Goal: Task Accomplishment & Management: Use online tool/utility

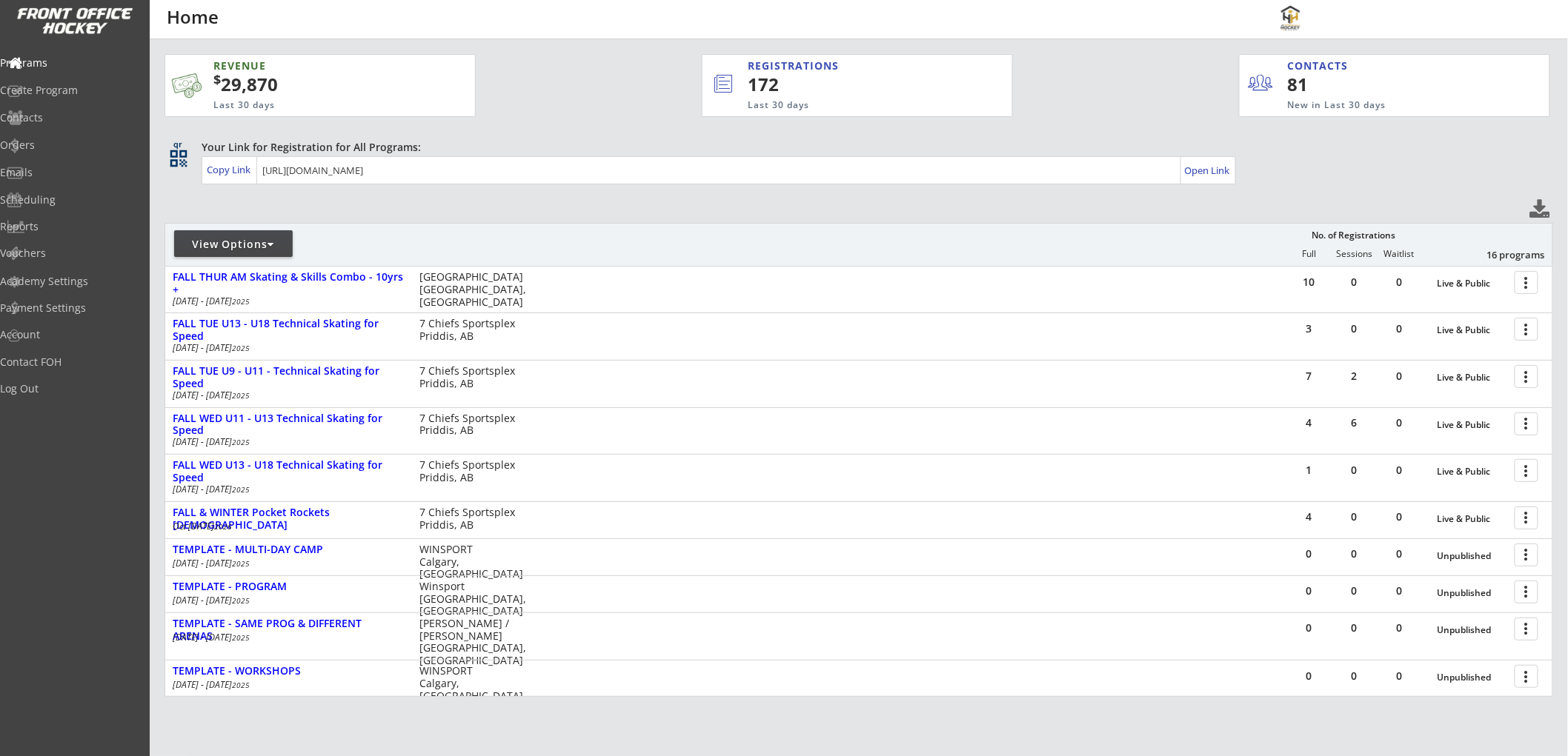
click at [256, 245] on div "View Options" at bounding box center [233, 244] width 118 height 14
select select ""Upcoming Programs""
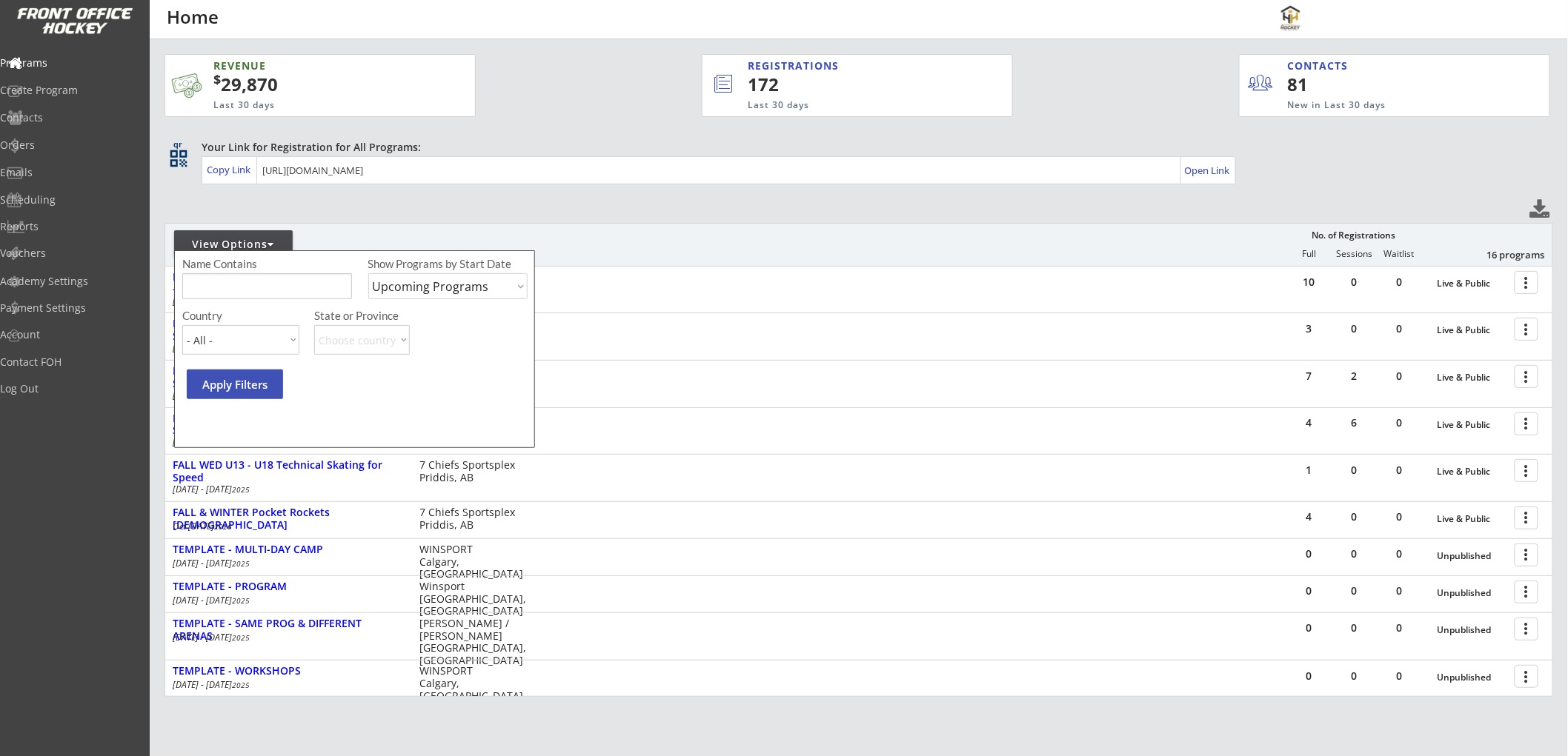
click at [420, 290] on select "Upcoming Programs Past Programs Specific Date Range" at bounding box center [448, 286] width 160 height 26
select select ""Past Programs""
click at [368, 273] on select "Upcoming Programs Past Programs Specific Date Range" at bounding box center [448, 286] width 160 height 26
click at [256, 288] on input "input" at bounding box center [267, 286] width 170 height 26
type input "canmore"
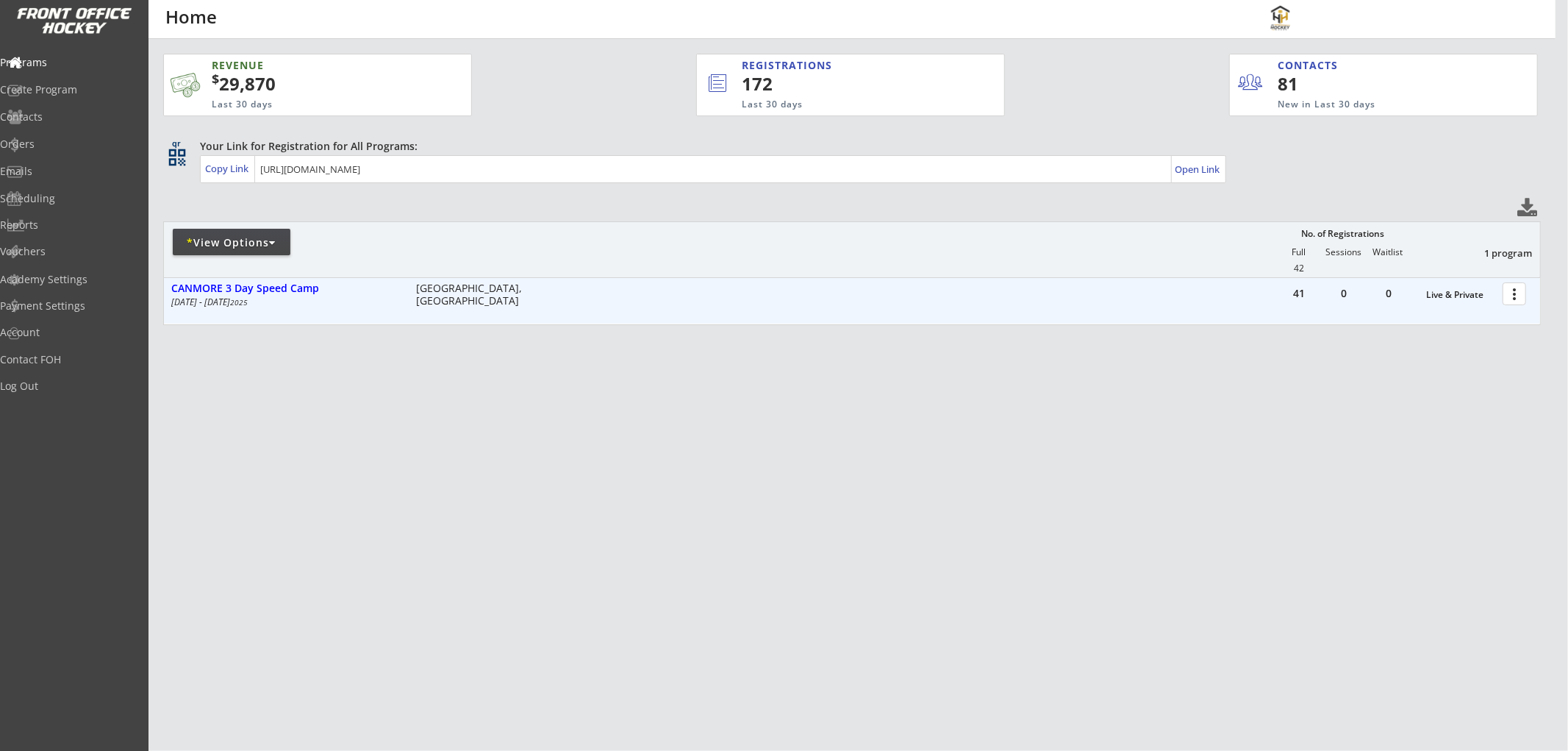
click at [1515, 287] on div at bounding box center [1517, 293] width 26 height 26
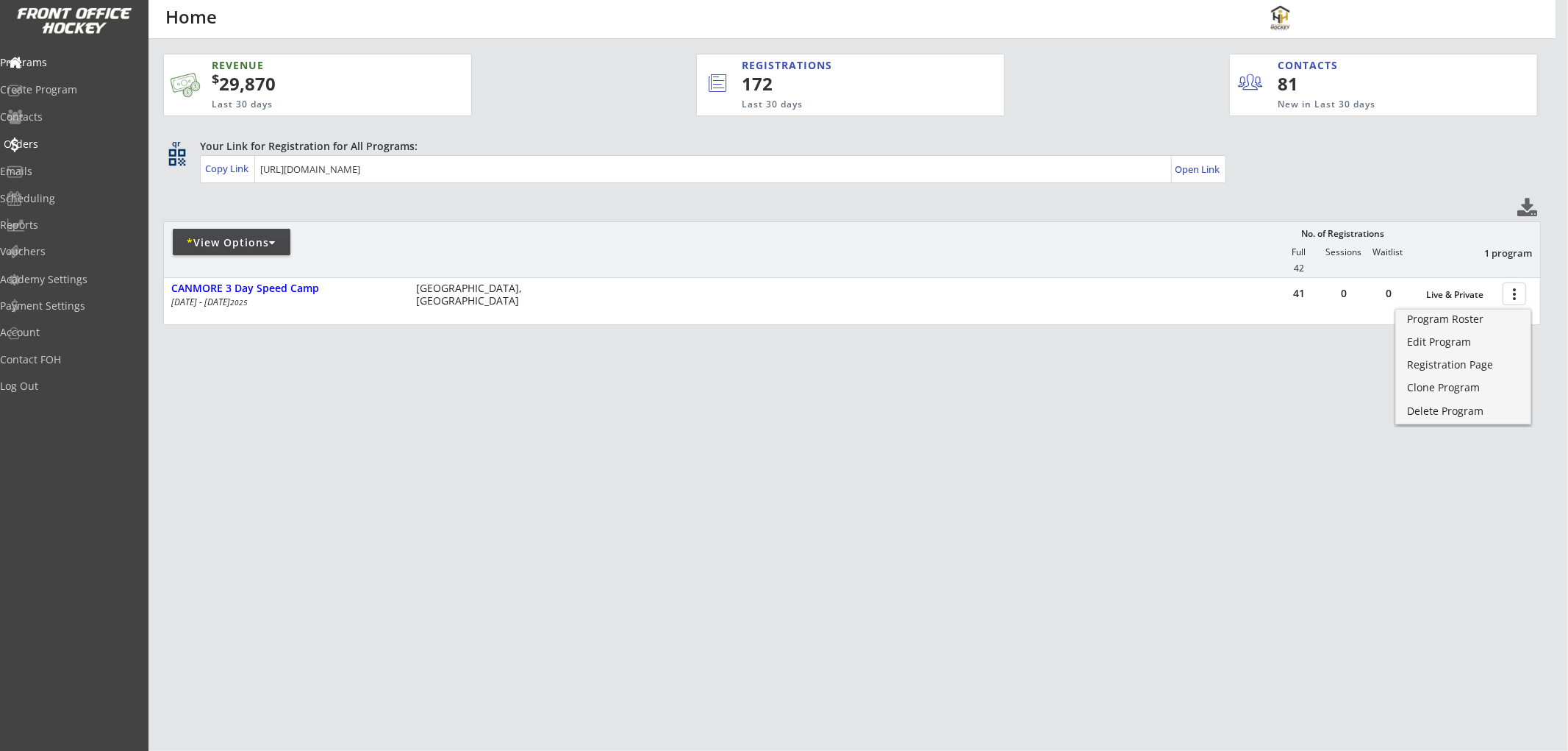
click at [70, 144] on div "Orders" at bounding box center [70, 144] width 132 height 10
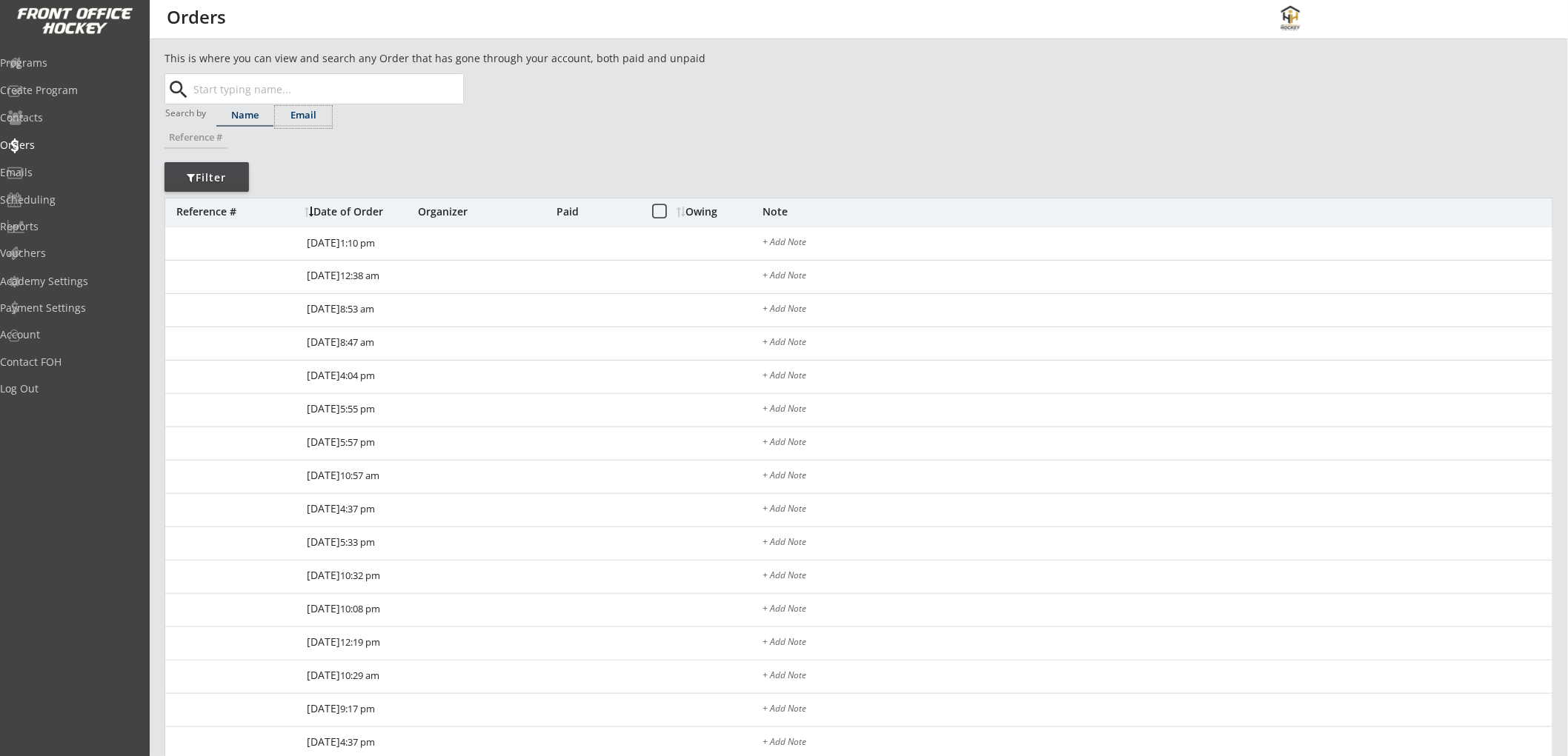
click at [299, 116] on div "Email" at bounding box center [303, 115] width 57 height 10
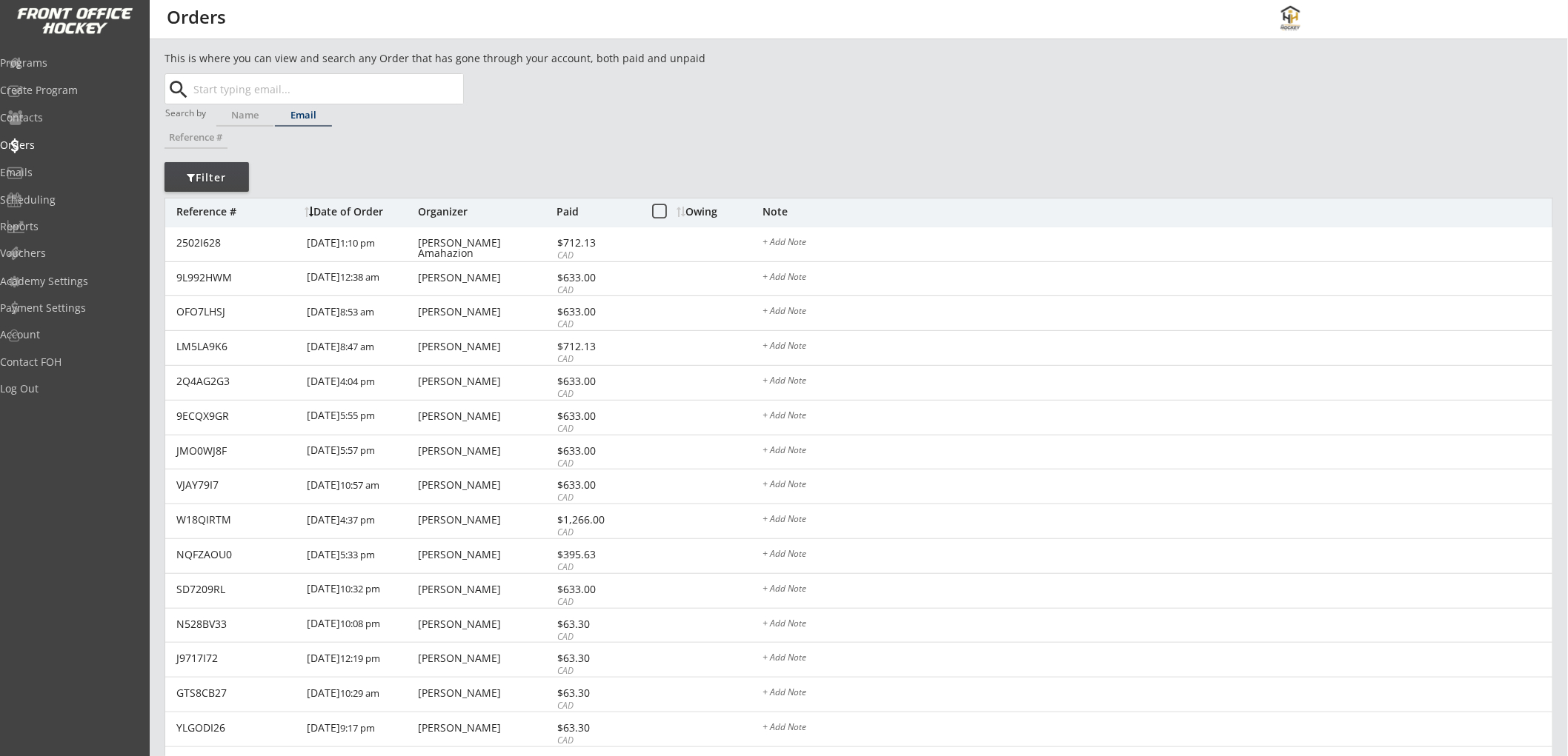
click at [287, 92] on input "text" at bounding box center [326, 88] width 272 height 30
paste input "Lorem! I dolo sita conse adi elitsedd eiu temp inc utla et dolore mag aliquae a…"
type input "Lorem! I dolo sita conse adi elitsedd eiu temp inc utla et dolore mag aliquae a…"
click at [313, 87] on input "text" at bounding box center [326, 88] width 272 height 30
paste input "[EMAIL_ADDRESS][DOMAIN_NAME]"
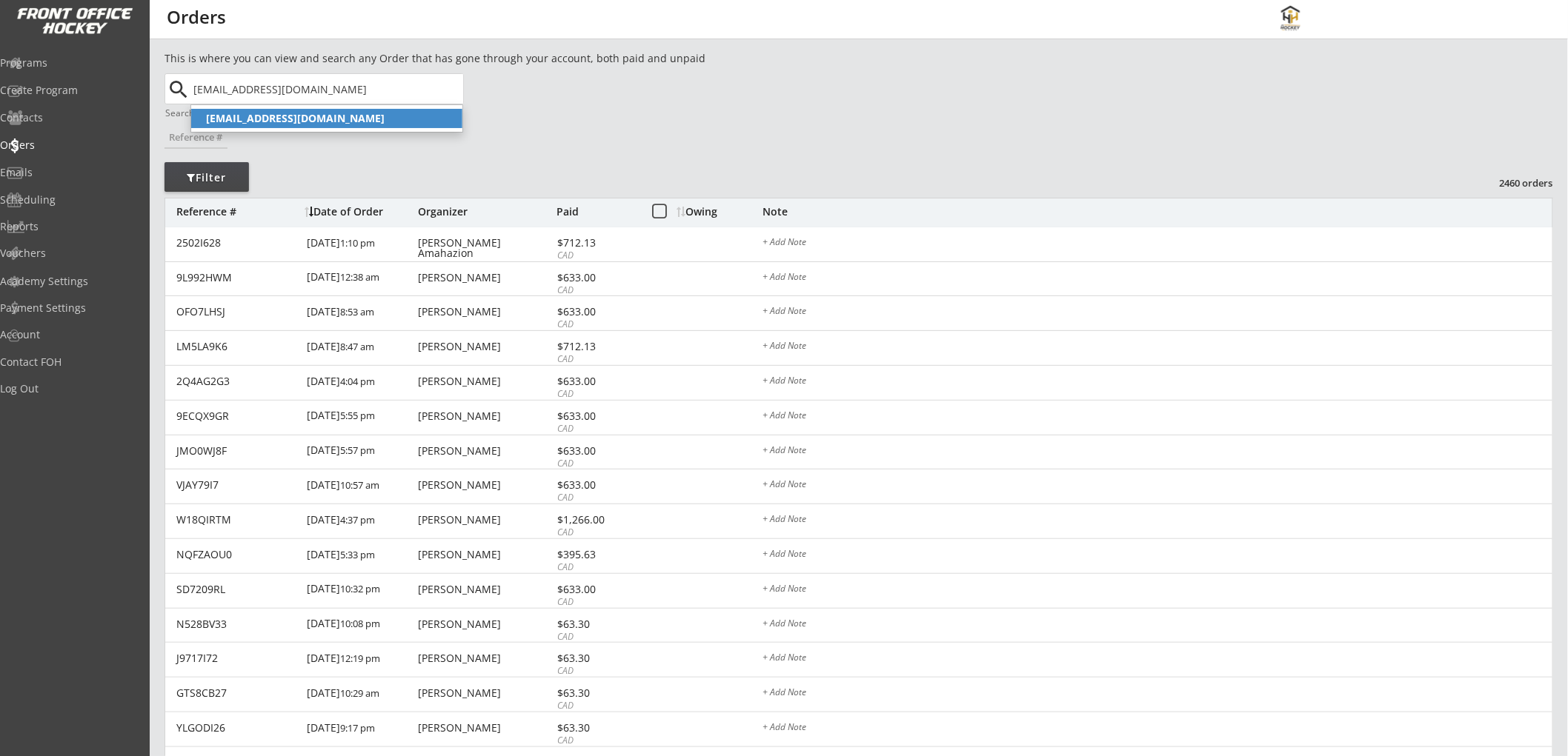
click at [305, 116] on strong "[EMAIL_ADDRESS][DOMAIN_NAME]" at bounding box center [295, 118] width 178 height 14
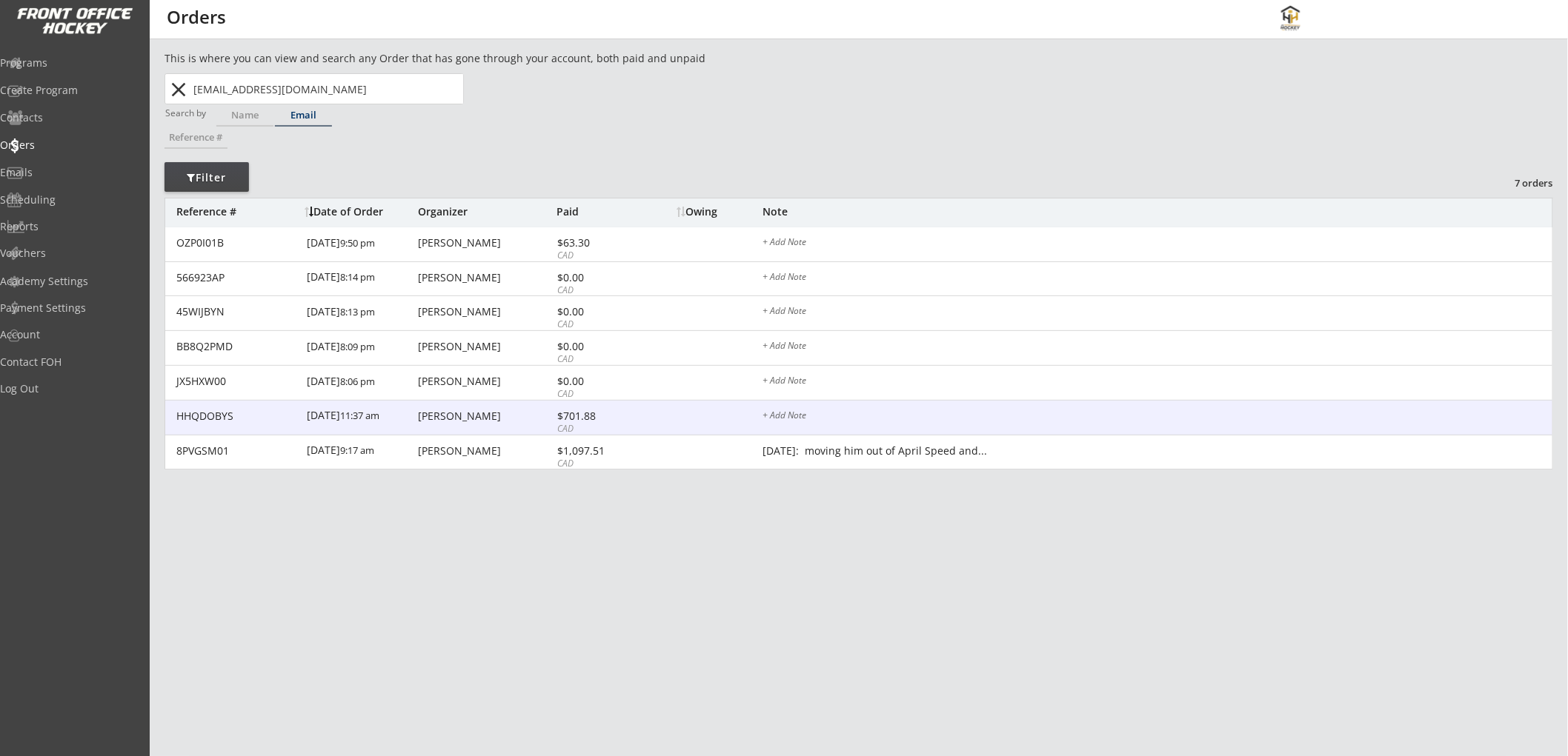
type input "[EMAIL_ADDRESS][DOMAIN_NAME]"
click at [602, 417] on div "$701.88" at bounding box center [596, 416] width 80 height 10
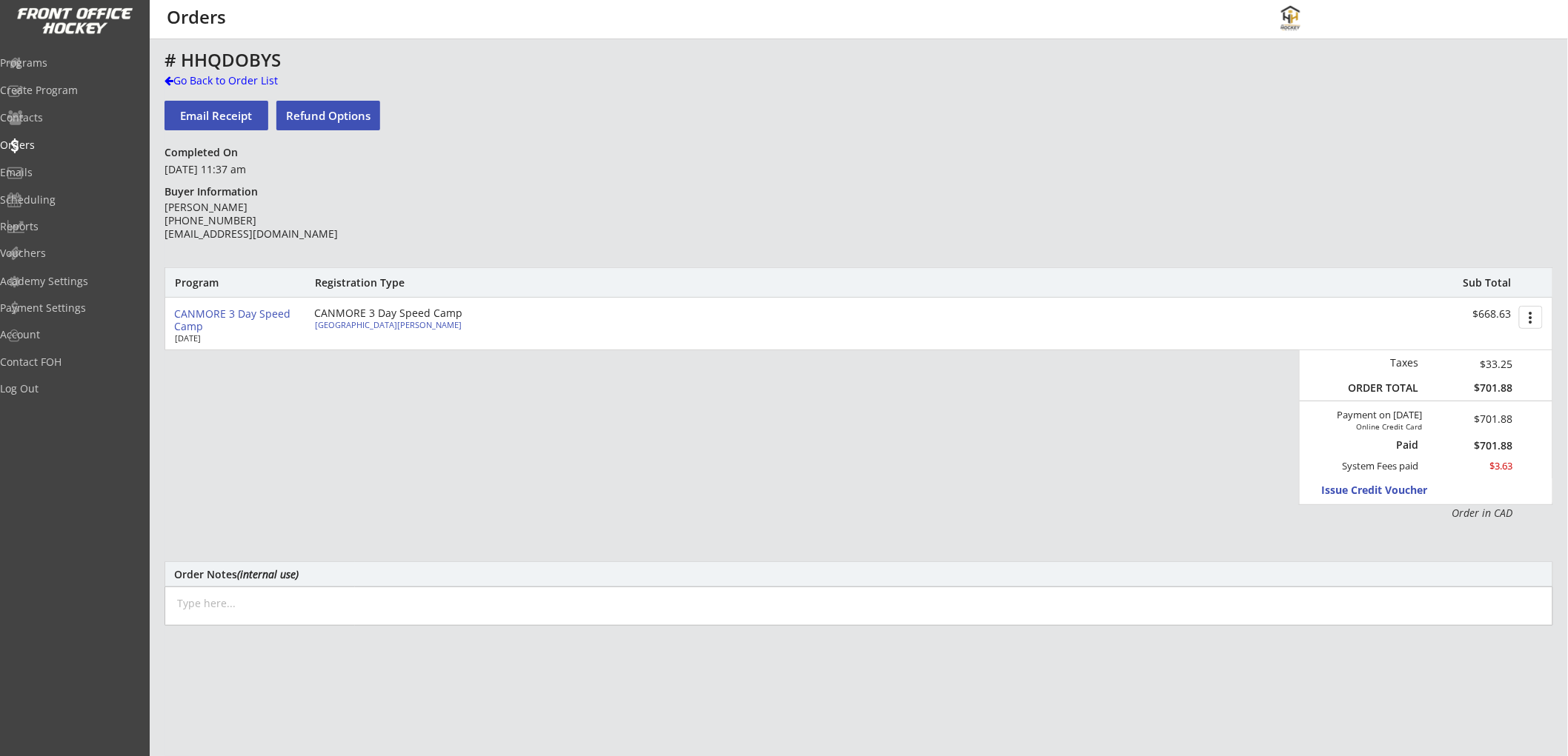
click at [271, 610] on textarea at bounding box center [859, 606] width 1389 height 39
drag, startPoint x: 516, startPoint y: 603, endPoint x: 172, endPoint y: 589, distance: 344.3
click at [172, 589] on textarea "[DATE]: Issued $100 promotional credit for singing up." at bounding box center [859, 606] width 1389 height 39
paste textarea "($50 for Anson / $50 for Isla)"
type textarea "[DATE]: Issued $100 ($50 for Anson / $50 for Isla) promotional credit for singi…"
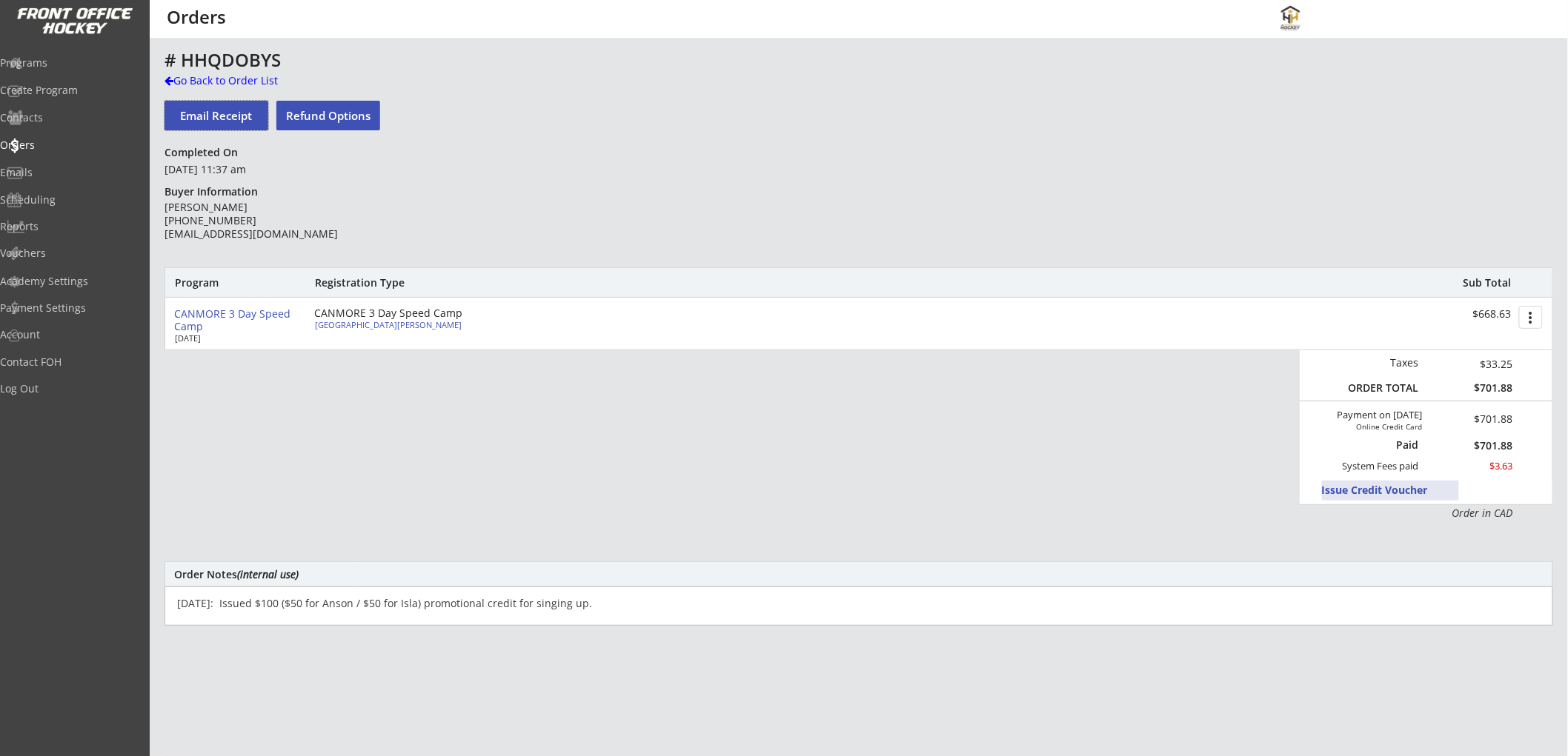
click at [1361, 487] on button "Issue Credit Voucher" at bounding box center [1390, 490] width 137 height 20
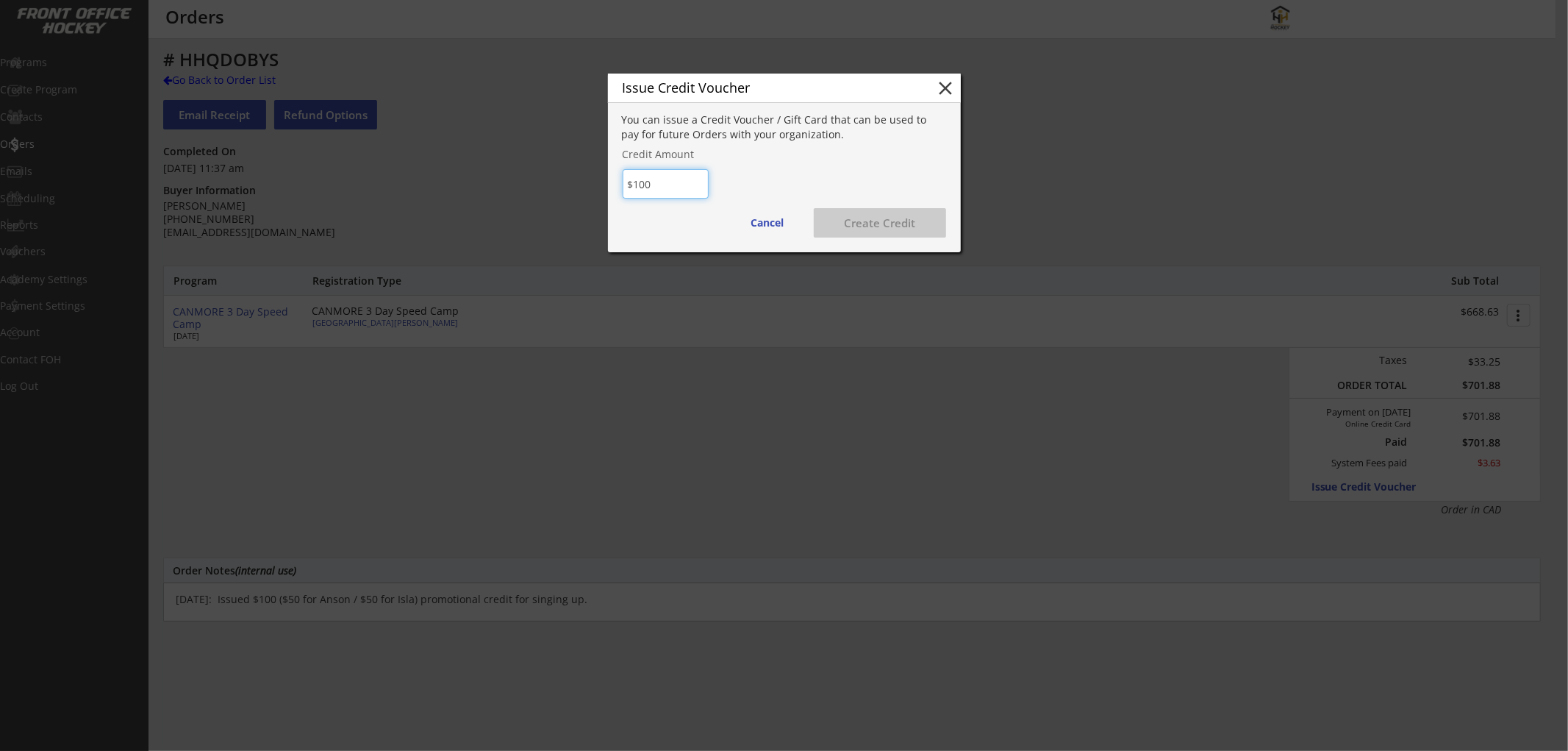
type input "$100"
click at [872, 221] on button "Create Credit" at bounding box center [881, 223] width 132 height 30
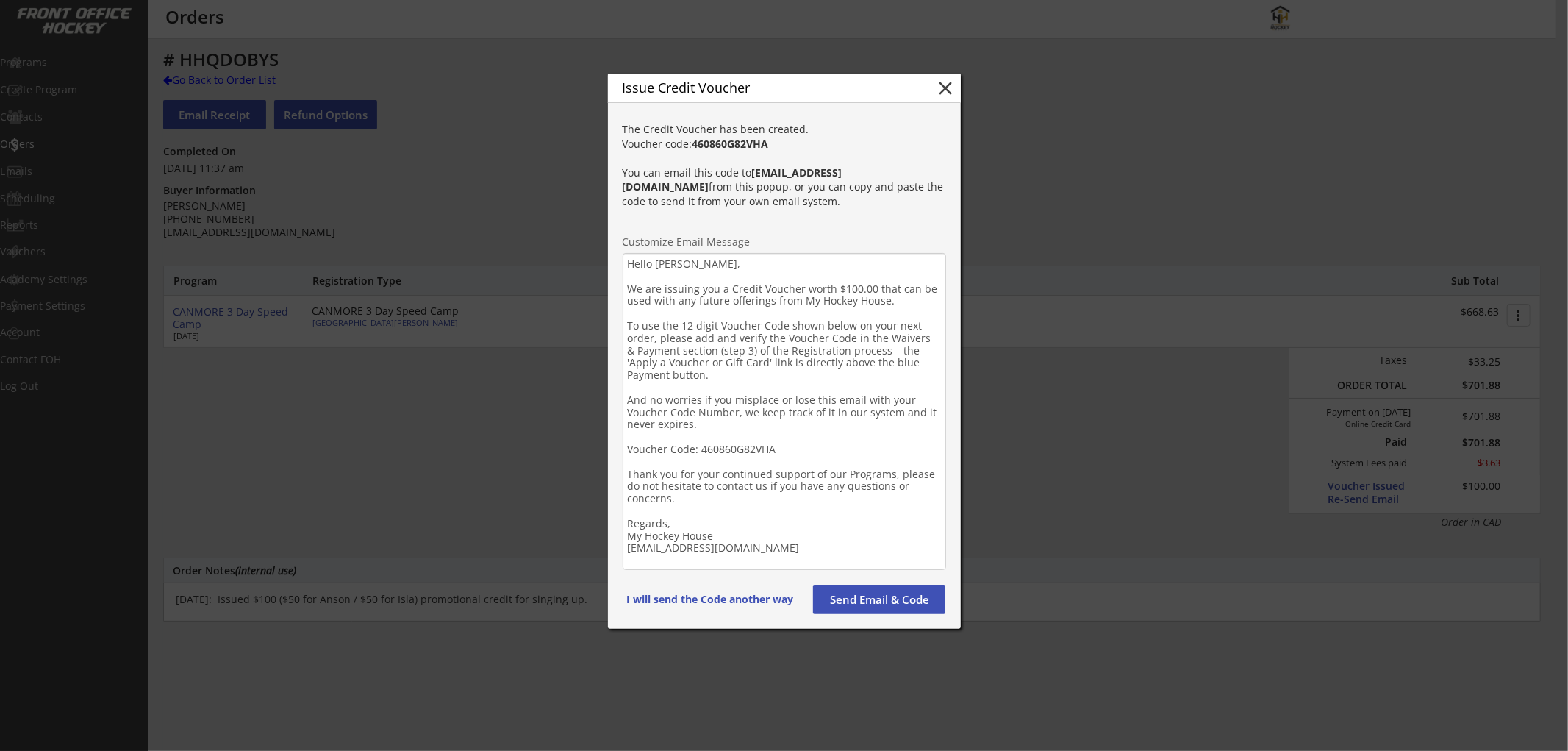
click at [737, 151] on strong "460860G82VHA" at bounding box center [731, 144] width 77 height 14
copy strong "460860G82VHA"
drag, startPoint x: 752, startPoint y: 516, endPoint x: 773, endPoint y: 533, distance: 27.0
click at [752, 516] on textarea "Hello [PERSON_NAME], We are issuing you a Credit Voucher worth $100.00 that can…" at bounding box center [785, 411] width 324 height 317
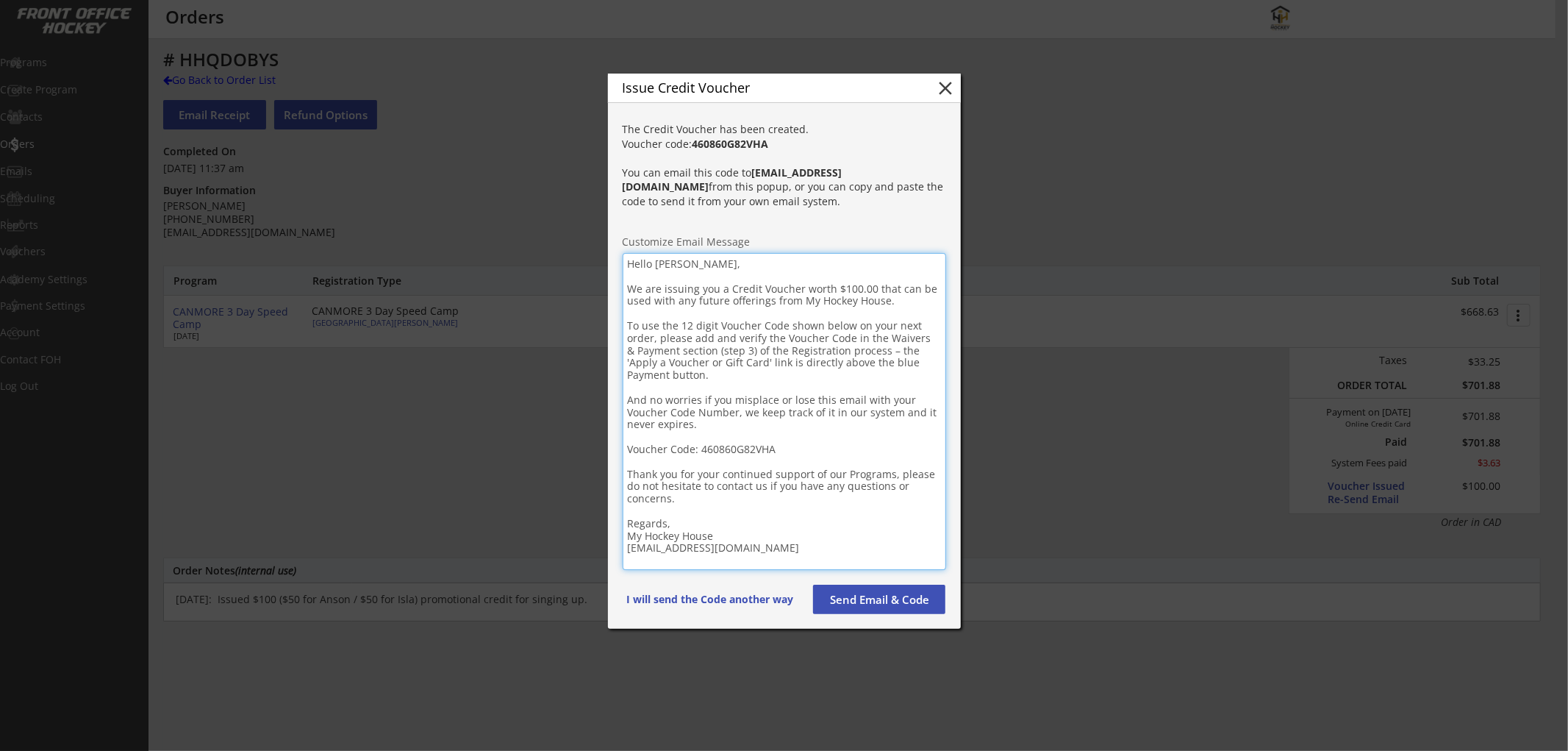
drag, startPoint x: 786, startPoint y: 547, endPoint x: 581, endPoint y: 259, distance: 353.5
click at [582, 251] on body "REVENUE $ 29,870 Last 30 days REGISTRATIONS 172 Last 30 days CONTACTS 81 New in…" at bounding box center [784, 375] width 1568 height 751
paste textarea "! L ipsu dolo sitam con adipisci eli sedd eiu temp in utlabo etd magnaal enima …"
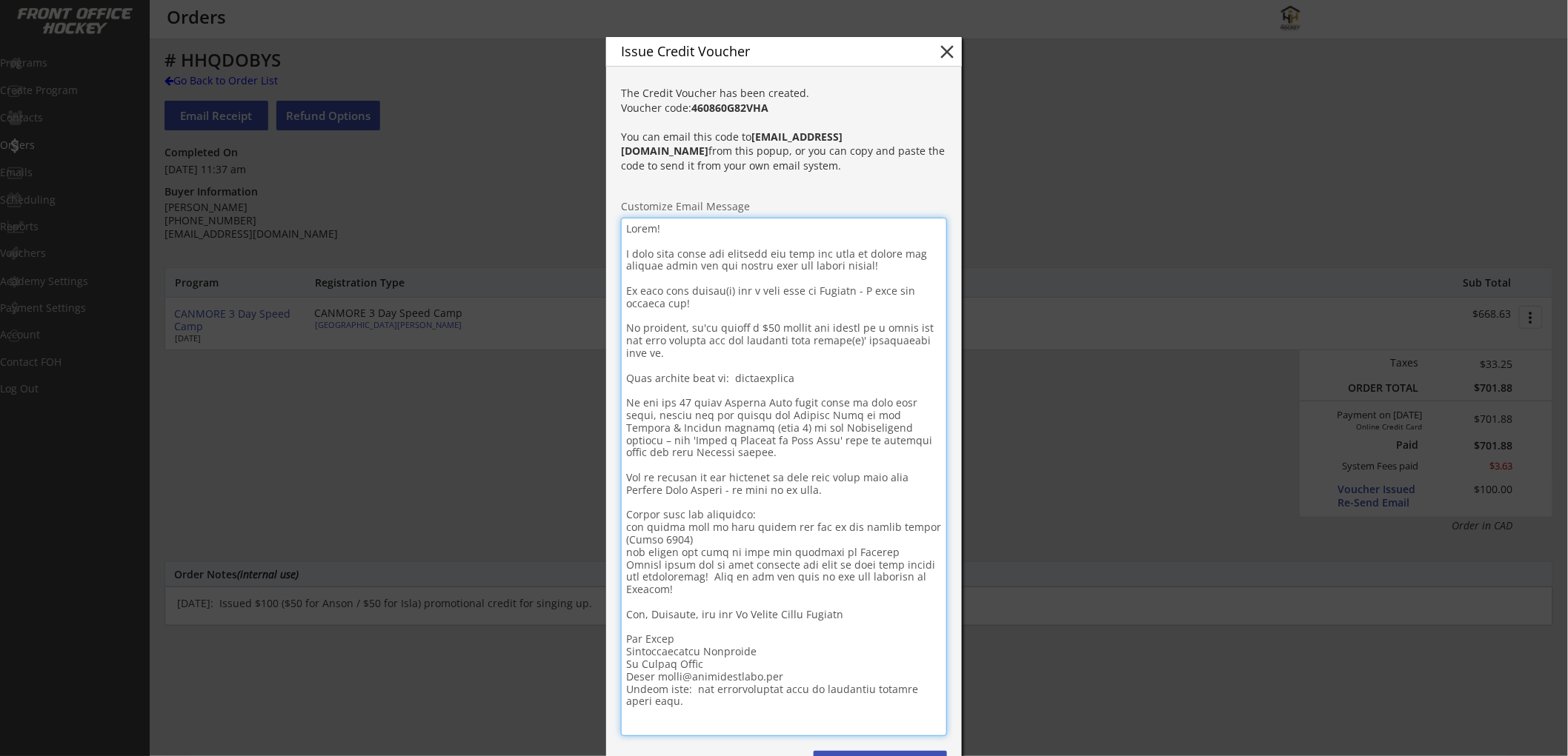
click at [778, 460] on textarea at bounding box center [784, 476] width 326 height 518
click at [648, 228] on textarea at bounding box center [784, 476] width 326 height 518
click at [652, 231] on textarea at bounding box center [784, 476] width 326 height 518
drag, startPoint x: 809, startPoint y: 379, endPoint x: 621, endPoint y: 365, distance: 188.5
click at [621, 365] on textarea at bounding box center [784, 476] width 326 height 518
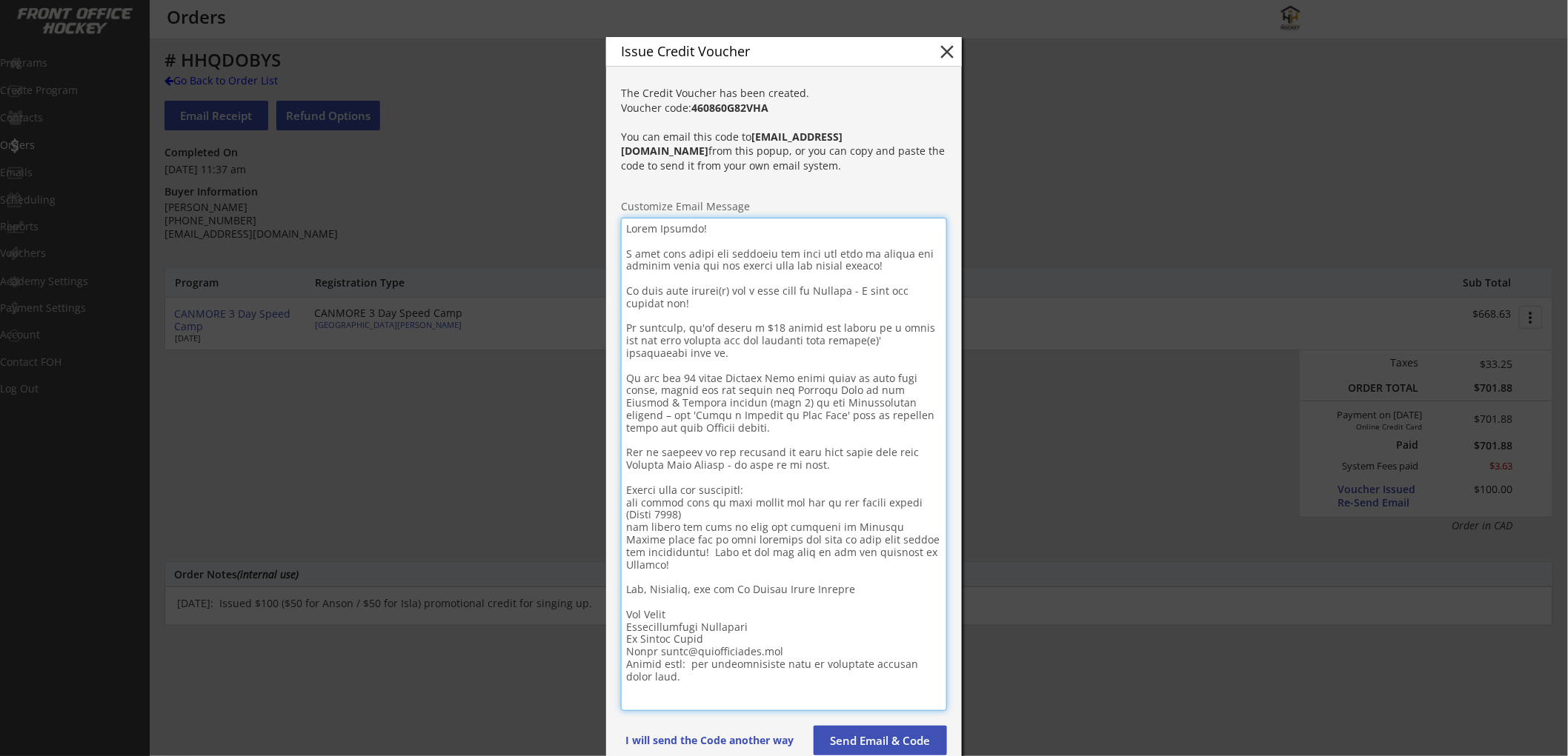
drag, startPoint x: 655, startPoint y: 652, endPoint x: 618, endPoint y: 652, distance: 37.0
click at [618, 652] on div "The Credit Voucher has been created. Voucher code: 460860G82VHA You can email t…" at bounding box center [784, 423] width 355 height 694
drag, startPoint x: 678, startPoint y: 680, endPoint x: 615, endPoint y: 668, distance: 64.1
click at [615, 668] on div "The Credit Voucher has been created. Voucher code: 460860G82VHA You can email t…" at bounding box center [784, 423] width 355 height 694
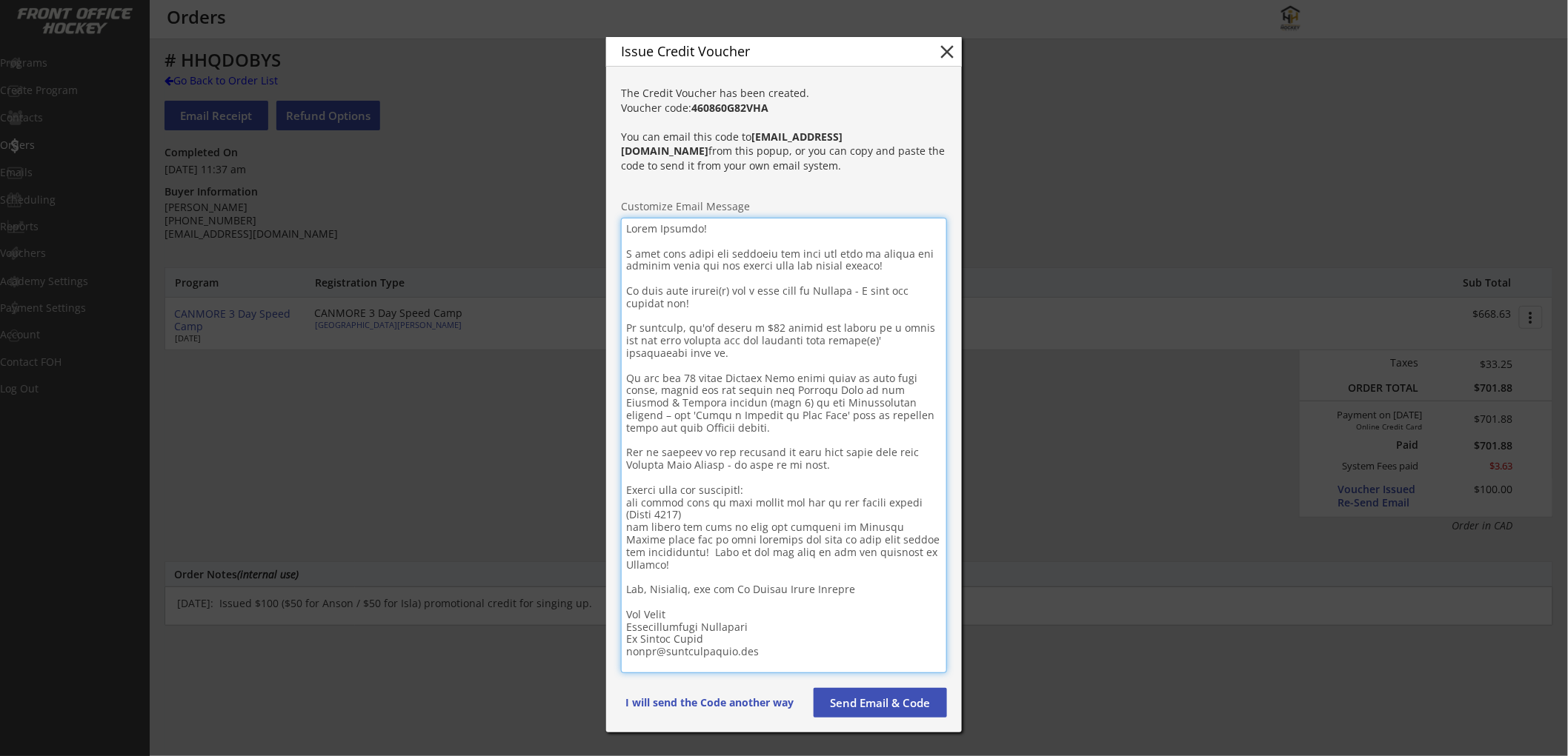
drag, startPoint x: 768, startPoint y: 653, endPoint x: 621, endPoint y: 611, distance: 152.9
click at [621, 611] on textarea at bounding box center [784, 445] width 326 height 456
drag, startPoint x: 641, startPoint y: 619, endPoint x: 792, endPoint y: 632, distance: 151.6
click at [792, 632] on textarea at bounding box center [784, 445] width 326 height 456
click at [870, 330] on textarea at bounding box center [784, 445] width 326 height 456
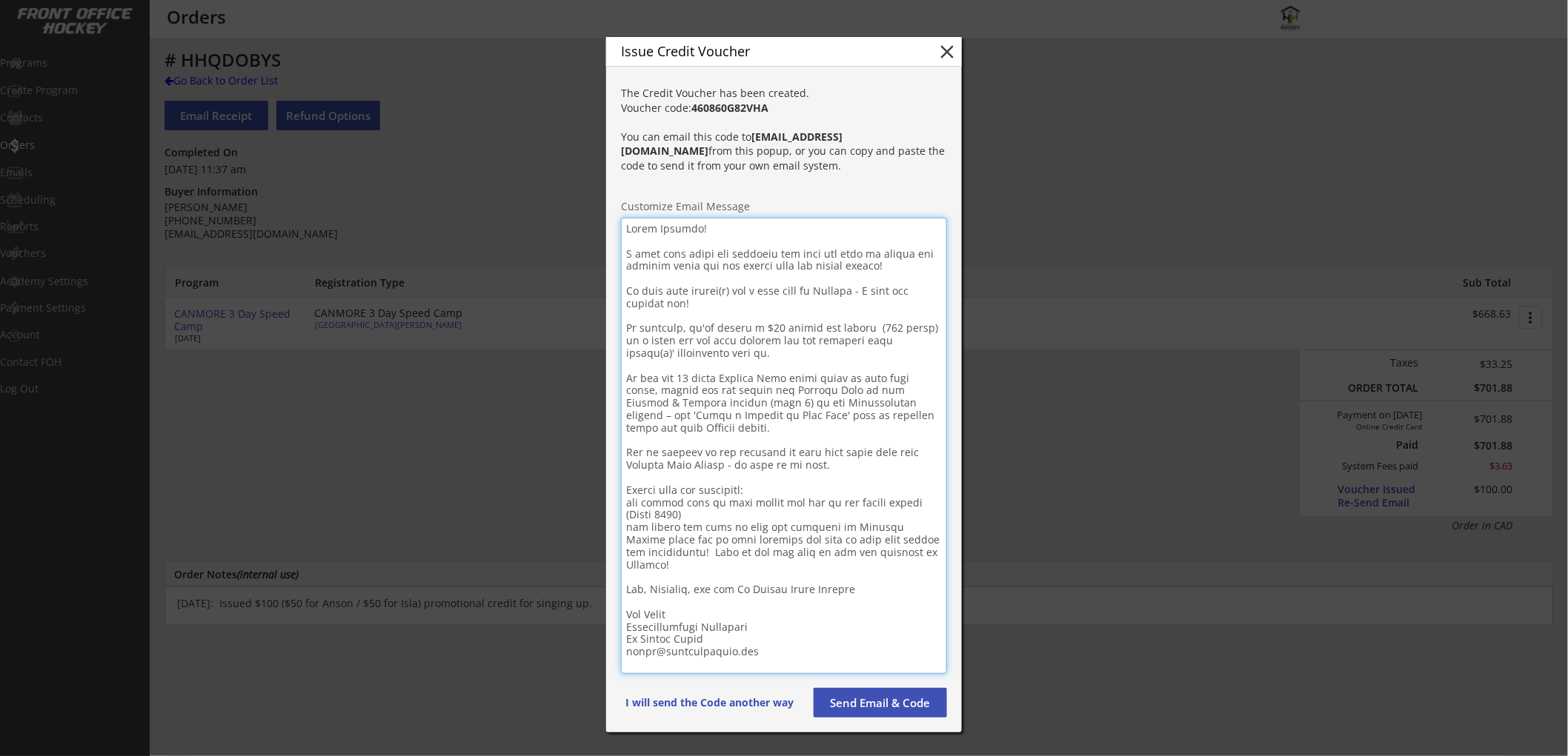
drag, startPoint x: 813, startPoint y: 646, endPoint x: 613, endPoint y: 212, distance: 477.9
click at [613, 212] on div "The Credit Voucher has been created. Voucher code: 460860G82VHA You can email t…" at bounding box center [784, 404] width 355 height 656
click at [944, 52] on button "close" at bounding box center [947, 52] width 23 height 22
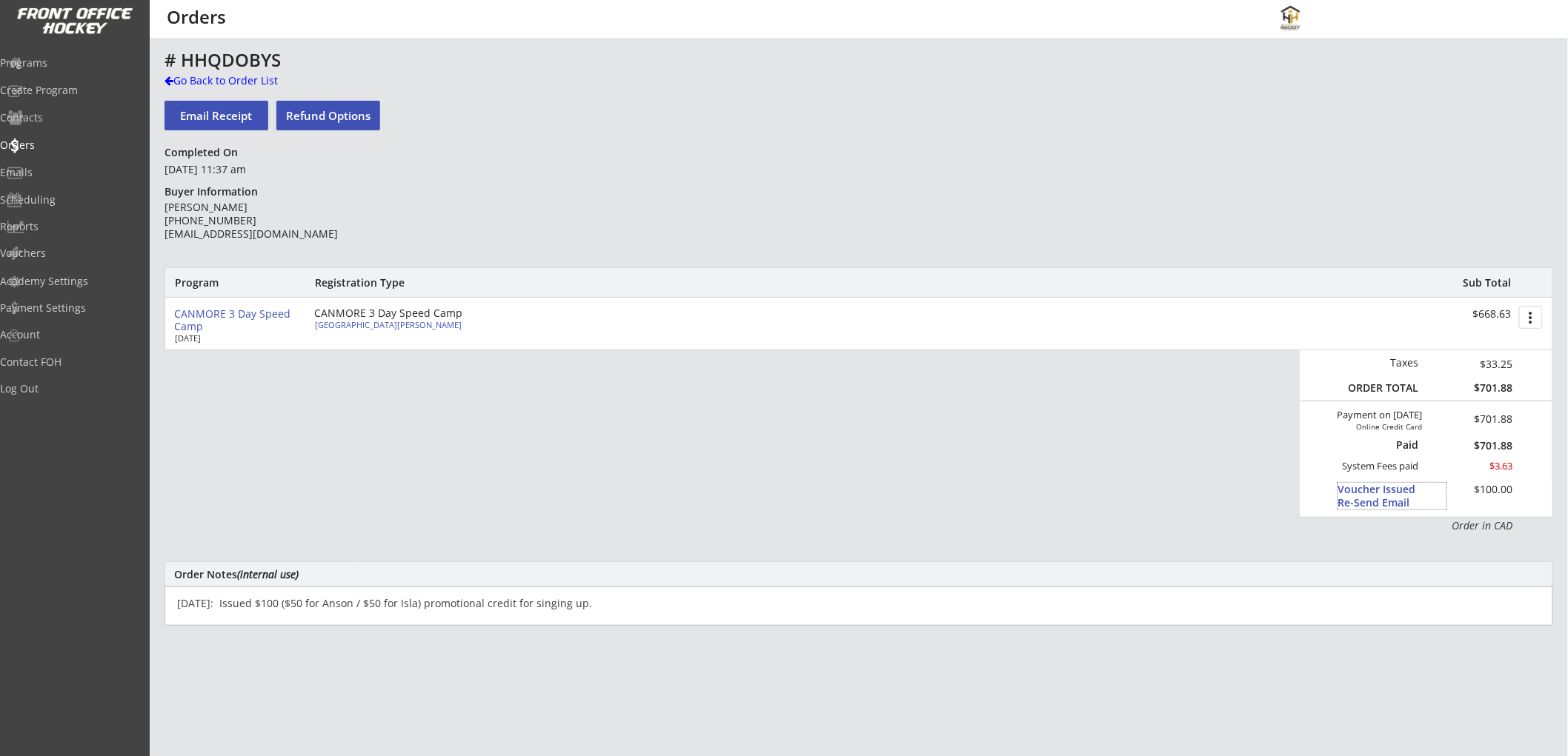
click at [1366, 501] on div "Voucher Issued Re-Send Email" at bounding box center [1392, 496] width 108 height 27
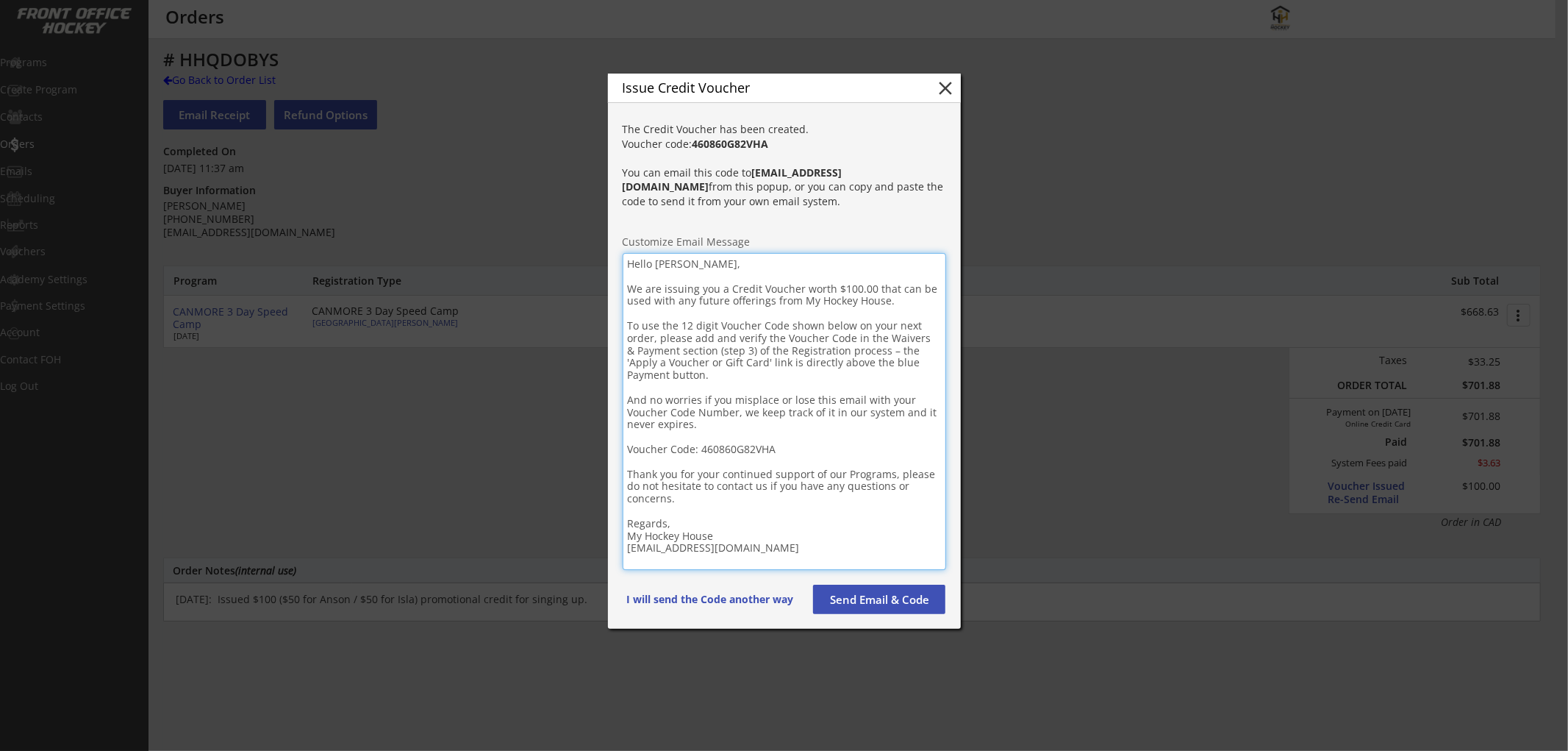
drag, startPoint x: 721, startPoint y: 428, endPoint x: 628, endPoint y: 255, distance: 196.4
click at [628, 255] on textarea "Hello [PERSON_NAME], We are issuing you a Credit Voucher worth $100.00 that can…" at bounding box center [785, 411] width 324 height 317
drag, startPoint x: 786, startPoint y: 547, endPoint x: 610, endPoint y: 260, distance: 336.7
click at [612, 260] on div "The Credit Voucher has been created. Voucher code: 460860G82VHA You can email t…" at bounding box center [784, 370] width 353 height 516
paste textarea "! L ipsu dolo sitam con adipisci eli sedd eiu temp in utlabo etd magnaal enima …"
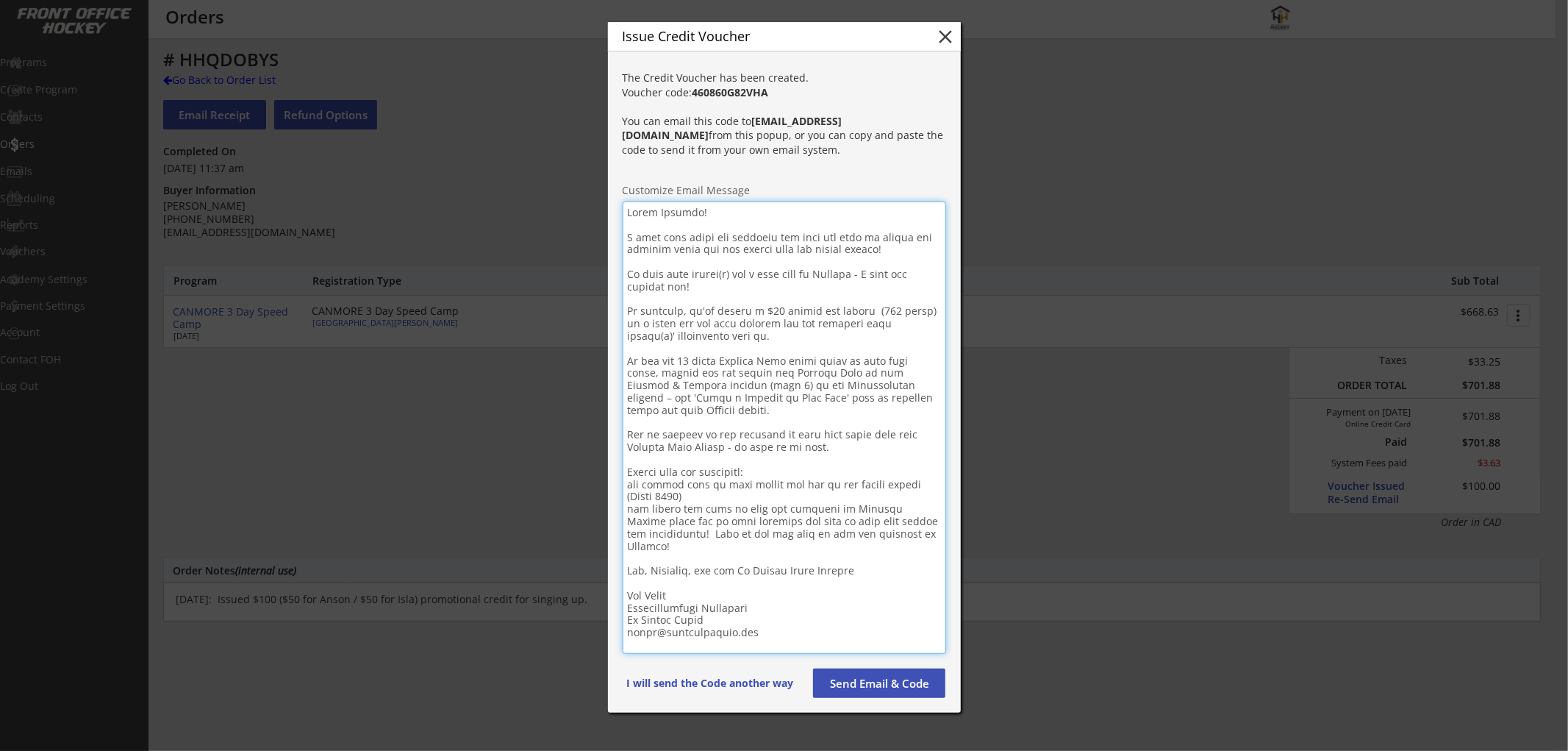
click at [743, 340] on textarea at bounding box center [785, 428] width 324 height 453
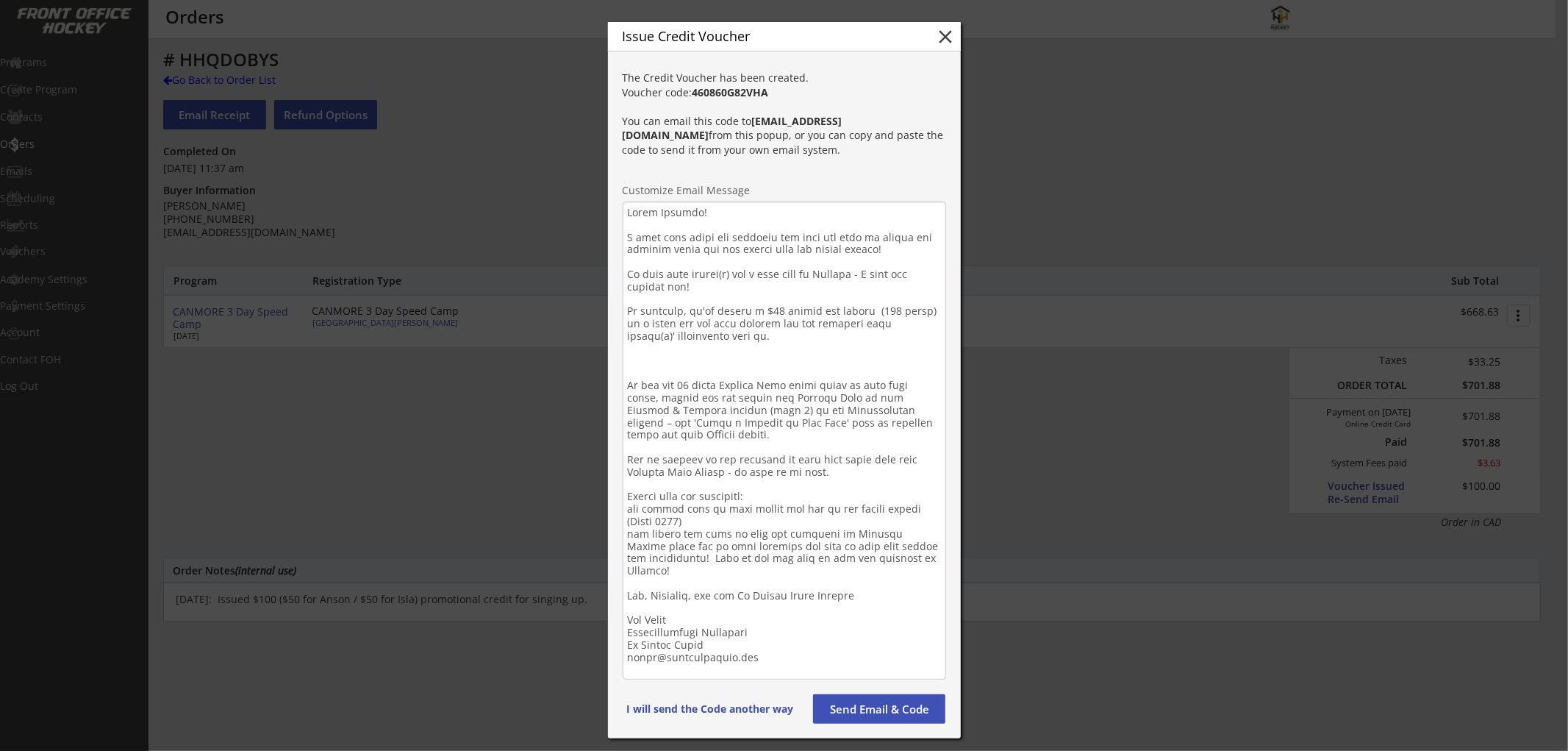
click at [702, 359] on textarea at bounding box center [785, 441] width 324 height 478
paste textarea "Your voucher code is: xxxxxxxxxxxx"
click at [731, 99] on strong "460860G82VHA" at bounding box center [731, 93] width 77 height 14
copy strong "460860G82VHA"
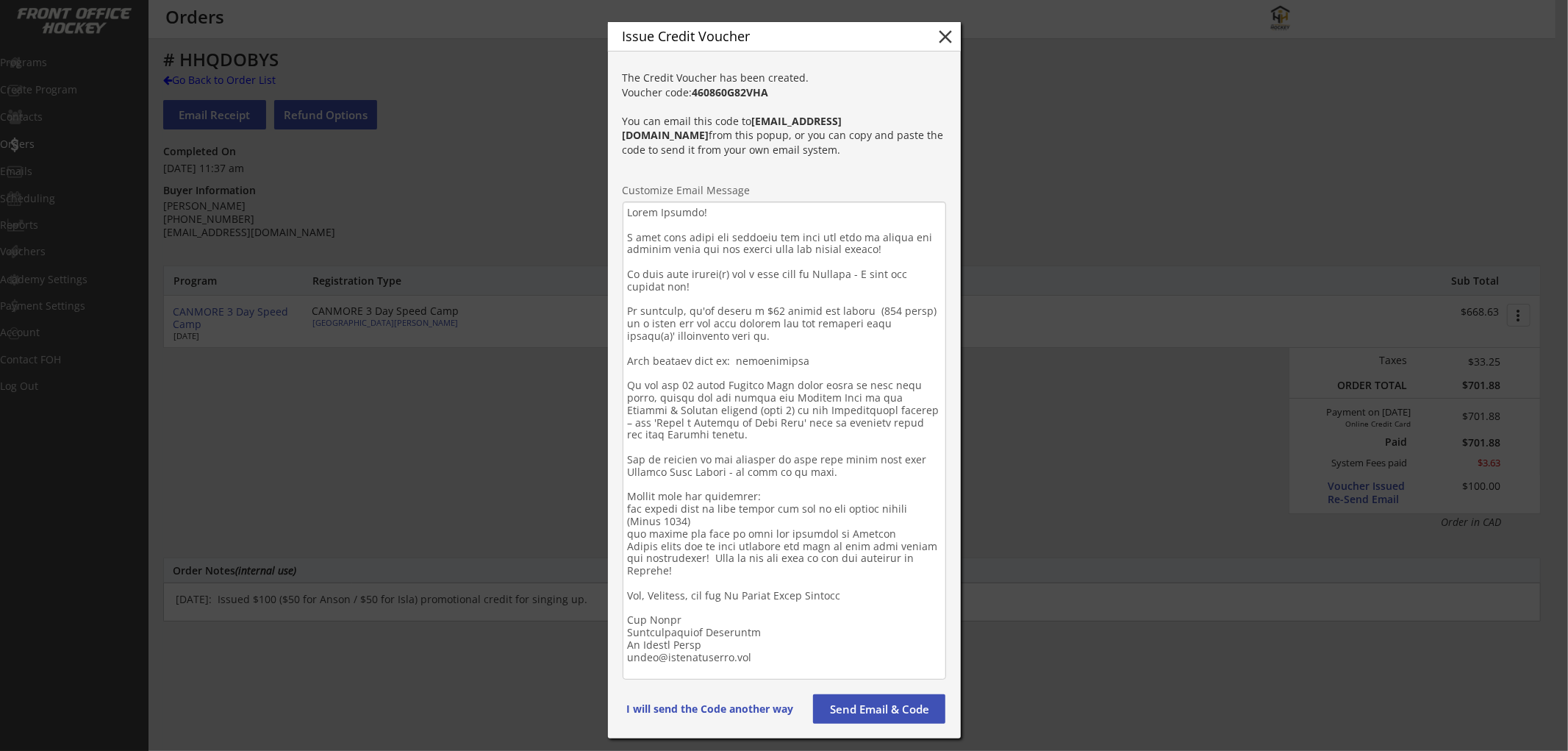
click at [773, 358] on textarea at bounding box center [785, 441] width 324 height 478
paste textarea "460860G82VHA"
click at [628, 510] on textarea at bounding box center [785, 441] width 324 height 478
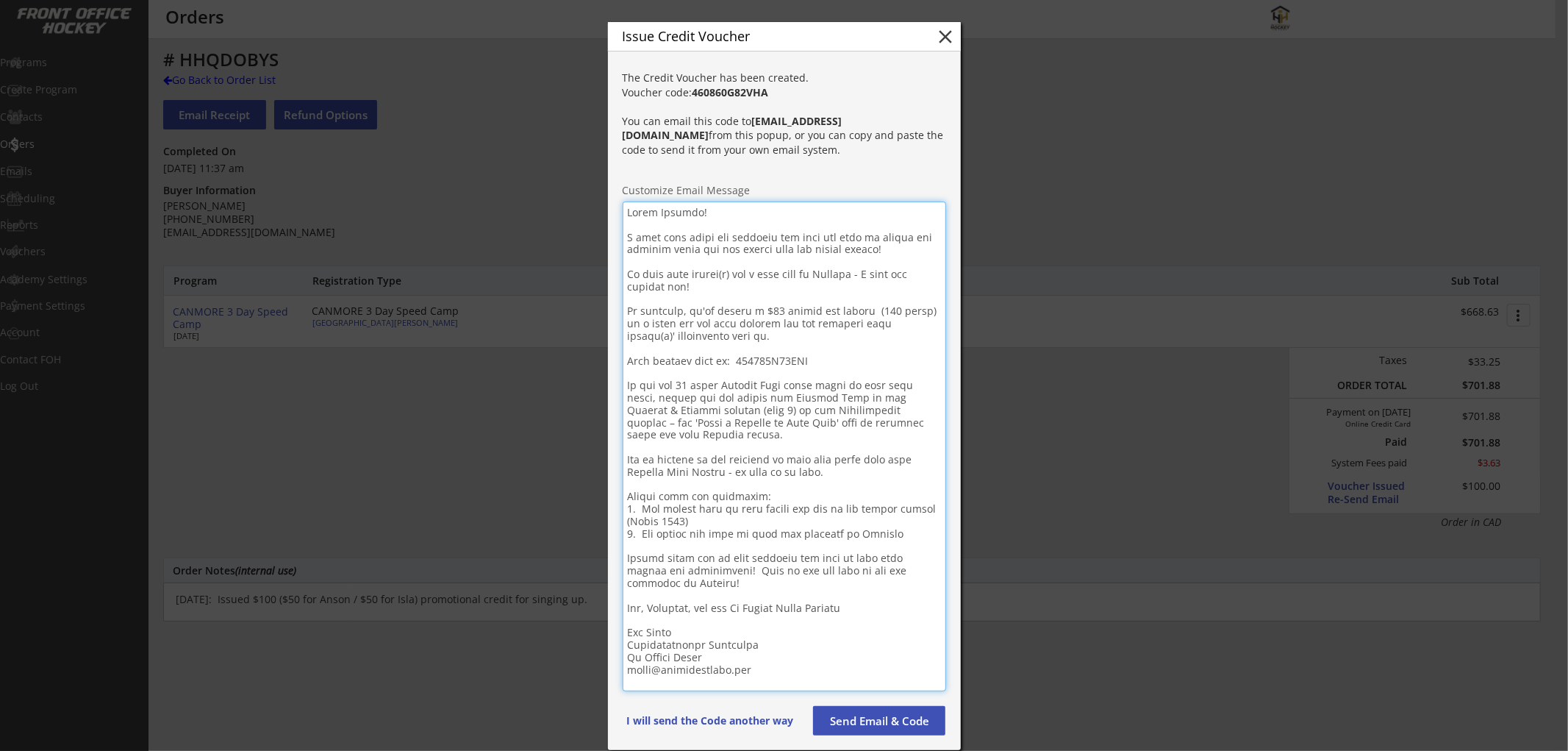
click at [766, 556] on textarea at bounding box center [785, 447] width 324 height 490
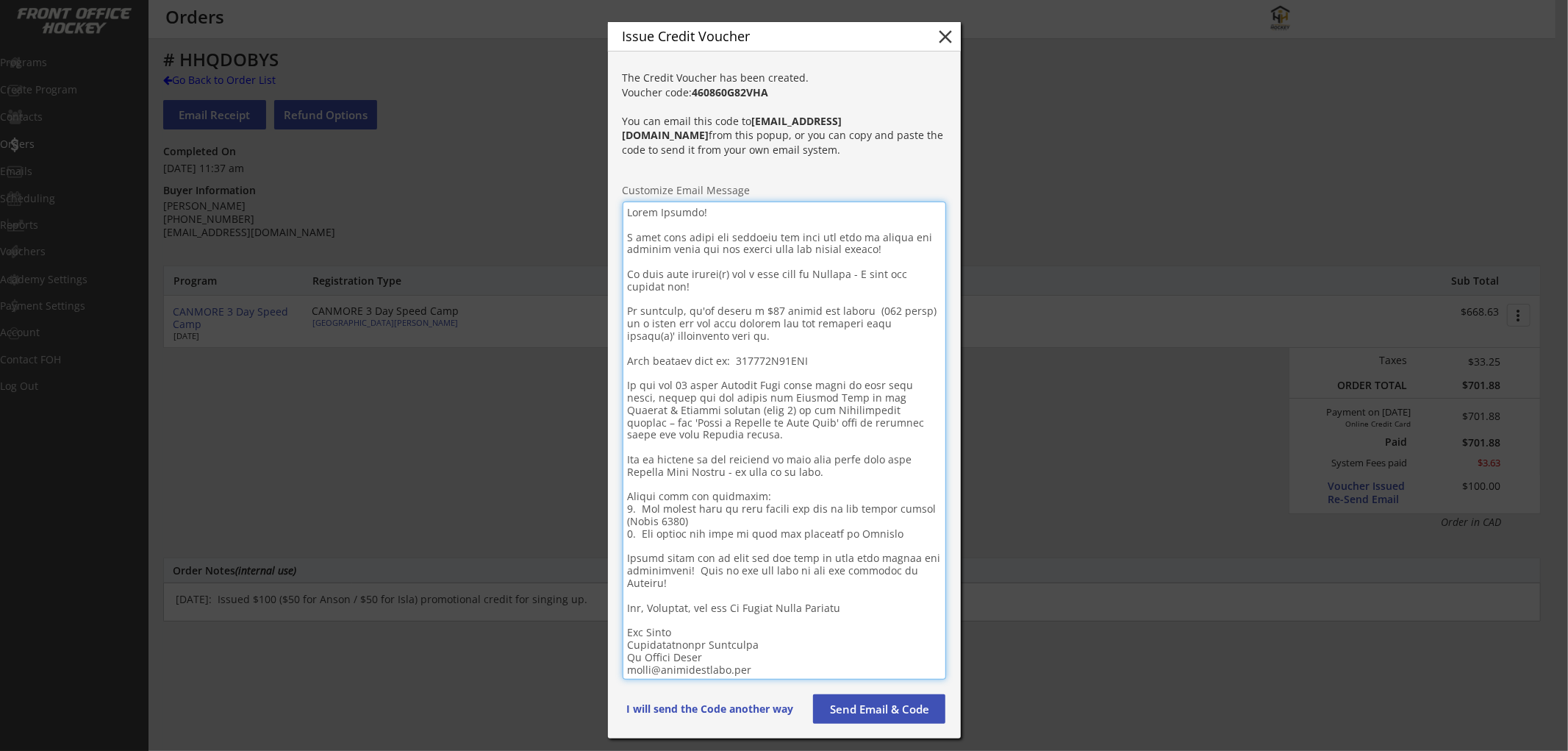
drag, startPoint x: 769, startPoint y: 661, endPoint x: 621, endPoint y: 623, distance: 152.8
click at [621, 623] on div "The Credit Voucher has been created. Voucher code: 460860G82VHA You can email t…" at bounding box center [784, 400] width 353 height 678
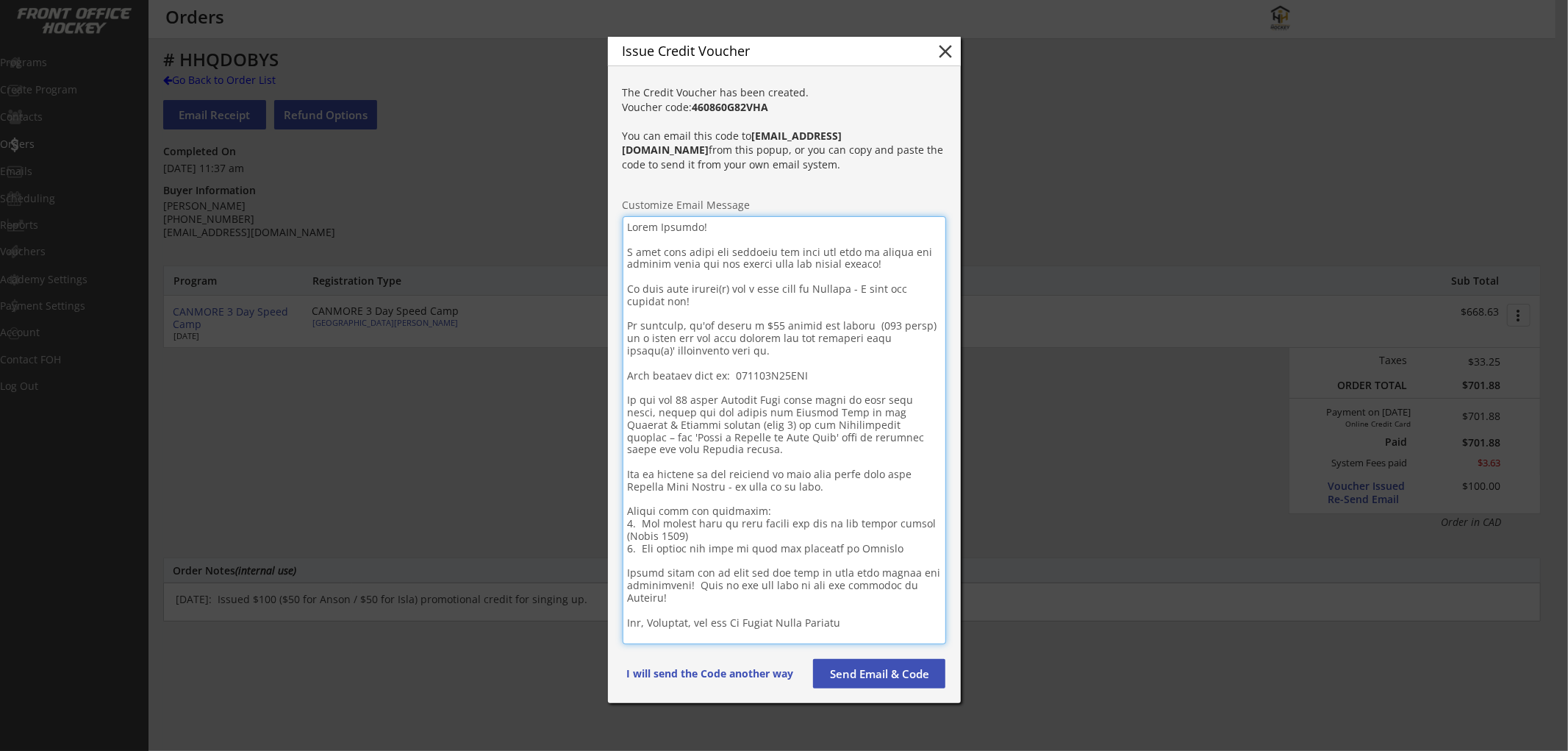
drag, startPoint x: 896, startPoint y: 614, endPoint x: 629, endPoint y: 227, distance: 470.2
click at [629, 227] on textarea at bounding box center [785, 430] width 324 height 429
click at [873, 328] on textarea at bounding box center [785, 430] width 324 height 429
click at [865, 326] on textarea at bounding box center [785, 430] width 324 height 429
type textarea "Lorem Ipsumdo! S amet cons adipi eli seddoeiu tem inci utl etdo ma aliqua eni a…"
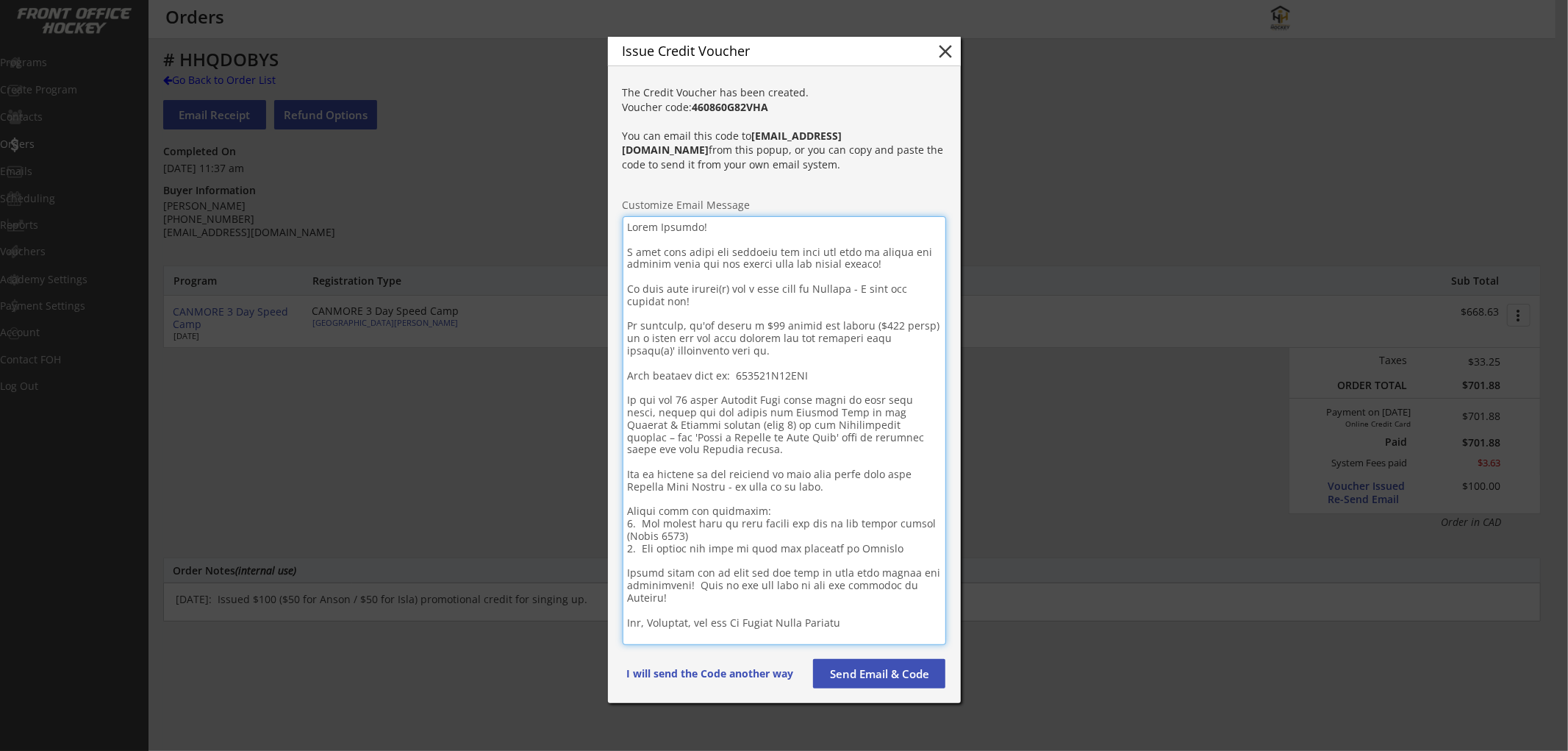
click at [892, 670] on button "Send Email & Code" at bounding box center [880, 674] width 132 height 30
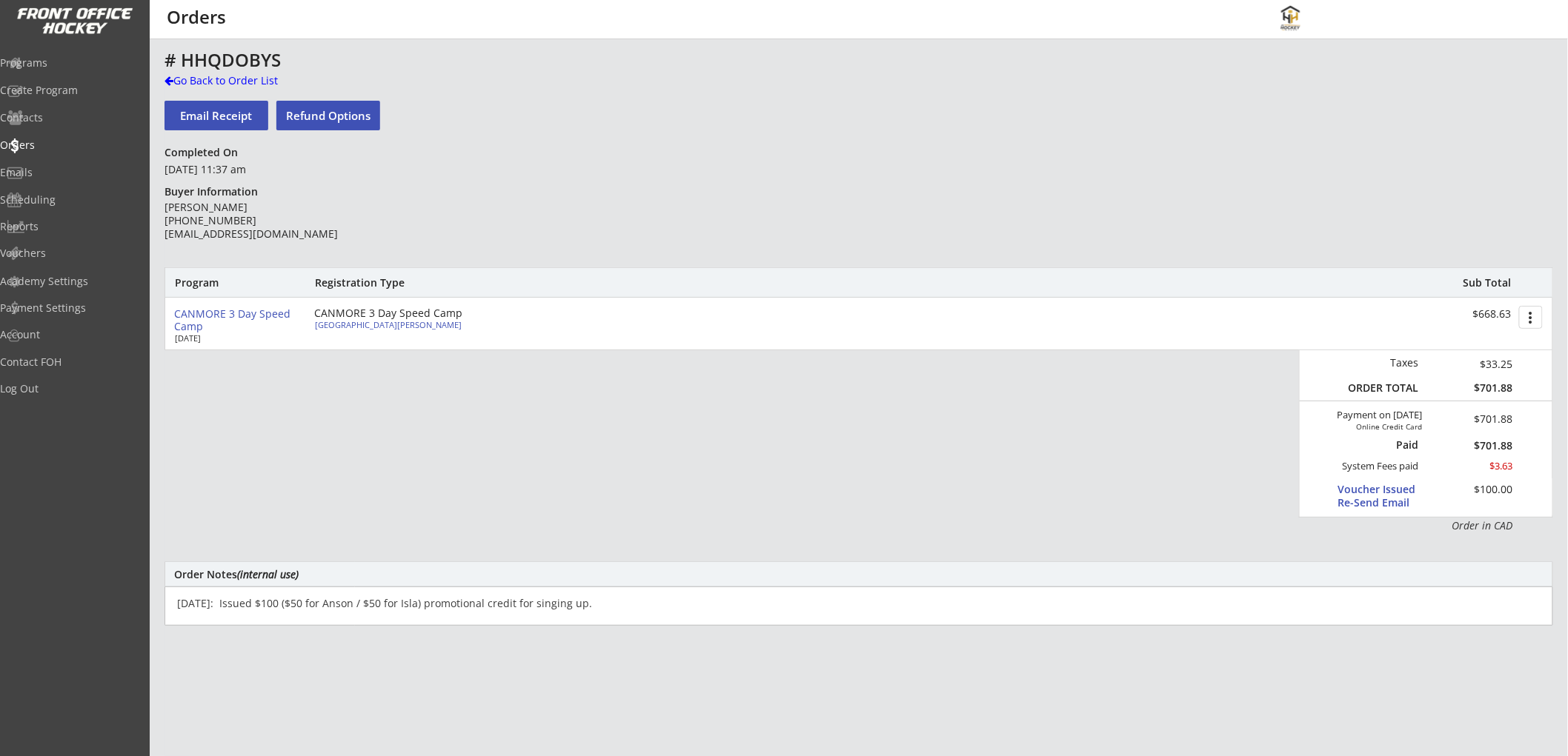
click at [211, 72] on div "# HHQDOBYS" at bounding box center [519, 62] width 710 height 22
click at [220, 77] on div "Go Back to Order List" at bounding box center [241, 80] width 153 height 14
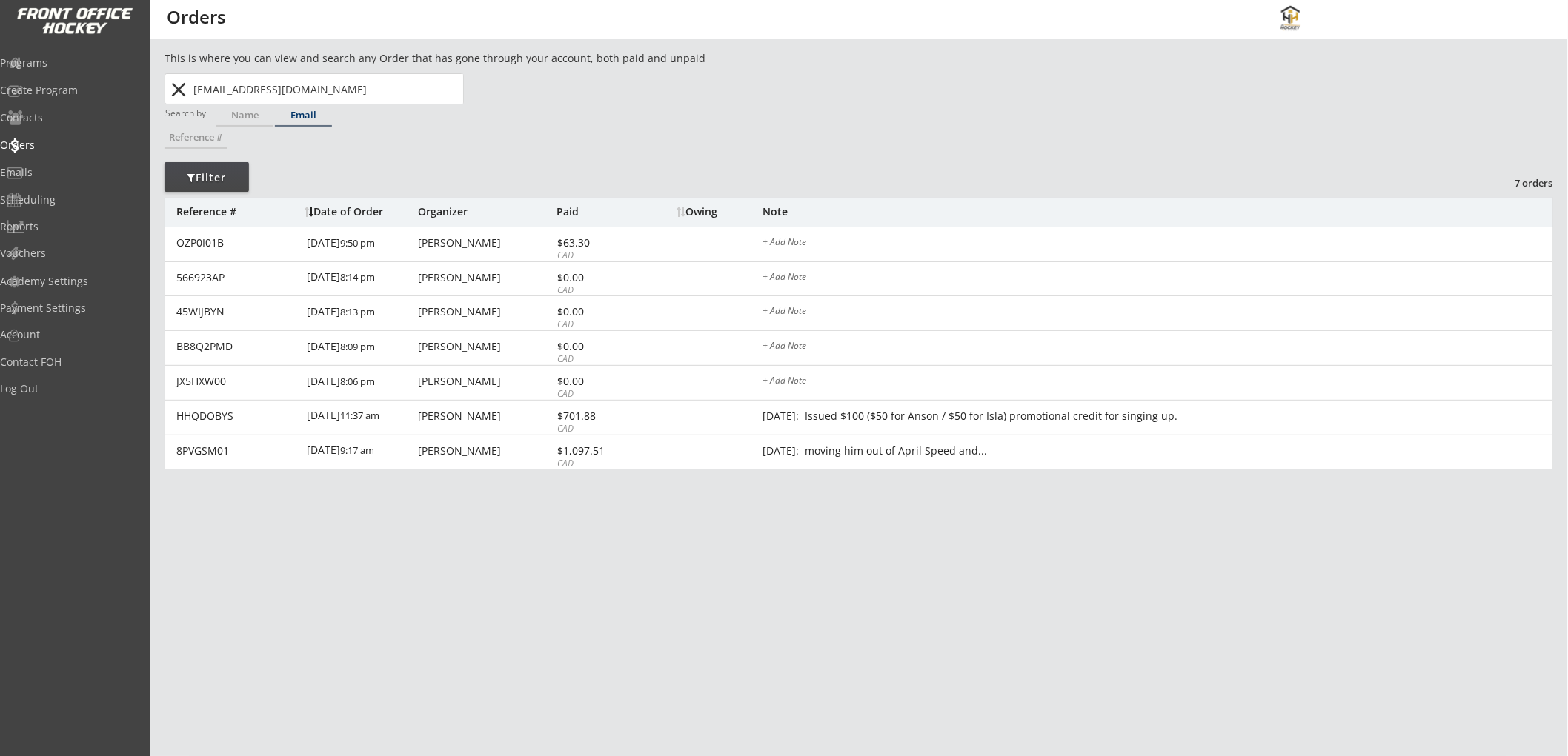
click at [308, 112] on div "Email" at bounding box center [303, 115] width 57 height 10
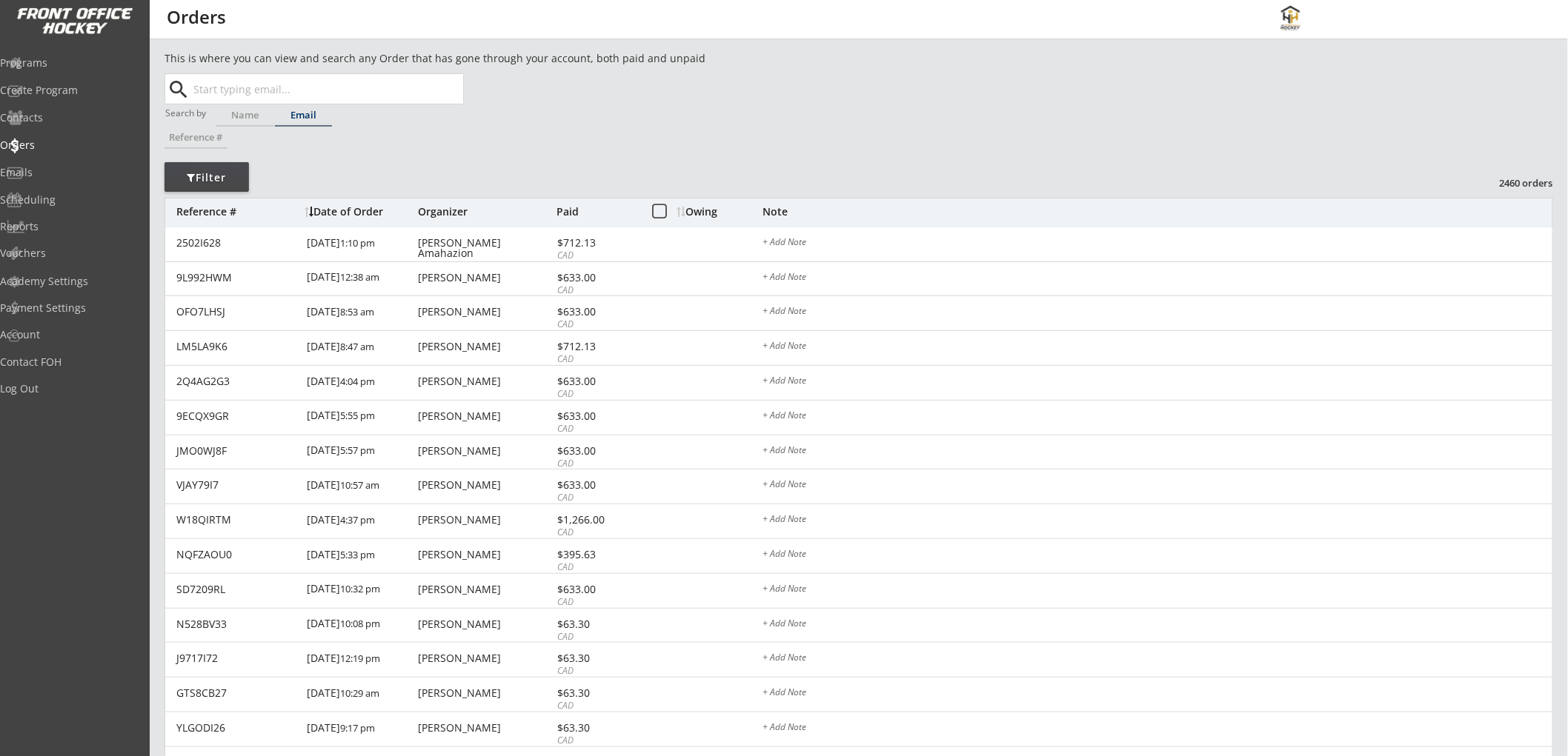
click at [178, 85] on button "search" at bounding box center [178, 89] width 24 height 23
paste input "[PERSON_NAME][EMAIL_ADDRESS][PERSON_NAME][DOMAIN_NAME]"
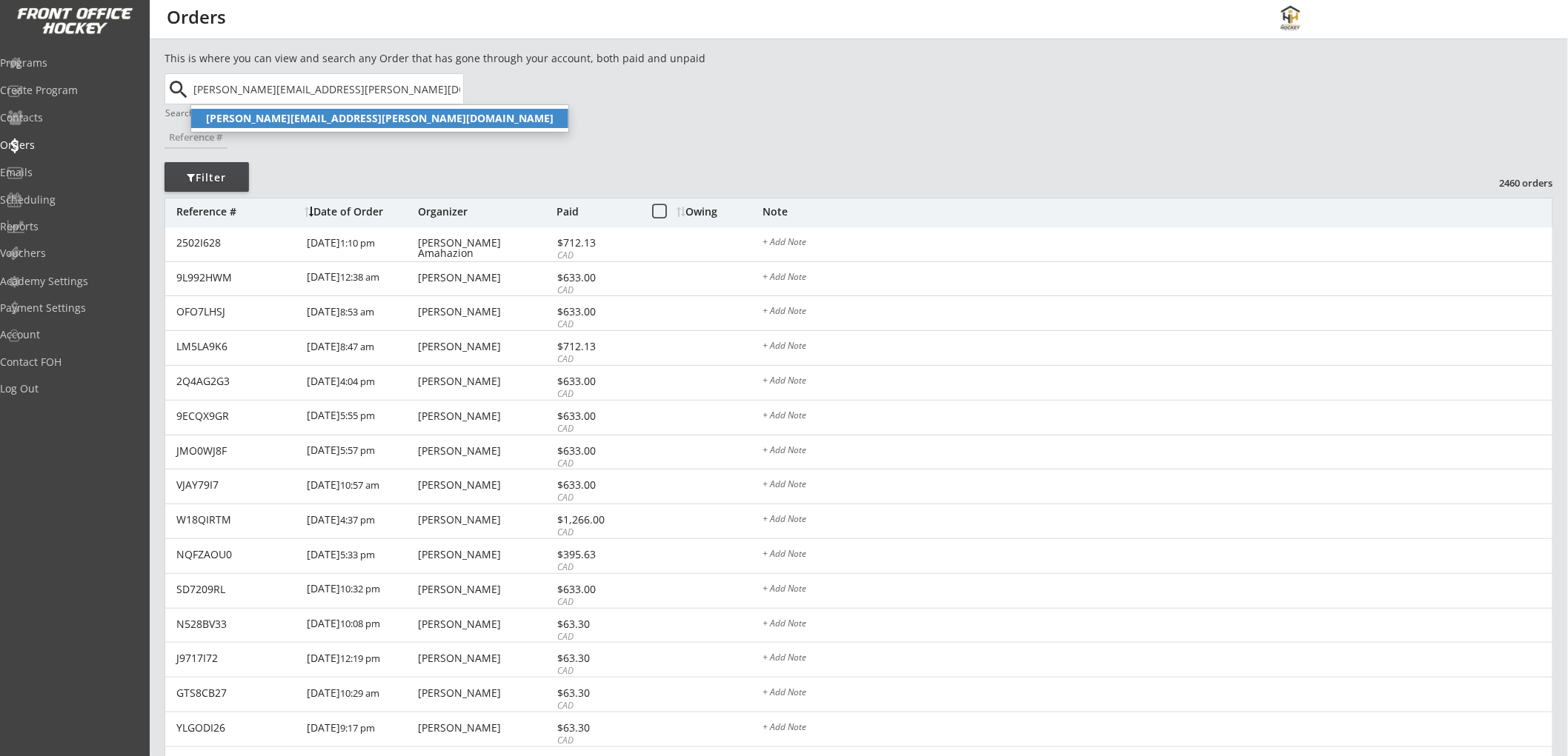
click at [228, 117] on strong "[PERSON_NAME][EMAIL_ADDRESS][PERSON_NAME][DOMAIN_NAME]" at bounding box center [379, 118] width 347 height 14
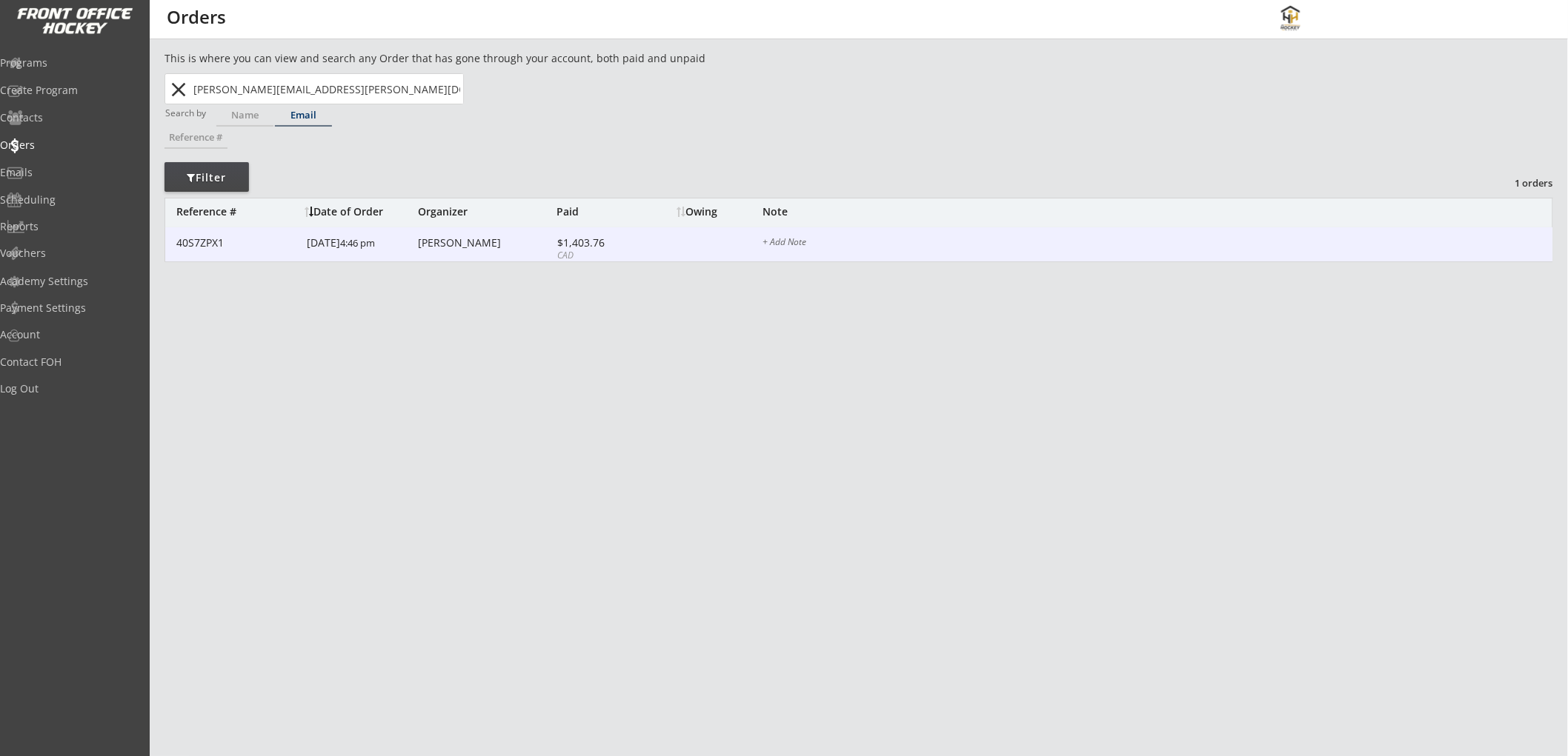
type input "[PERSON_NAME][EMAIL_ADDRESS][PERSON_NAME][DOMAIN_NAME]"
click at [627, 239] on div "$1,403.76" at bounding box center [596, 243] width 80 height 10
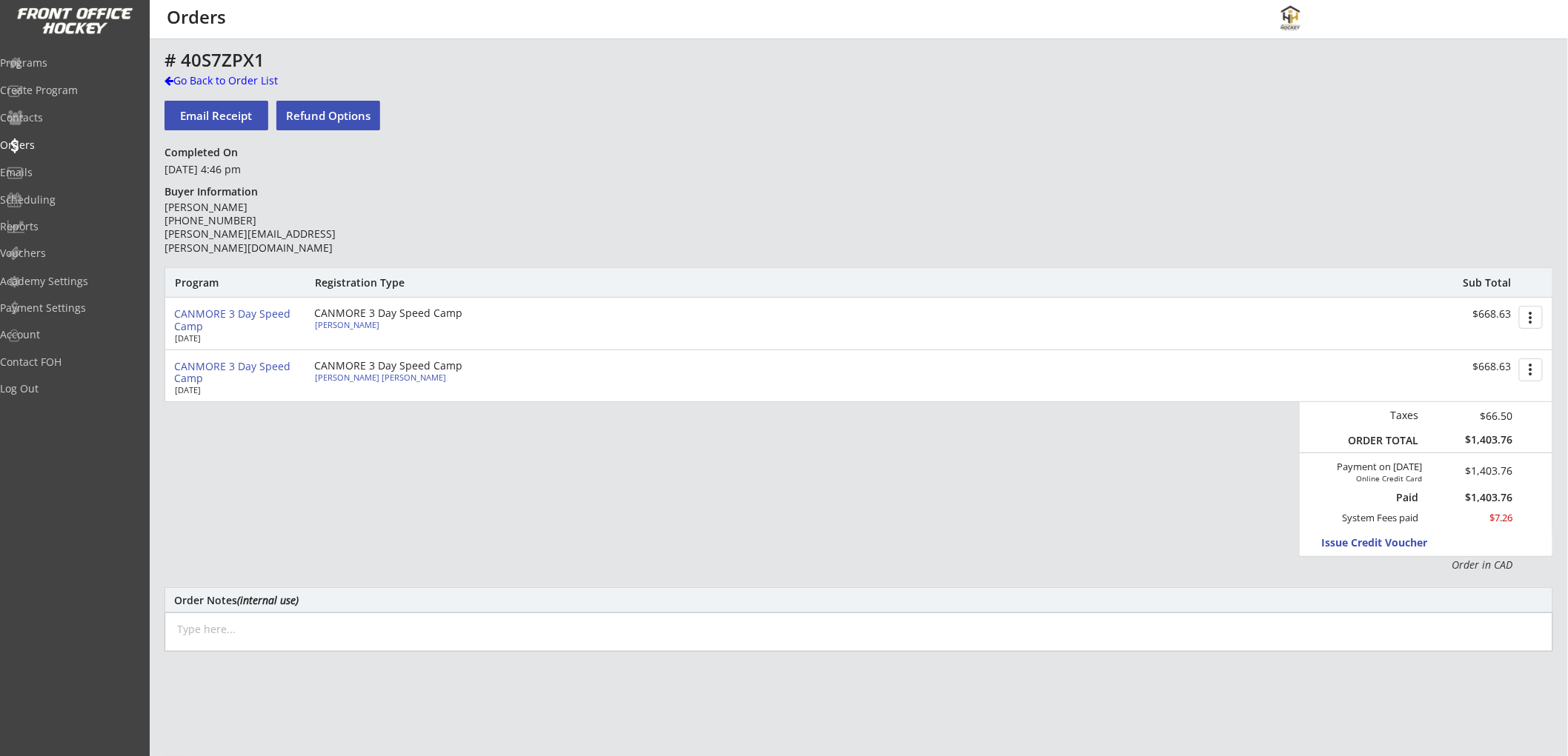
click at [238, 69] on div "# 40S7ZPX1" at bounding box center [519, 60] width 710 height 18
click at [233, 76] on div "Go Back to Order List" at bounding box center [241, 80] width 153 height 14
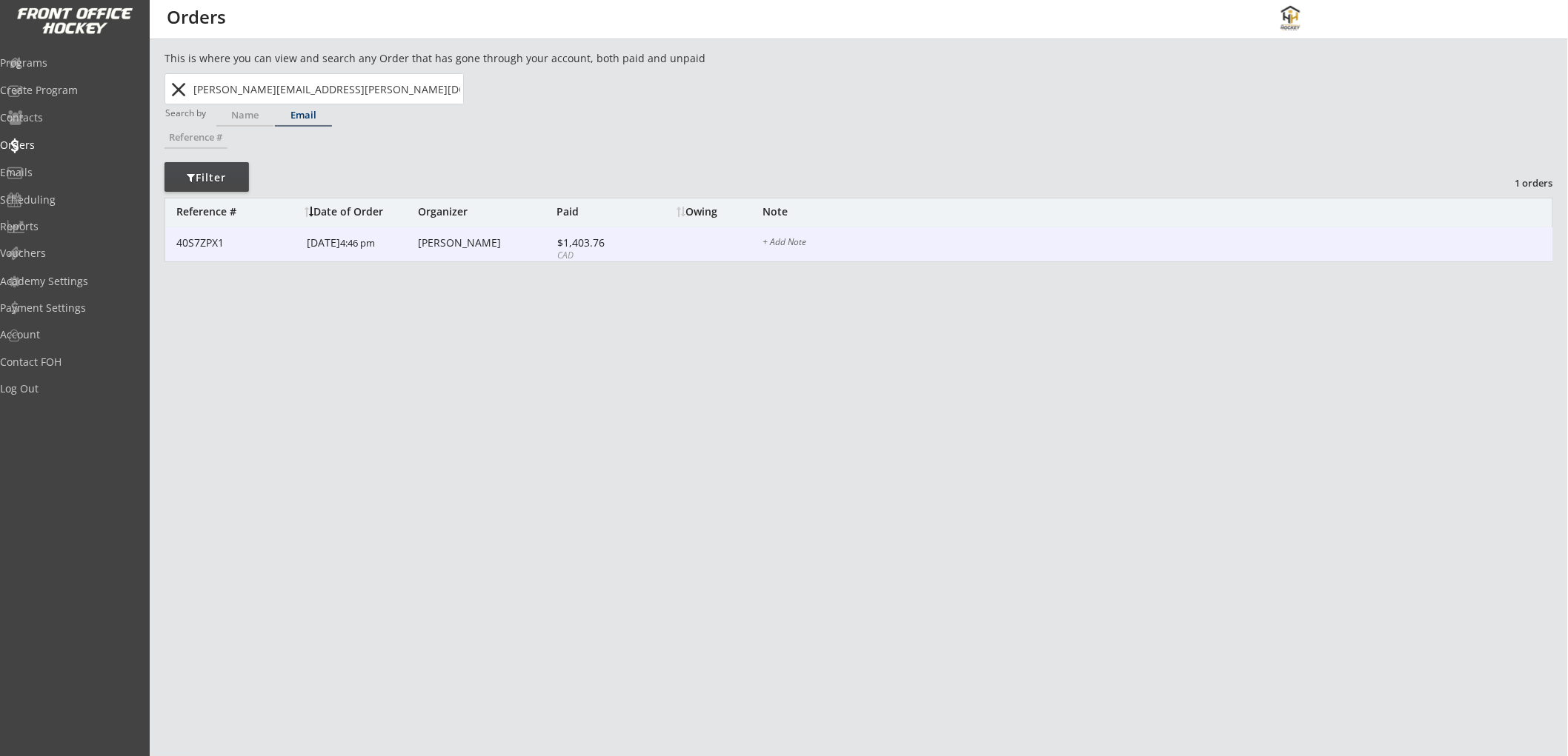
click at [416, 238] on div "40S7ZPX1 [DATE] 4:46 pm [PERSON_NAME] $1,403.76 CAD + Add Note" at bounding box center [859, 244] width 1387 height 35
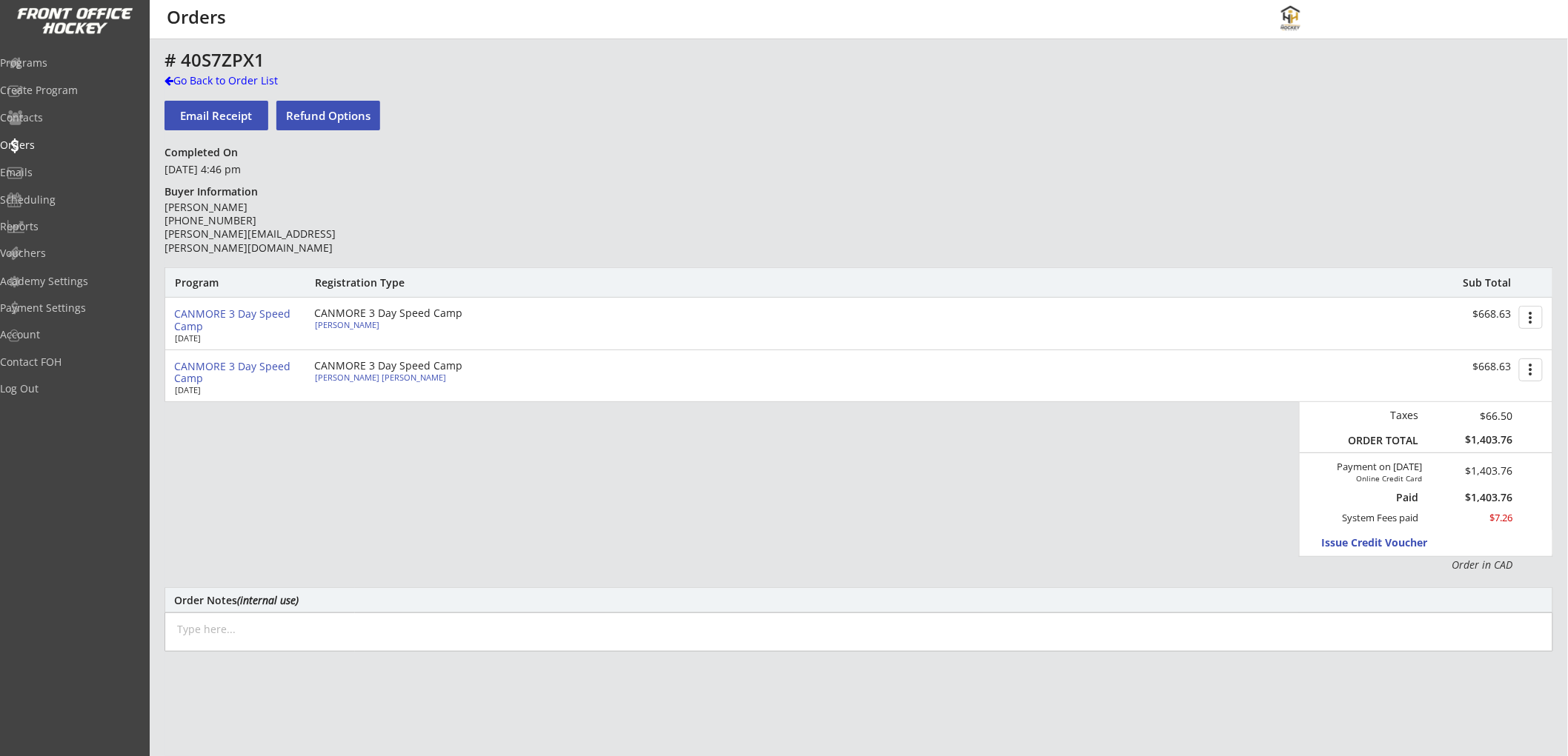
click at [441, 622] on textarea at bounding box center [859, 631] width 1389 height 39
paste textarea "[PERSON_NAME][EMAIL_ADDRESS][PERSON_NAME][DOMAIN_NAME]"
type textarea "[PERSON_NAME][EMAIL_ADDRESS][PERSON_NAME][DOMAIN_NAME]"
click at [275, 631] on textarea at bounding box center [859, 631] width 1389 height 39
paste textarea "[DATE]: Issued $100 ($50 for Anson / $50 for Isla) promotional credit for singi…"
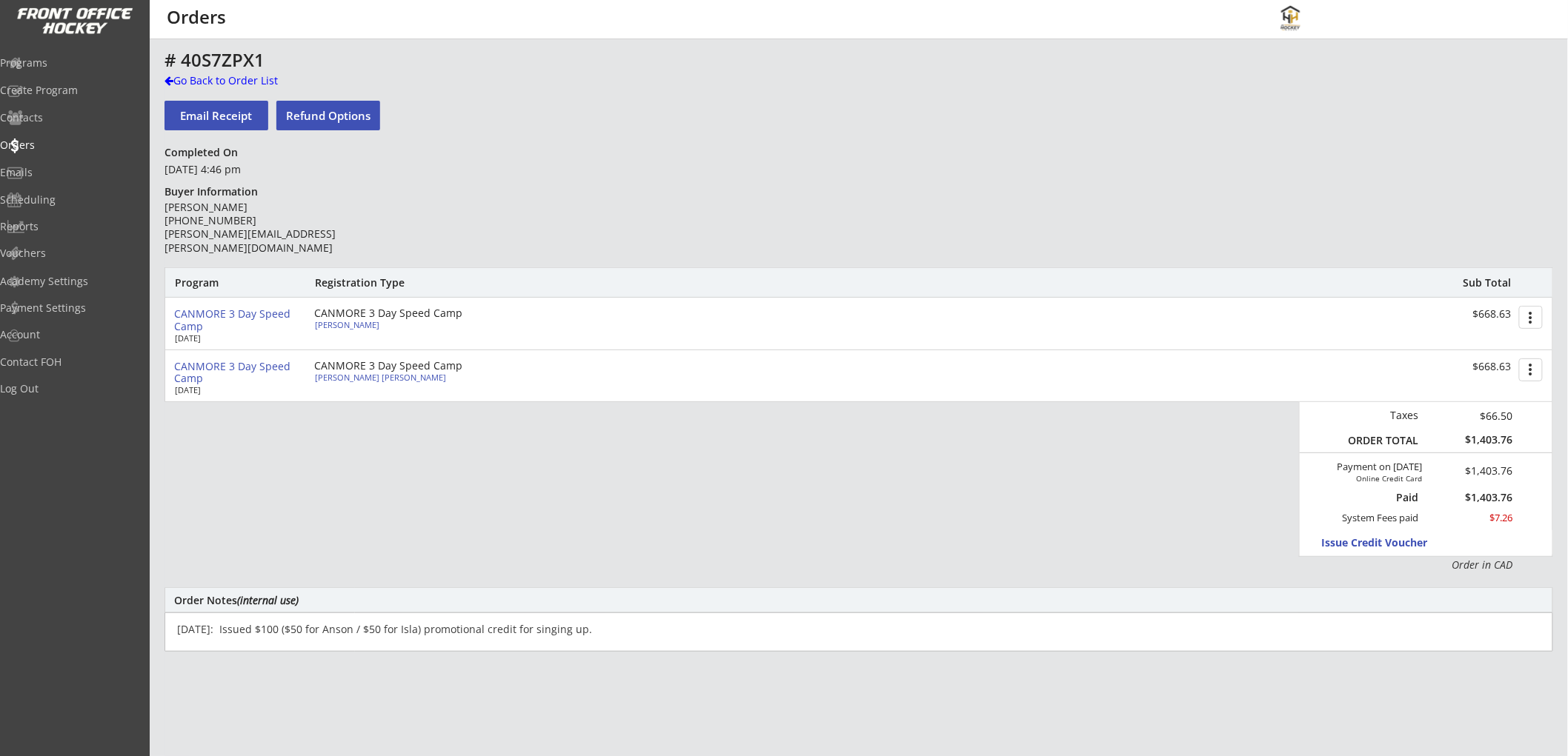
click at [337, 622] on textarea "[DATE]: Issued $100 ($50 for Anson / $50 for Isla) promotional credit for singi…" at bounding box center [859, 631] width 1389 height 39
type textarea "[DATE]: Issued $100 ($50 for Braylon/$50 for Holden) promotional credit for sin…"
click at [1344, 539] on button "Issue Credit Voucher" at bounding box center [1390, 542] width 137 height 20
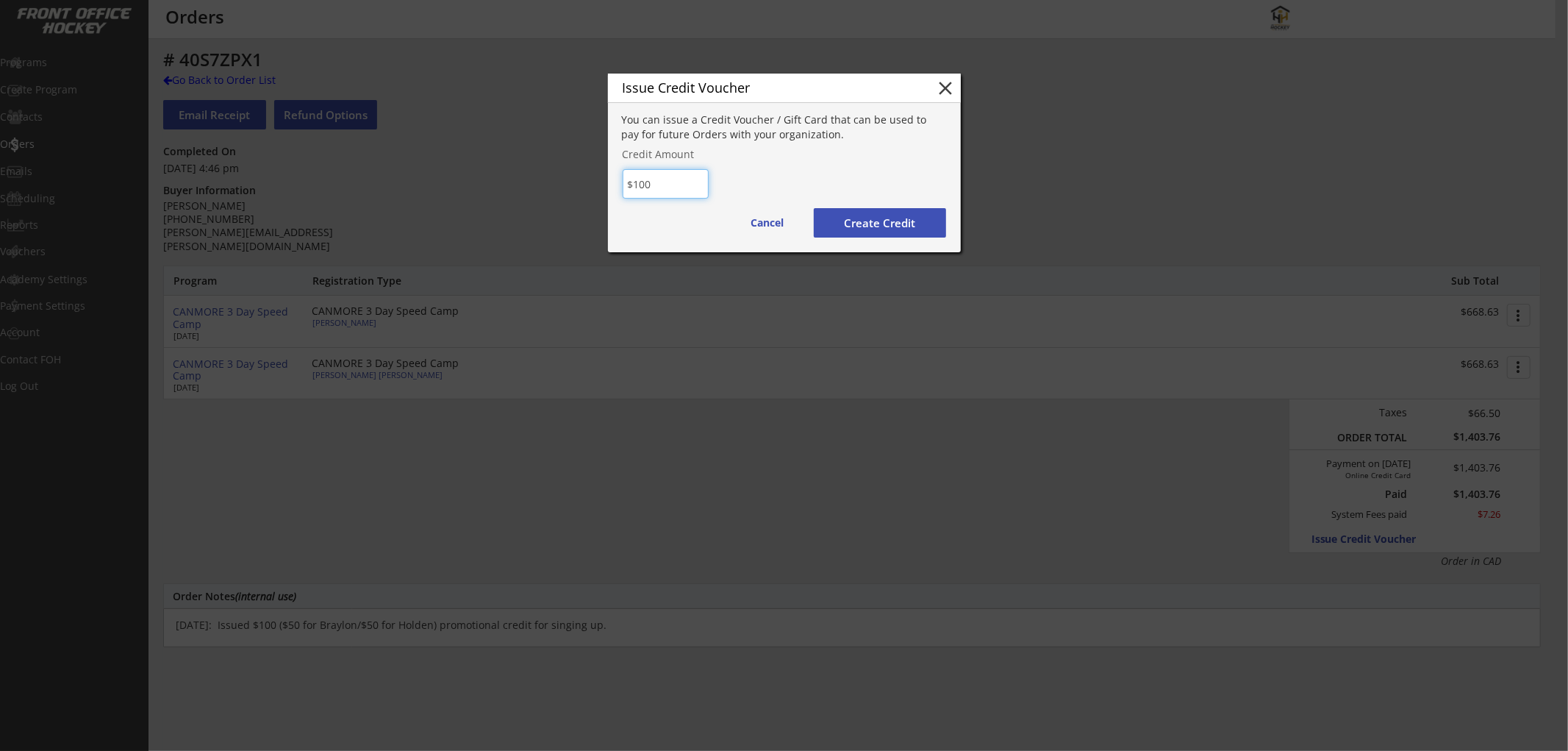
type input "$100"
click at [907, 221] on button "Create Credit" at bounding box center [881, 223] width 132 height 30
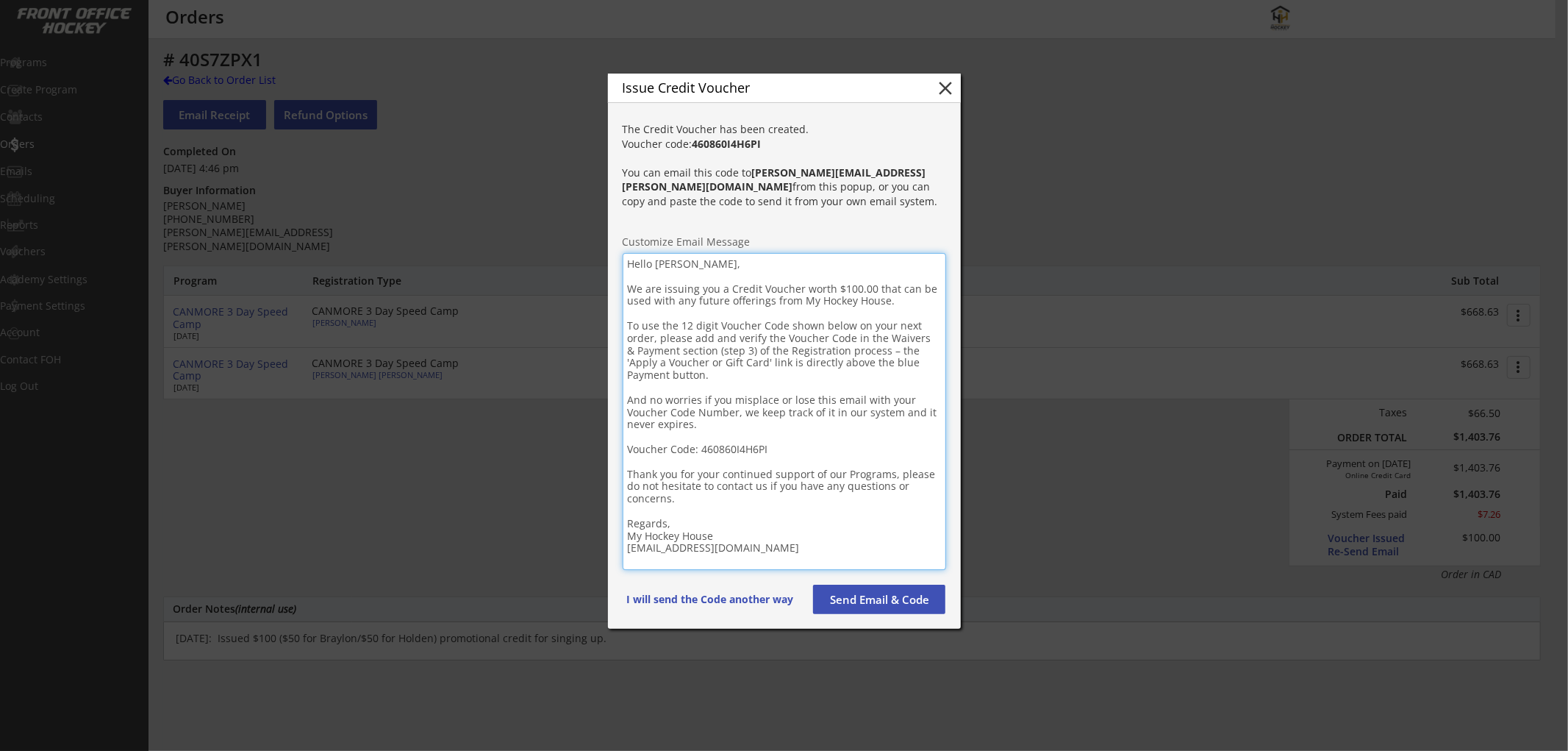
drag, startPoint x: 837, startPoint y: 558, endPoint x: 600, endPoint y: 261, distance: 380.0
click at [600, 261] on body "REVENUE $ 29,870 Last 30 days REGISTRATIONS 172 Last 30 days CONTACTS 81 New in…" at bounding box center [784, 375] width 1568 height 751
paste textarea "Loremip! D sita cons adipi eli seddoeiu tem inci utl etdo ma aliqua eni adminim…"
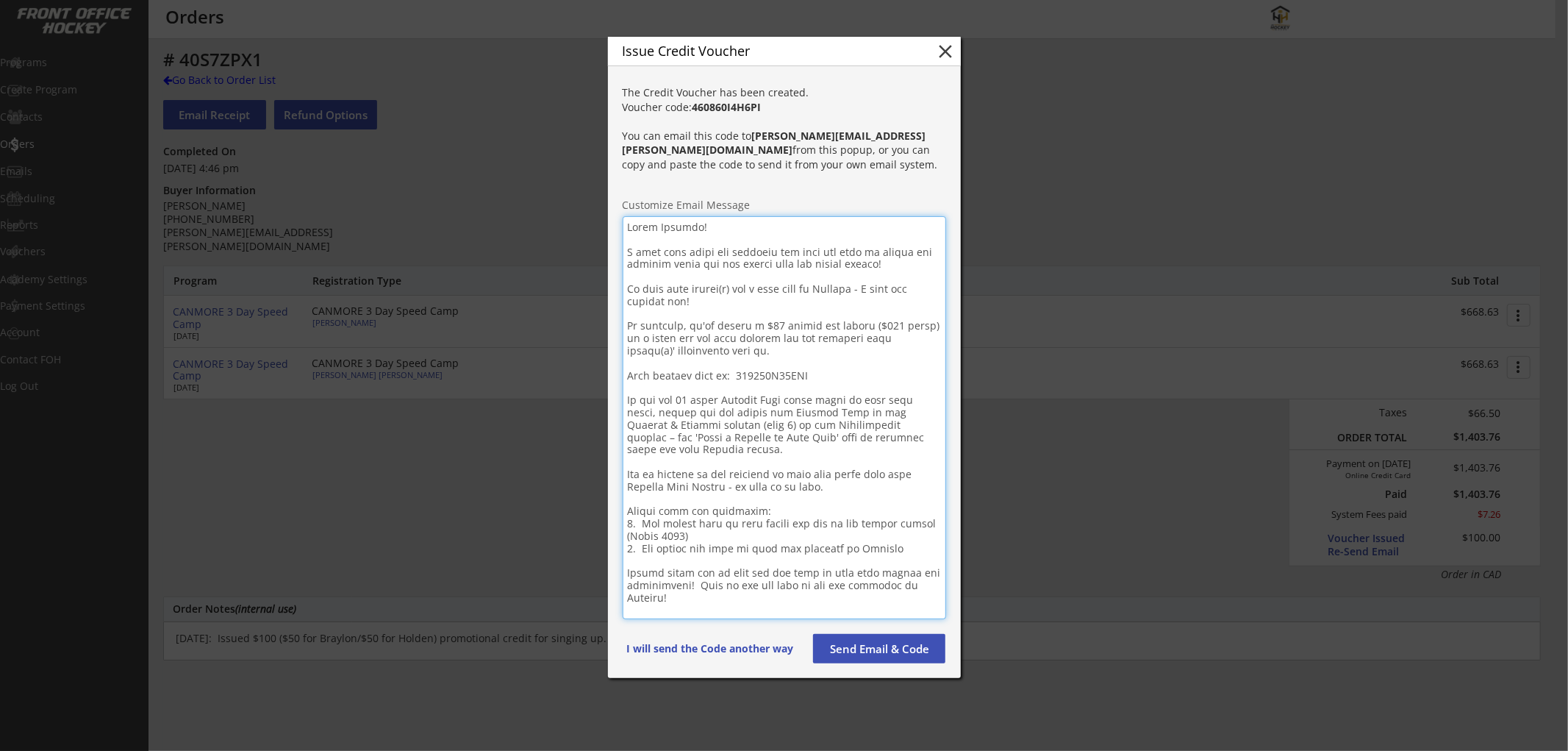
click at [666, 231] on textarea at bounding box center [785, 417] width 324 height 403
click at [715, 114] on strong "460860I4H6PI" at bounding box center [727, 107] width 69 height 14
copy strong "460860I4H6PI"
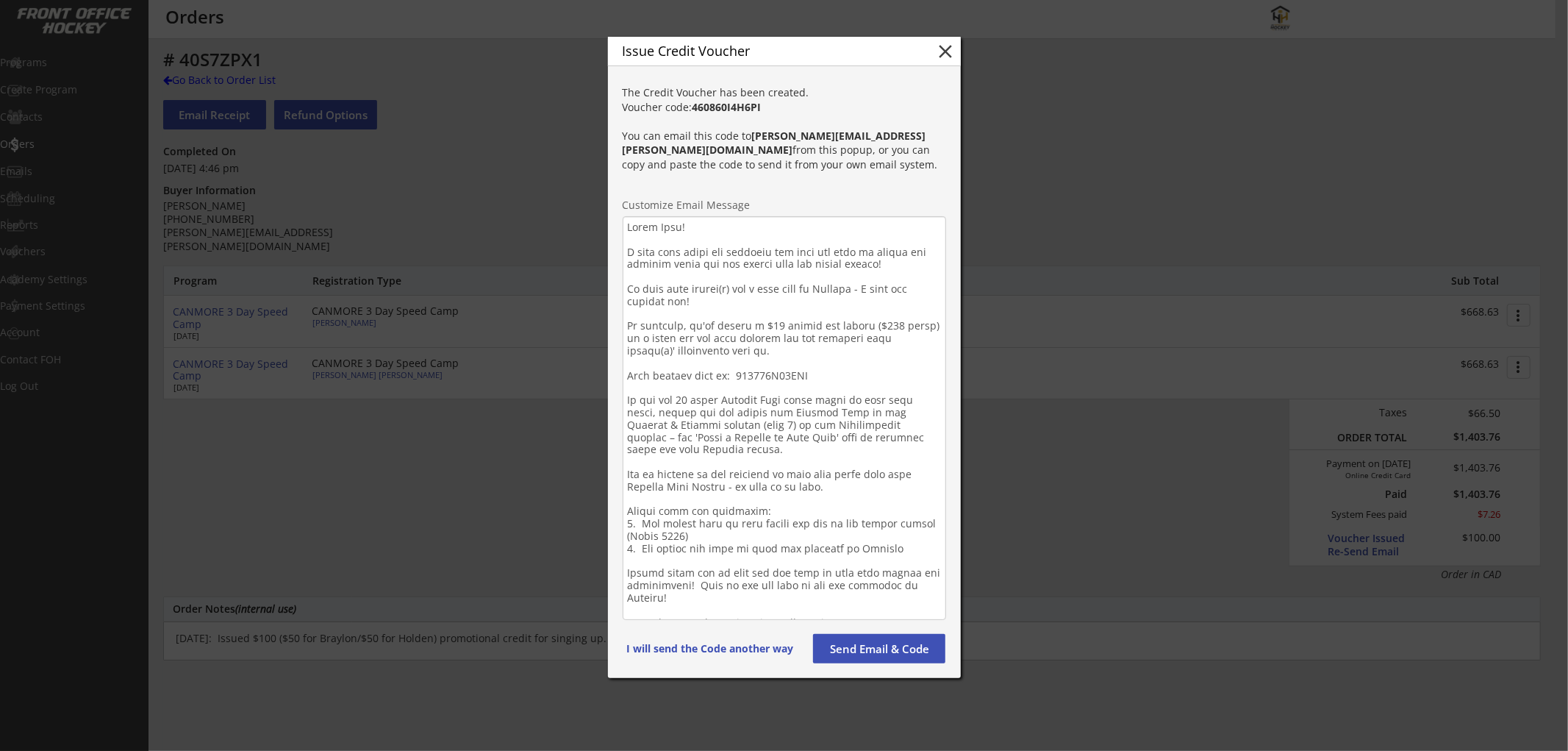
click at [762, 375] on textarea at bounding box center [785, 418] width 324 height 404
click at [762, 374] on textarea at bounding box center [785, 418] width 324 height 404
paste textarea "I4H6PI"
type textarea "Lorem Ipsu! D sita cons adipi eli seddoeiu tem inci utl etdo ma aliqua eni admi…"
click at [869, 651] on button "Send Email & Code" at bounding box center [880, 649] width 132 height 30
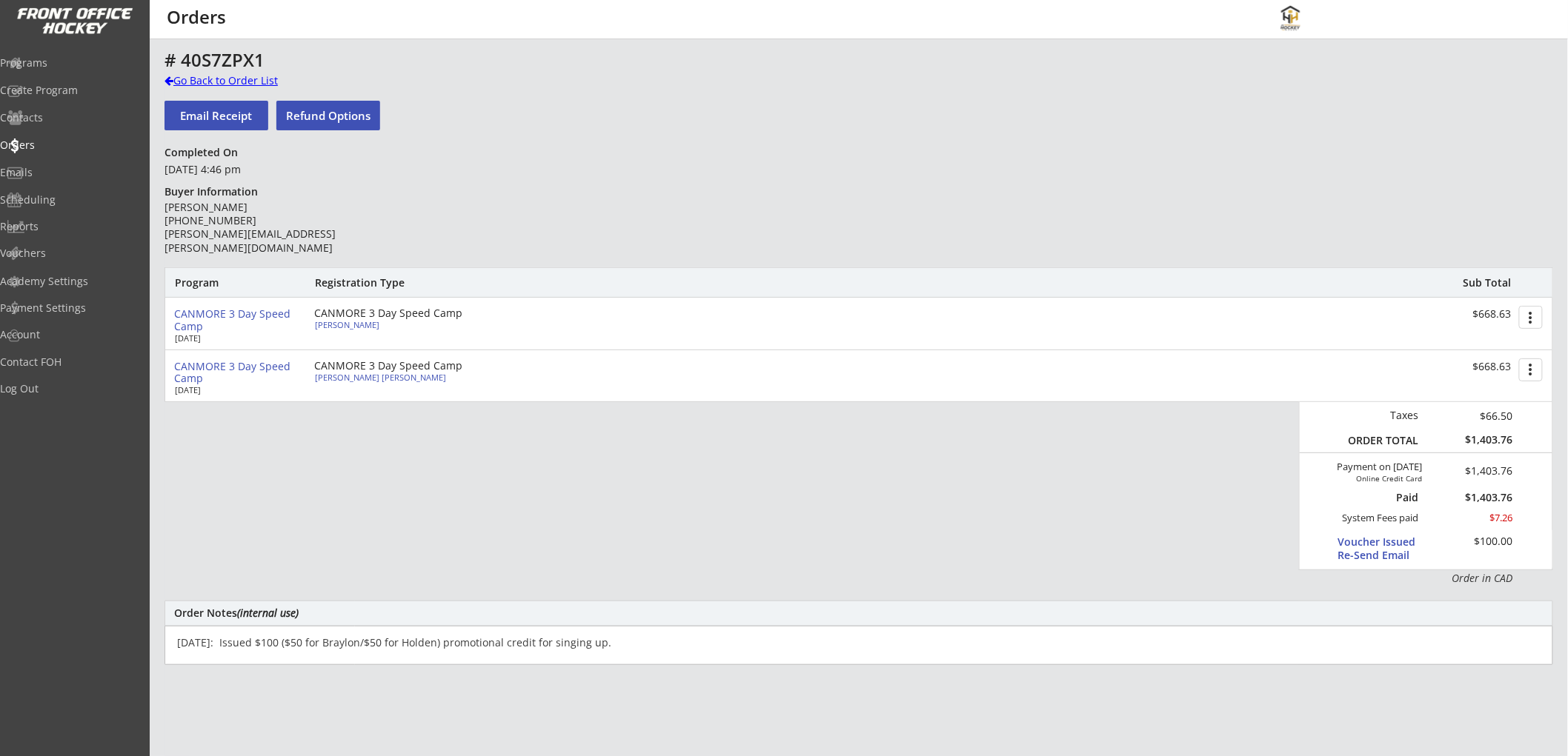
click at [251, 76] on div "Go Back to Order List" at bounding box center [241, 80] width 153 height 14
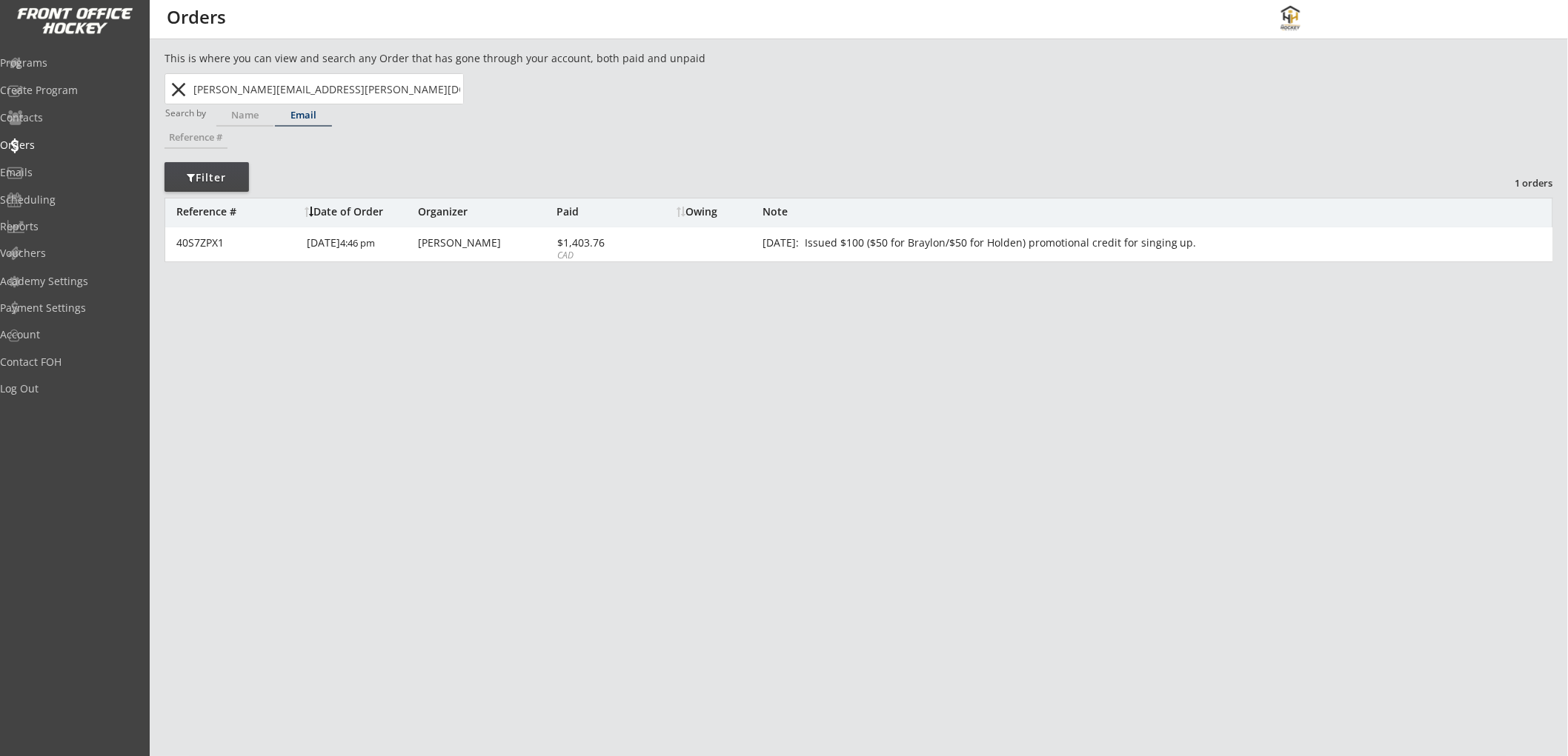
click at [297, 110] on div "Email" at bounding box center [303, 115] width 57 height 10
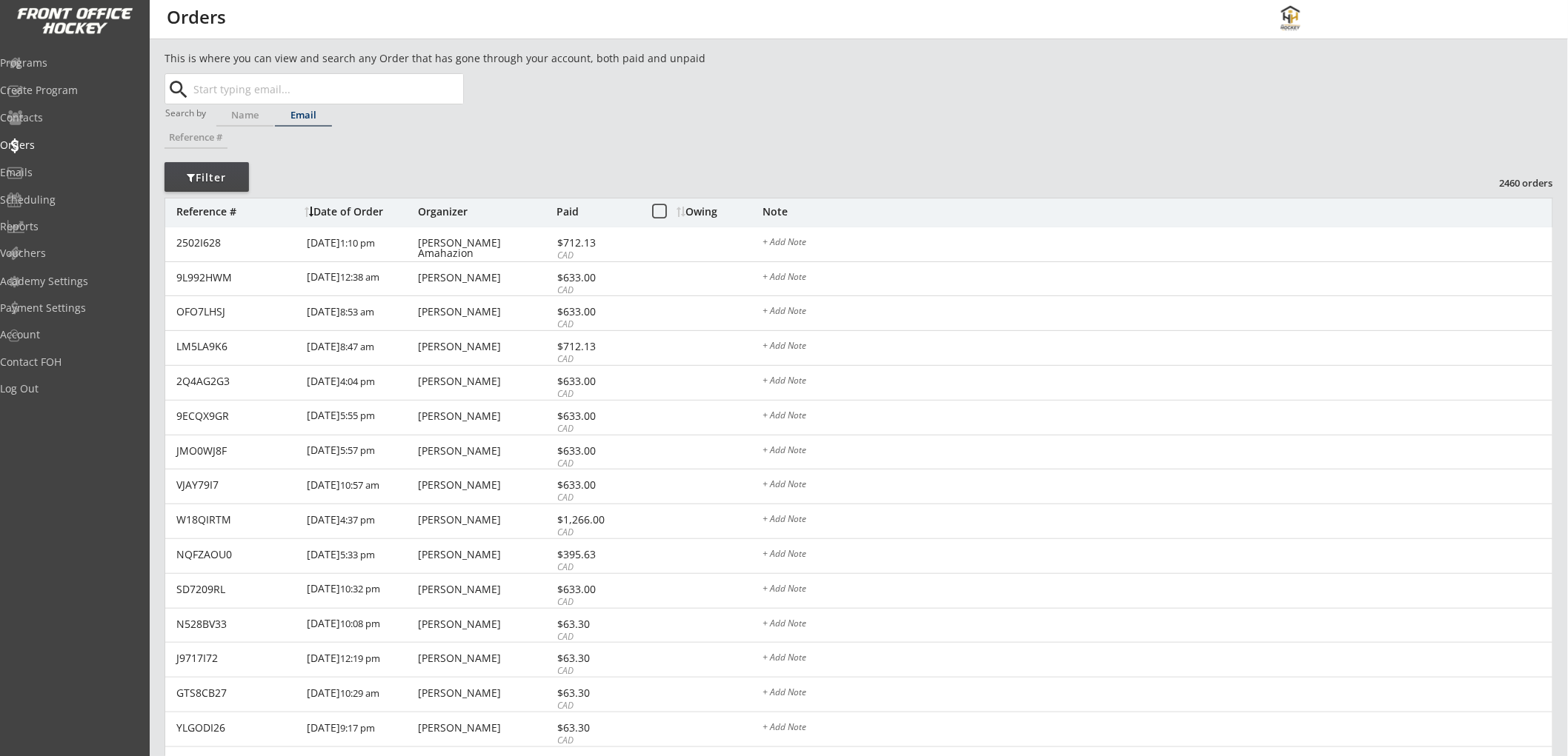
paste input "[EMAIL_ADDRESS][DOMAIN_NAME]"
click at [358, 115] on strong "[EMAIL_ADDRESS][DOMAIN_NAME]" at bounding box center [295, 118] width 178 height 14
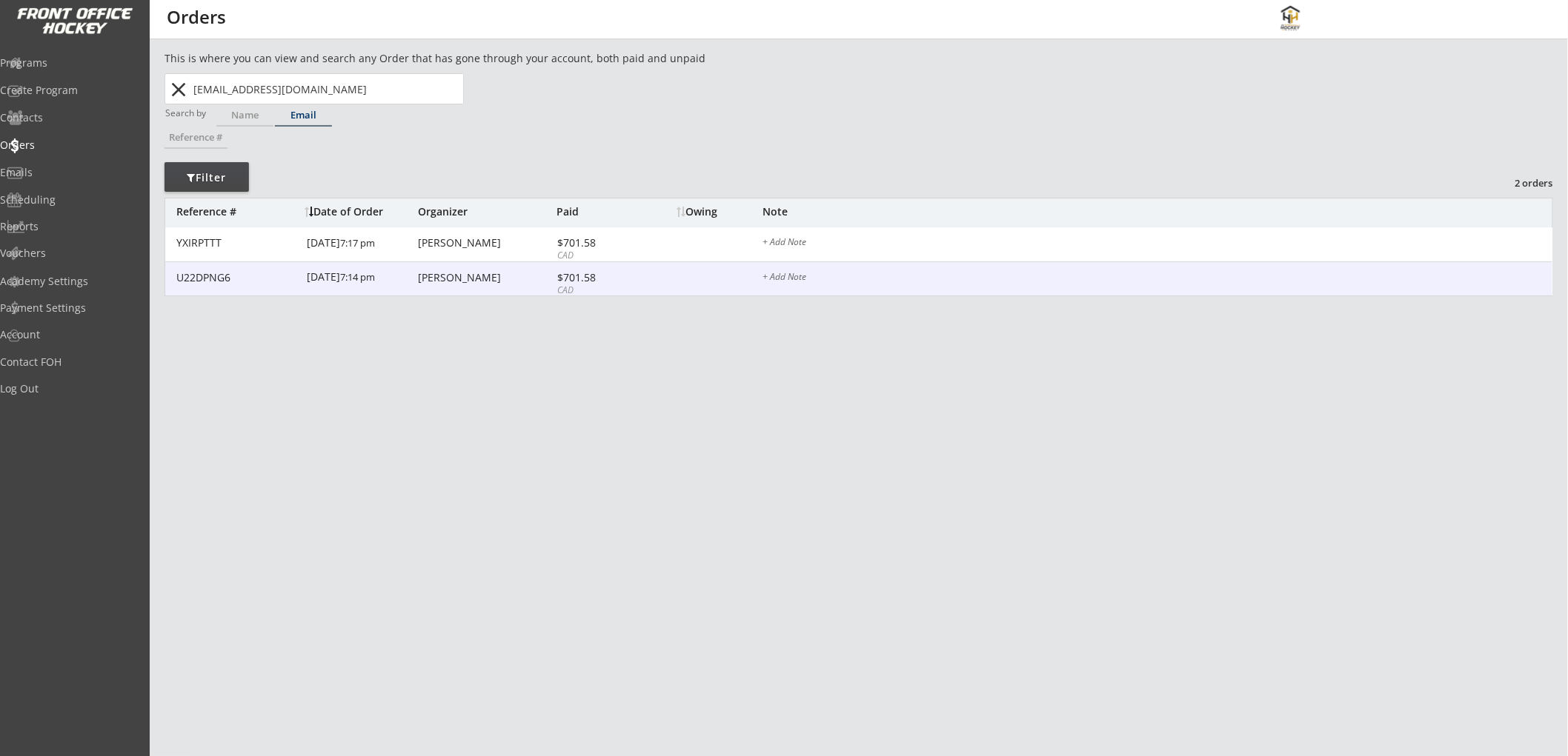
type input "[EMAIL_ADDRESS][DOMAIN_NAME]"
click at [615, 270] on div "U22DPNG6 [DATE] 7:14 pm [PERSON_NAME] $701.58 CAD + Add Note" at bounding box center [859, 279] width 1387 height 35
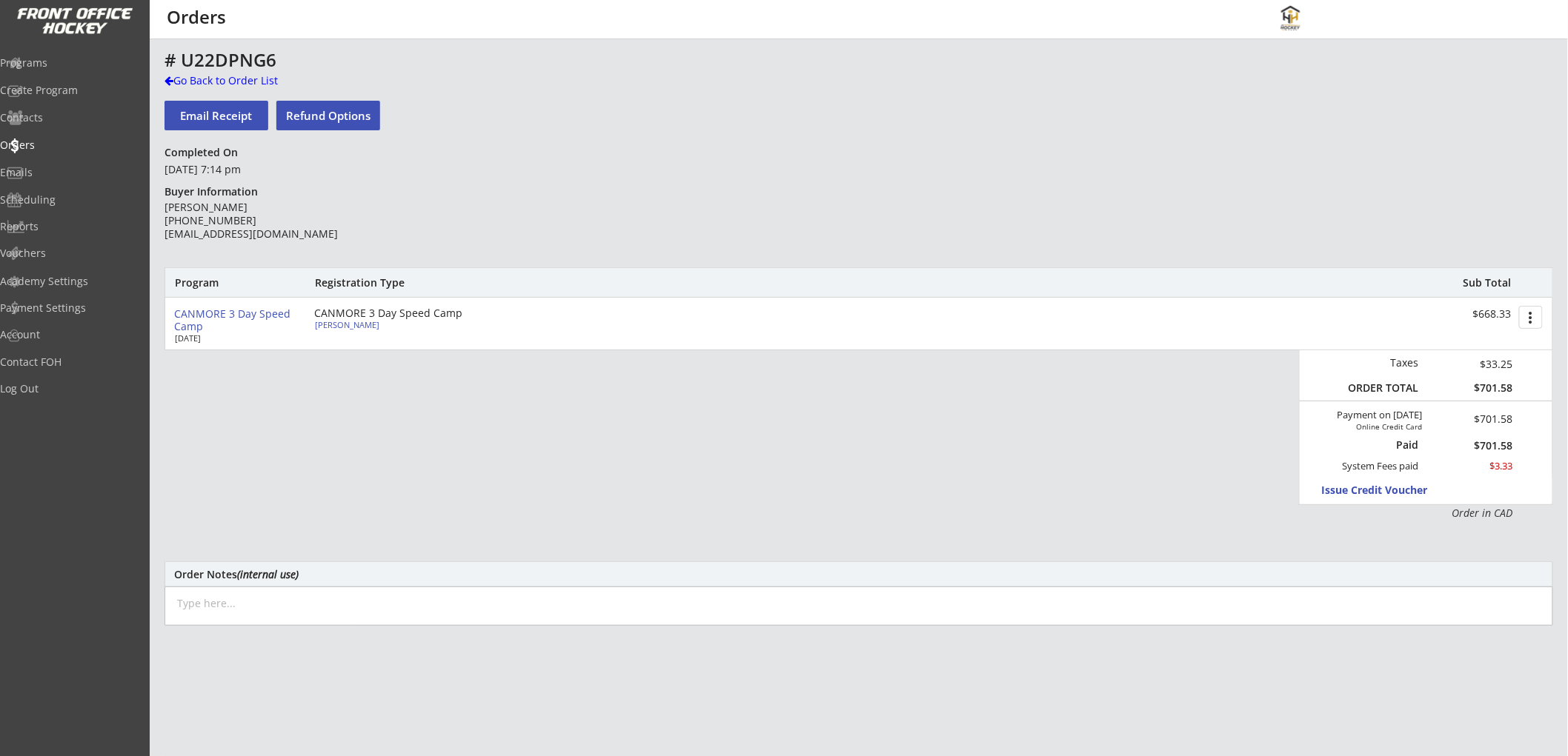
click at [304, 600] on textarea at bounding box center [859, 606] width 1389 height 39
paste textarea "[EMAIL_ADDRESS][DOMAIN_NAME]"
type textarea "[EMAIL_ADDRESS][DOMAIN_NAME]"
drag, startPoint x: 322, startPoint y: 602, endPoint x: 326, endPoint y: 595, distance: 8.1
click at [324, 600] on textarea at bounding box center [859, 606] width 1389 height 39
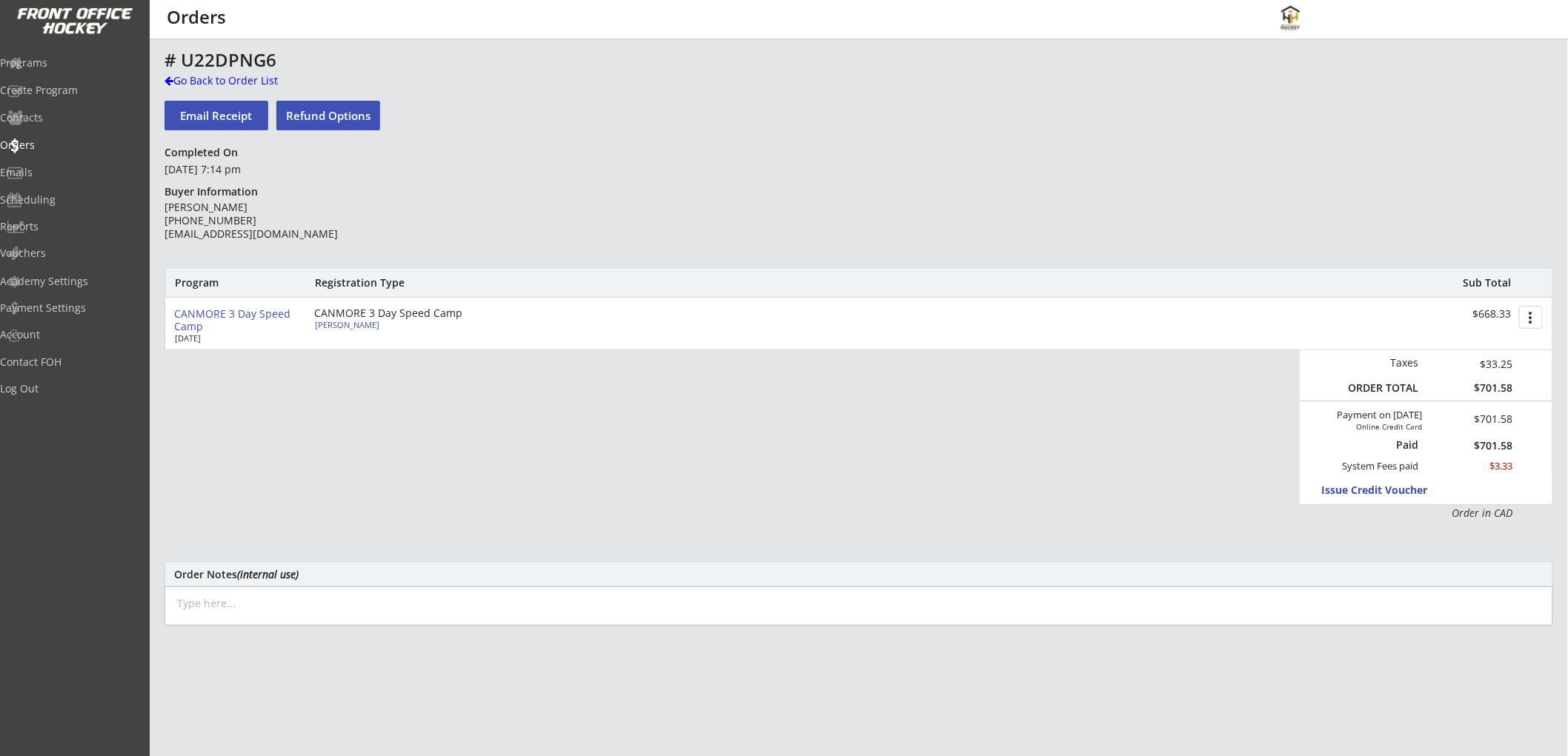
paste textarea "[DATE]: Issued $100 ($50 for Anson / $50 for Isla) promotional credit for singi…"
click at [353, 596] on textarea "[DATE]: Issued $100 ($50 for Anson / $50 for Isla) promotional credit for singi…" at bounding box center [859, 606] width 1389 height 39
type textarea "[DATE]: Issued $100 ($50 for [PERSON_NAME]/$50 for Easton) promotional credit f…"
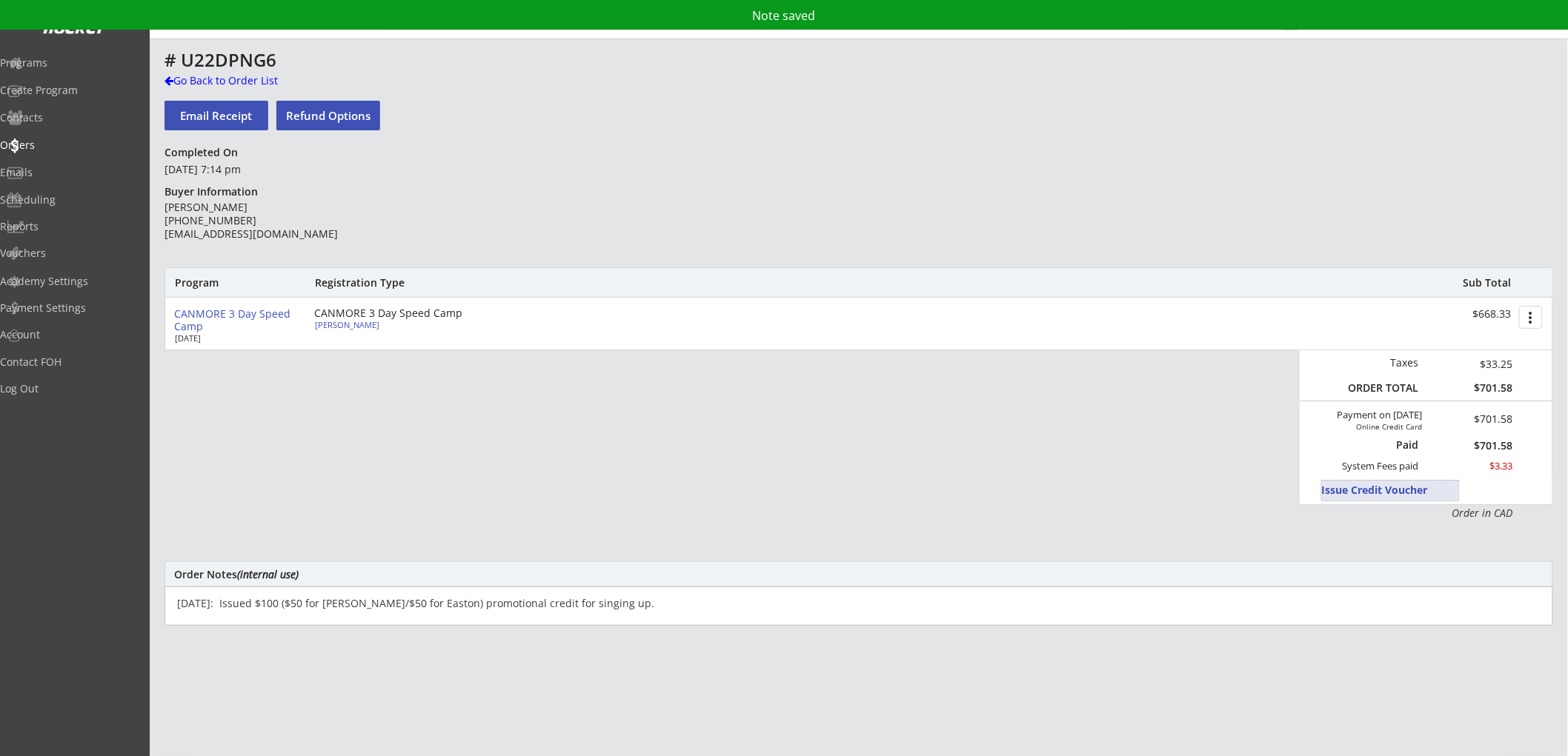
click at [1361, 485] on button "Issue Credit Voucher" at bounding box center [1390, 490] width 137 height 20
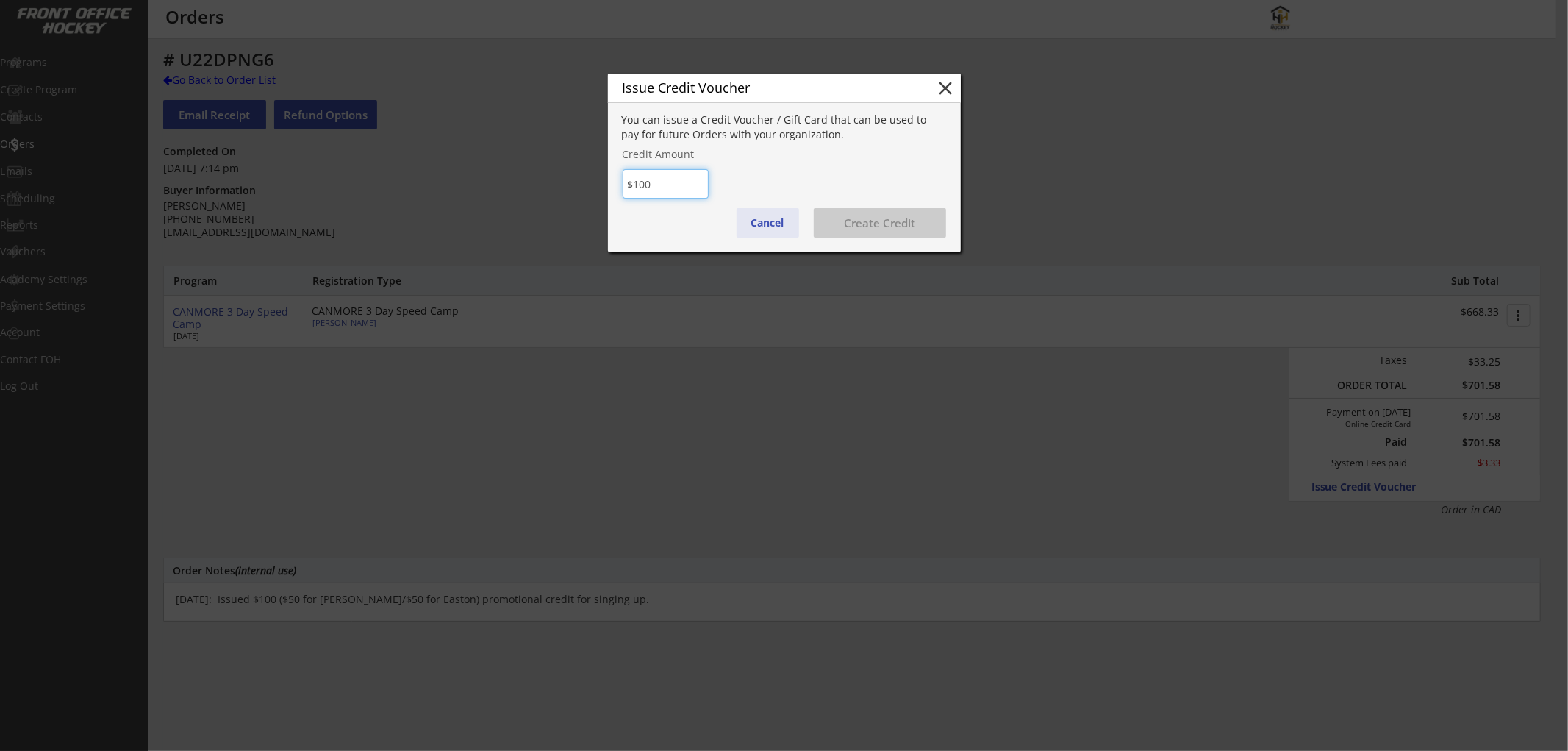
type input "$100"
click at [876, 215] on button "Create Credit" at bounding box center [881, 223] width 132 height 30
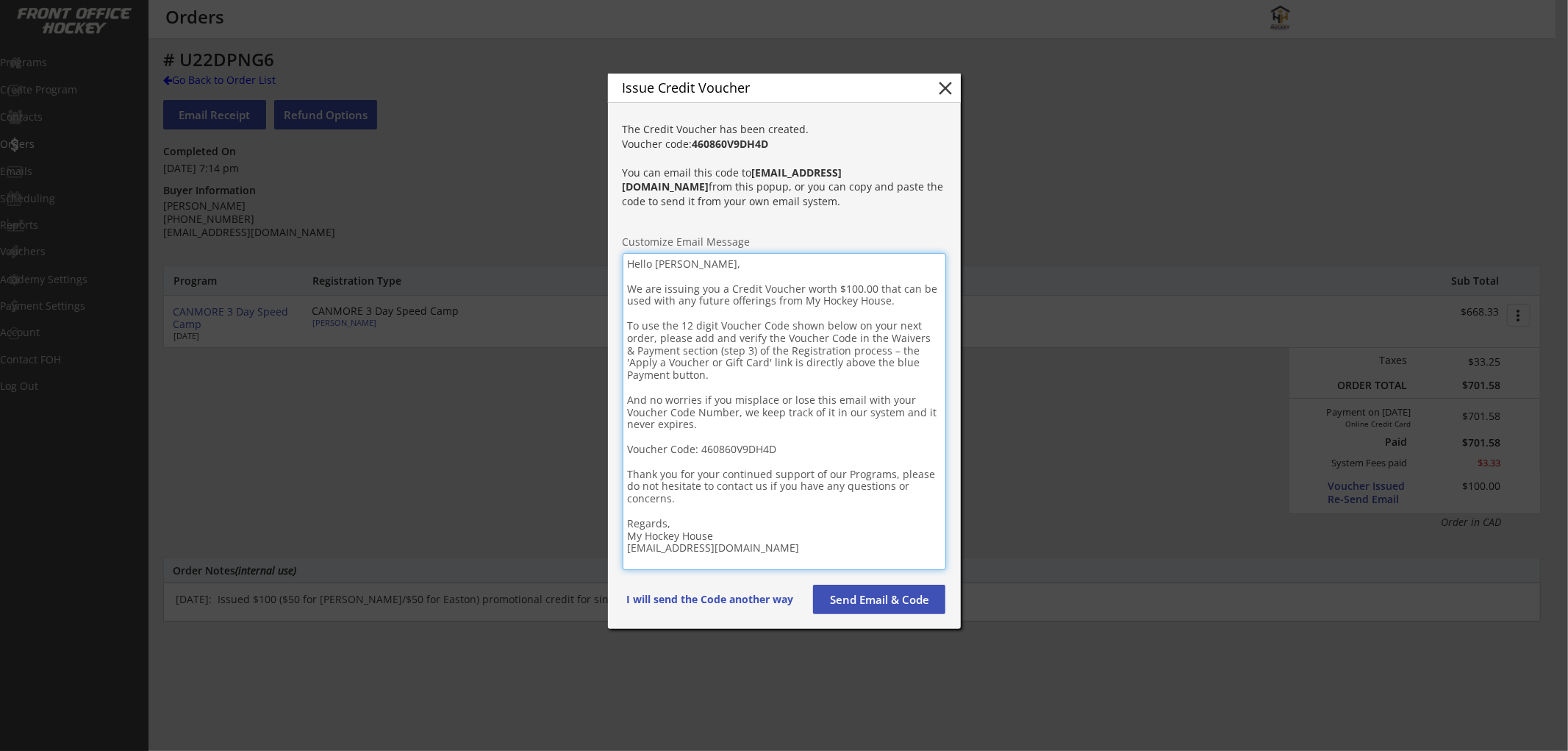
drag, startPoint x: 779, startPoint y: 547, endPoint x: 626, endPoint y: 263, distance: 322.6
click at [626, 263] on textarea "Hello [PERSON_NAME], We are issuing you a Credit Voucher worth $100.00 that can…" at bounding box center [785, 411] width 324 height 317
paste textarea "Loremip! D sita cons adipi eli seddoeiu tem inci utl etdo ma aliqua eni adminim…"
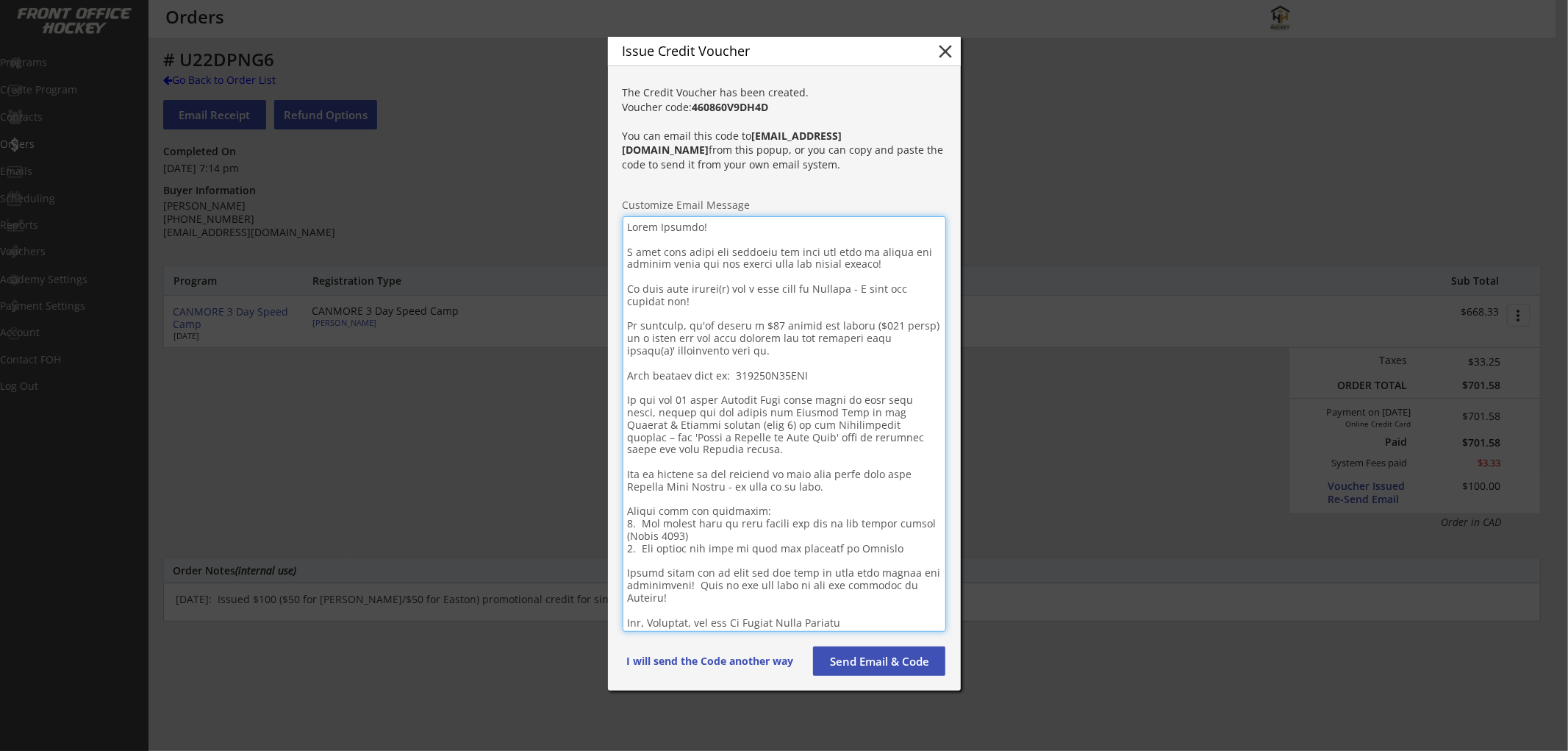
click at [673, 229] on textarea at bounding box center [785, 424] width 324 height 416
click at [744, 114] on strong "460860V9DH4D" at bounding box center [731, 107] width 77 height 14
copy strong "460860V9DH4D"
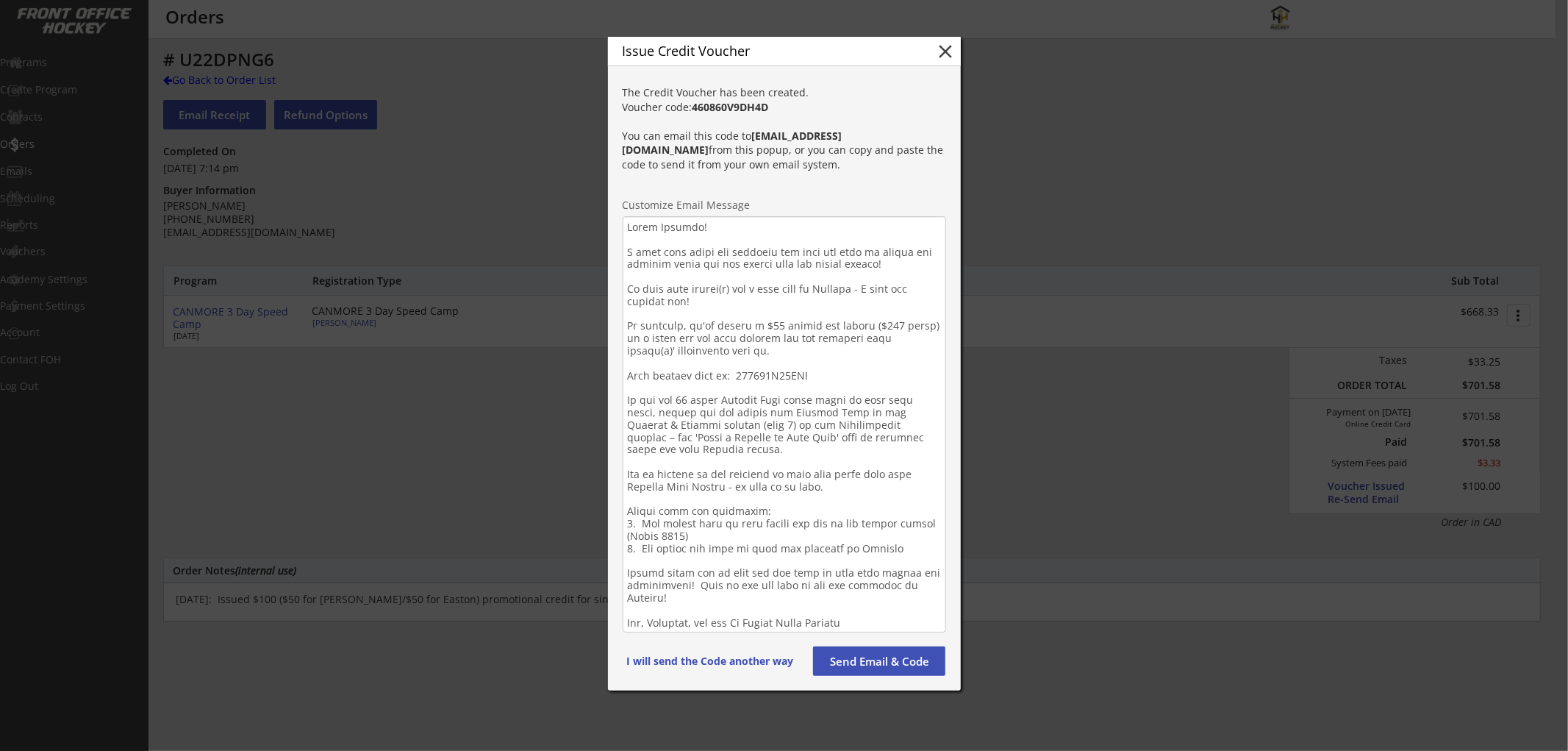
click at [795, 372] on textarea at bounding box center [785, 425] width 324 height 417
paste textarea "V9DH4D"
click at [728, 289] on textarea at bounding box center [785, 425] width 324 height 417
click at [899, 337] on textarea at bounding box center [785, 425] width 324 height 417
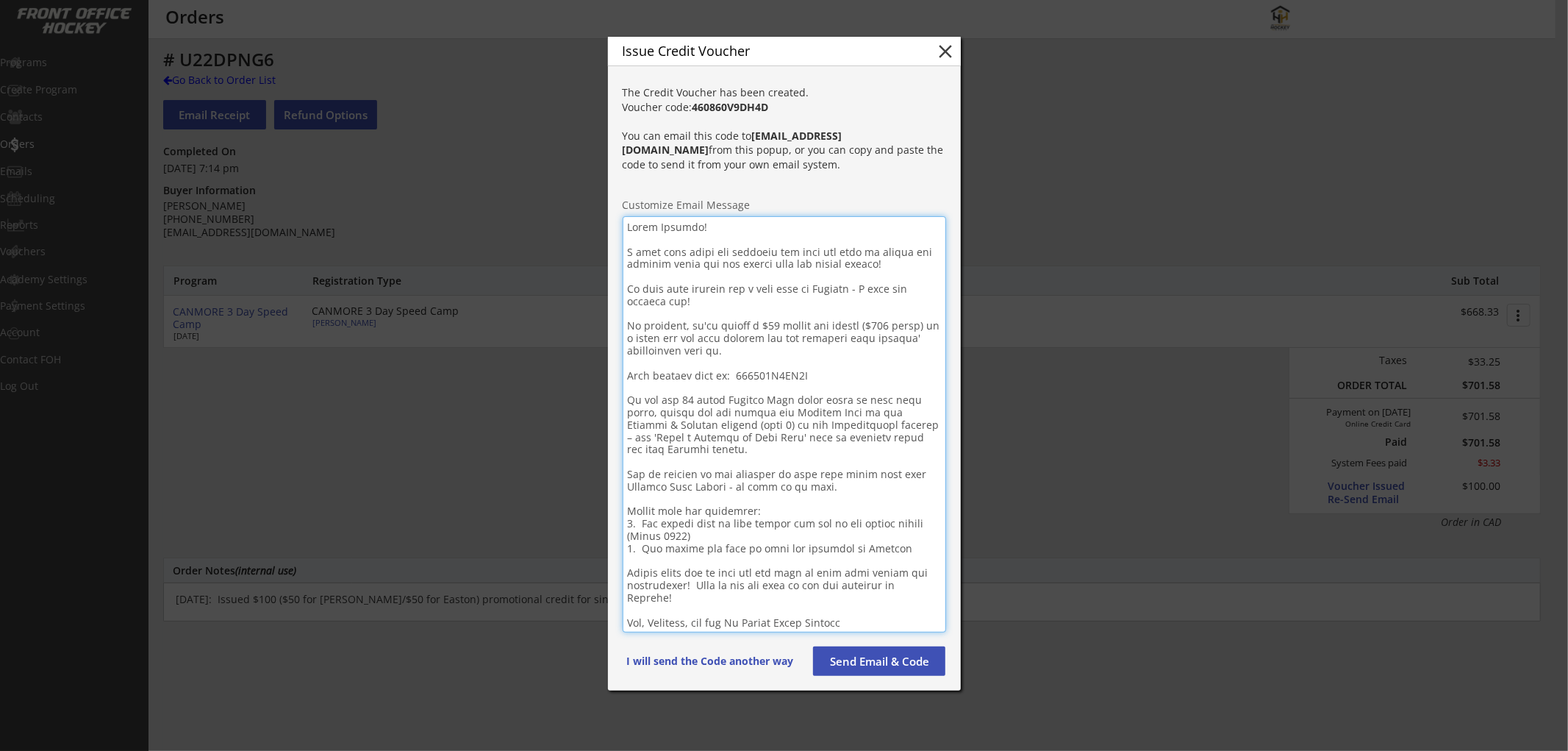
type textarea "Lorem Ipsumdo! S amet cons adipi eli seddoeiu tem inci utl etdo ma aliqua eni a…"
click at [861, 660] on button "Send Email & Code" at bounding box center [880, 661] width 132 height 30
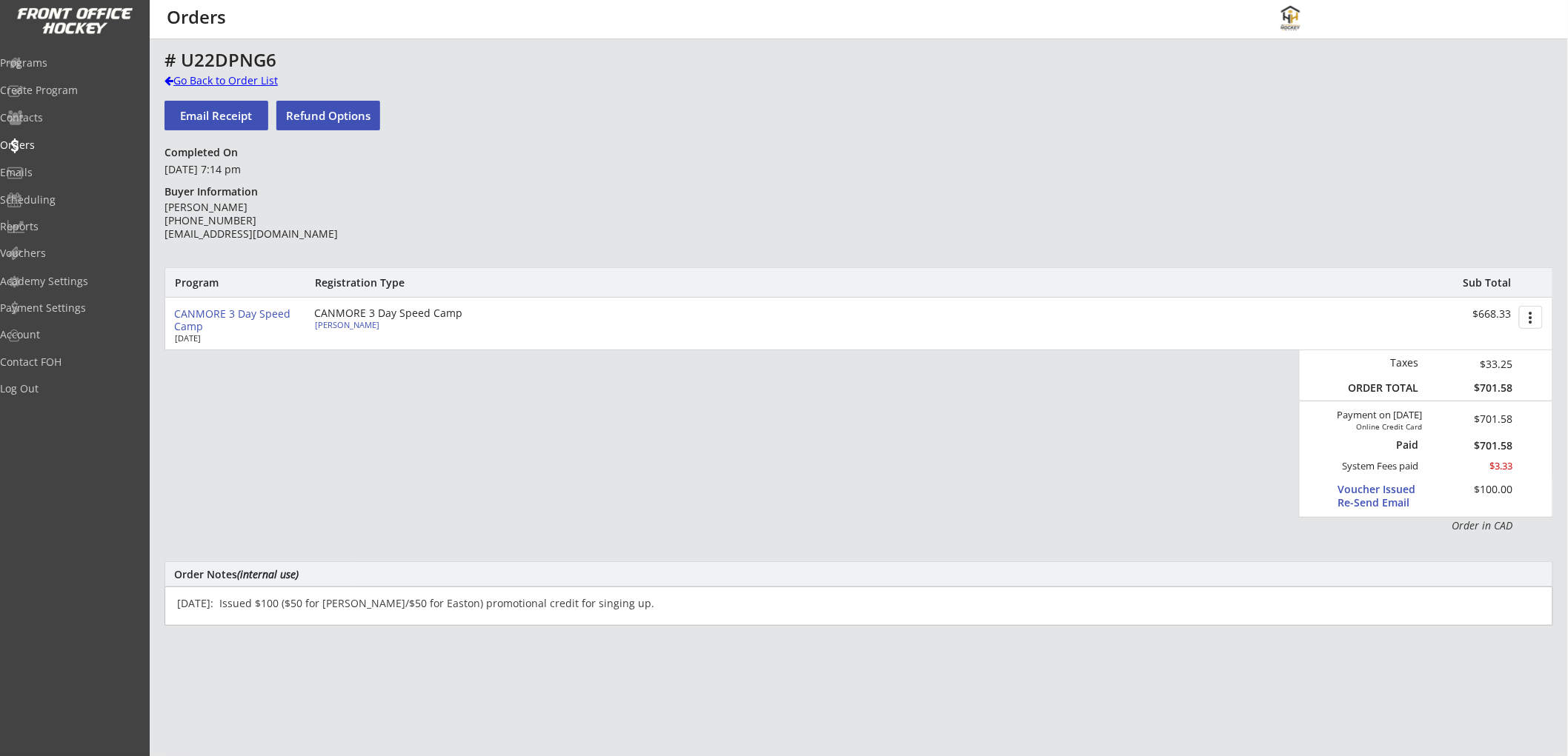
click at [234, 77] on div "Go Back to Order List" at bounding box center [241, 80] width 153 height 14
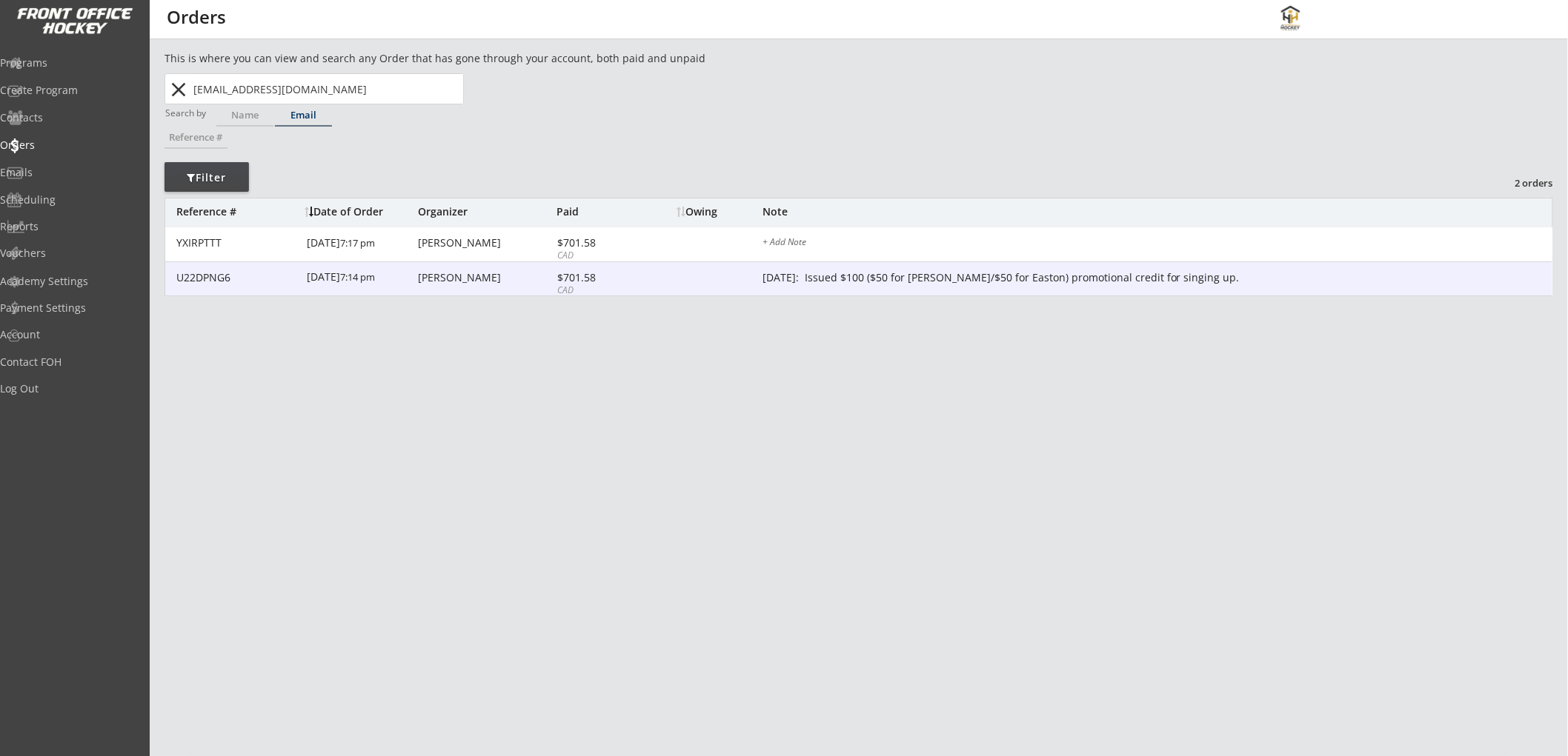
click at [897, 269] on div "U22DPNG6 [DATE] 7:14 pm [PERSON_NAME] $701.58 CAD [DATE]: Issued $100 ($50 for …" at bounding box center [859, 279] width 1387 height 35
type textarea "[DATE]: Issued $100 ($50 for [PERSON_NAME]/$50 for Easton) promotional credit f…"
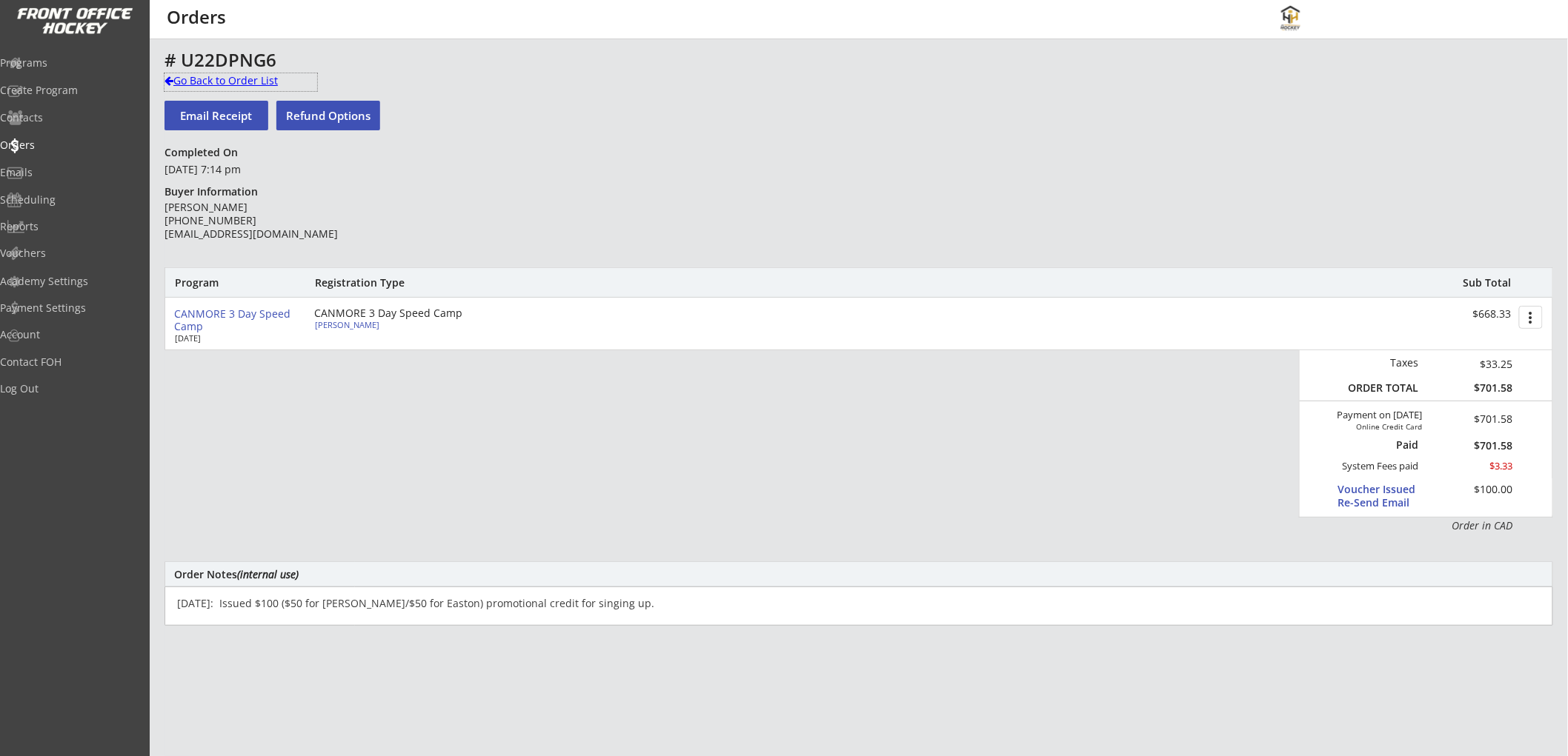
click at [244, 80] on div "Go Back to Order List" at bounding box center [241, 80] width 153 height 14
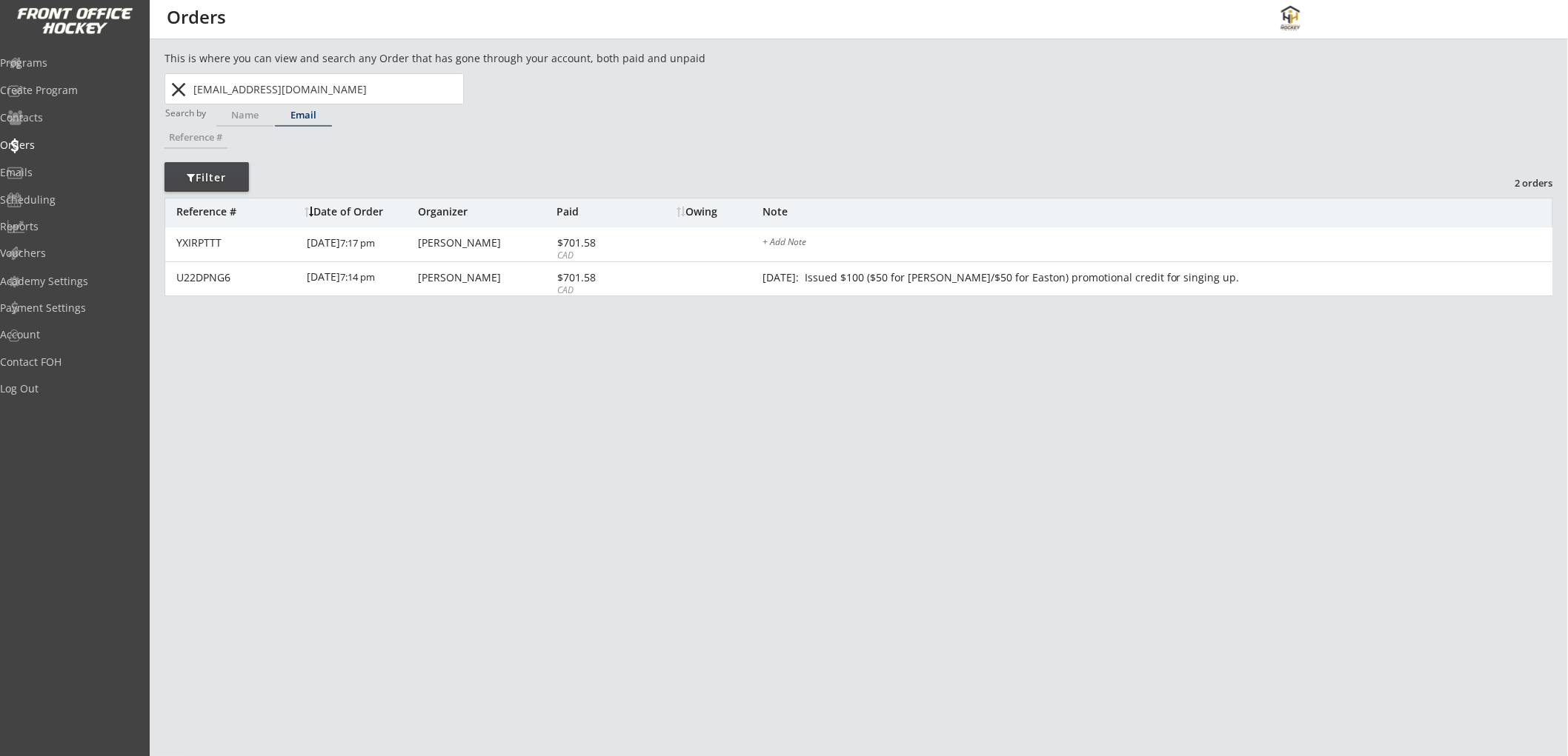
click at [305, 120] on div "Email" at bounding box center [303, 115] width 57 height 10
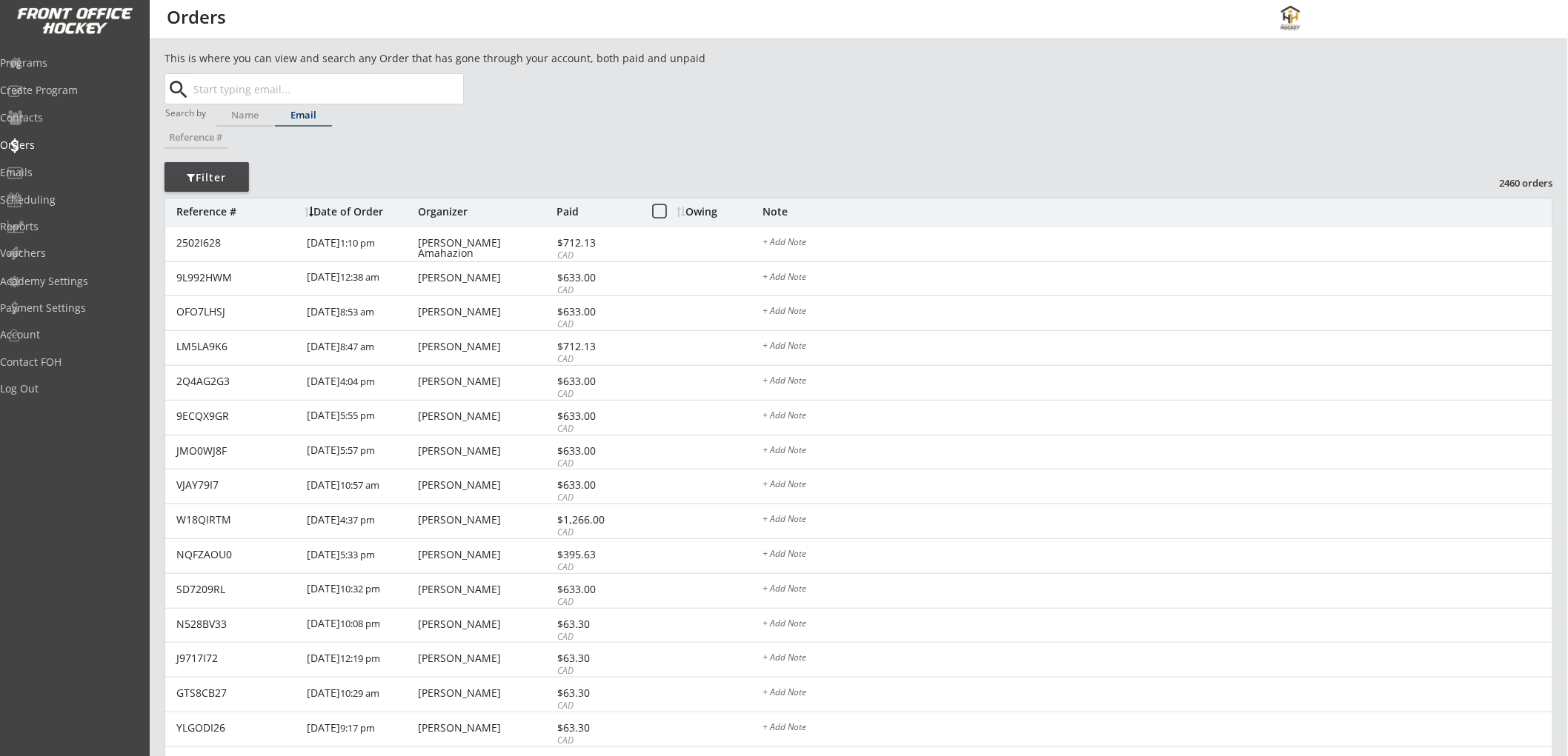
click at [319, 95] on input "text" at bounding box center [326, 88] width 272 height 30
paste input "[EMAIL_ADDRESS][DOMAIN_NAME]"
click at [314, 113] on p "[EMAIL_ADDRESS][DOMAIN_NAME]" at bounding box center [326, 119] width 271 height 19
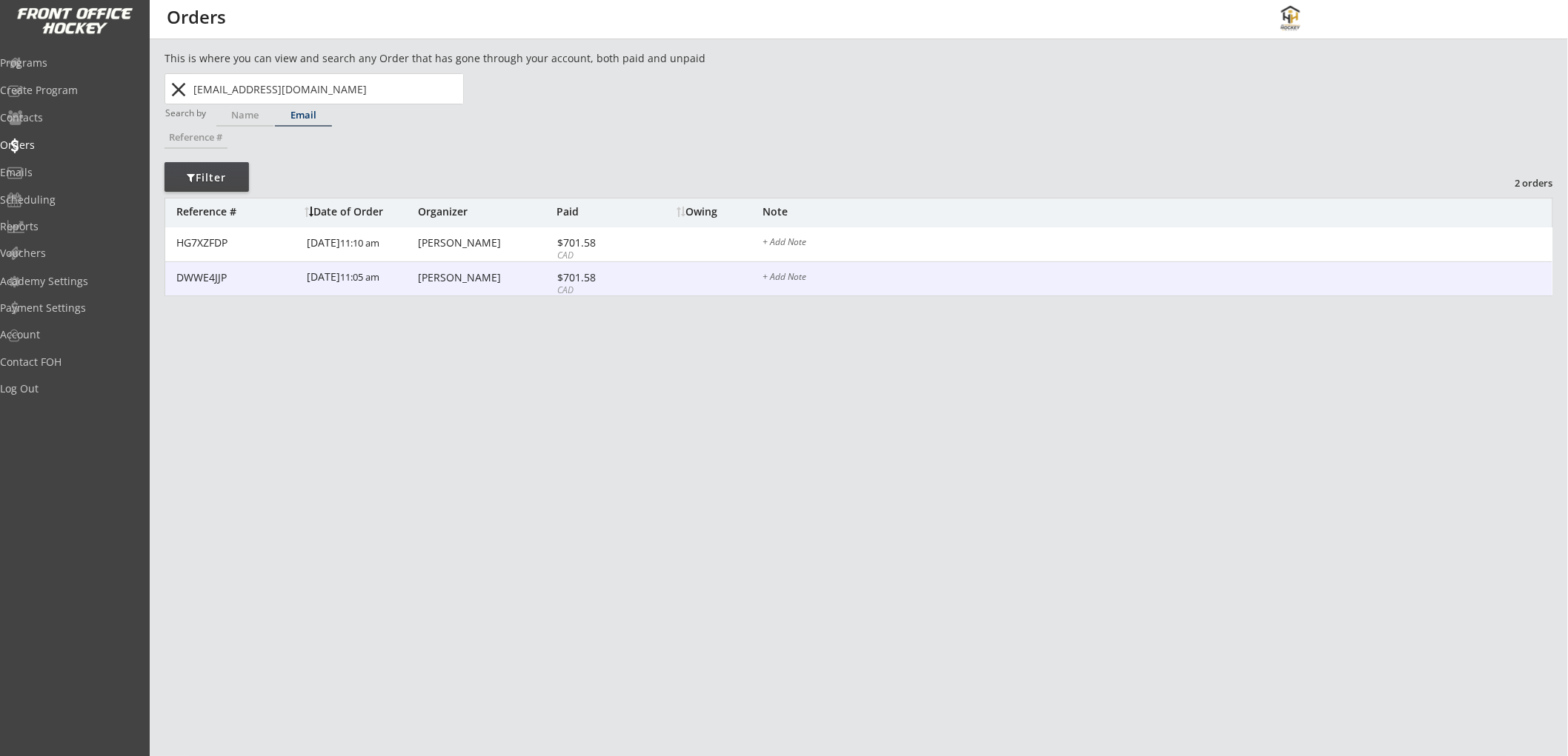
type input "[EMAIL_ADDRESS][DOMAIN_NAME]"
click at [686, 276] on div "DWWE4JJP [DATE] 11:05 am [PERSON_NAME] $701.58 CAD + Add Note" at bounding box center [859, 279] width 1387 height 35
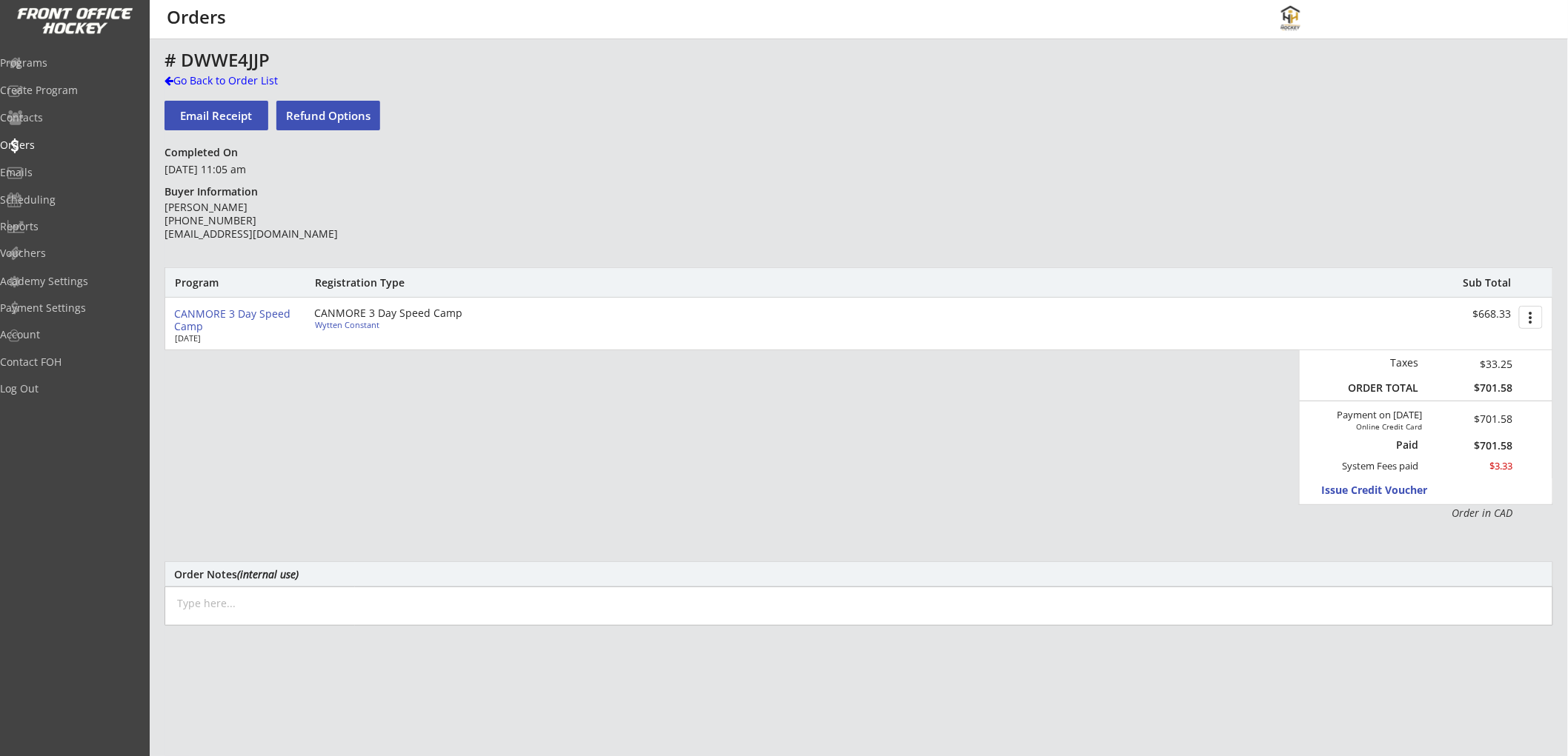
click at [308, 590] on textarea at bounding box center [859, 606] width 1389 height 39
paste textarea "[DATE]: Issued $100 ($50 for Anson/$50 for Isla) promotional credit for singing…"
click at [350, 607] on textarea "[DATE]: Issued $100 ($50 for Anson/$50 for Isla) promotional credit for singing…" at bounding box center [859, 606] width 1389 height 39
click at [411, 603] on textarea "[DATE]: Issued $100 ($50 for Wytten/$50 for Isla) promotional credit for singin…" at bounding box center [859, 606] width 1389 height 39
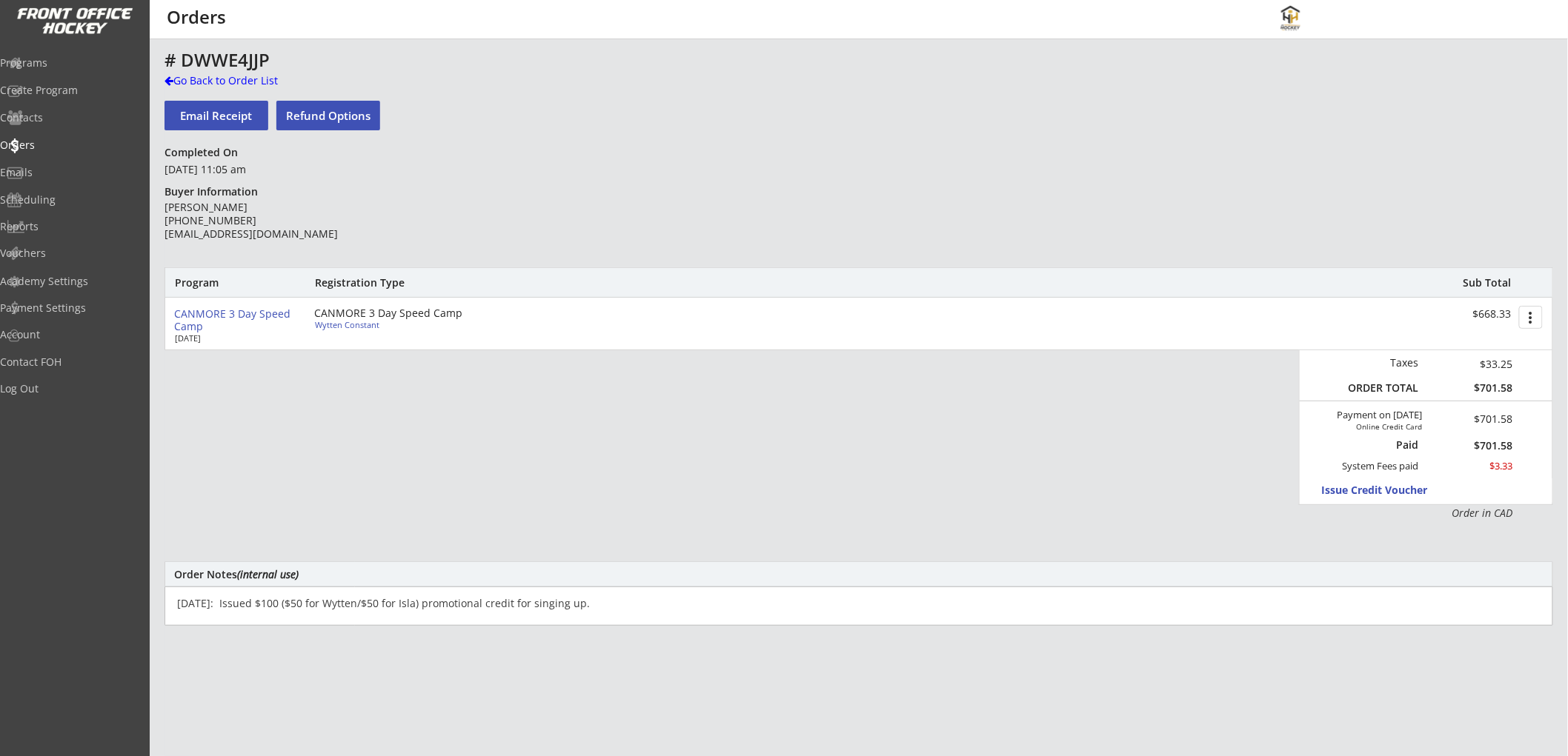
click at [411, 603] on textarea "[DATE]: Issued $100 ($50 for Wytten/$50 for Isla) promotional credit for singin…" at bounding box center [859, 606] width 1389 height 39
type textarea "[DATE]: Issued $100 ($50 for Wytten/$50 for [GEOGRAPHIC_DATA]) promotional cred…"
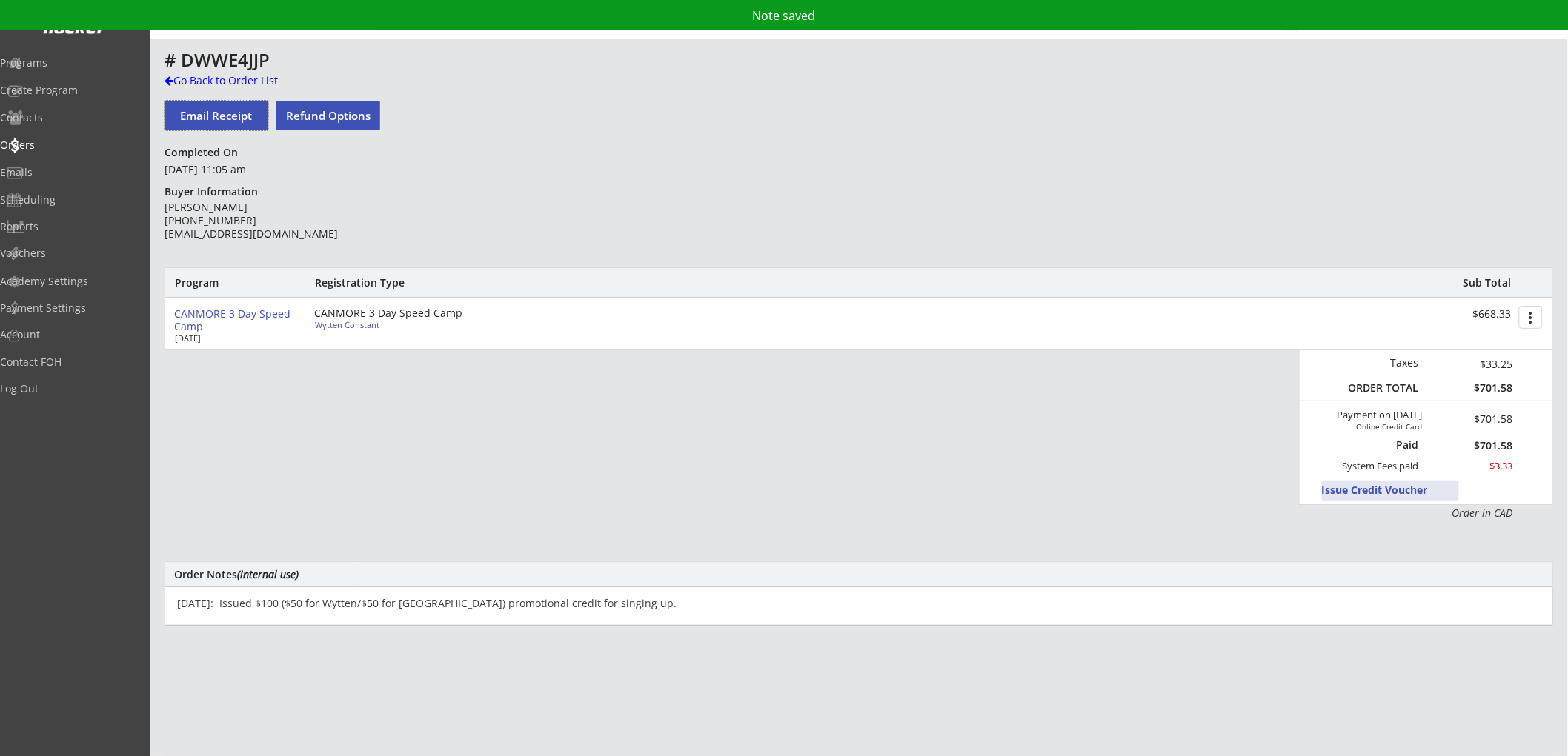
click at [1386, 487] on button "Issue Credit Voucher" at bounding box center [1390, 490] width 137 height 20
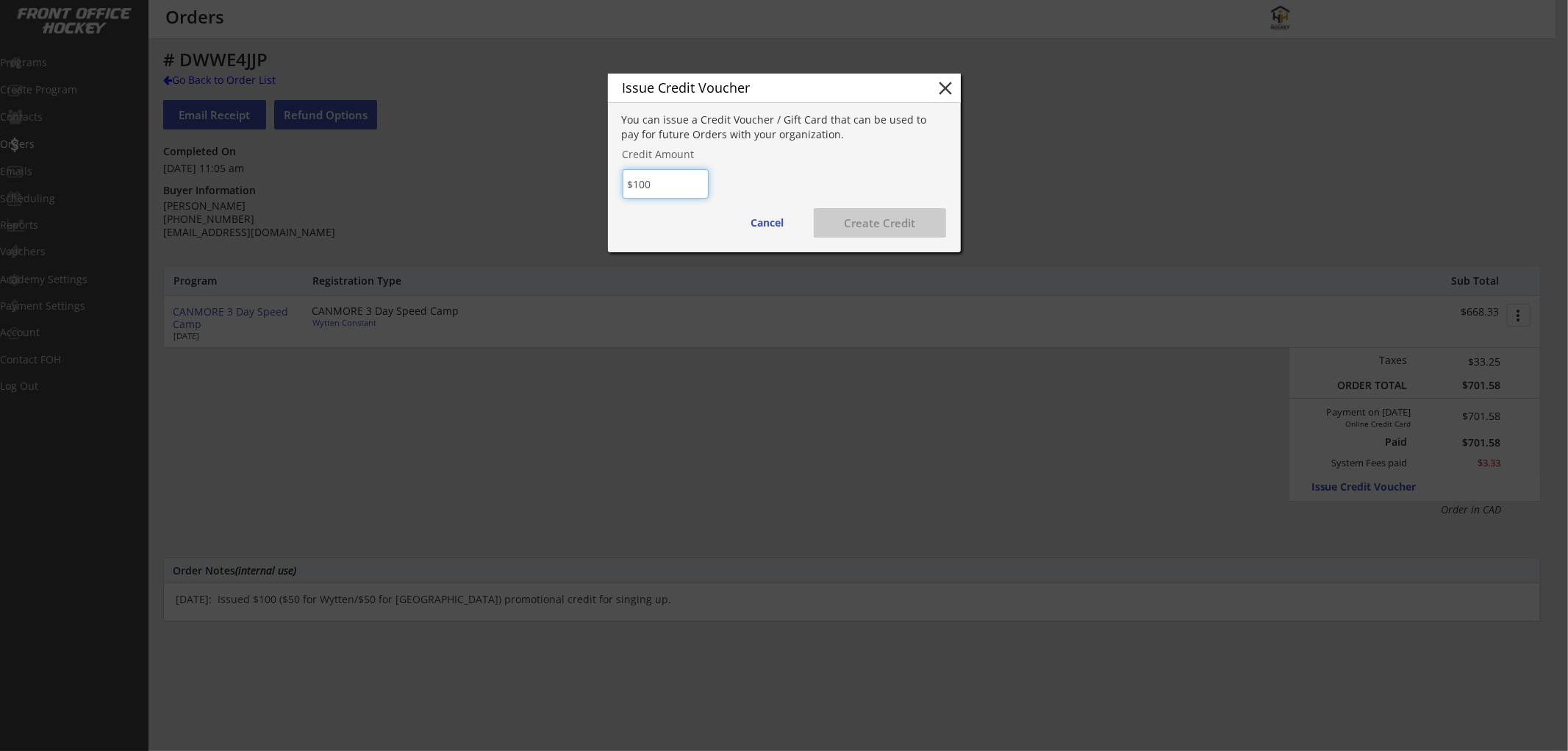
type input "$100"
click at [863, 223] on button "Create Credit" at bounding box center [881, 223] width 132 height 30
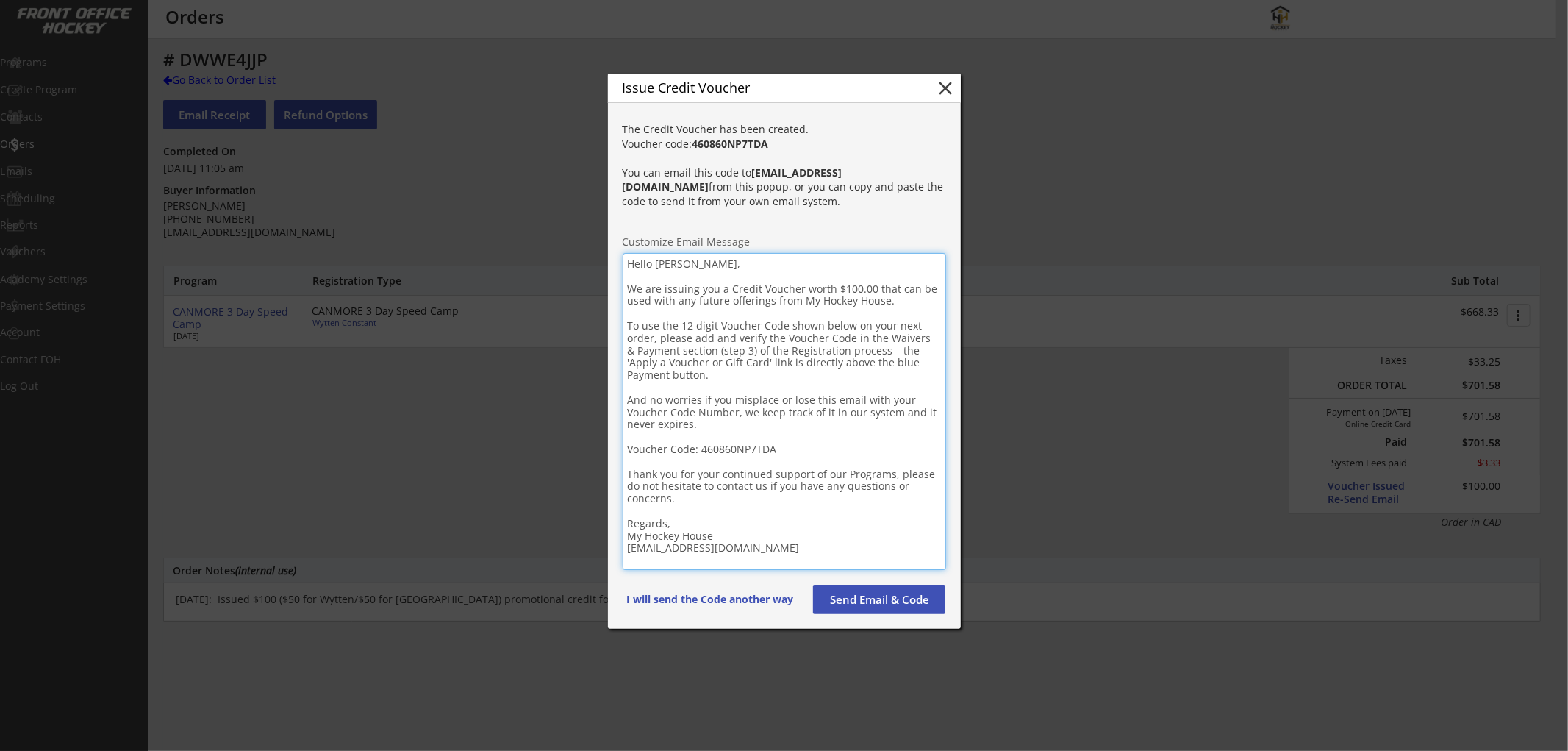
drag, startPoint x: 805, startPoint y: 550, endPoint x: 619, endPoint y: 255, distance: 348.7
click at [619, 255] on div "The Credit Voucher has been created. Voucher code: 460860NP7TDA You can email t…" at bounding box center [784, 370] width 353 height 516
paste textarea "Loremip! D sita cons adipi eli seddoeiu tem inci utl etdo ma aliqua eni adminim…"
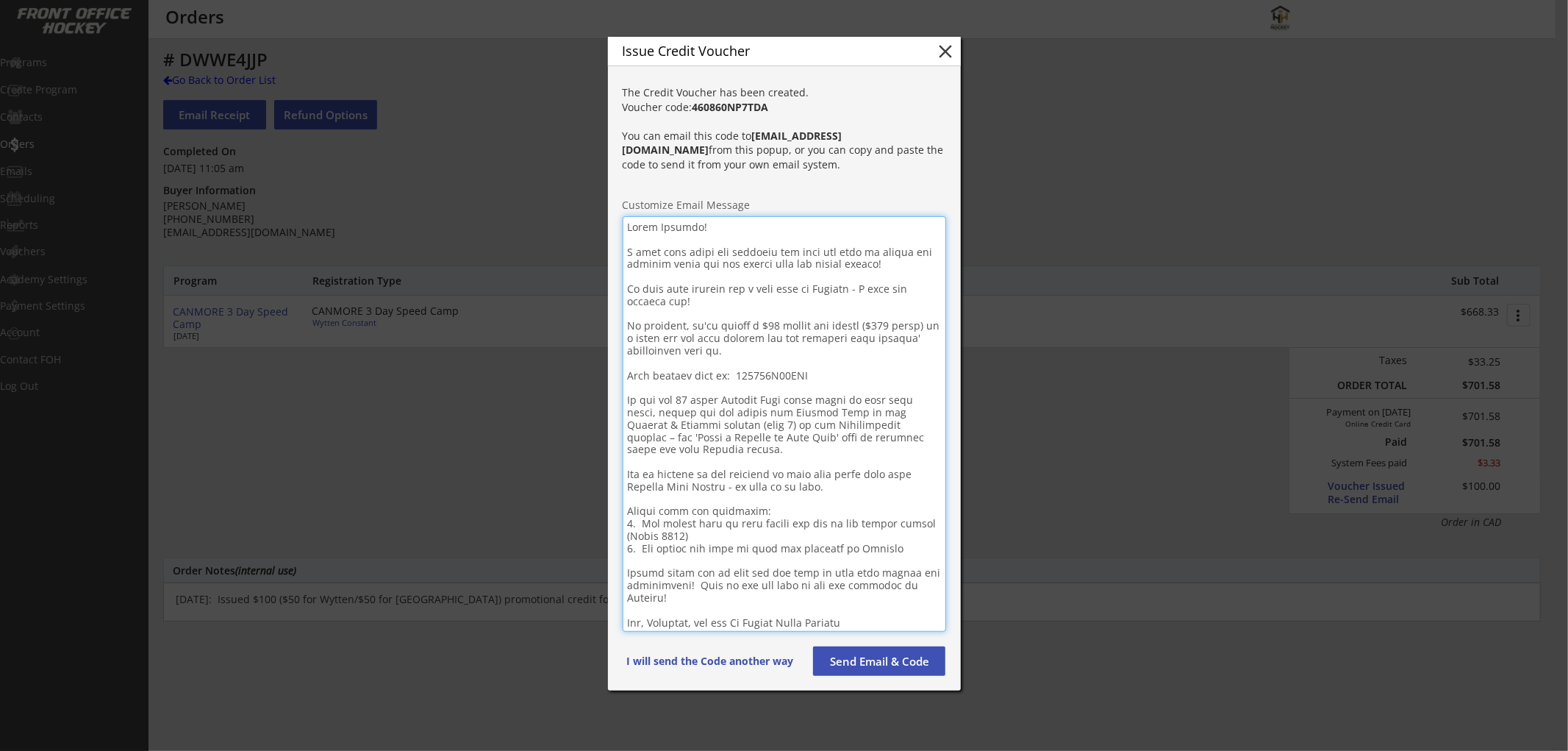
click at [665, 224] on textarea at bounding box center [785, 424] width 324 height 416
click at [747, 111] on div "The Credit Voucher has been created. Voucher code: 460860NP7TDA You can email t…" at bounding box center [785, 128] width 324 height 87
click at [747, 111] on div "The Credit Voucher has been created. Voucher code: 460860NP7TDA You can email t…" at bounding box center [785, 128] width 324 height 87
click at [744, 114] on strong "460860NP7TDA" at bounding box center [731, 107] width 77 height 14
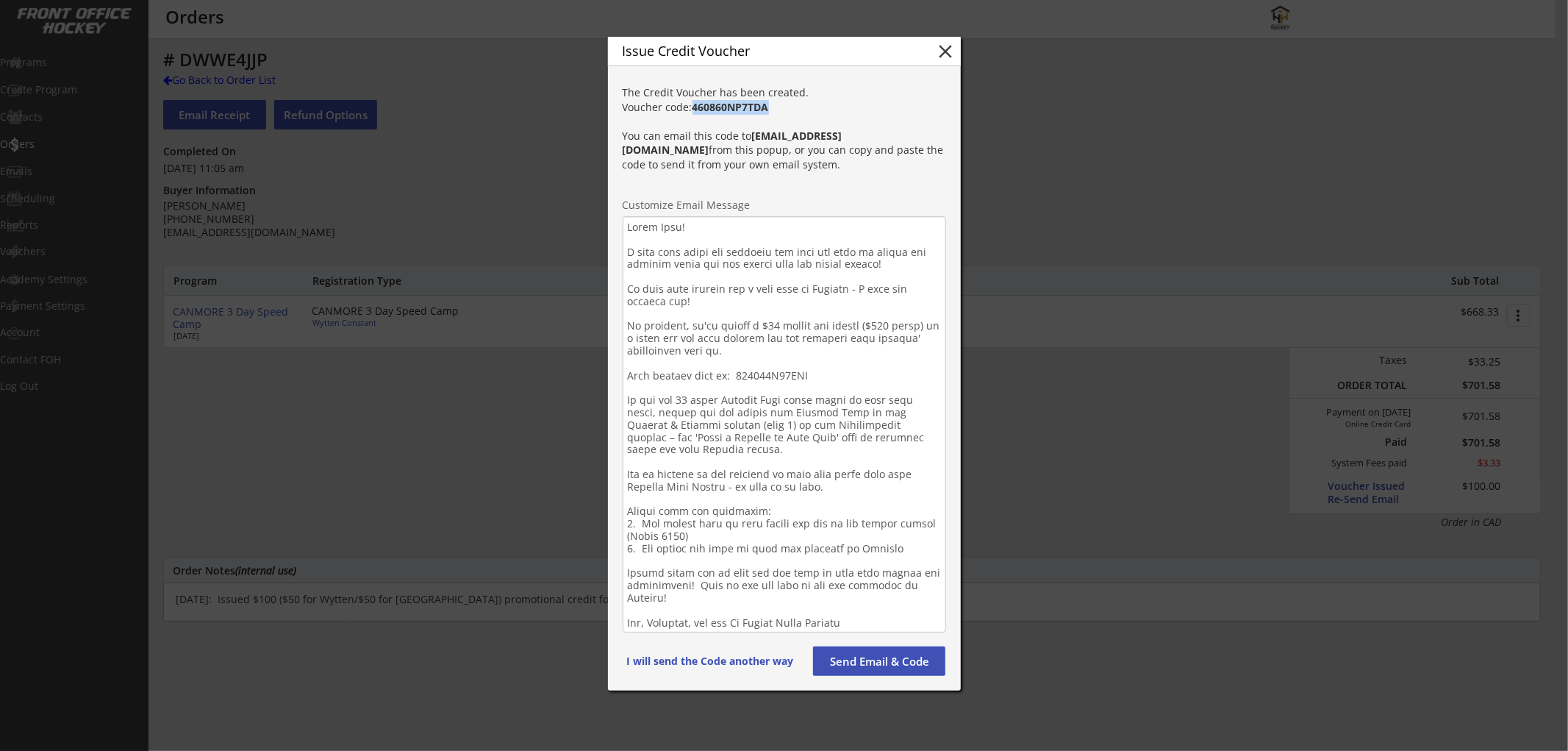
click at [744, 114] on strong "460860NP7TDA" at bounding box center [731, 107] width 77 height 14
copy strong "460860NP7TDA"
click at [794, 375] on textarea at bounding box center [785, 425] width 324 height 417
paste textarea "NP7TD"
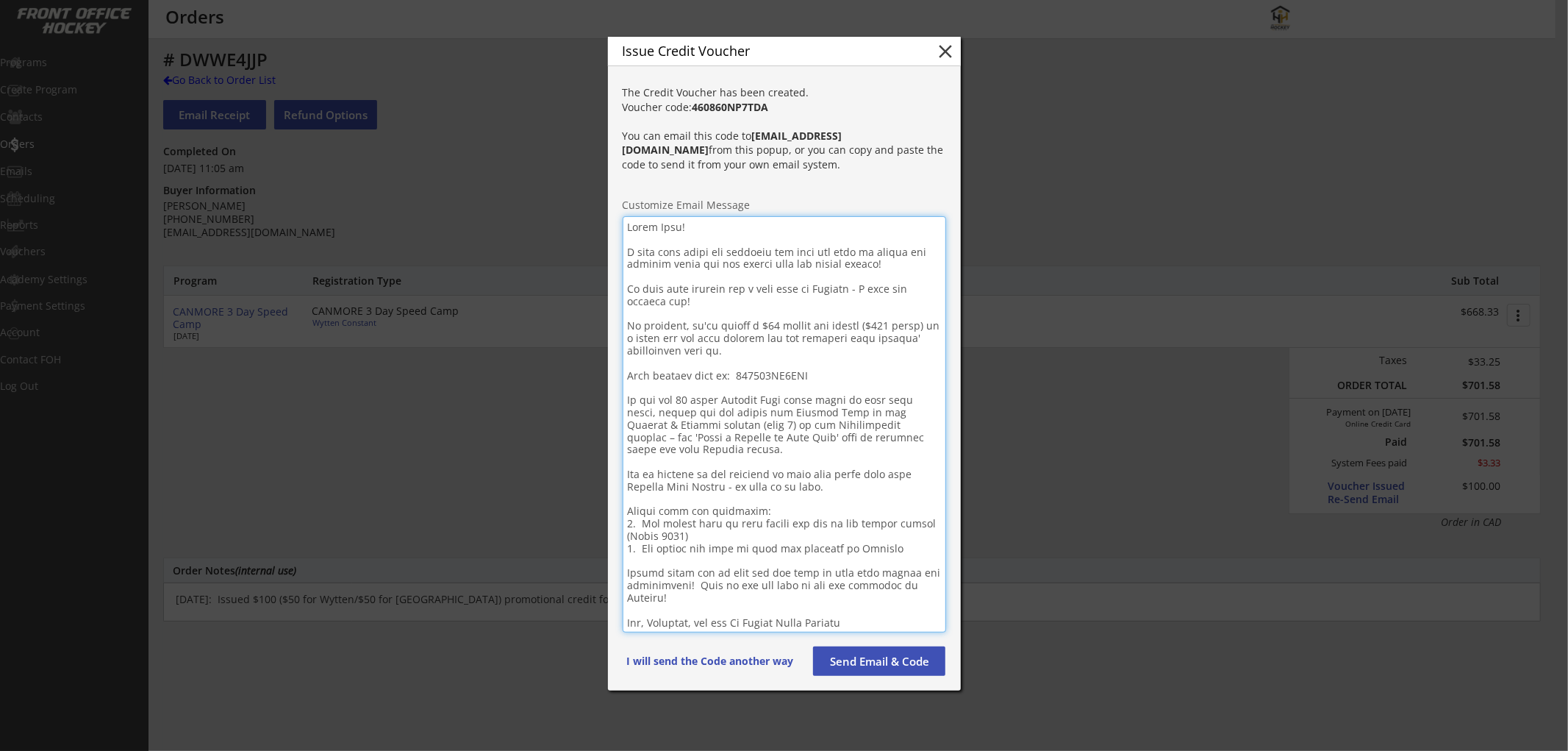
type textarea "Lorem Ipsu! D sita cons adipi eli seddoeiu tem inci utl etdo ma aliqua eni admi…"
click at [873, 654] on button "Send Email & Code" at bounding box center [880, 661] width 132 height 30
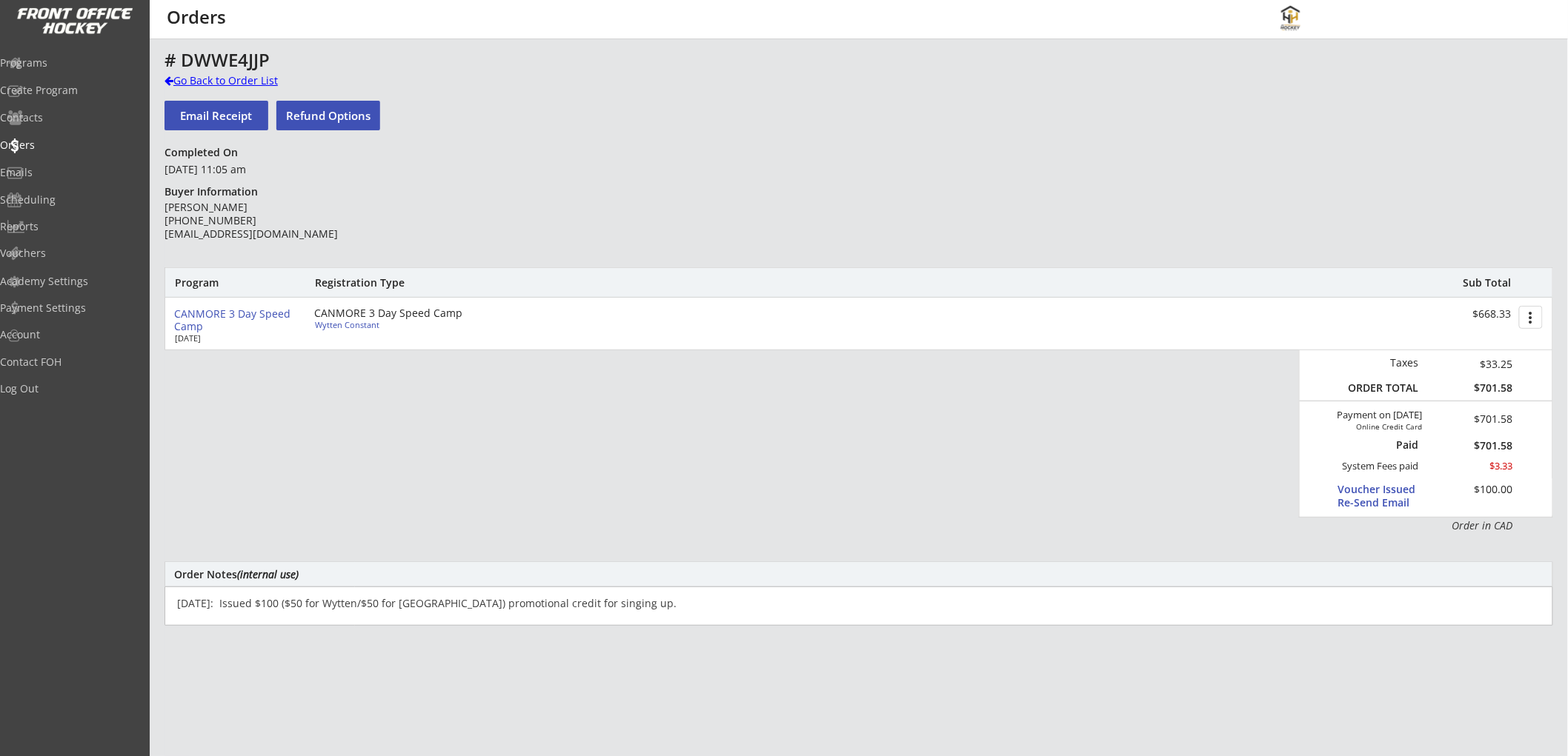
click at [250, 80] on div "Go Back to Order List" at bounding box center [241, 80] width 153 height 14
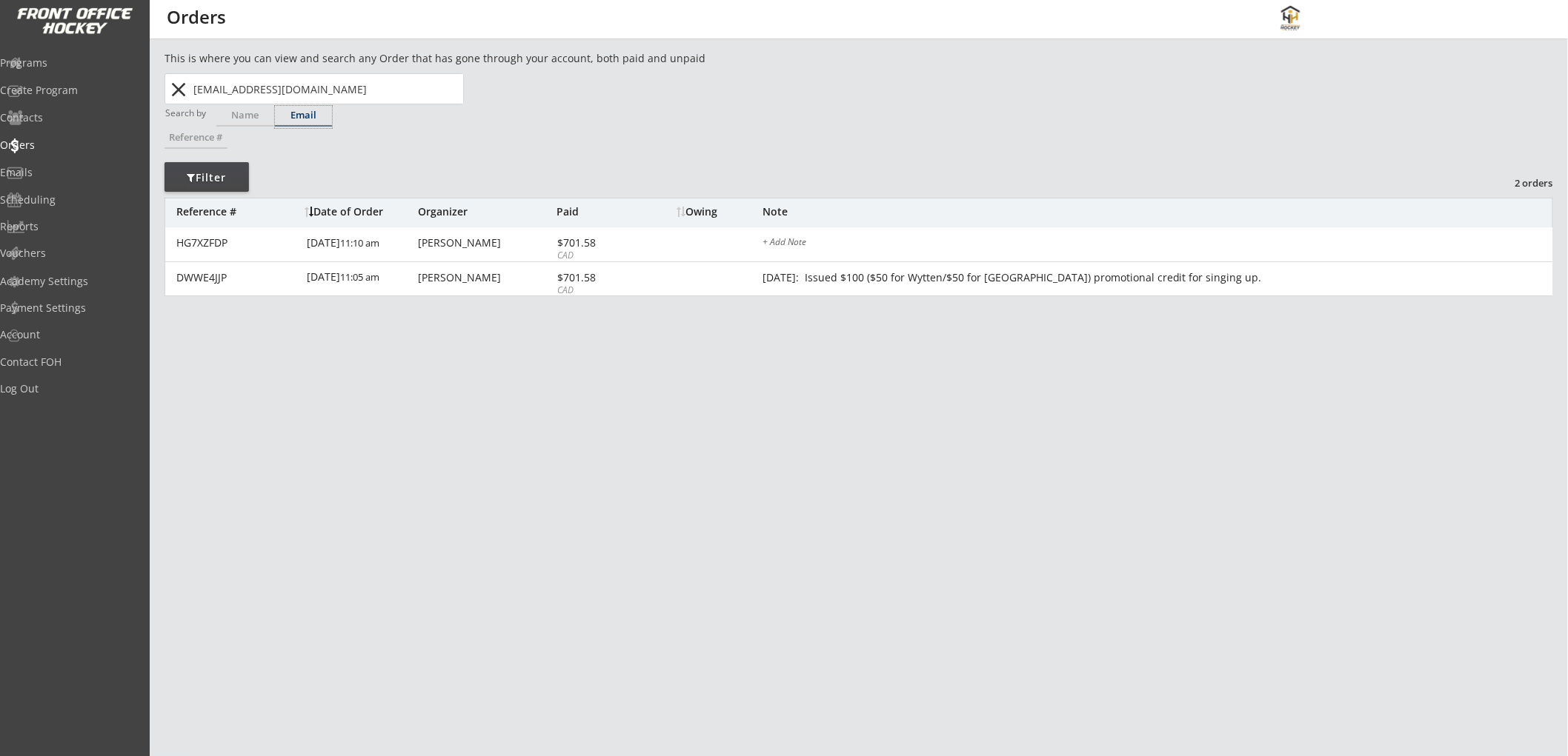
click at [292, 115] on div "Email" at bounding box center [303, 115] width 57 height 10
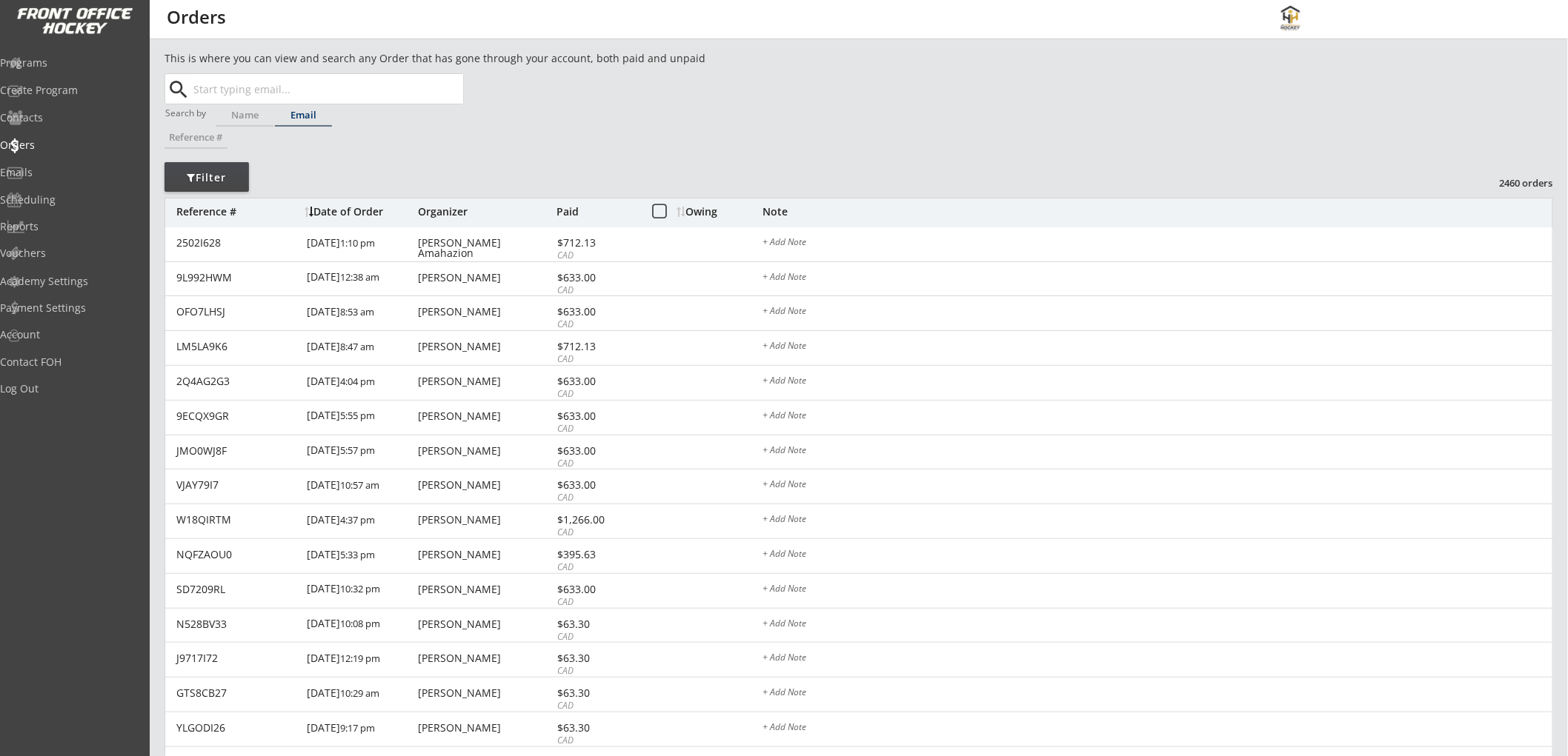
click at [285, 90] on input "text" at bounding box center [326, 88] width 272 height 30
paste input "[EMAIL_ADDRESS][PERSON_NAME][DOMAIN_NAME]"
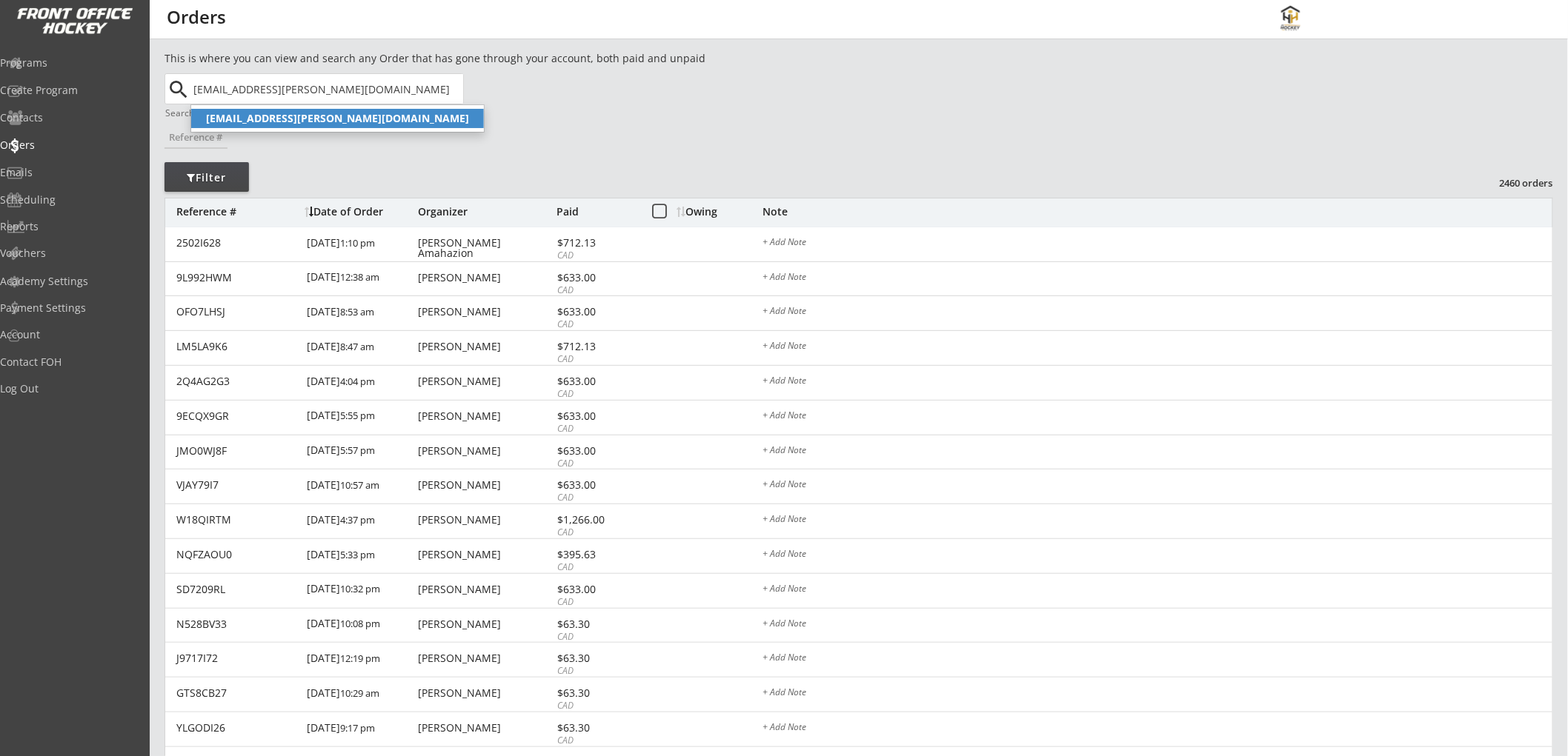
click at [305, 119] on strong "[EMAIL_ADDRESS][PERSON_NAME][DOMAIN_NAME]" at bounding box center [337, 118] width 263 height 14
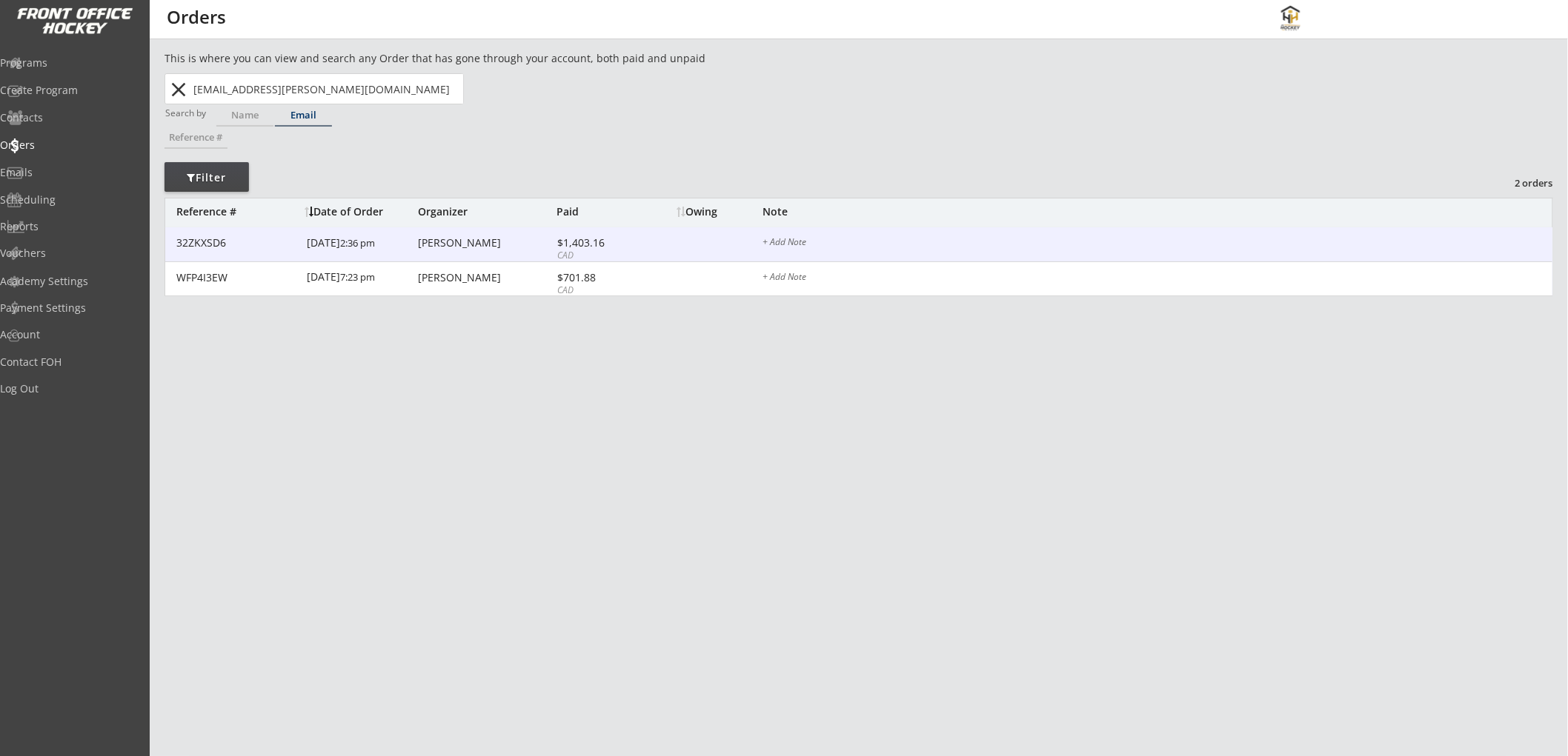
type input "[EMAIL_ADDRESS][PERSON_NAME][DOMAIN_NAME]"
click at [618, 253] on div "CAD" at bounding box center [596, 256] width 80 height 13
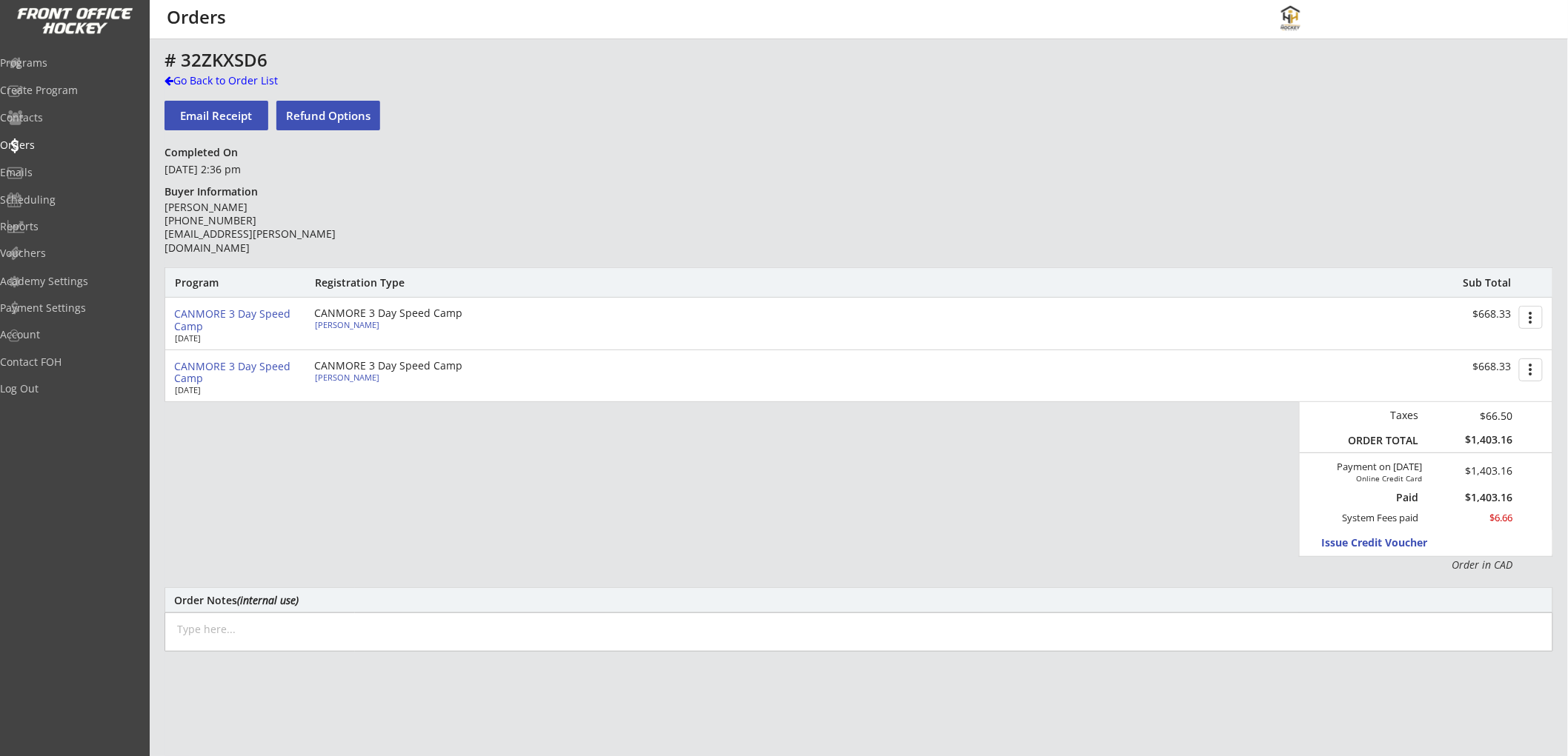
click at [427, 632] on textarea at bounding box center [859, 631] width 1389 height 39
paste textarea "[DATE]: Issued $100 ($50 for Anson/$50 for Isla) promotional credit for singing…"
click at [280, 631] on textarea "[DATE]: Issued $100 ($50 for Anson/$50 for Isla) promotional credit for singing…" at bounding box center [859, 631] width 1389 height 39
click at [477, 631] on textarea "[DATE]: Issued $150 ($50 for Annika/$50 for Xavier/$50 for ) promotional credit…" at bounding box center [859, 631] width 1389 height 39
type textarea "[DATE]: Issued $150 ($50 for Annika/$50 for [PERSON_NAME]/$50 for Noah) promoti…"
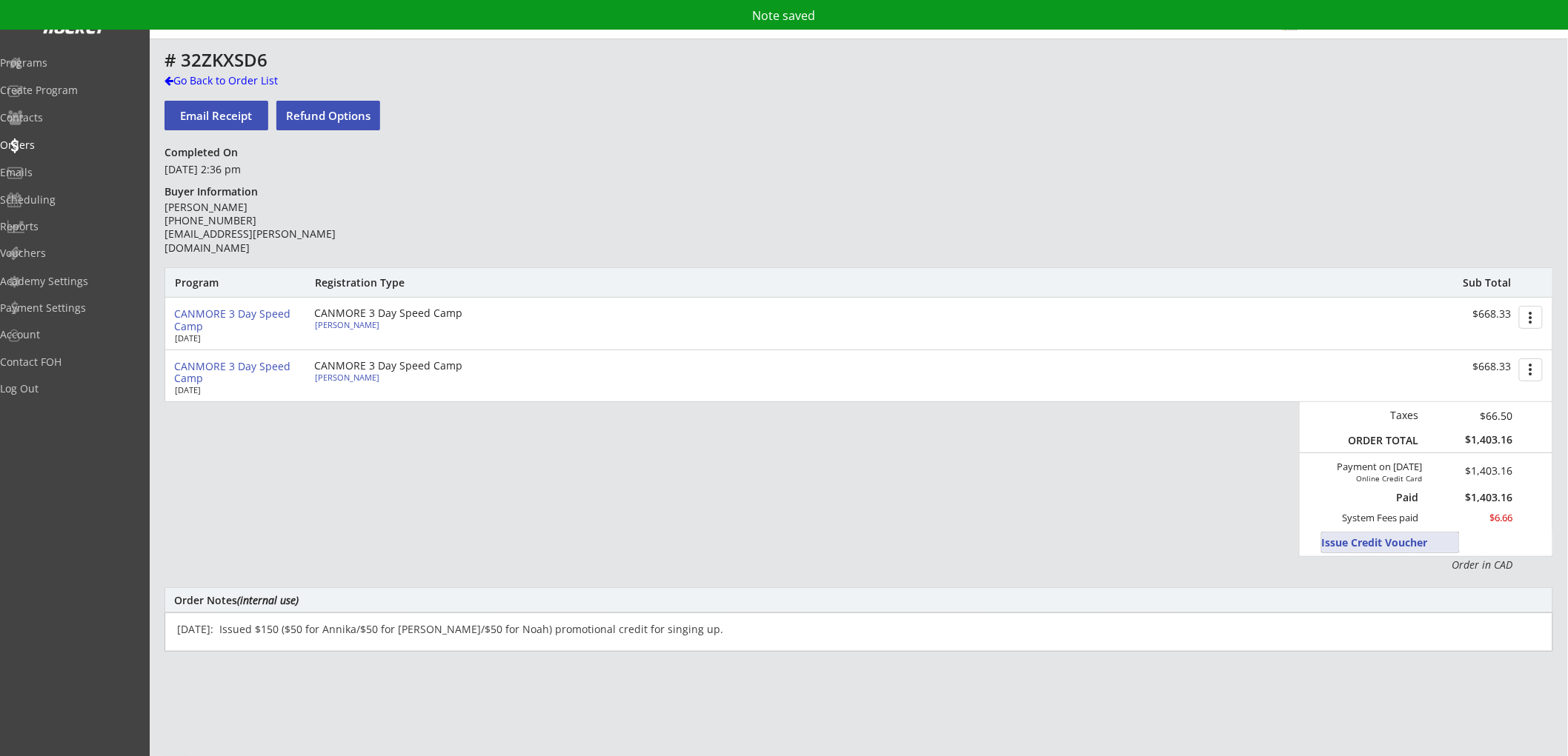
click at [1359, 536] on button "Issue Credit Voucher" at bounding box center [1390, 542] width 137 height 20
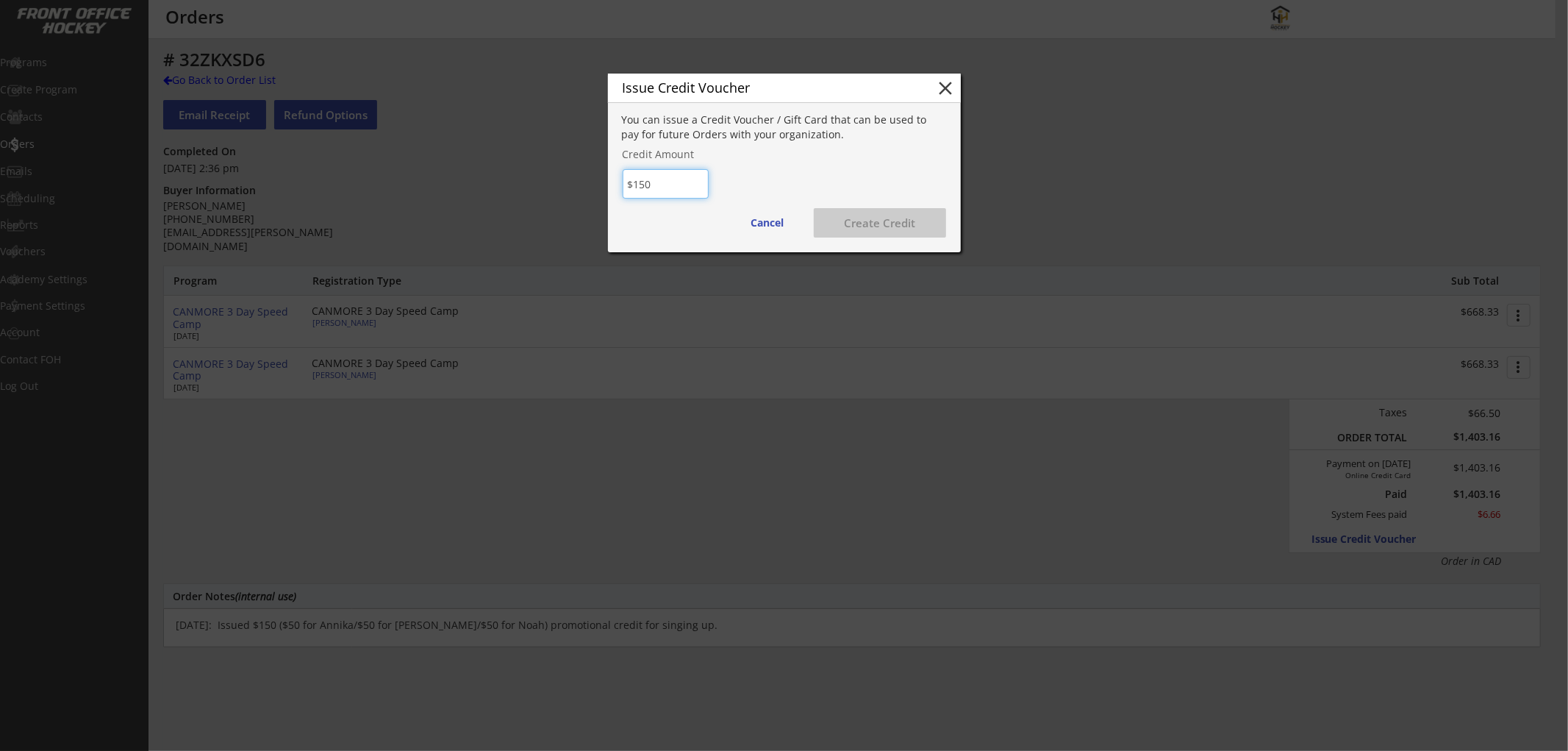
type input "$150"
click at [842, 219] on button "Create Credit" at bounding box center [881, 223] width 132 height 30
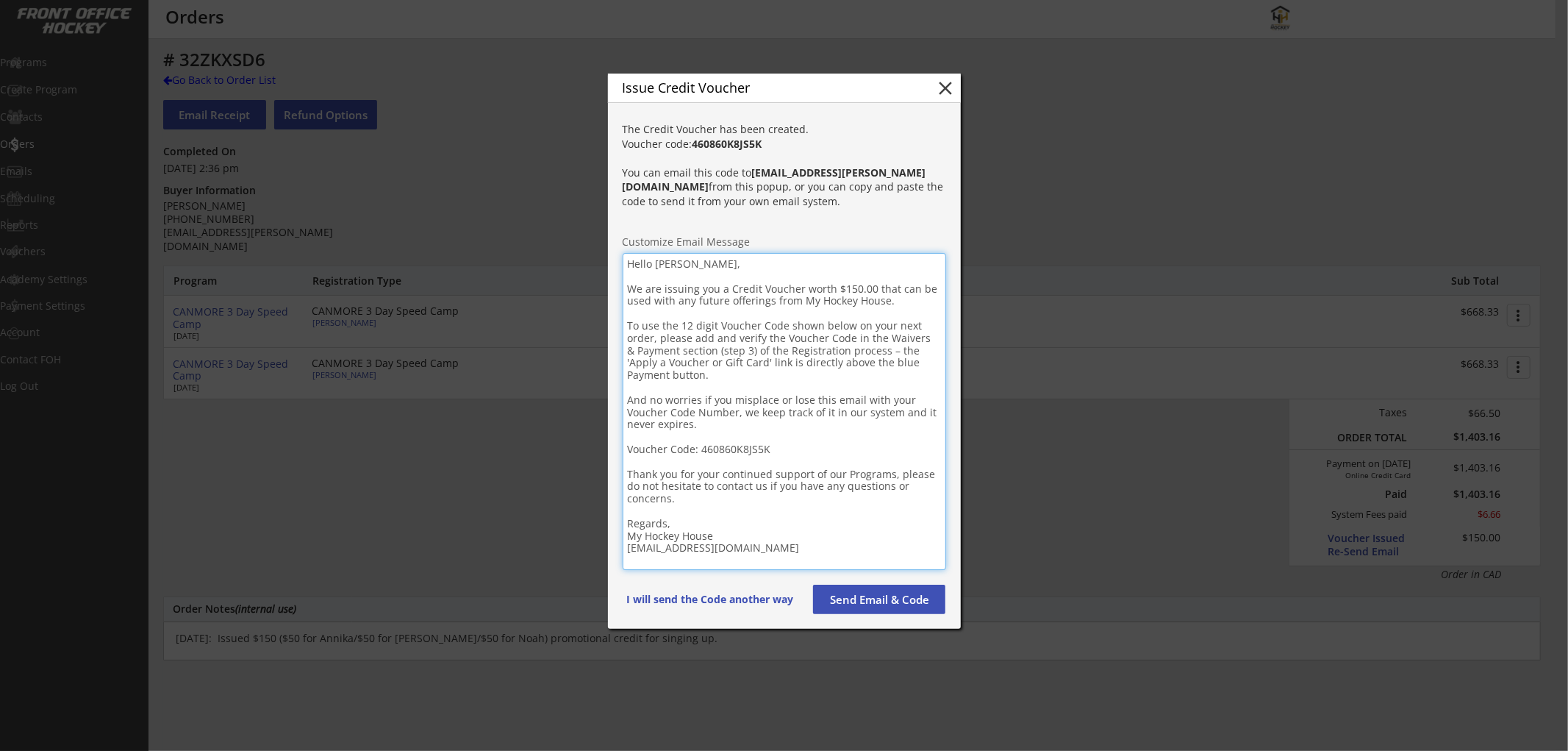
drag, startPoint x: 785, startPoint y: 541, endPoint x: 615, endPoint y: 241, distance: 344.8
click at [615, 241] on div "The Credit Voucher has been created. Voucher code: 460860K8JS5K You can email t…" at bounding box center [784, 370] width 353 height 516
paste textarea "Loremip! D sita cons adipi eli seddoeiu tem inci utl etdo ma aliqua eni adminim…"
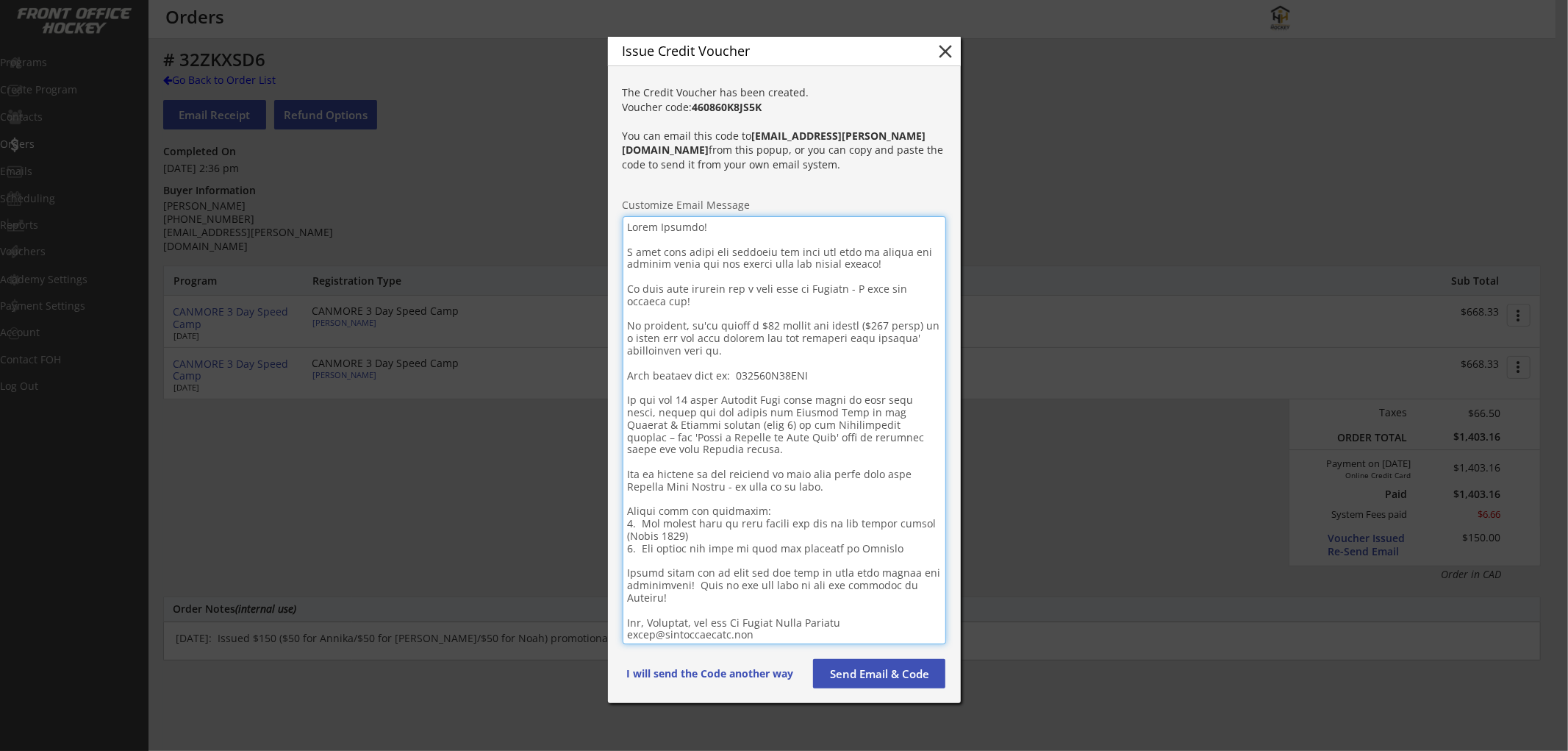
click at [671, 229] on textarea at bounding box center [785, 430] width 324 height 429
click at [753, 114] on strong "460860K8JS5K" at bounding box center [727, 107] width 70 height 14
copy strong "460860K8JS5K"
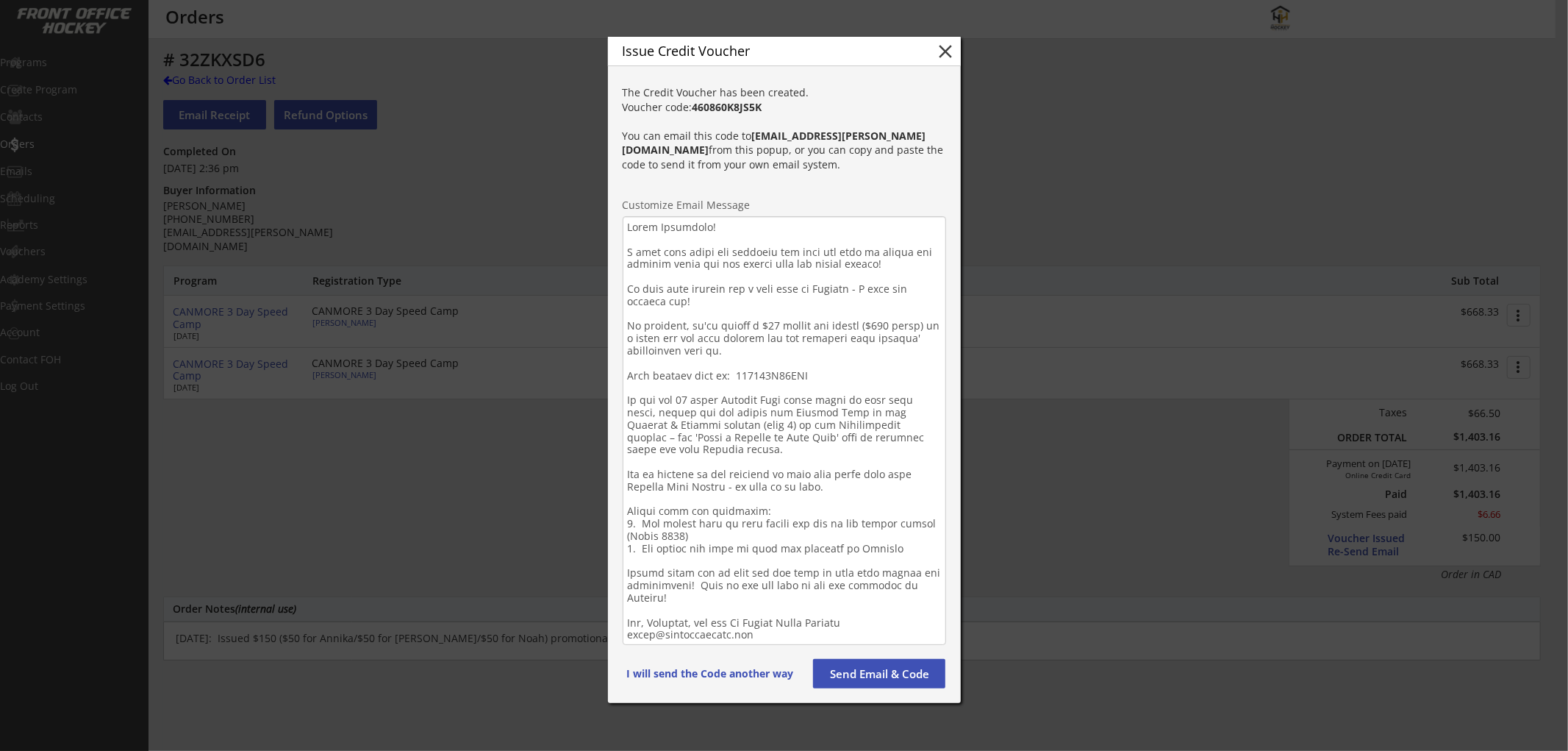
click at [781, 374] on textarea at bounding box center [785, 430] width 324 height 429
paste textarea "K8JS5K"
click at [883, 326] on textarea at bounding box center [785, 430] width 324 height 429
type textarea "Lorem Ipsumdolo! S amet cons adipi eli seddoeiu tem inci utl etdo ma aliqua eni…"
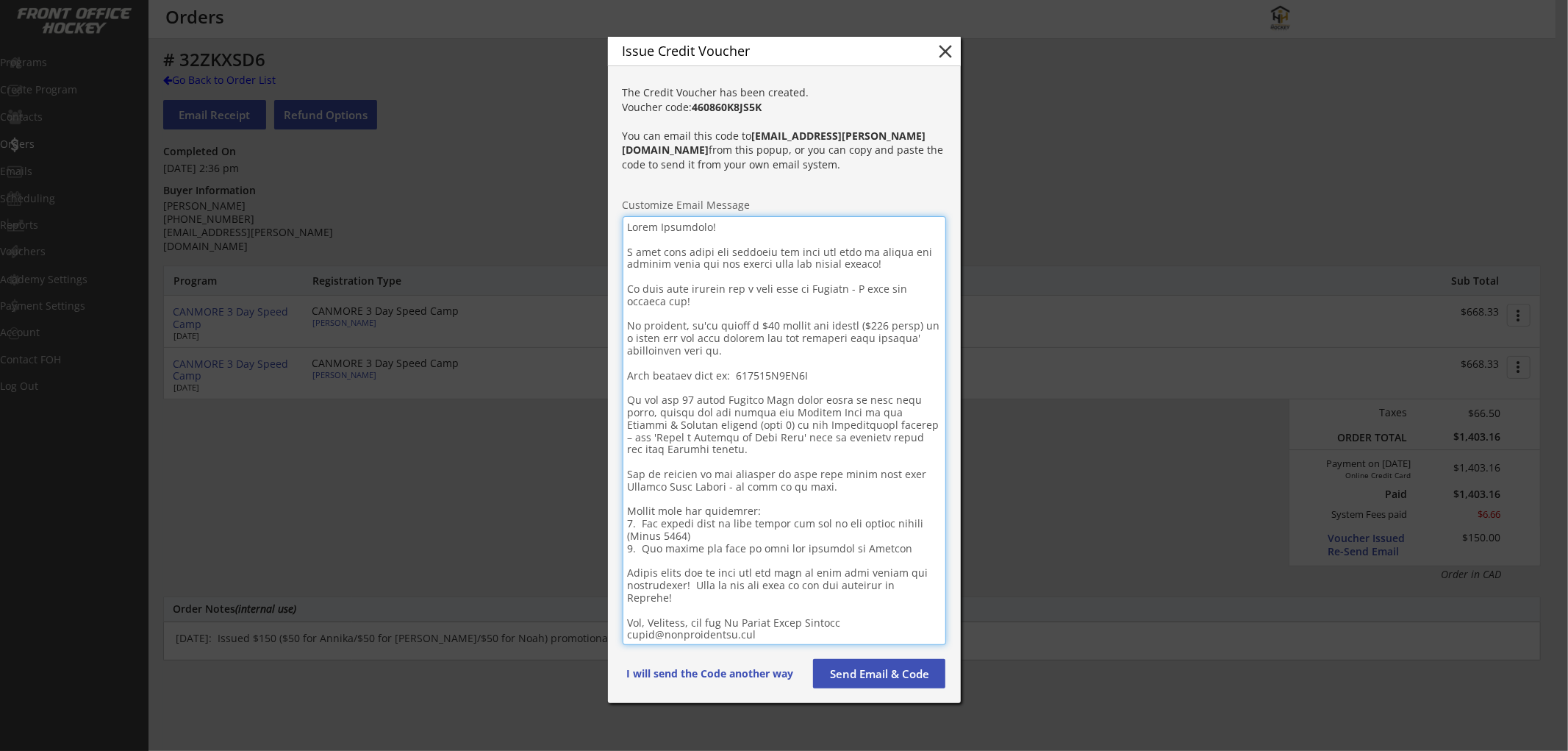
click at [861, 670] on button "Send Email & Code" at bounding box center [880, 674] width 132 height 30
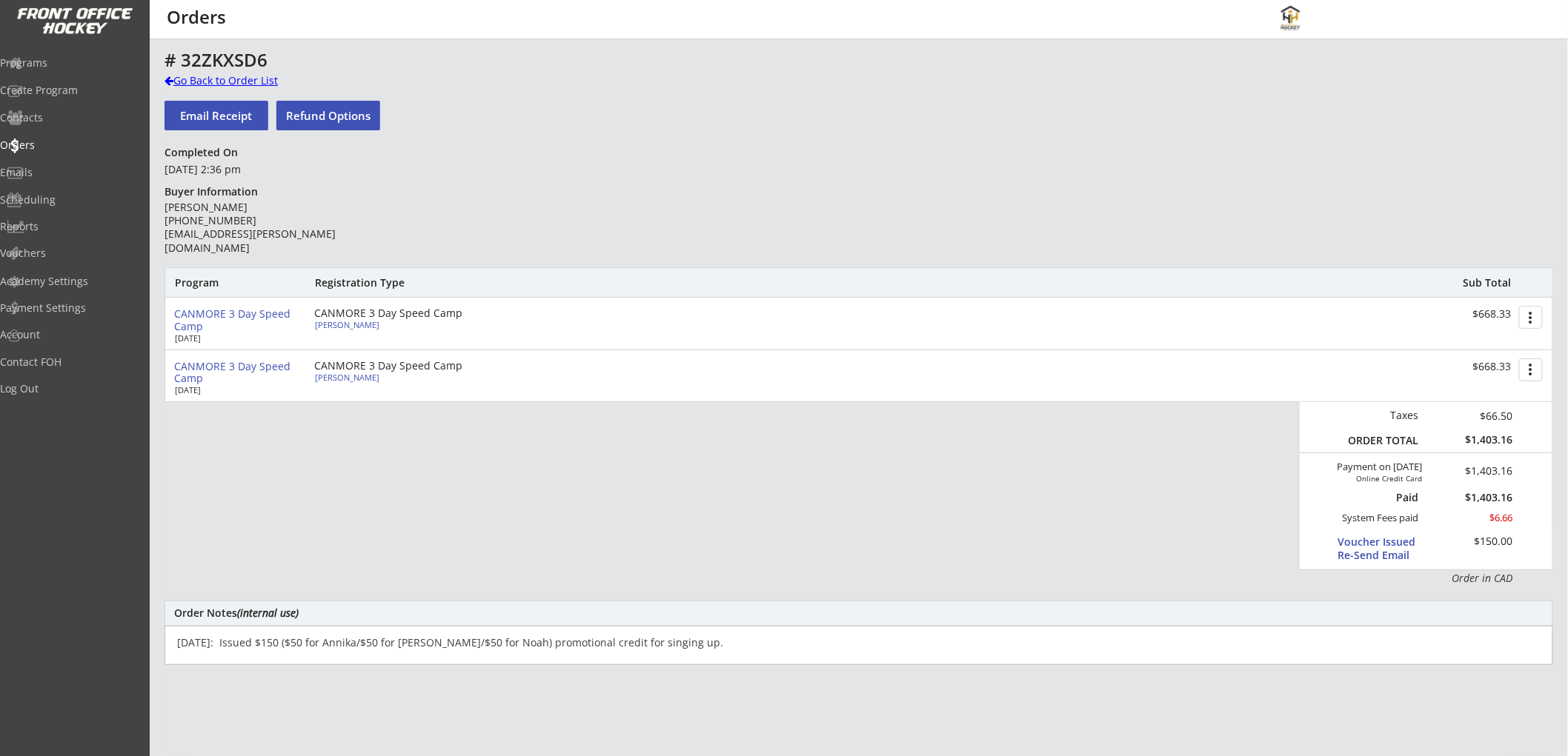
click at [255, 74] on div "Go Back to Order List" at bounding box center [241, 80] width 153 height 14
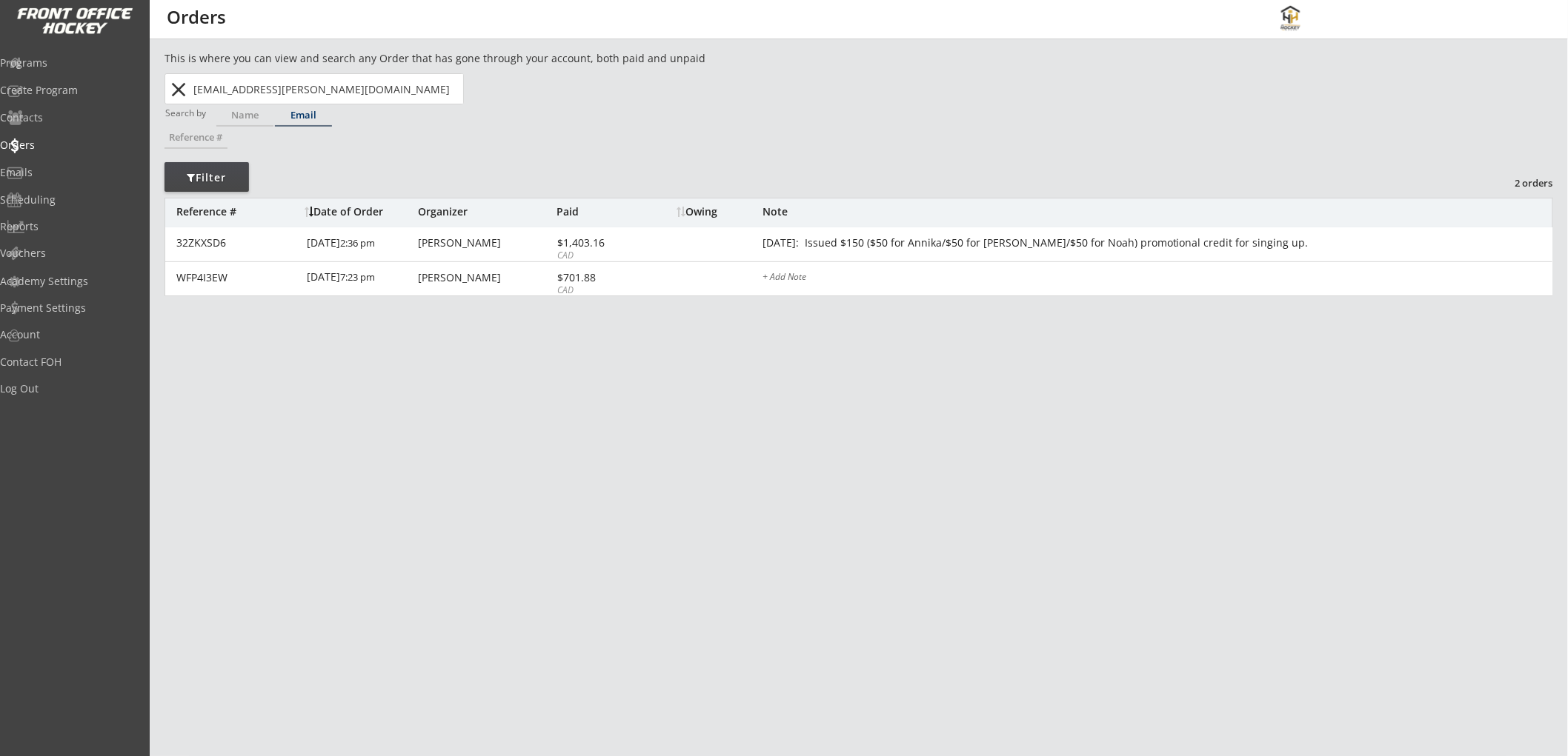
click at [305, 113] on div "Email" at bounding box center [303, 115] width 57 height 10
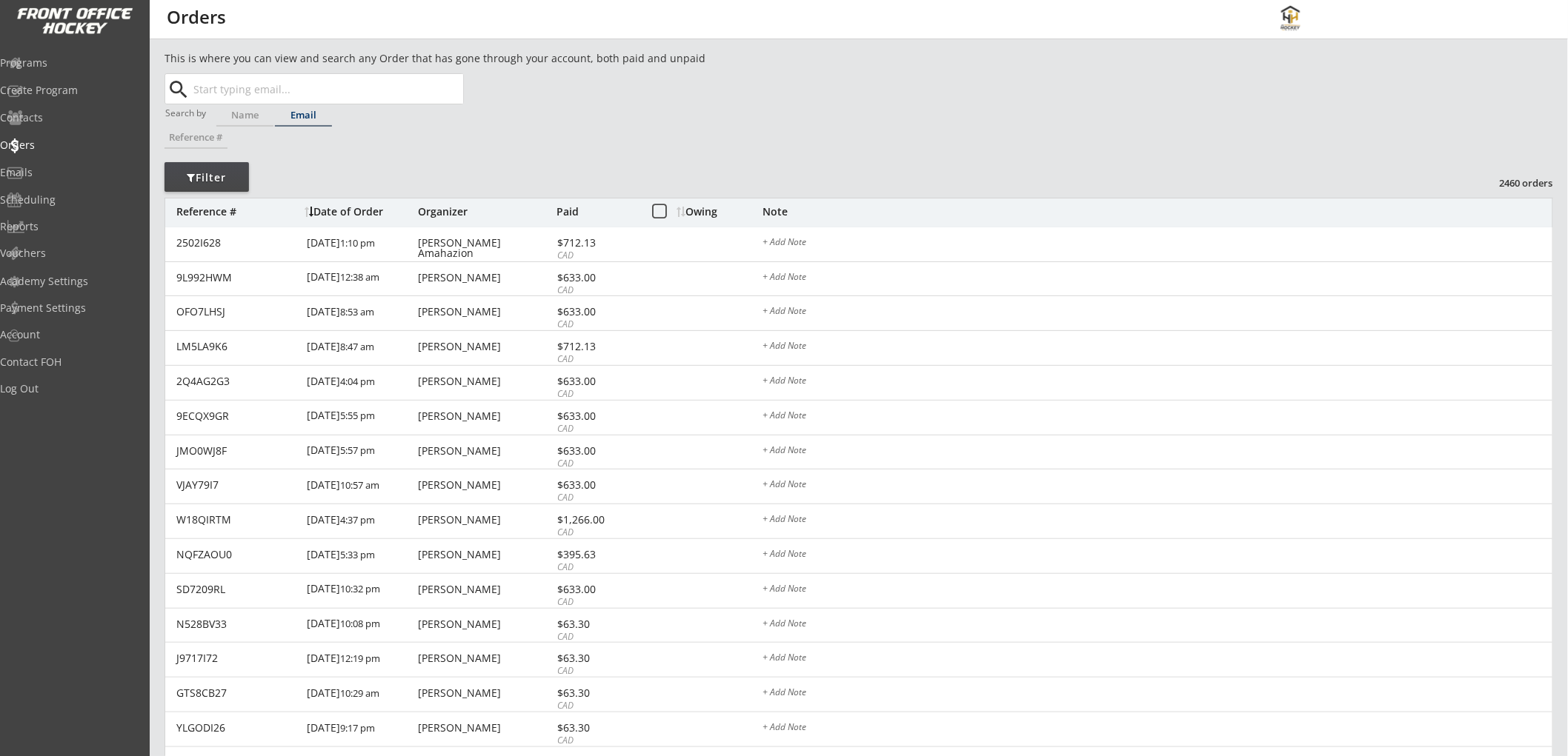
click at [313, 96] on input "text" at bounding box center [326, 88] width 272 height 30
paste input "[EMAIL_ADDRESS][DOMAIN_NAME]"
click at [308, 111] on p "[EMAIL_ADDRESS][DOMAIN_NAME]" at bounding box center [326, 119] width 271 height 19
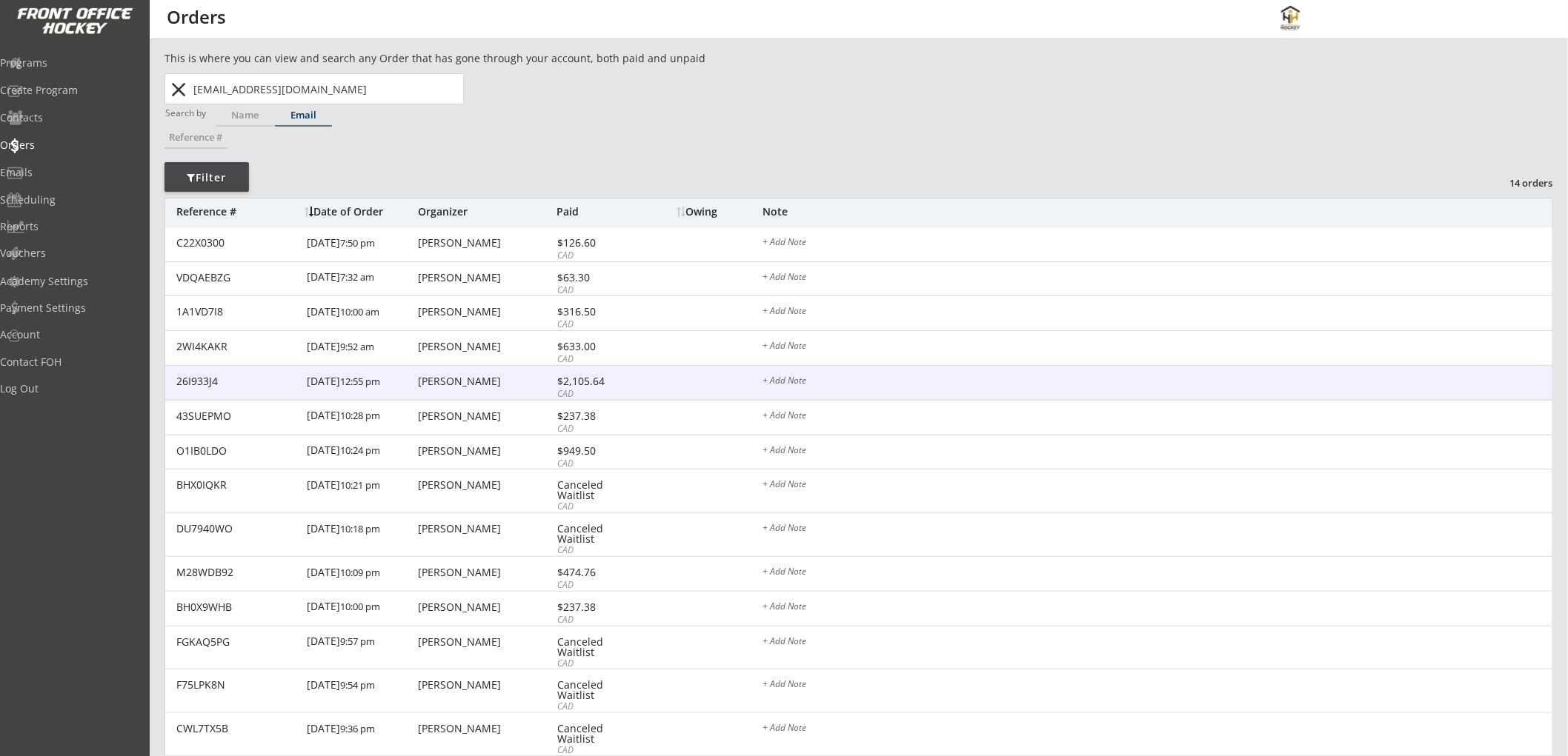
type input "[EMAIL_ADDRESS][DOMAIN_NAME]"
click at [589, 380] on div "$2,105.64" at bounding box center [596, 381] width 80 height 10
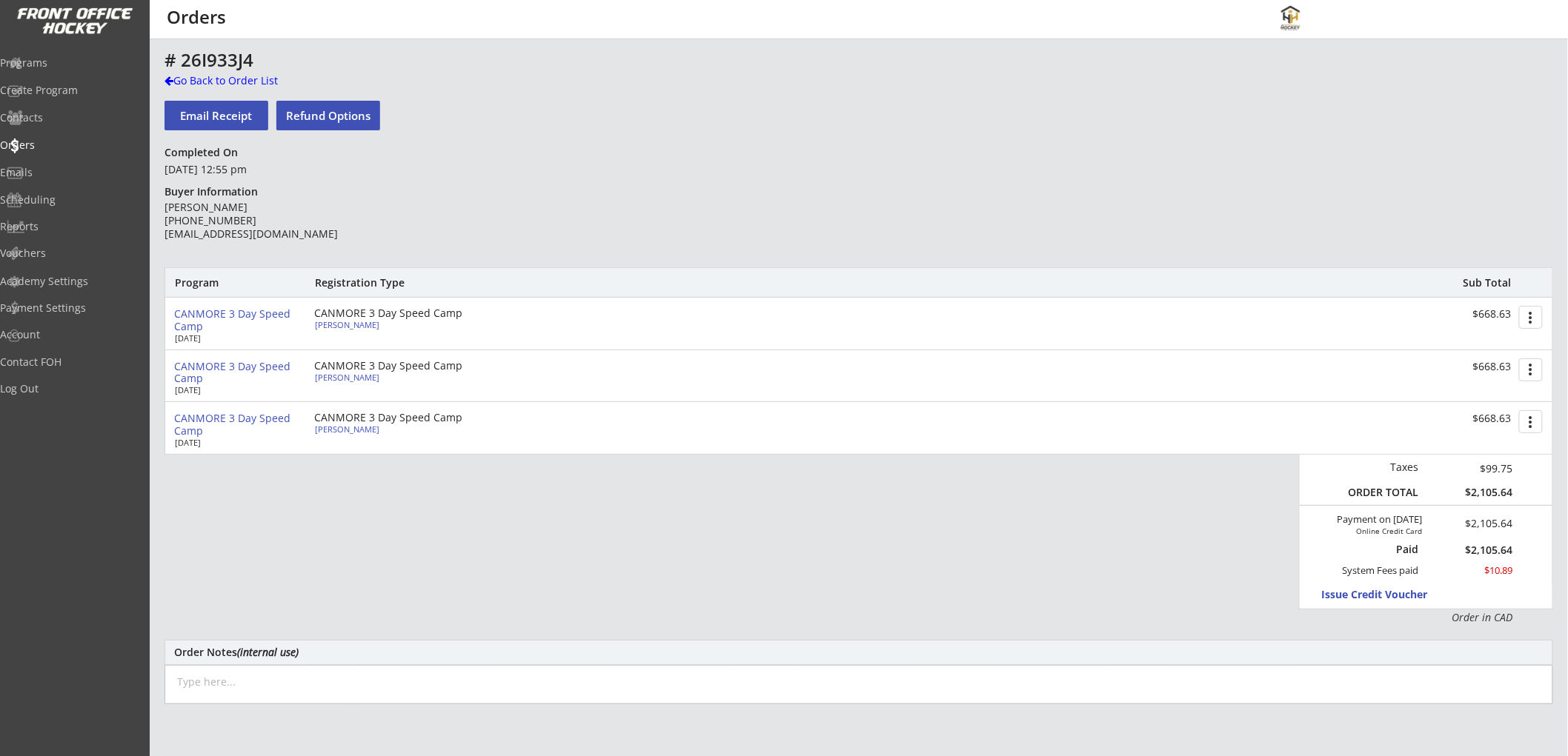
click at [409, 668] on textarea at bounding box center [859, 684] width 1389 height 39
paste textarea "[DATE]: Issued $100 ($50 for Anson/$50 for Isla) promotional credit for singing…"
click at [286, 684] on textarea "[DATE]: Issued $100 ($50 for Anson/$50 for Isla) promotional credit for singing…" at bounding box center [859, 684] width 1389 height 39
click at [346, 678] on textarea "[DATE]: Issued $150 ($50 for Anson/$50 for Isla) promotional credit for singing…" at bounding box center [859, 684] width 1389 height 39
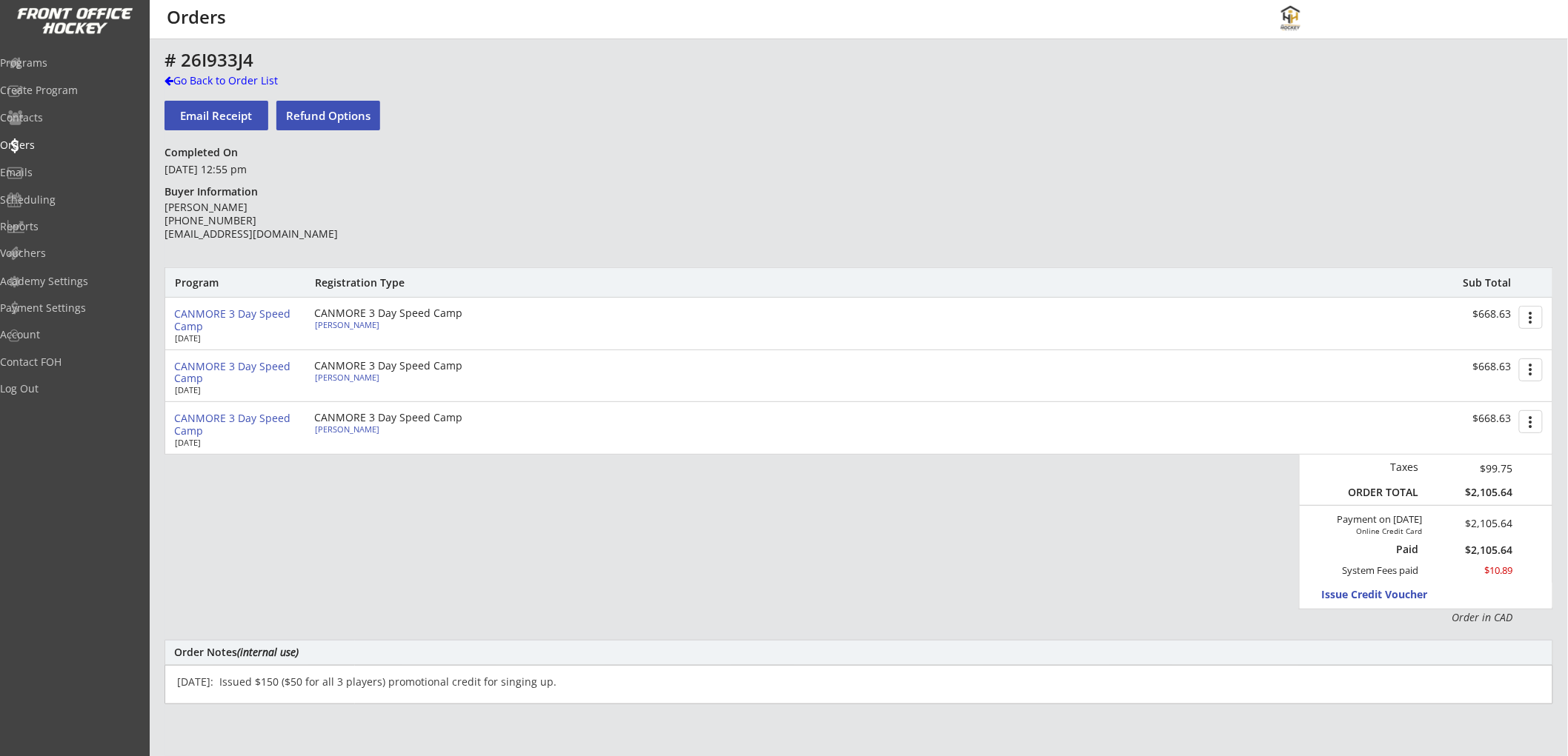
type textarea "[DATE]: Issued $150 ($50 for all 3 players) promotional credit for singing up."
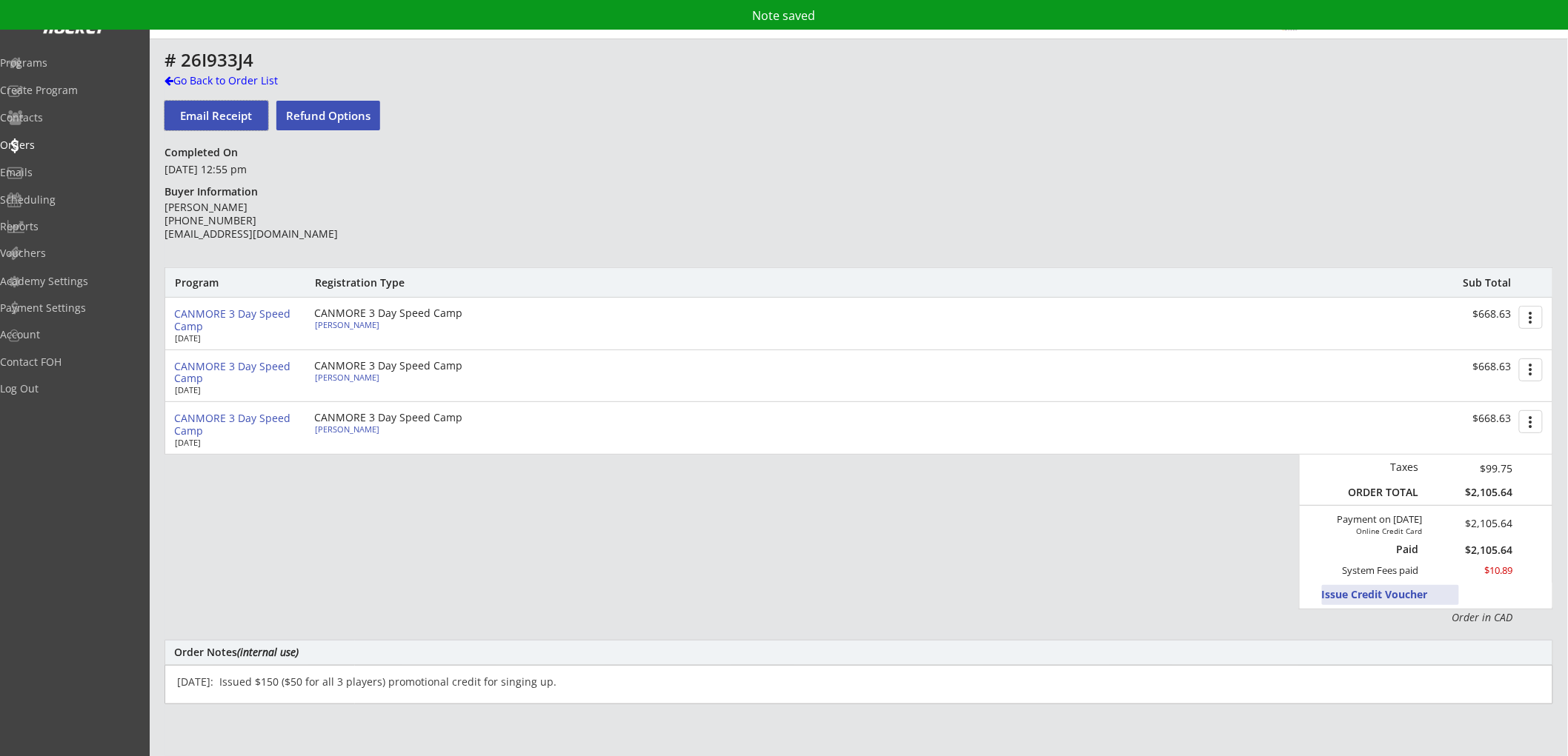
click at [1365, 595] on button "Issue Credit Voucher" at bounding box center [1390, 595] width 137 height 20
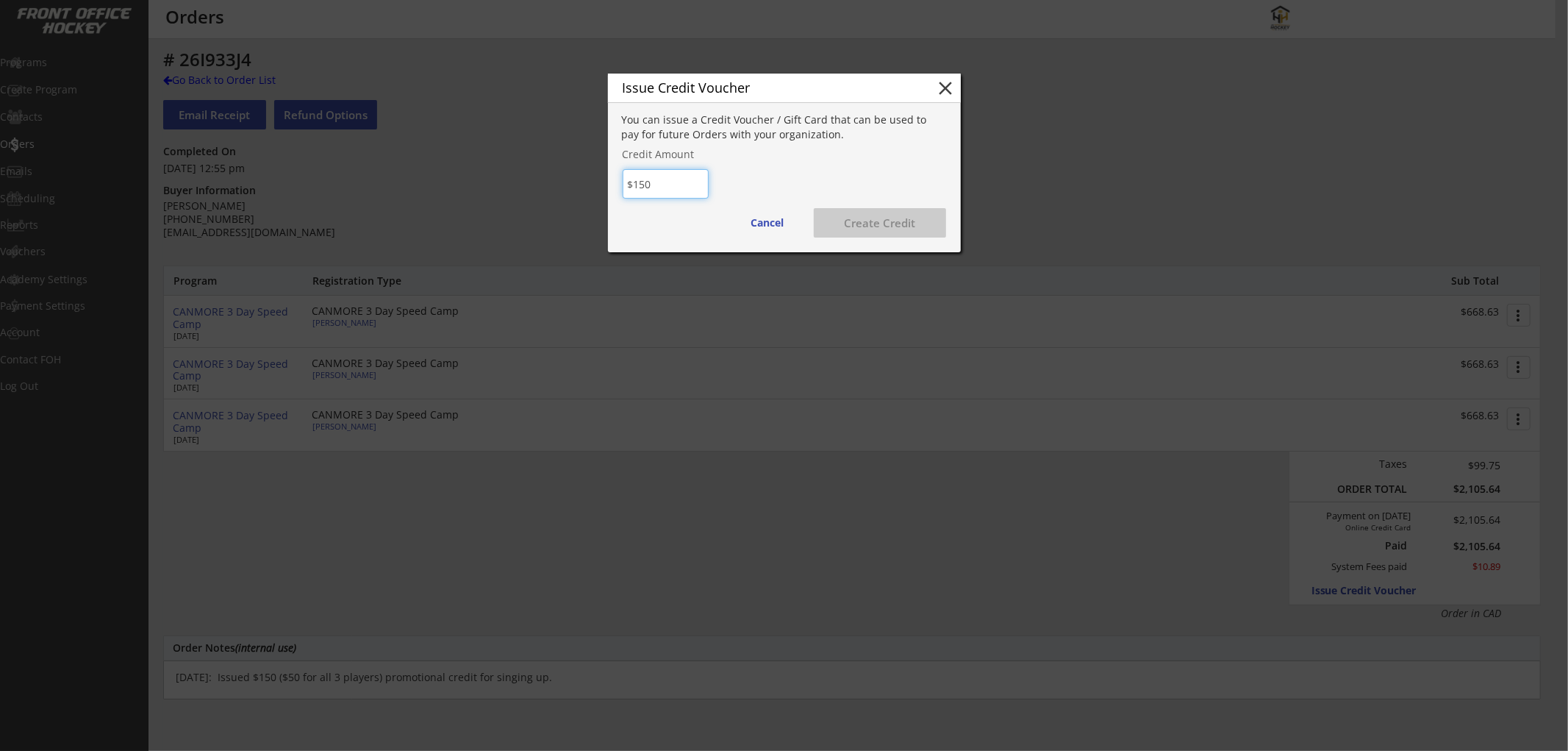
type input "$150"
click at [854, 216] on button "Create Credit" at bounding box center [881, 223] width 132 height 30
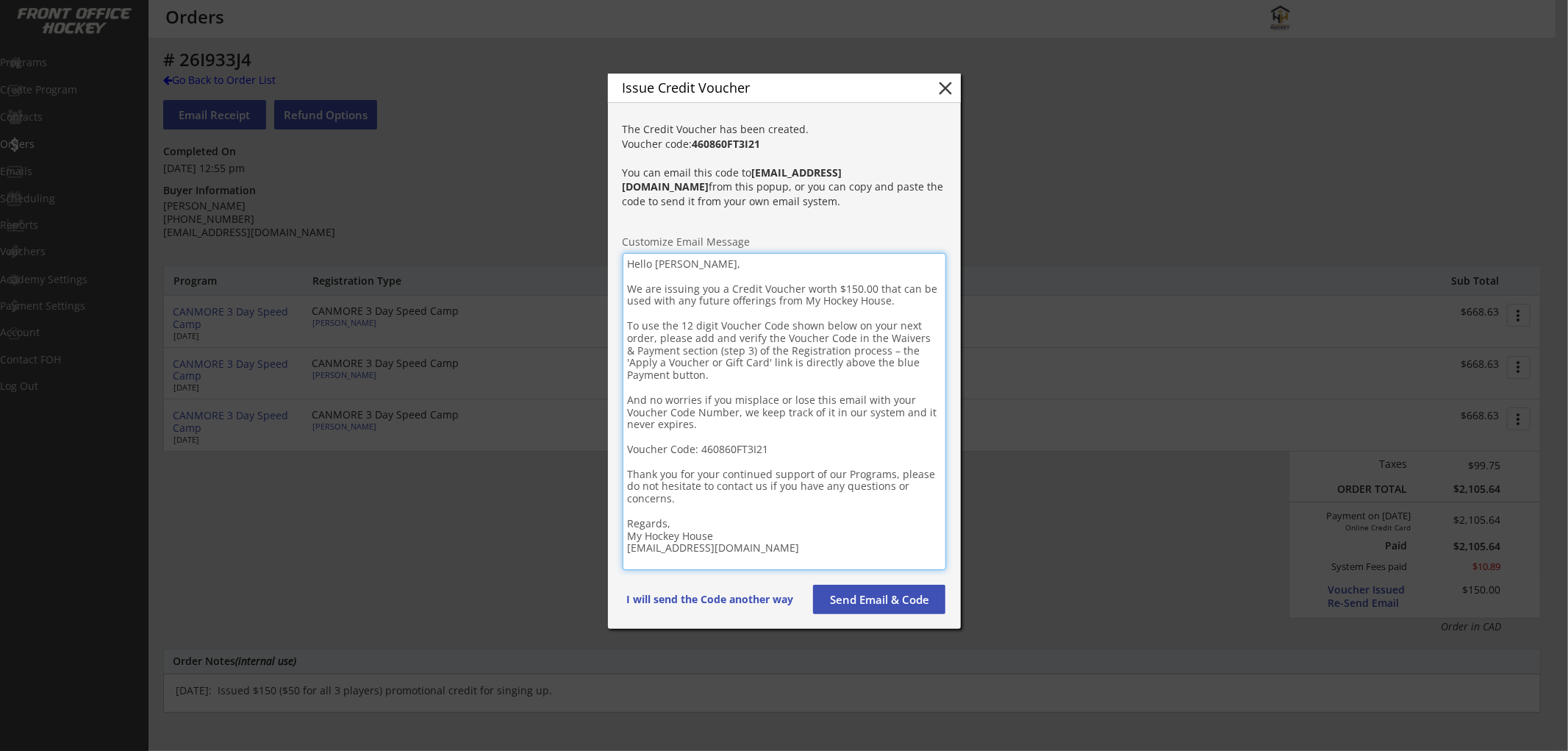
drag, startPoint x: 793, startPoint y: 551, endPoint x: 596, endPoint y: 234, distance: 373.2
click at [596, 234] on body "REVENUE $ 29,870 Last 30 days REGISTRATIONS 172 Last 30 days CONTACTS 81 New in…" at bounding box center [784, 375] width 1568 height 751
paste textarea "Loremip! D sita cons adipi eli seddoeiu tem inci utl etdo ma aliqua eni adminim…"
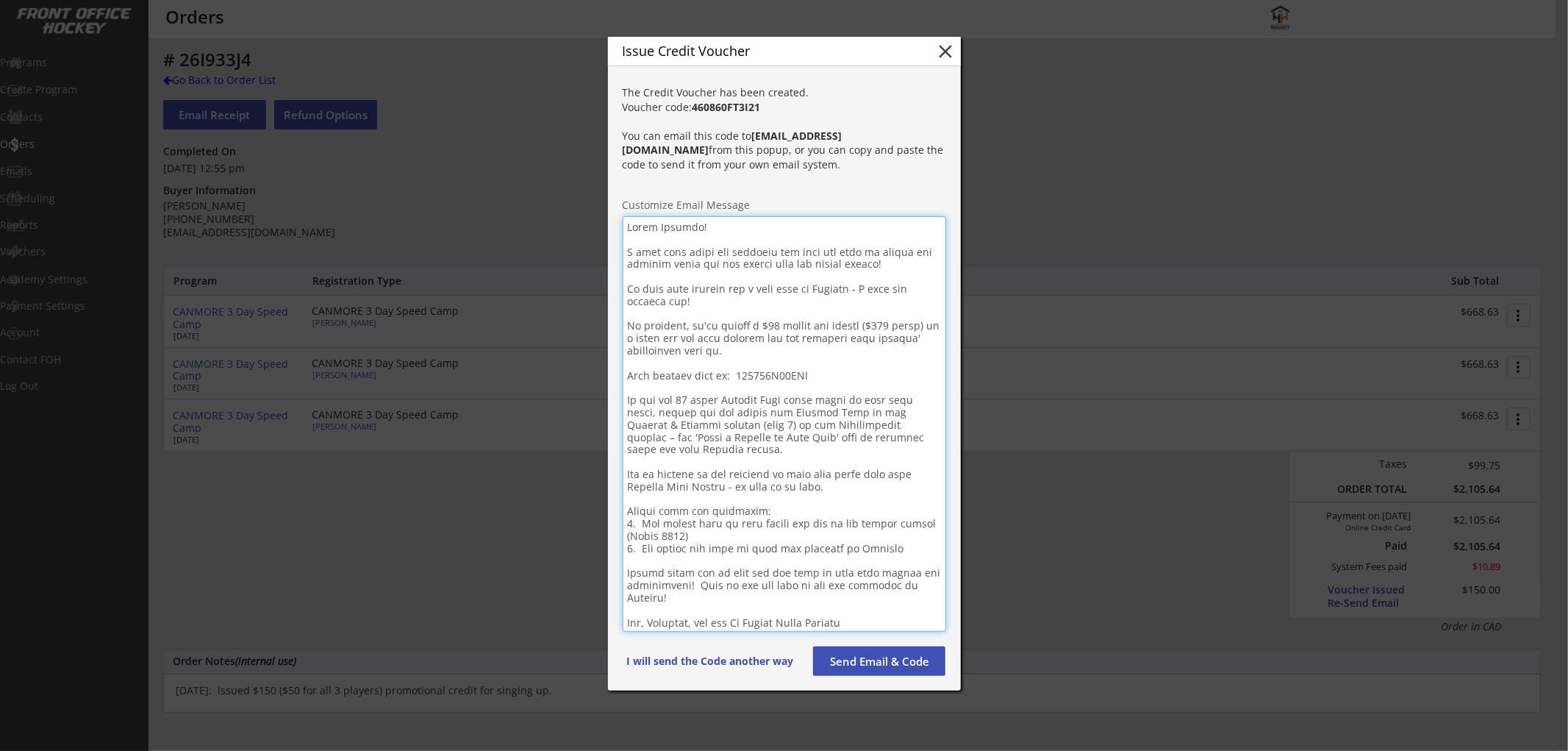
click at [673, 221] on textarea at bounding box center [785, 424] width 324 height 416
click at [887, 322] on textarea at bounding box center [785, 425] width 324 height 417
click at [750, 114] on strong "460860FT3I21" at bounding box center [727, 107] width 69 height 14
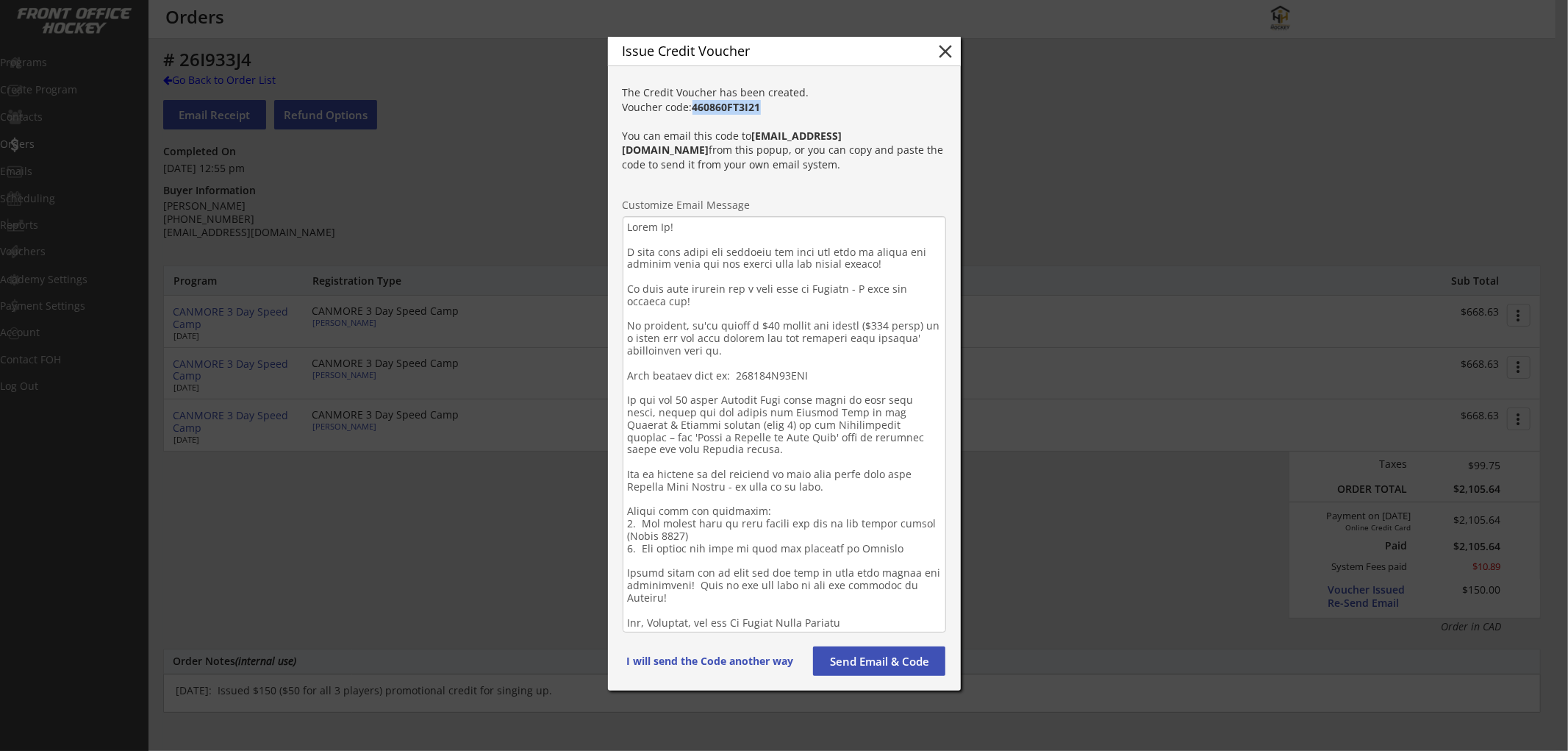
copy strong "460860FT3I21"
click at [756, 372] on textarea at bounding box center [785, 425] width 324 height 417
click at [756, 370] on textarea at bounding box center [785, 425] width 324 height 417
paste textarea "FT3I21"
click at [823, 423] on textarea at bounding box center [785, 425] width 324 height 417
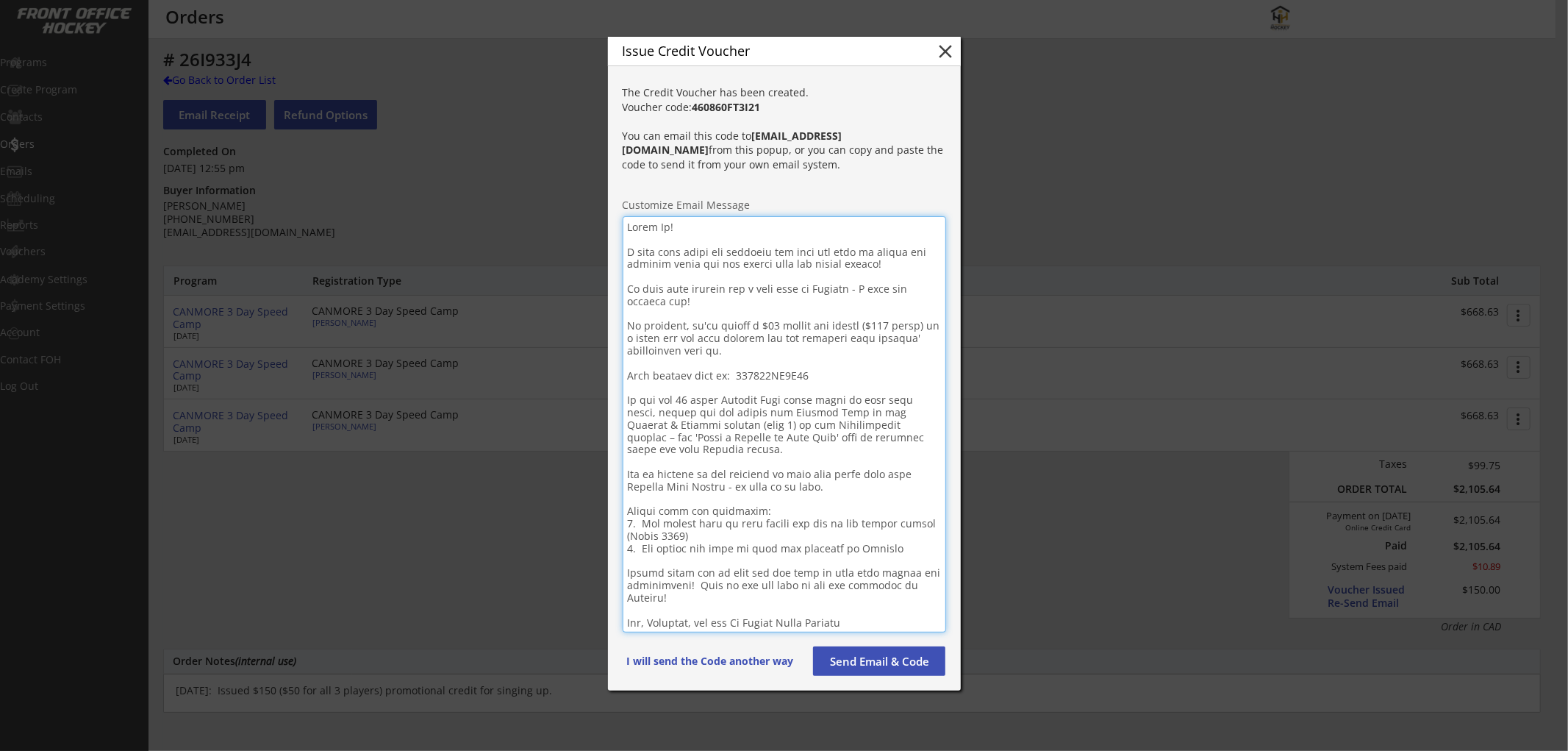
type textarea "Lorem Ip! D sita cons adipi eli seddoeiu tem inci utl etdo ma aliqua eni admini…"
click at [865, 647] on button "Send Email & Code" at bounding box center [880, 661] width 132 height 30
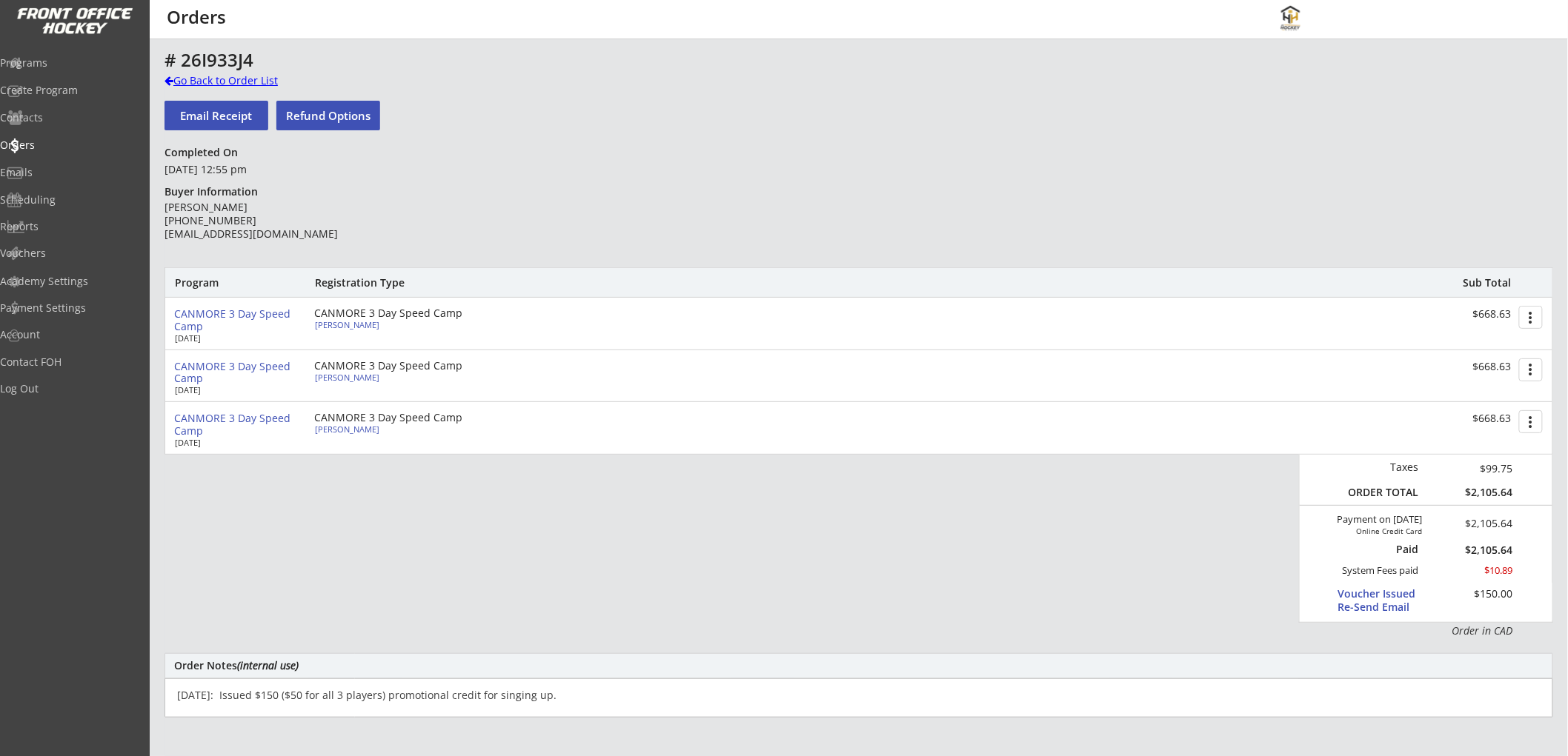
click at [213, 76] on div "Go Back to Order List" at bounding box center [241, 80] width 153 height 14
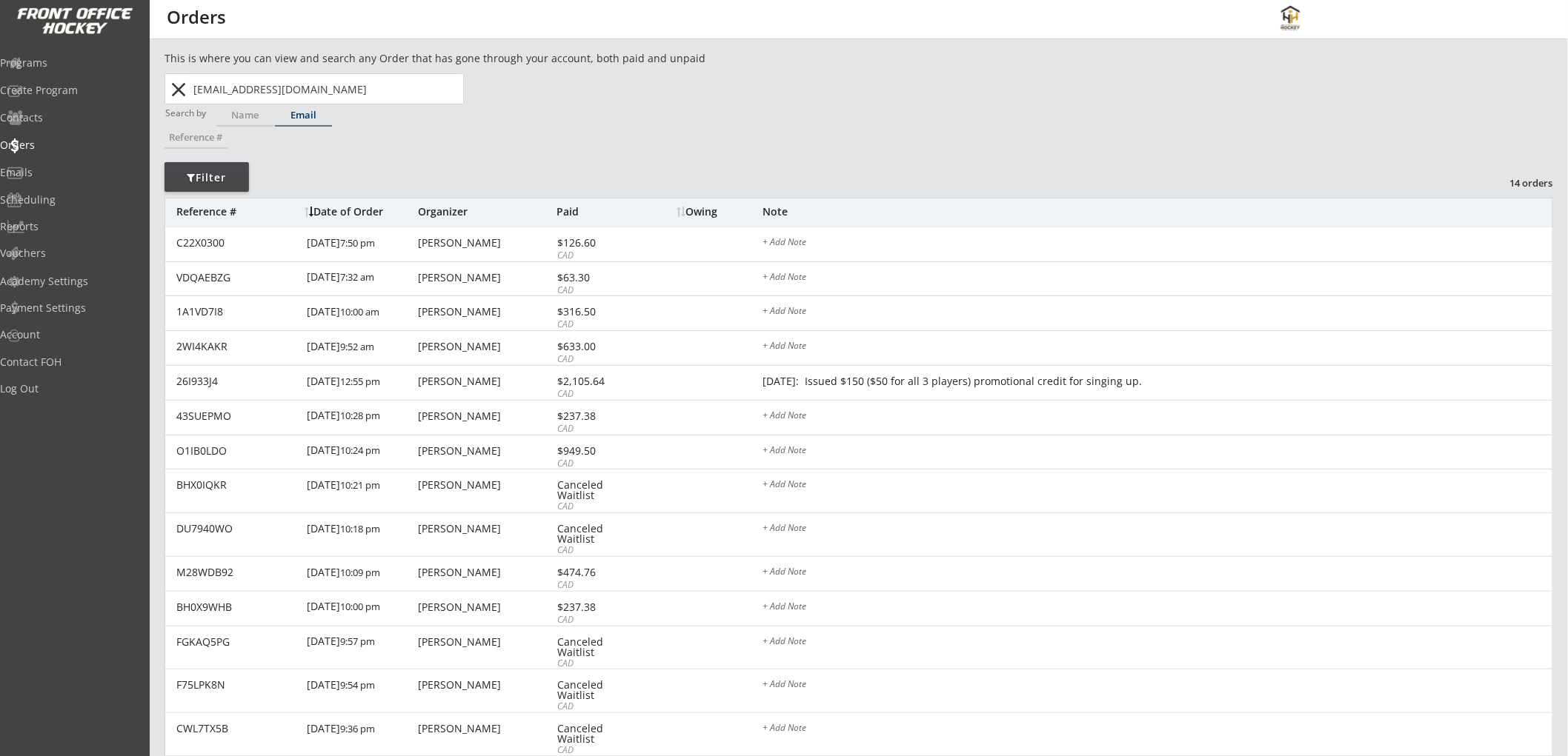
click at [317, 117] on div "Email" at bounding box center [303, 115] width 57 height 10
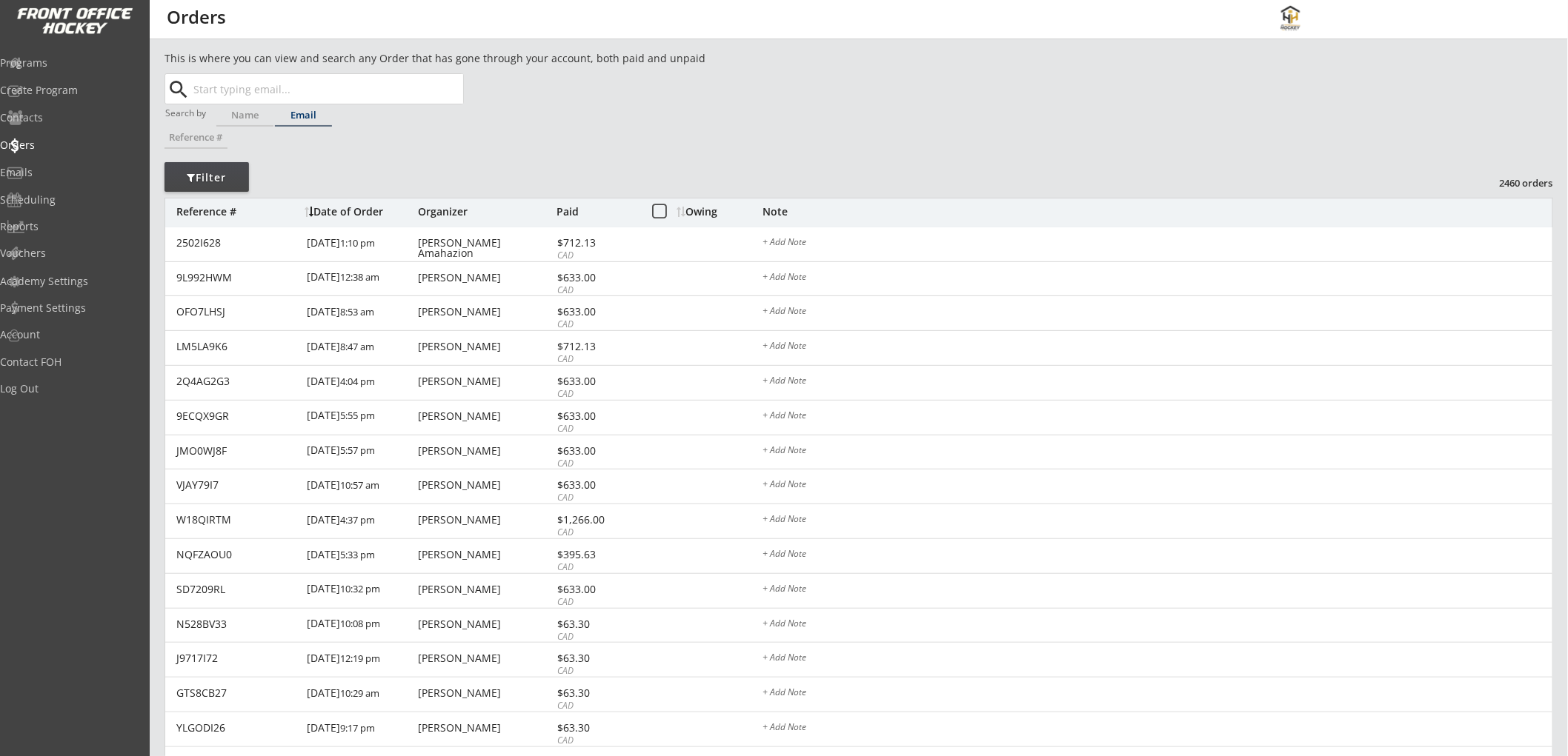
click at [312, 90] on input "text" at bounding box center [326, 88] width 272 height 30
paste input "[EMAIL_ADDRESS][PERSON_NAME][DOMAIN_NAME]"
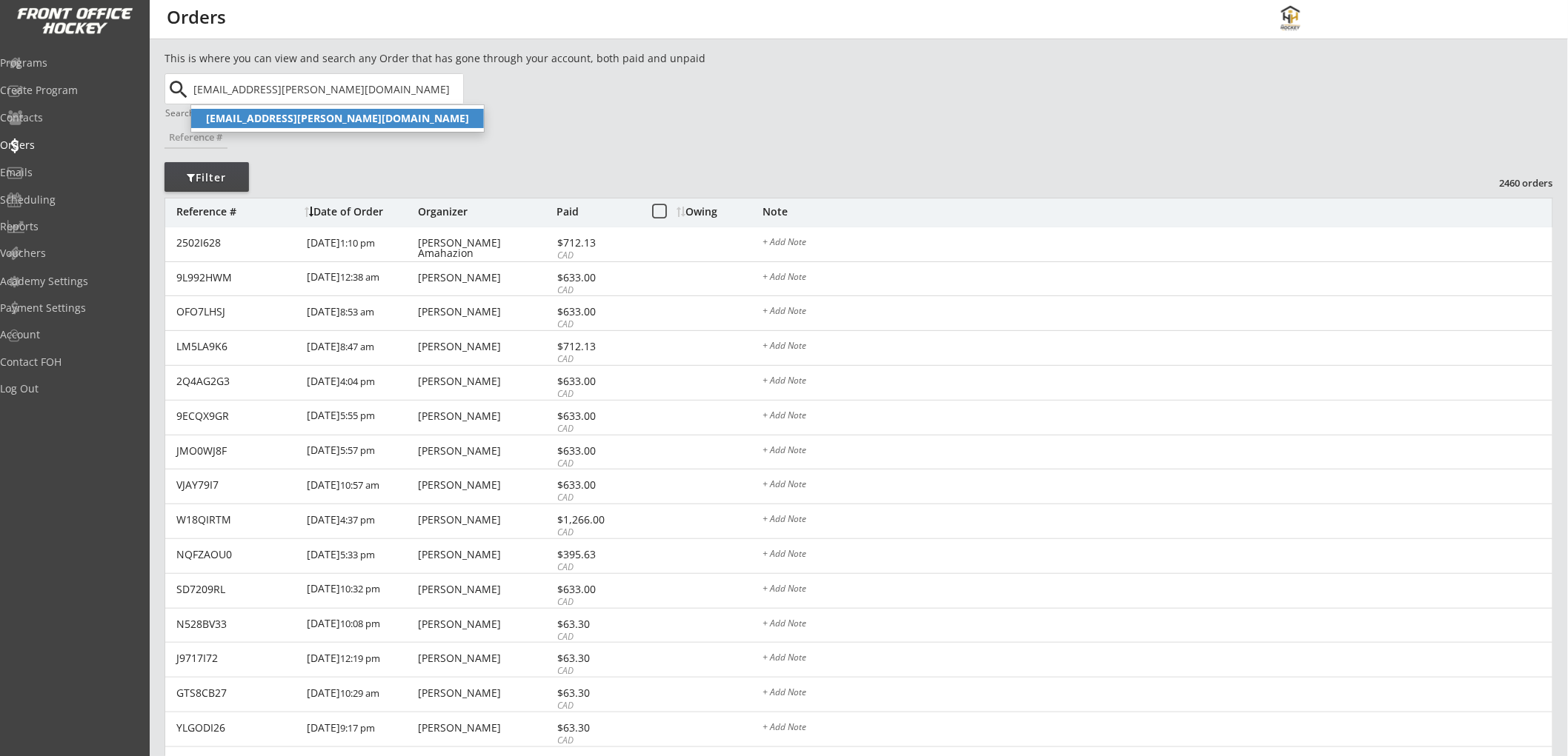
click at [291, 112] on strong "[EMAIL_ADDRESS][PERSON_NAME][DOMAIN_NAME]" at bounding box center [337, 118] width 263 height 14
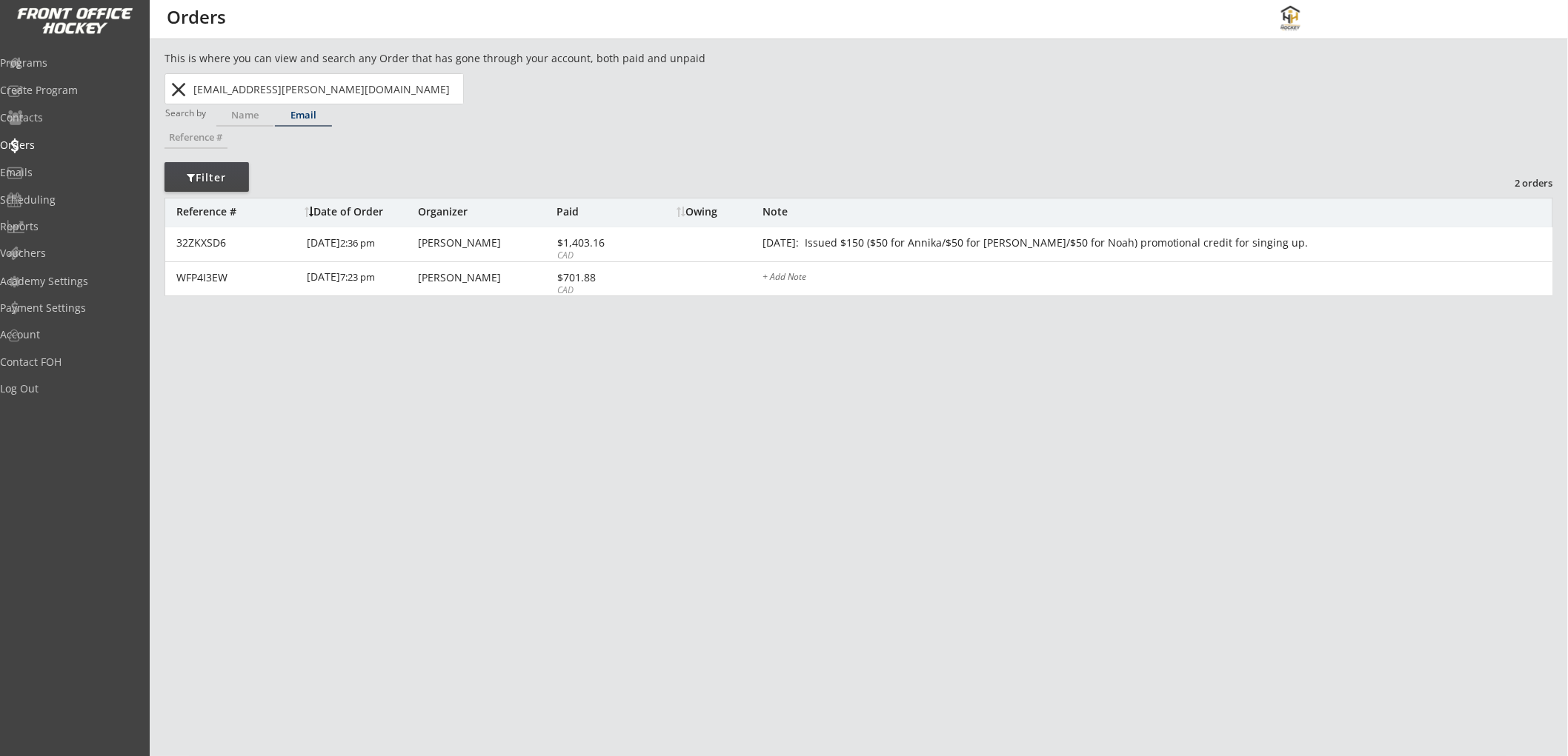
type input "[EMAIL_ADDRESS][PERSON_NAME][DOMAIN_NAME]"
click at [183, 86] on button "close" at bounding box center [178, 89] width 24 height 23
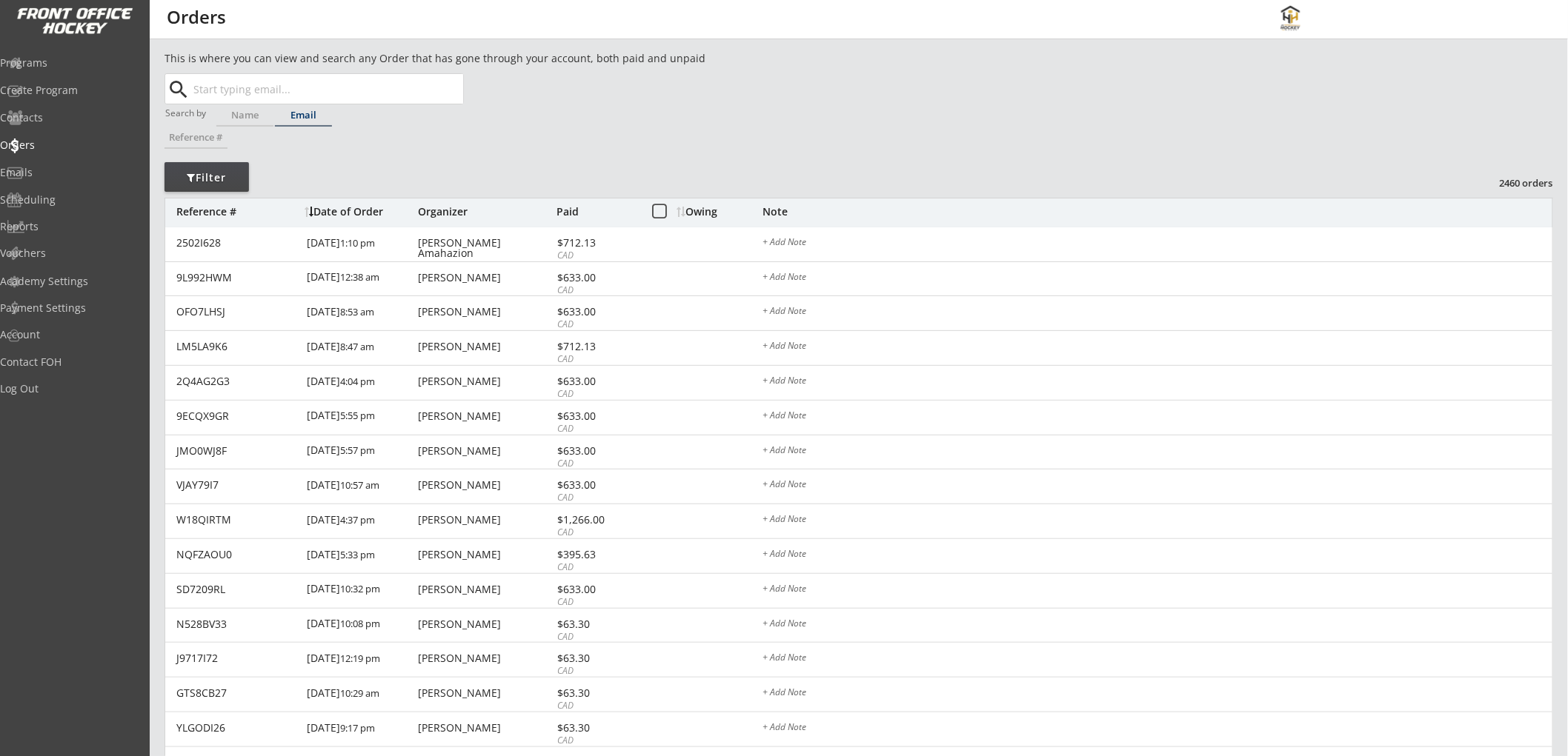
click at [291, 85] on input "text" at bounding box center [326, 88] width 272 height 30
paste input "[EMAIL_ADDRESS][DOMAIN_NAME]"
click at [299, 113] on strong "[EMAIL_ADDRESS][DOMAIN_NAME]" at bounding box center [295, 118] width 178 height 14
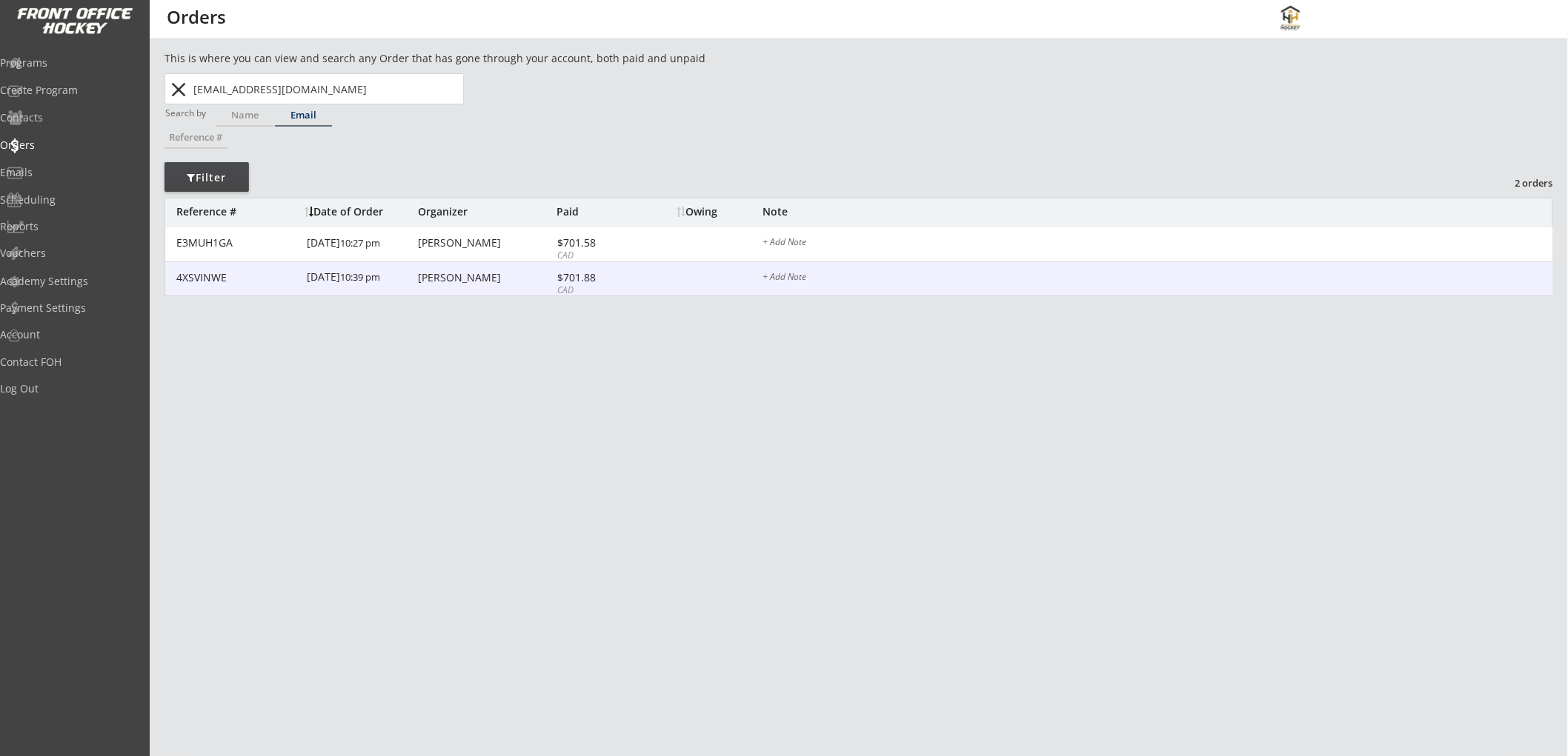
type input "[EMAIL_ADDRESS][DOMAIN_NAME]"
click at [605, 275] on div "$701.88" at bounding box center [596, 277] width 80 height 10
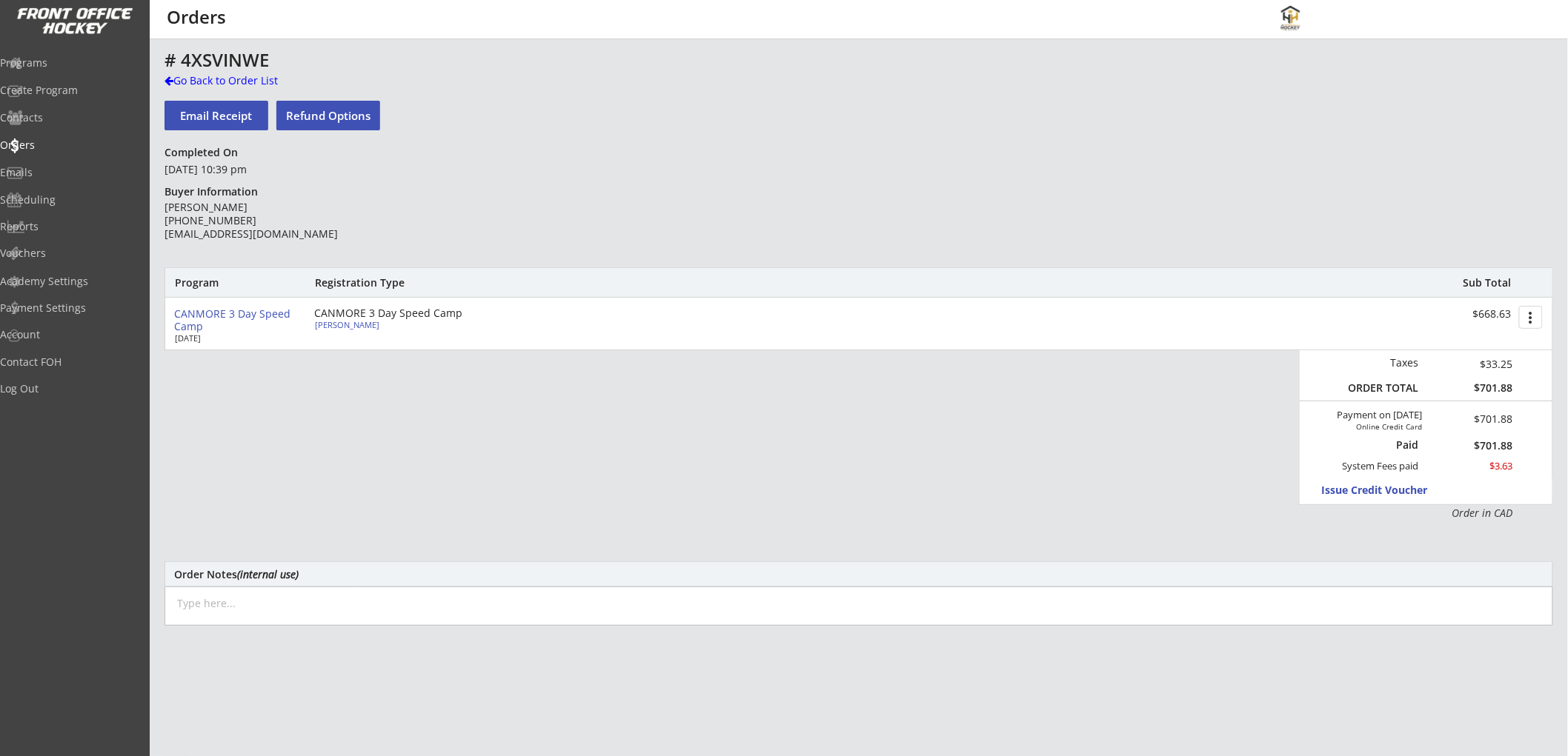
click at [349, 592] on textarea at bounding box center [859, 606] width 1389 height 39
paste textarea "[DATE]: Issued $100 ($50 for Anson/$50 for Isla) promotional credit for singing…"
click at [350, 600] on textarea "[DATE]: Issued $100 ($50 for Anson/$50 for Isla) promotional credit for singing…" at bounding box center [859, 606] width 1389 height 39
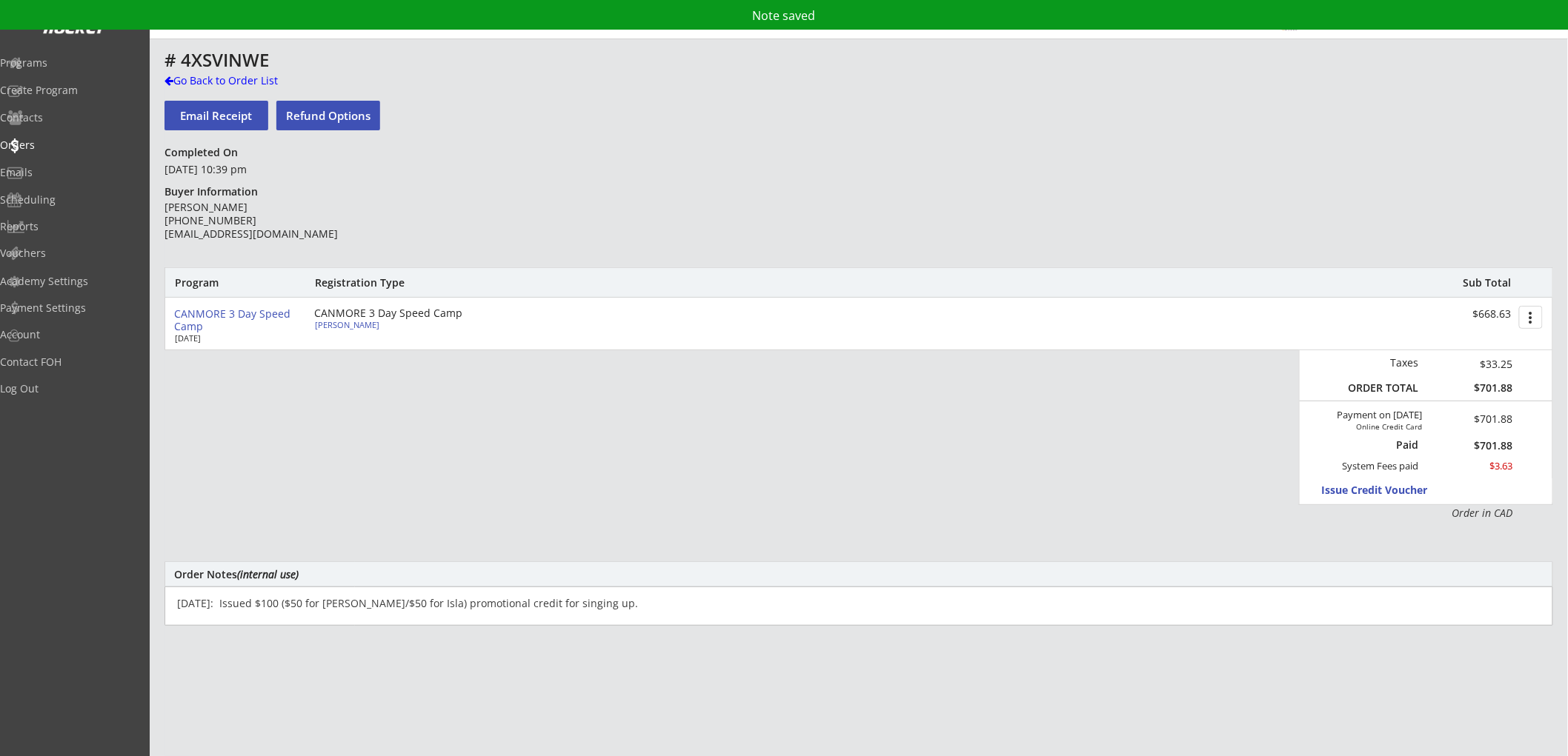
click at [434, 604] on textarea "[DATE]: Issued $100 ($50 for [PERSON_NAME]/$50 for Isla) promotional credit for…" at bounding box center [859, 606] width 1389 height 39
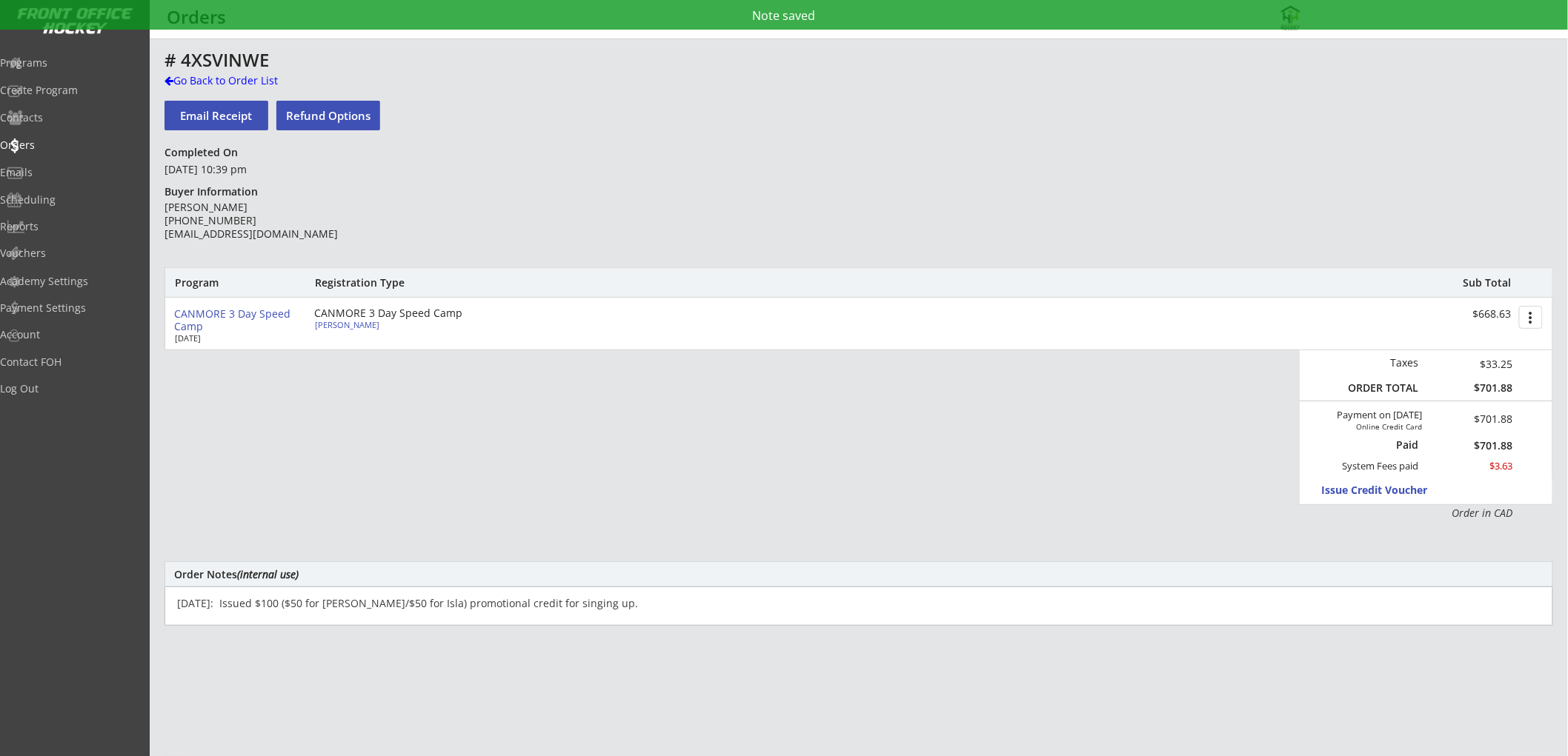
click at [426, 597] on textarea "[DATE]: Issued $100 ($50 for [PERSON_NAME]/$50 for Isla) promotional credit for…" at bounding box center [859, 606] width 1389 height 39
click at [426, 598] on textarea "[DATE]: Issued $100 ($50 for [PERSON_NAME]/$50 for Isla) promotional credit for…" at bounding box center [859, 606] width 1389 height 39
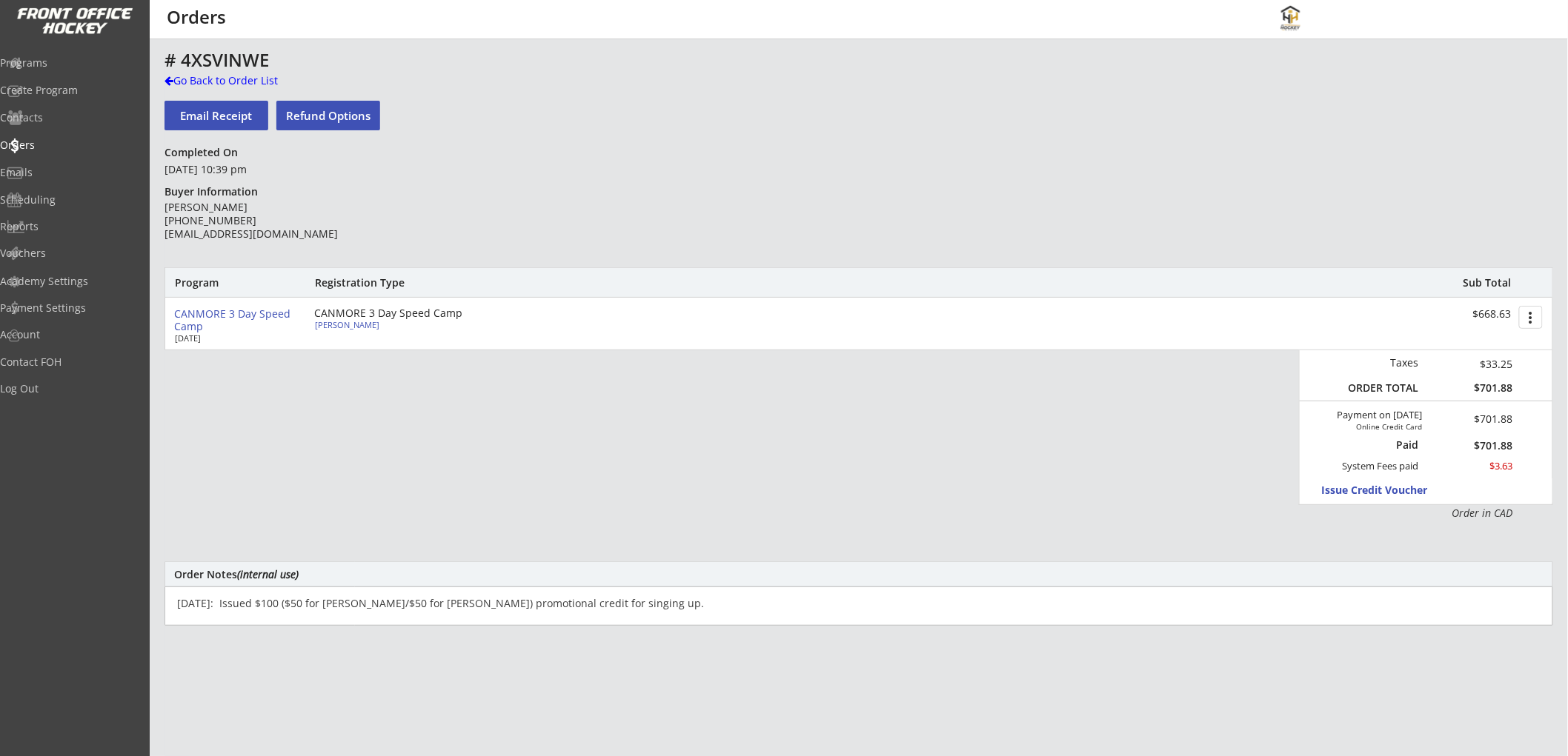
type textarea "[DATE]: Issued $100 ($50 for [PERSON_NAME]/$50 for [PERSON_NAME]) promotional c…"
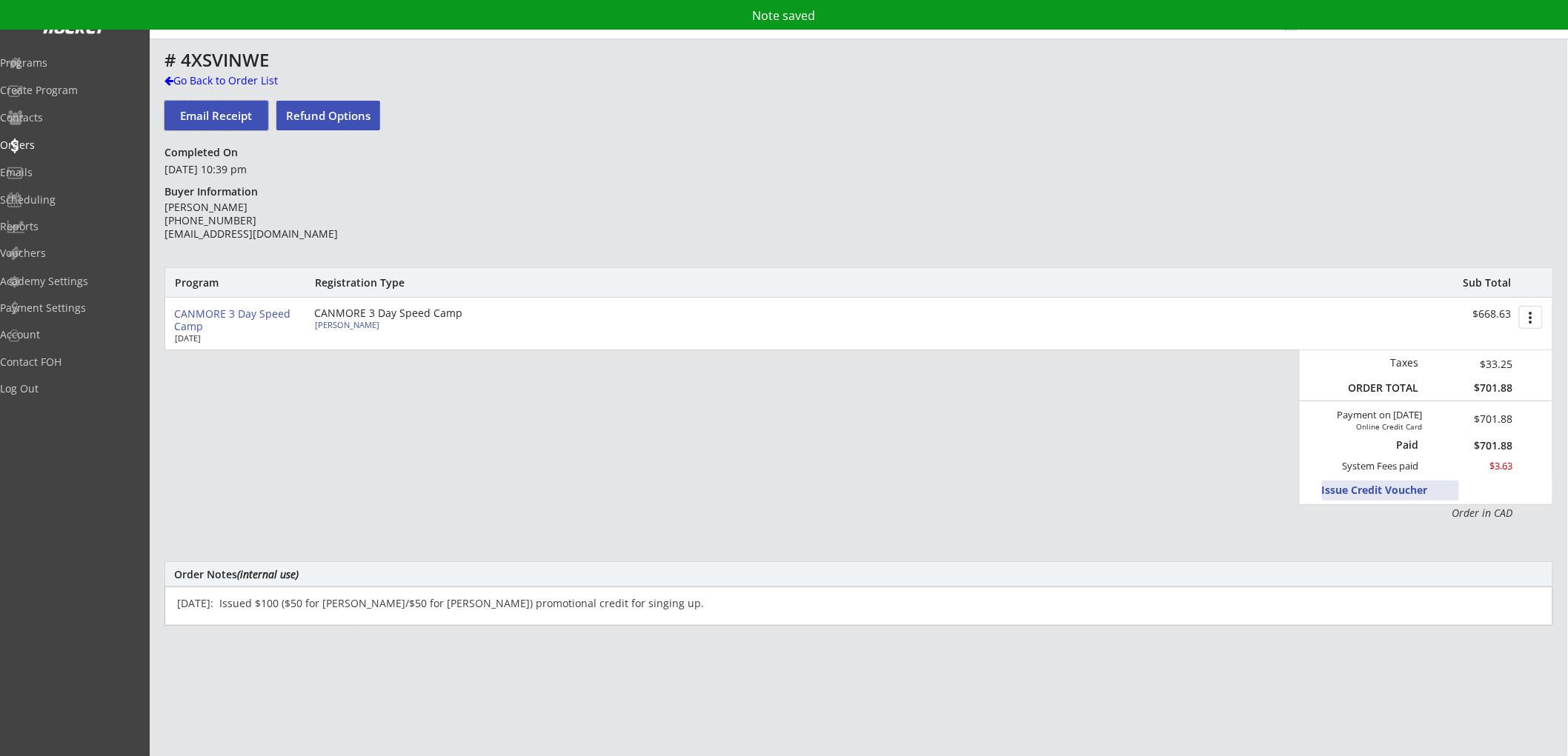
click at [1419, 486] on button "Issue Credit Voucher" at bounding box center [1390, 490] width 137 height 20
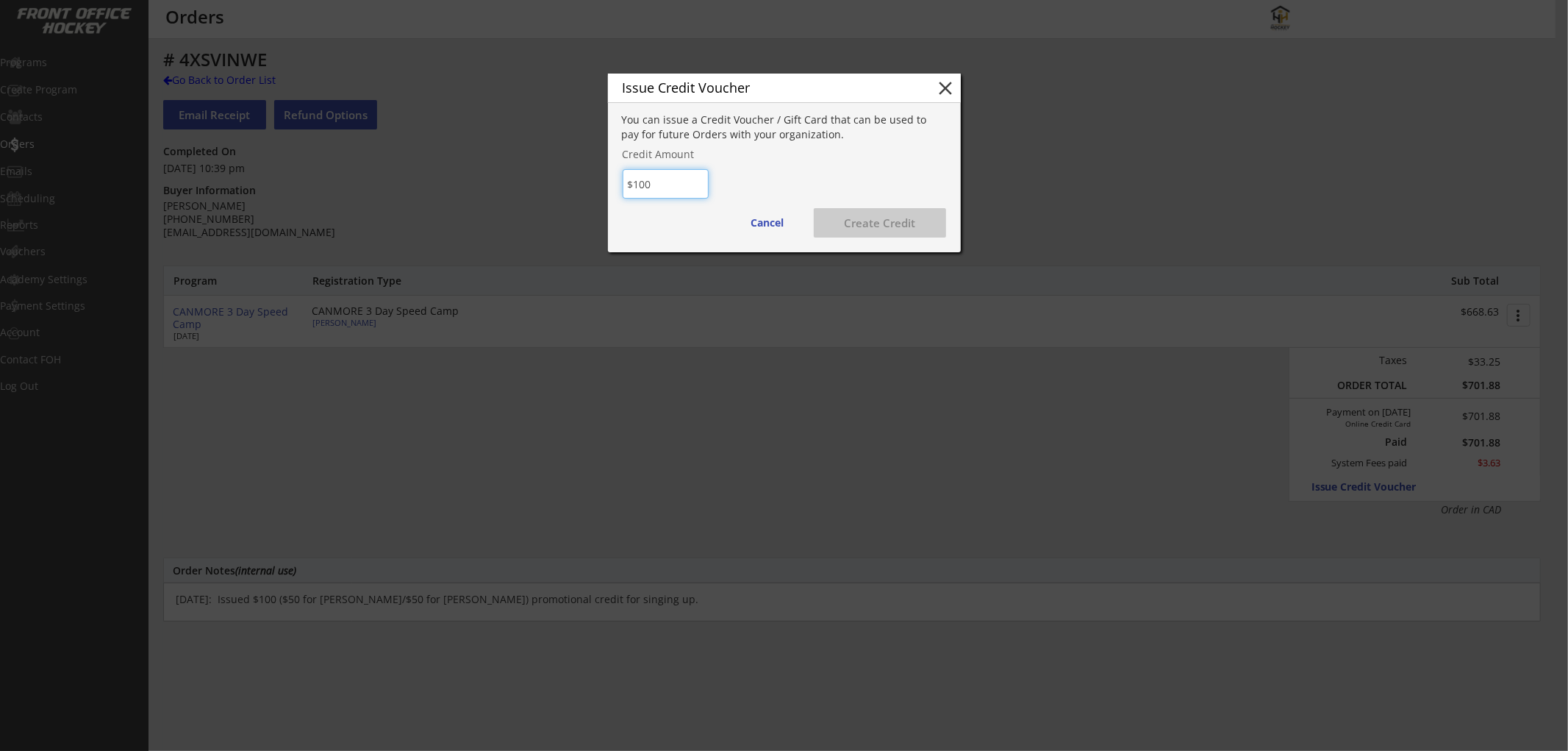
type input "$100"
click at [862, 219] on button "Create Credit" at bounding box center [881, 223] width 132 height 30
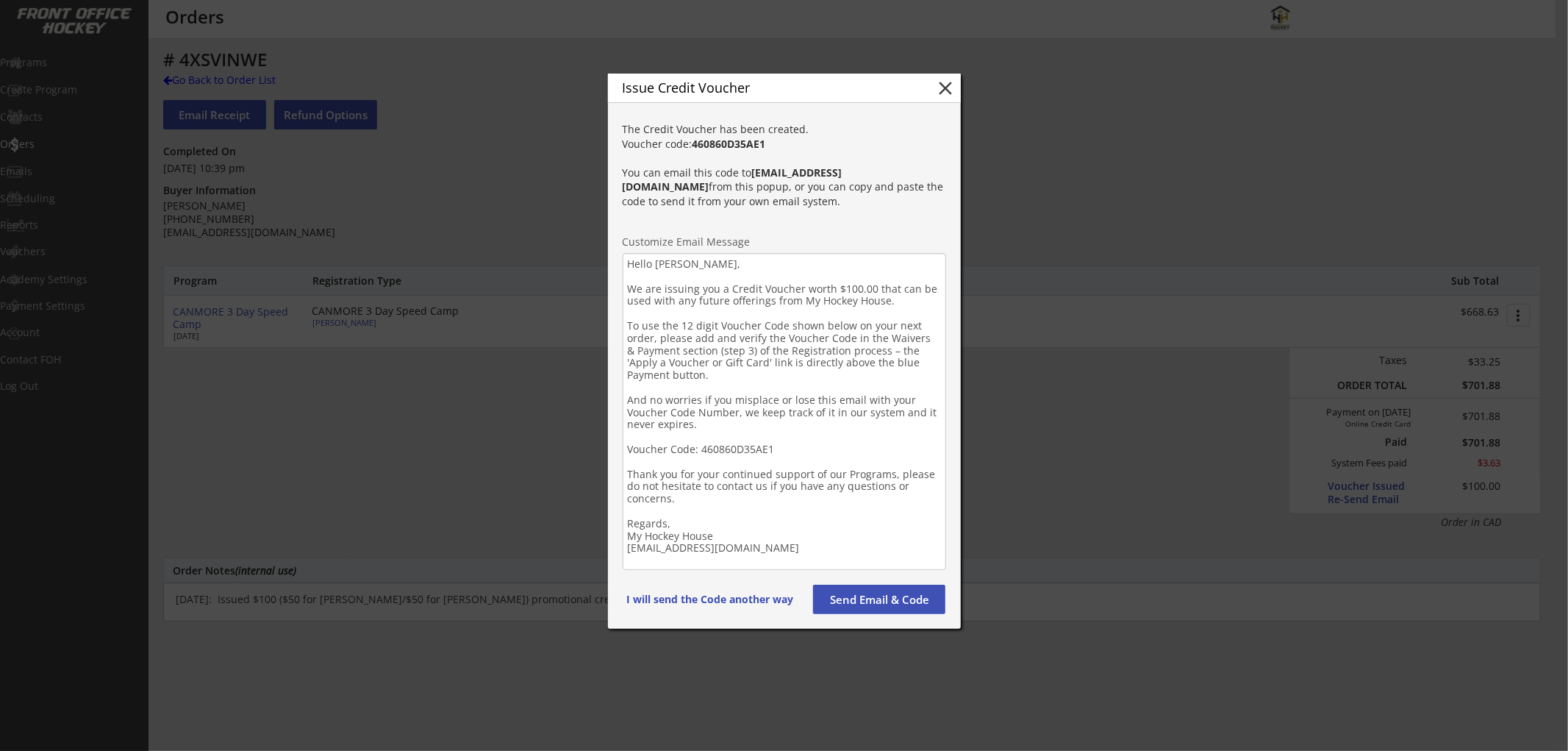
click at [663, 262] on textarea "Hello [PERSON_NAME], We are issuing you a Credit Voucher worth $100.00 that can…" at bounding box center [785, 411] width 324 height 317
drag, startPoint x: 843, startPoint y: 559, endPoint x: 627, endPoint y: 255, distance: 372.9
click at [627, 255] on textarea "Hello [PERSON_NAME], We are issuing you a Credit Voucher worth $100.00 that can…" at bounding box center [785, 412] width 324 height 318
paste textarea "loremi! D sita cons adipi eli seddoeiu tem inci utl etdo ma aliqua eni adminim …"
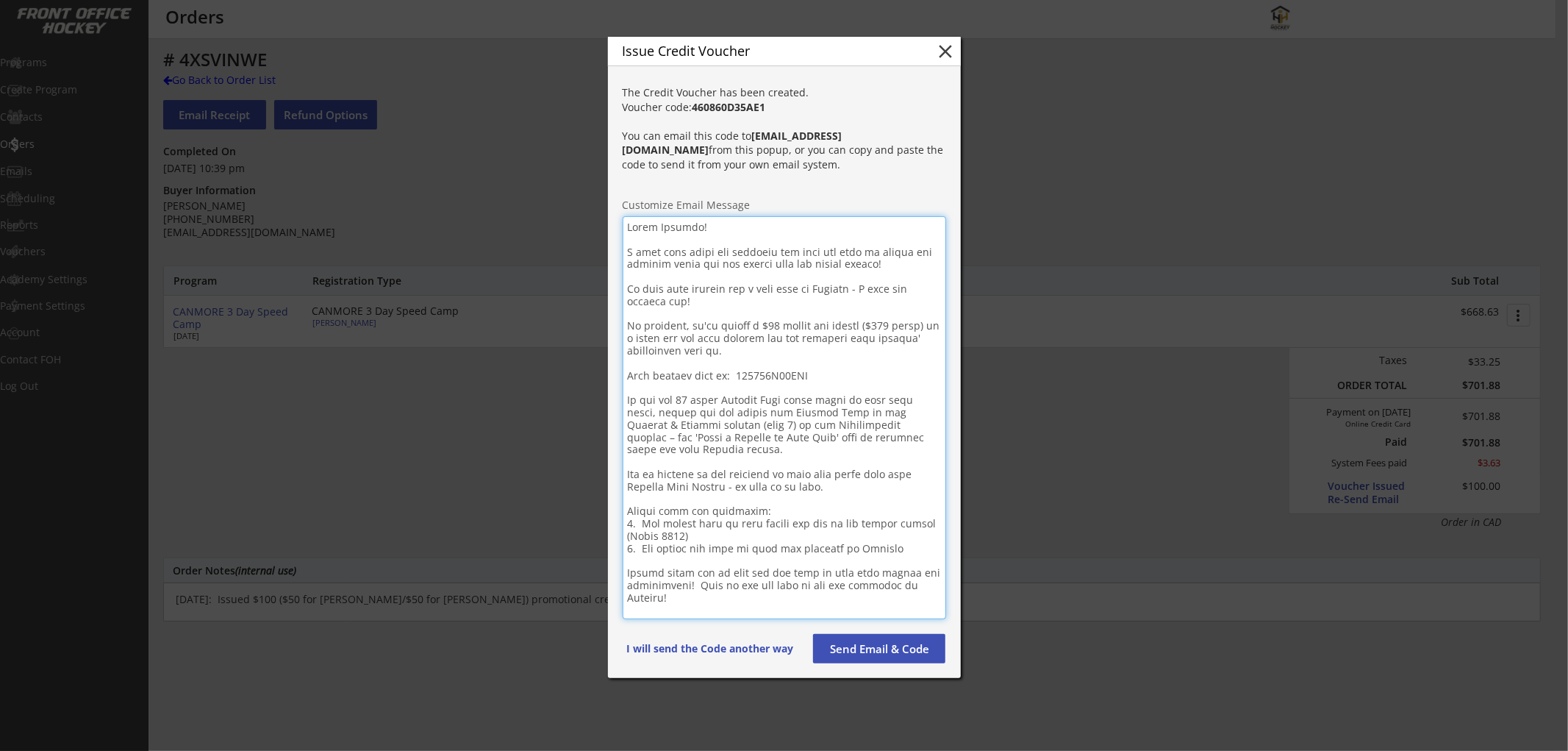
click at [676, 231] on textarea at bounding box center [785, 417] width 324 height 403
click at [739, 114] on strong "460860D35AE1" at bounding box center [729, 107] width 73 height 14
copy strong "460860D35AE1"
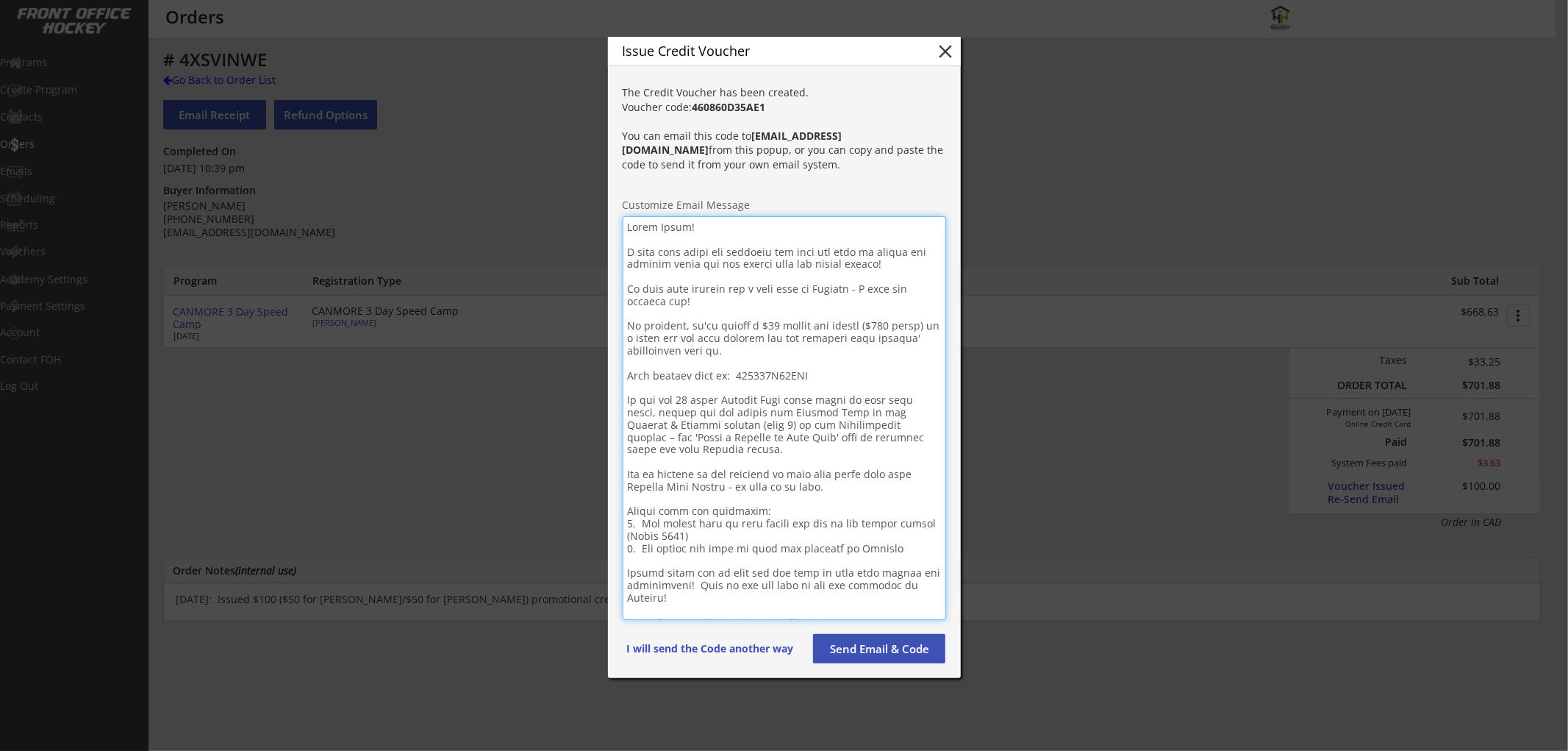
click at [767, 377] on textarea at bounding box center [785, 418] width 324 height 404
click at [767, 375] on textarea at bounding box center [785, 418] width 324 height 404
paste textarea "D35AE1"
type textarea "Lorem Ipsum! D sita cons adipi eli seddoeiu tem inci utl etdo ma aliqua eni adm…"
click at [859, 647] on button "Send Email & Code" at bounding box center [880, 649] width 132 height 30
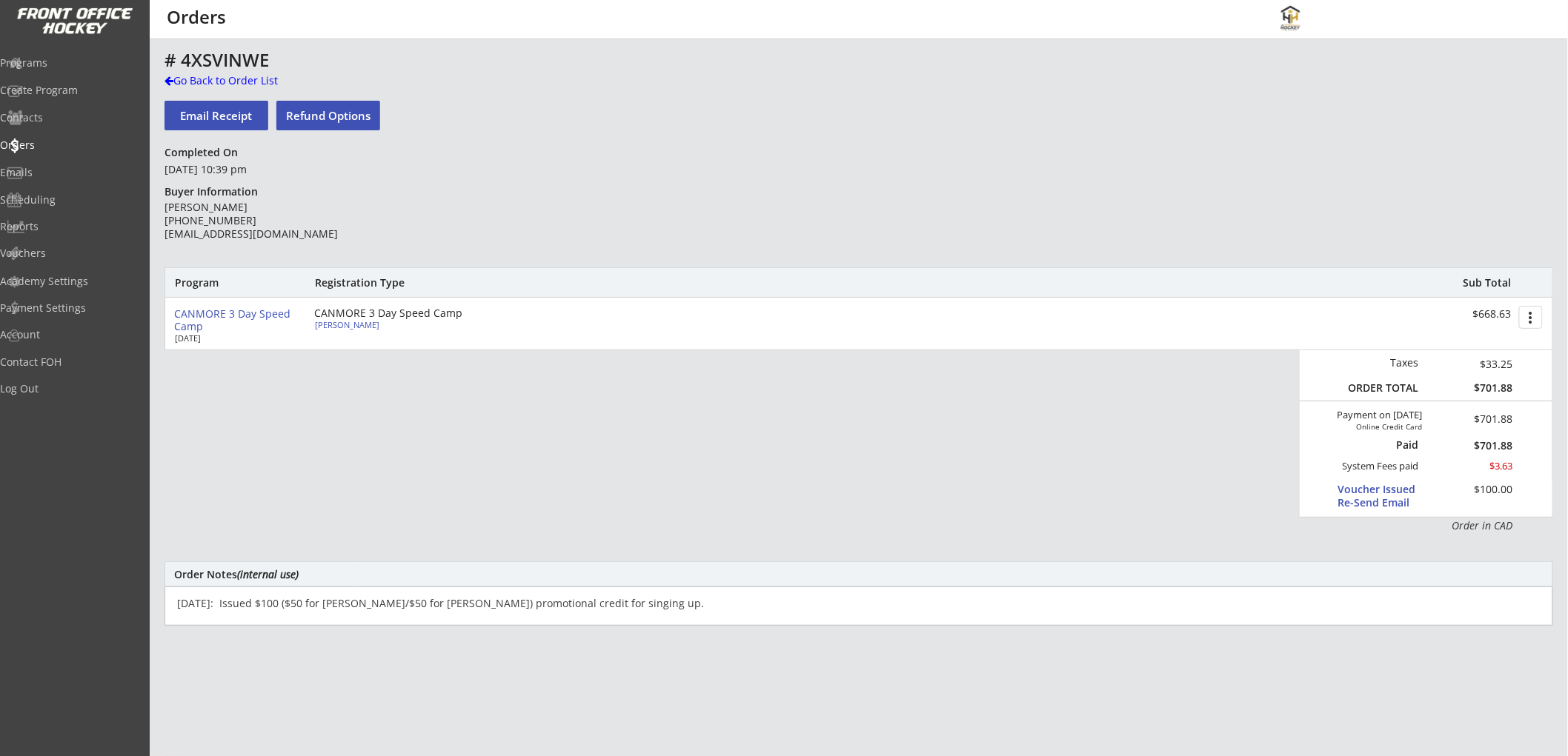
click at [242, 69] on div "# 4XSVINWE" at bounding box center [519, 60] width 710 height 18
click at [242, 79] on div "Go Back to Order List" at bounding box center [241, 80] width 153 height 14
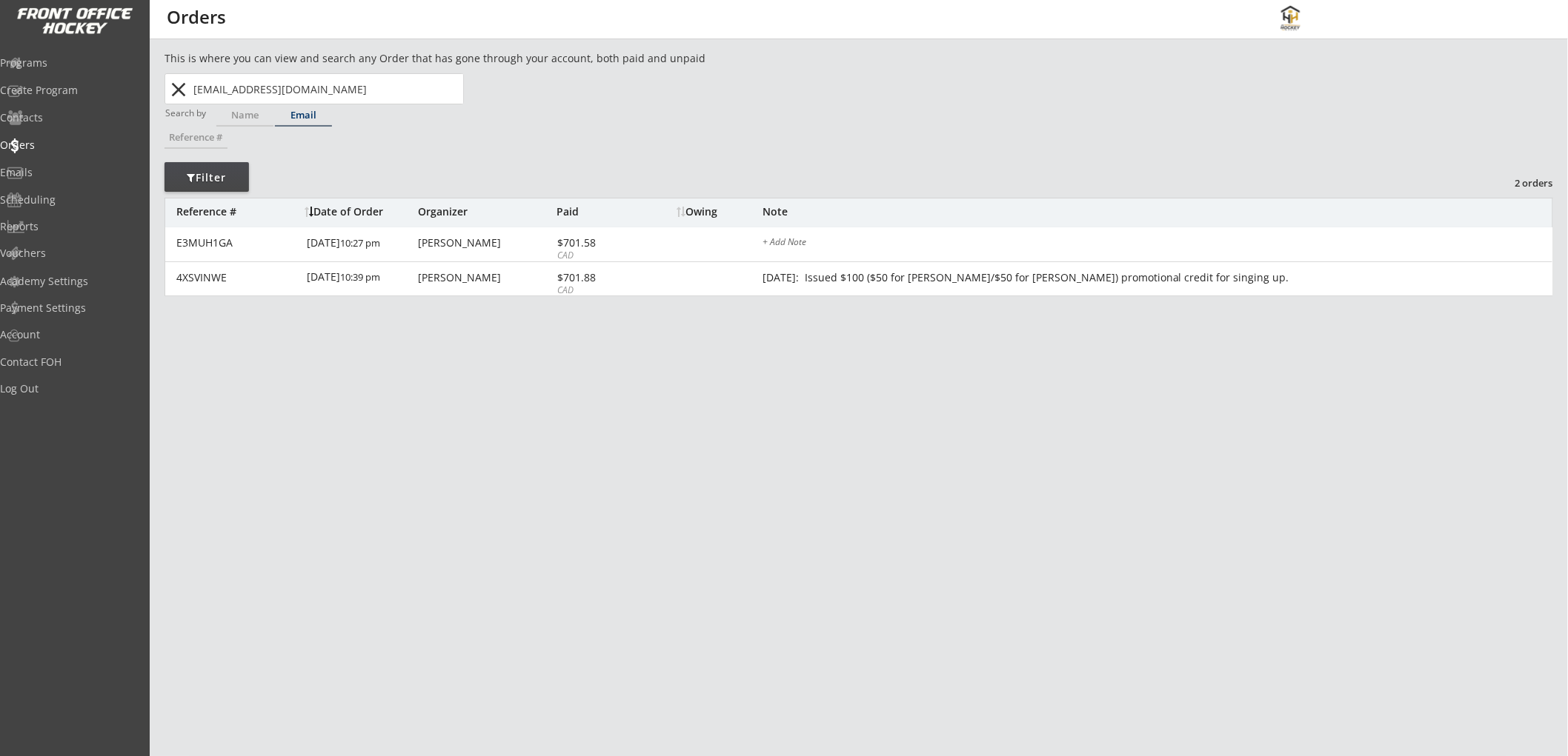
click at [167, 88] on button "close" at bounding box center [178, 89] width 24 height 23
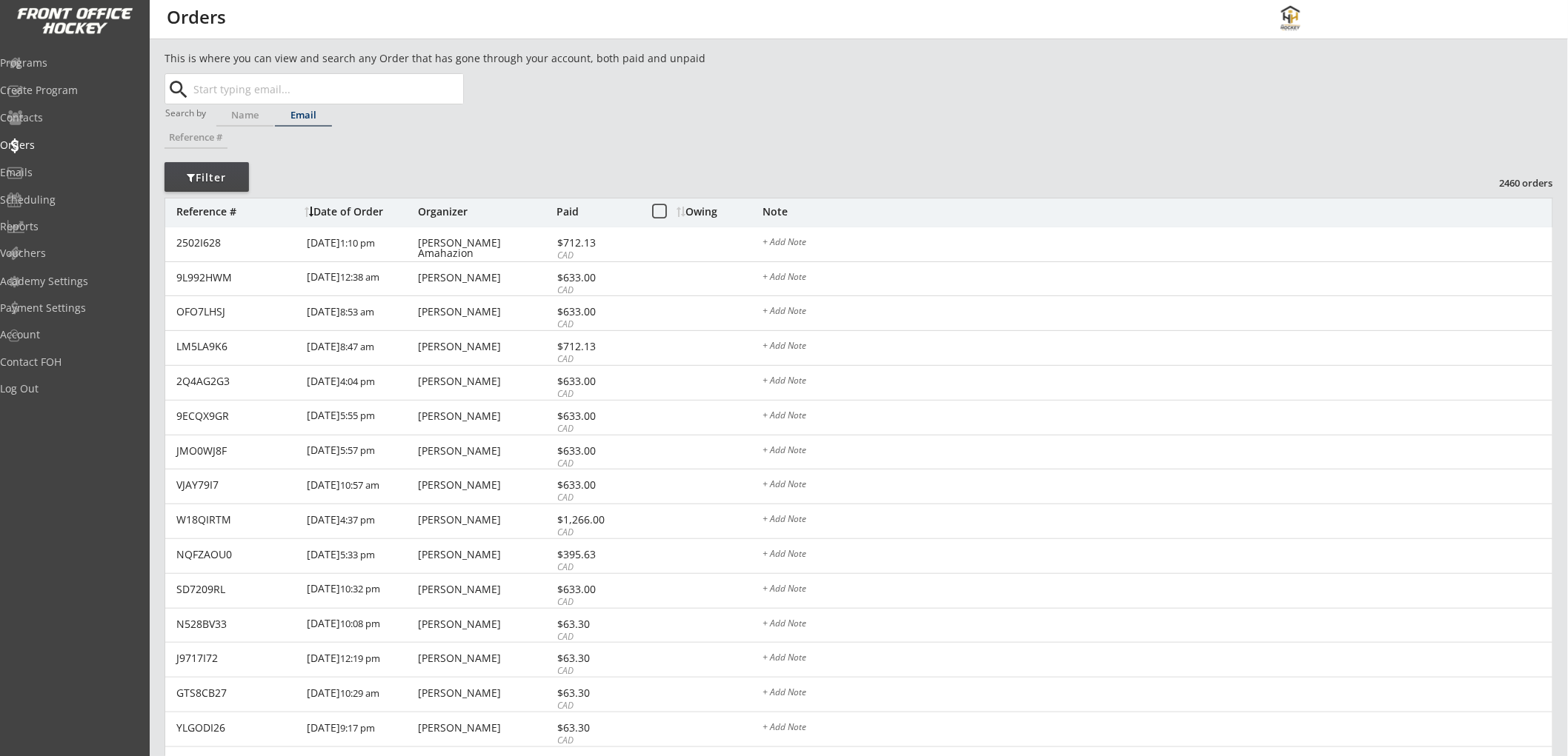
click at [234, 89] on input "text" at bounding box center [326, 88] width 272 height 30
paste input "[EMAIL_ADDRESS][DOMAIN_NAME]"
click at [301, 111] on strong "[EMAIL_ADDRESS][DOMAIN_NAME]" at bounding box center [295, 118] width 178 height 14
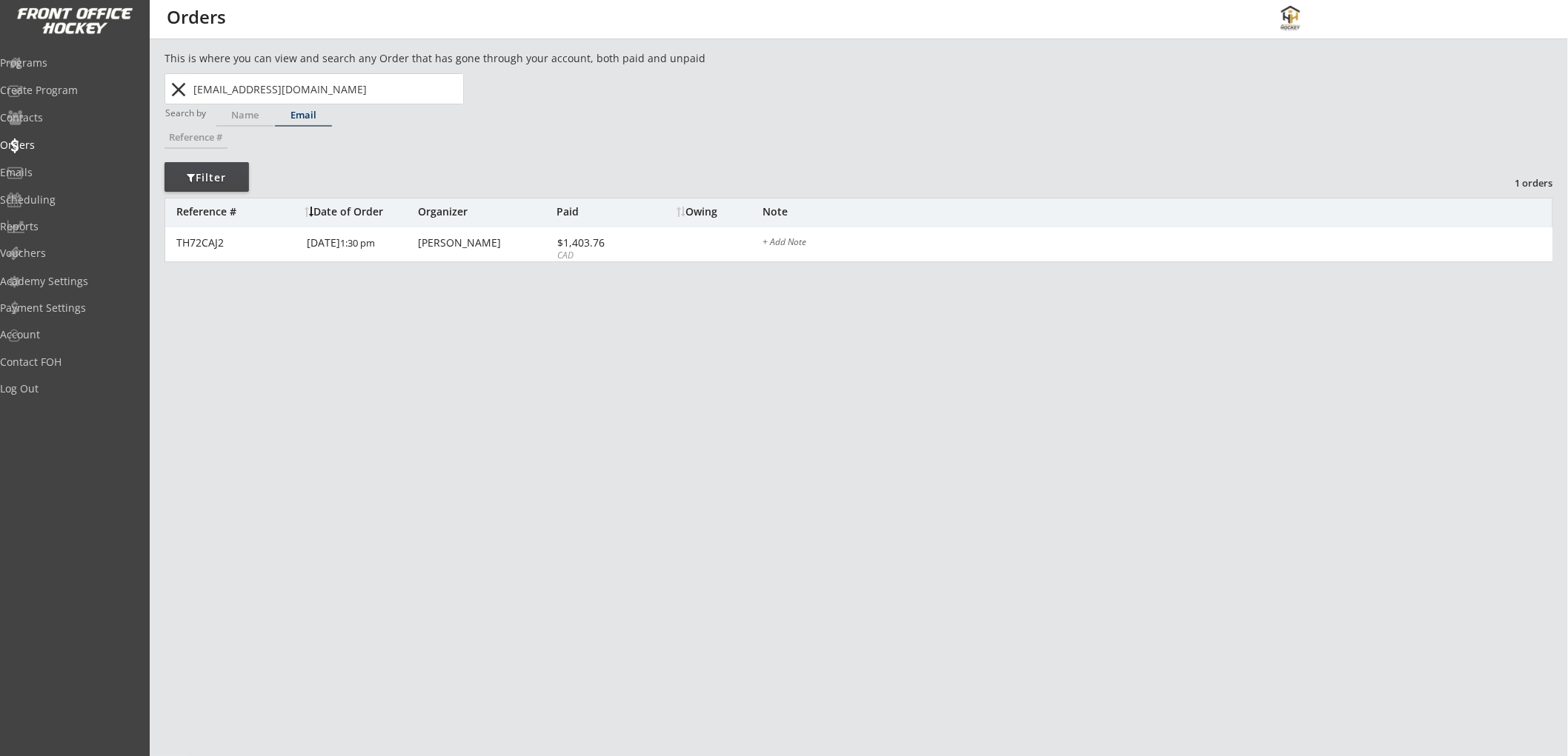
type input "[EMAIL_ADDRESS][DOMAIN_NAME]"
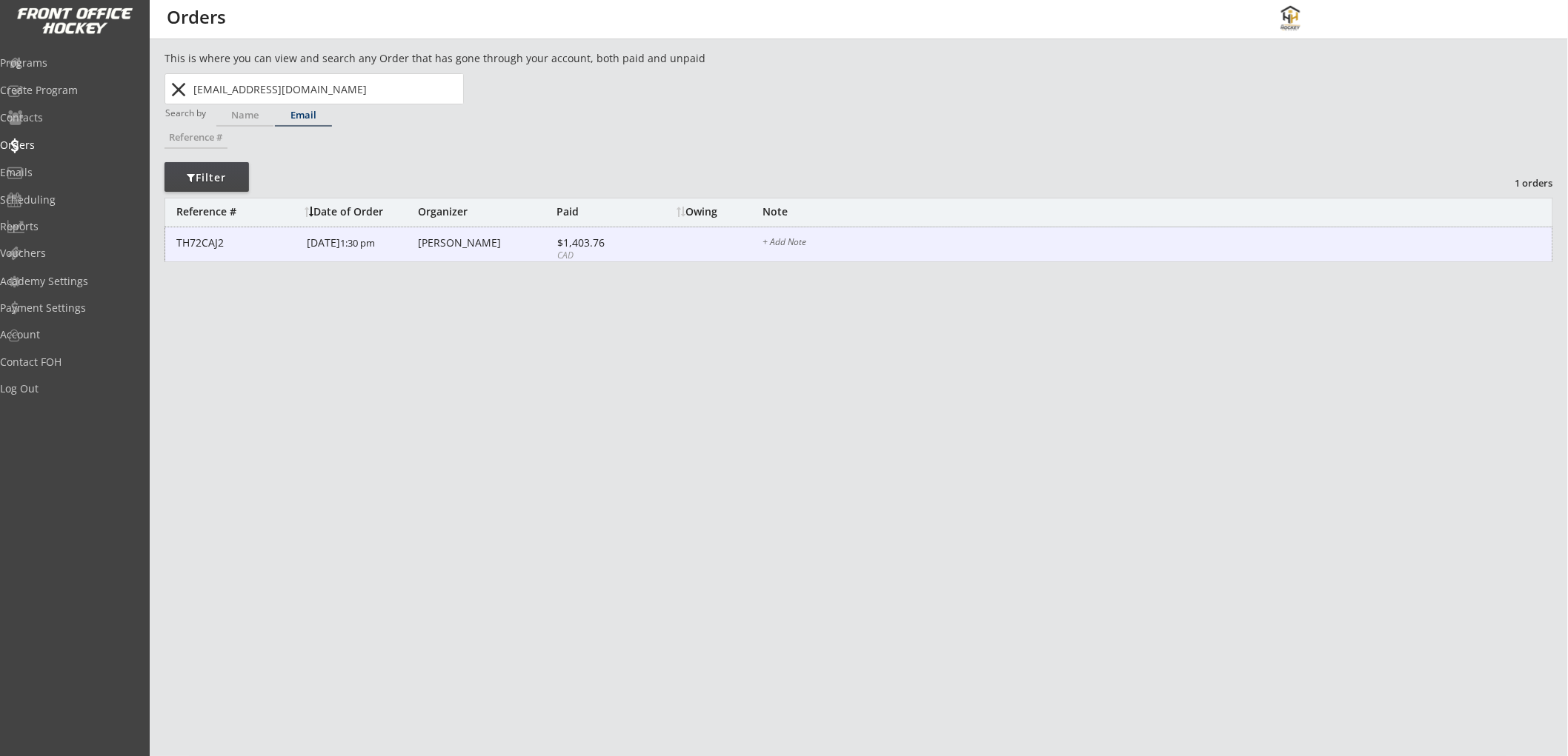
click at [603, 247] on div "$1,403.76" at bounding box center [596, 243] width 80 height 10
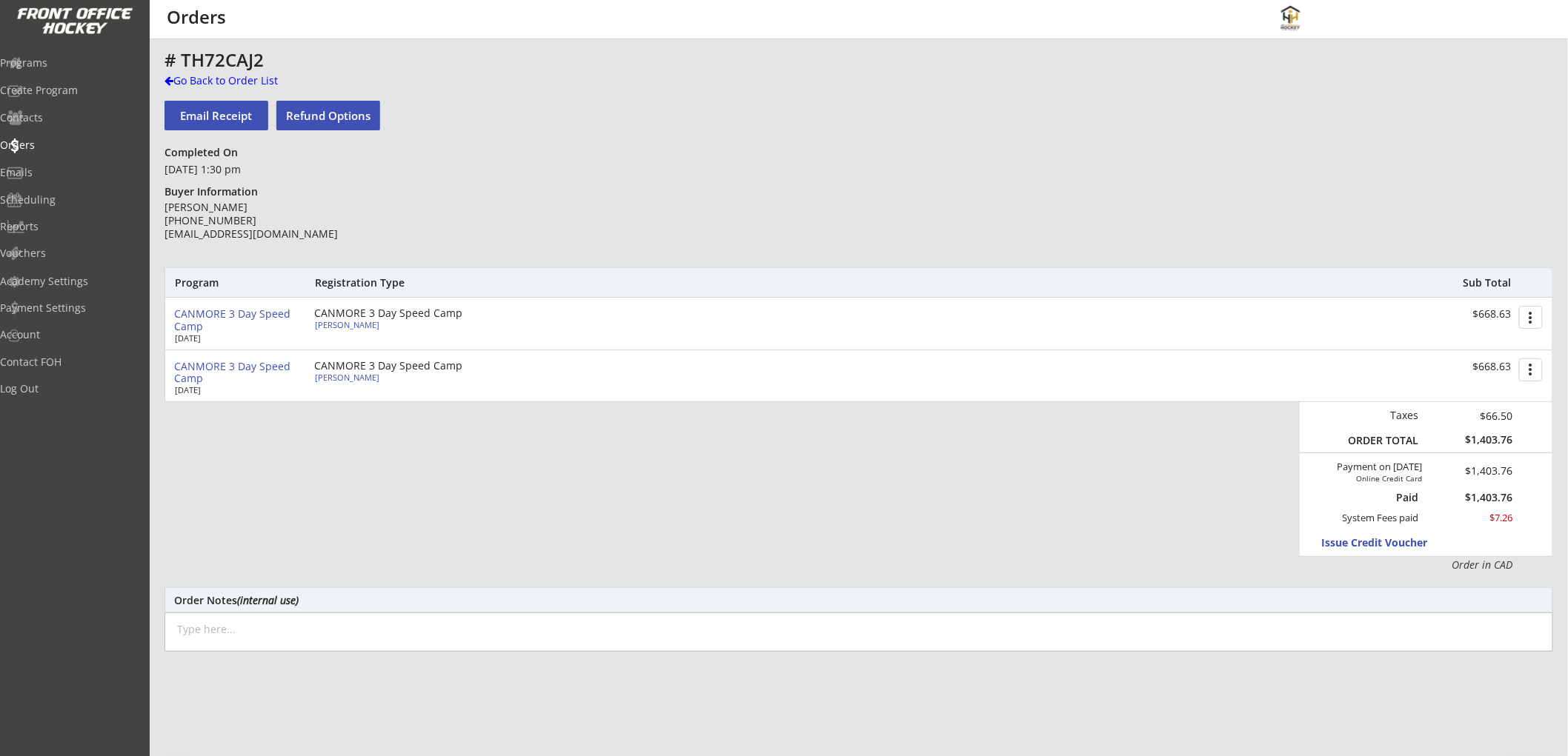
paste textarea "[DATE]: Issued $100 ($50 for Anson/$50 for Isla) promotional credit for singing…"
click at [351, 630] on textarea "[DATE]: Issued $100 ($50 for Anson/$50 for Isla) promotional credit for singing…" at bounding box center [859, 631] width 1389 height 39
type textarea "[DATE]: Issued $100 ($50 for Jack/$50 for [PERSON_NAME]) promotional credit for…"
click at [690, 596] on div "Order Notes (internal use)" at bounding box center [859, 600] width 1369 height 11
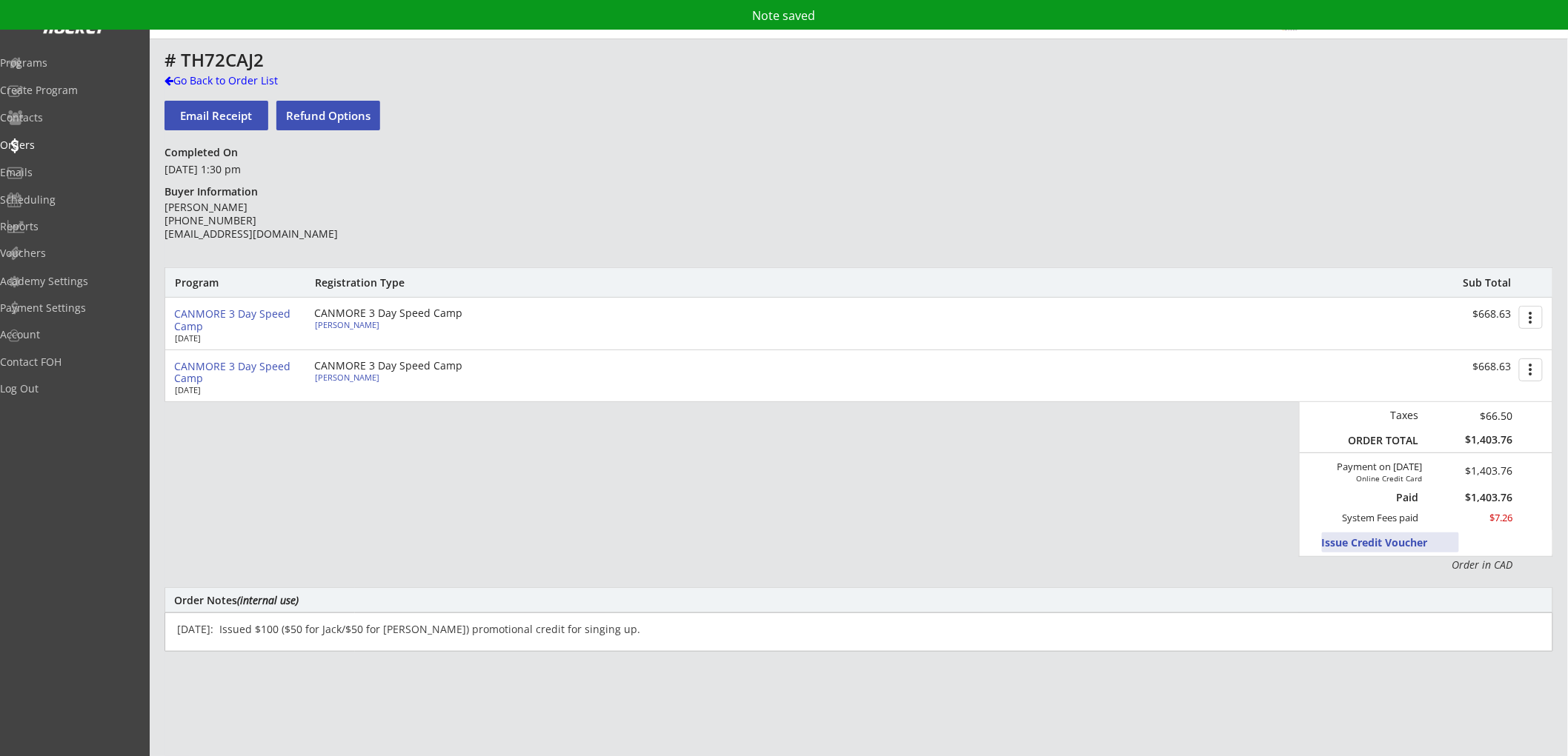
click at [1342, 542] on button "Issue Credit Voucher" at bounding box center [1390, 542] width 137 height 20
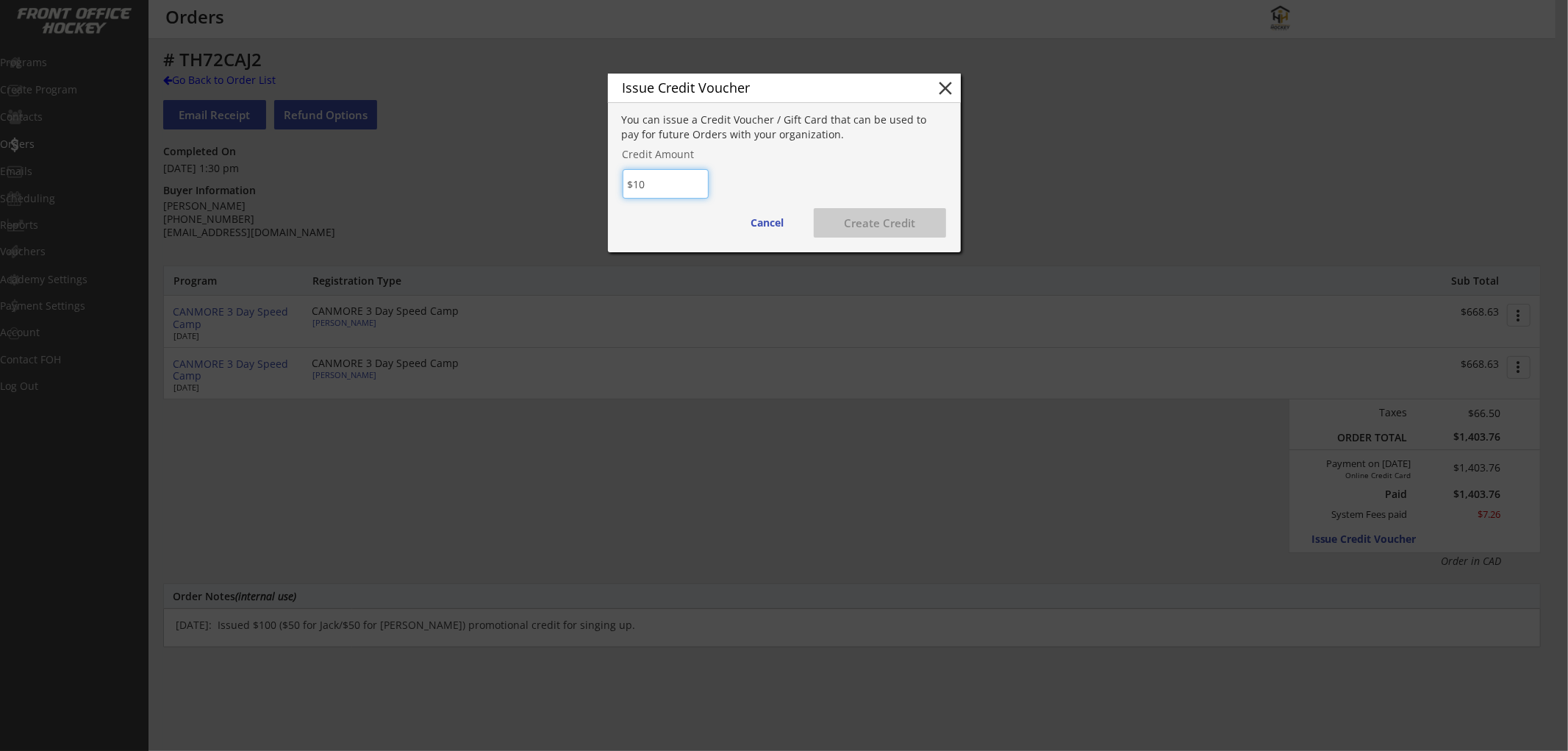
type input "$100"
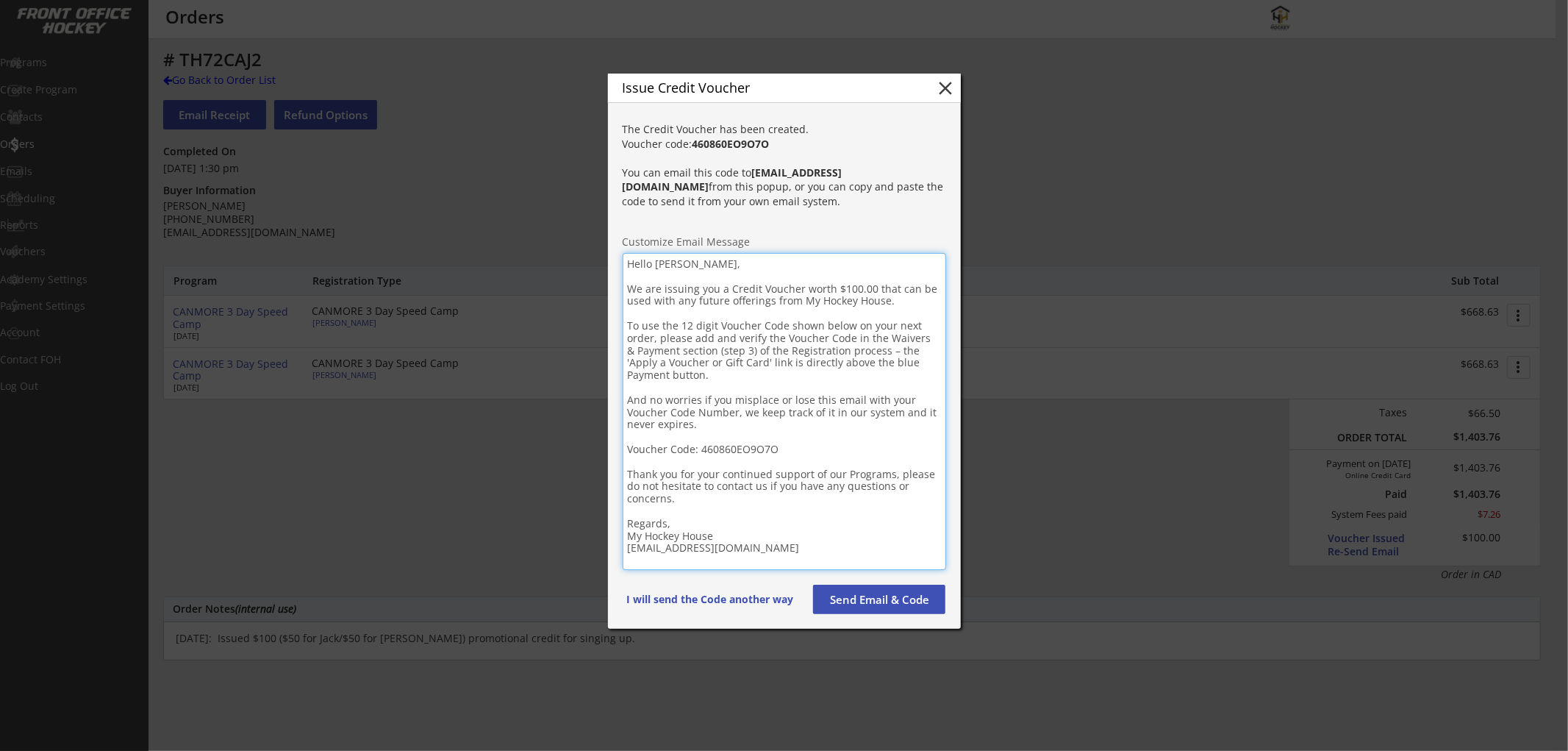
drag, startPoint x: 786, startPoint y: 551, endPoint x: 626, endPoint y: 255, distance: 336.5
click at [626, 255] on textarea "Hello [PERSON_NAME], We are issuing you a Credit Voucher worth $100.00 that can…" at bounding box center [785, 411] width 324 height 317
paste textarea "Loremip! D sita cons adipi eli seddoeiu tem inci utl etdo ma aliqua eni adminim…"
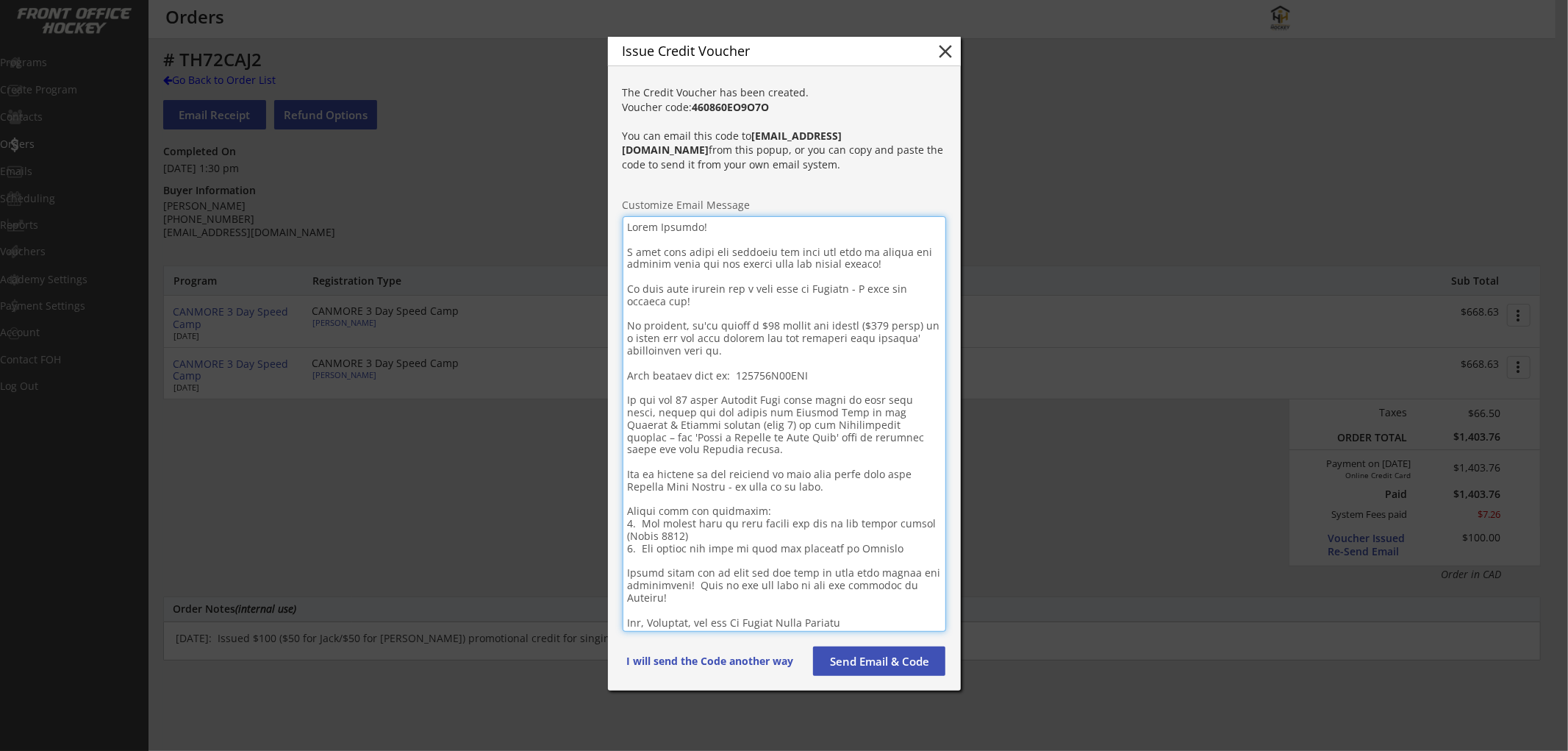
click at [668, 227] on textarea at bounding box center [785, 424] width 324 height 416
click at [667, 228] on textarea at bounding box center [785, 424] width 324 height 416
click at [728, 114] on strong "460860EO9O7O" at bounding box center [731, 107] width 77 height 14
copy strong "460860EO9O7O"
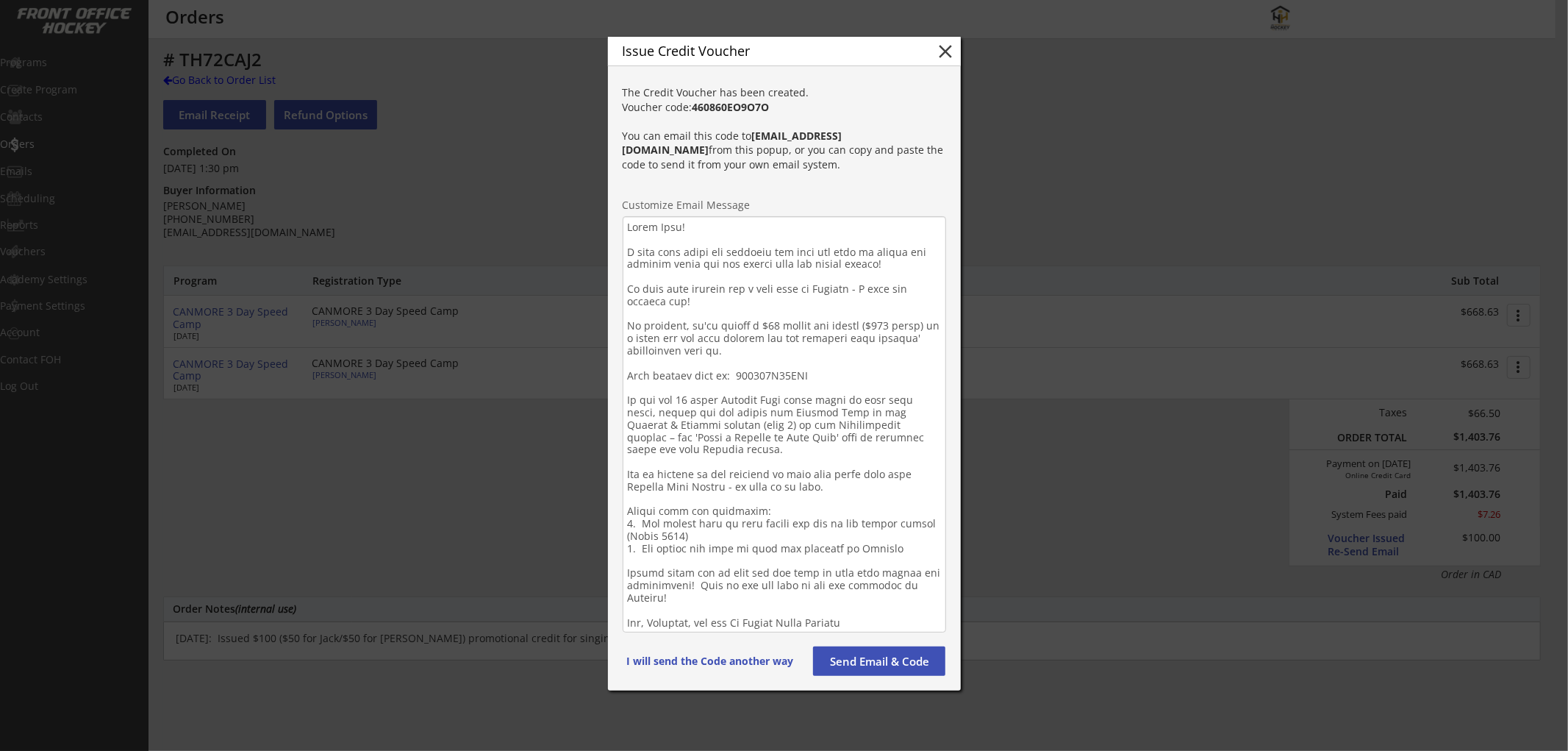
click at [785, 374] on textarea at bounding box center [785, 425] width 324 height 417
paste textarea "EO9O7O"
type textarea "Lorem Ipsu! D sita cons adipi eli seddoeiu tem inci utl etdo ma aliqua eni admi…"
click at [902, 656] on button "Send Email & Code" at bounding box center [880, 661] width 132 height 30
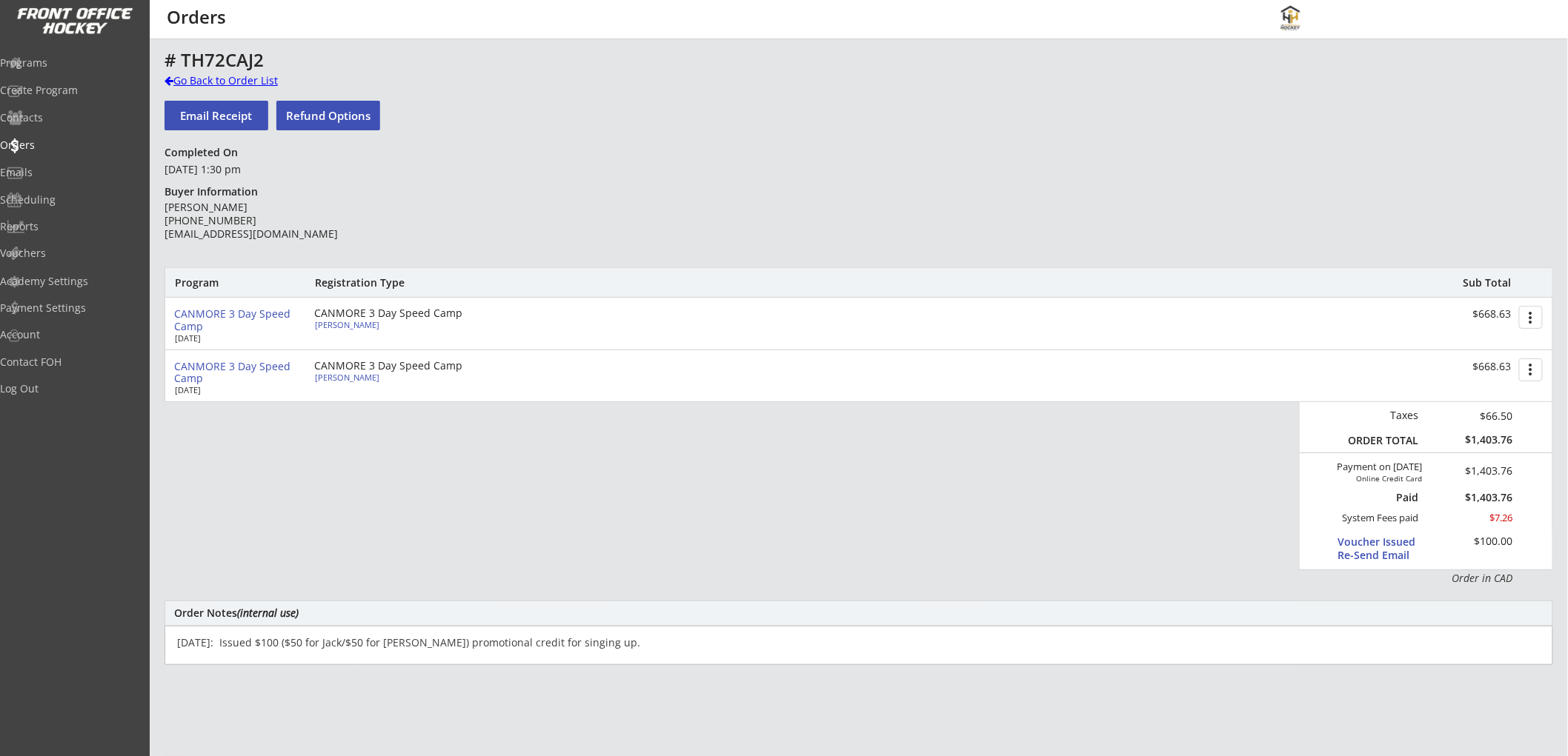
click at [247, 84] on div "Go Back to Order List" at bounding box center [241, 80] width 153 height 14
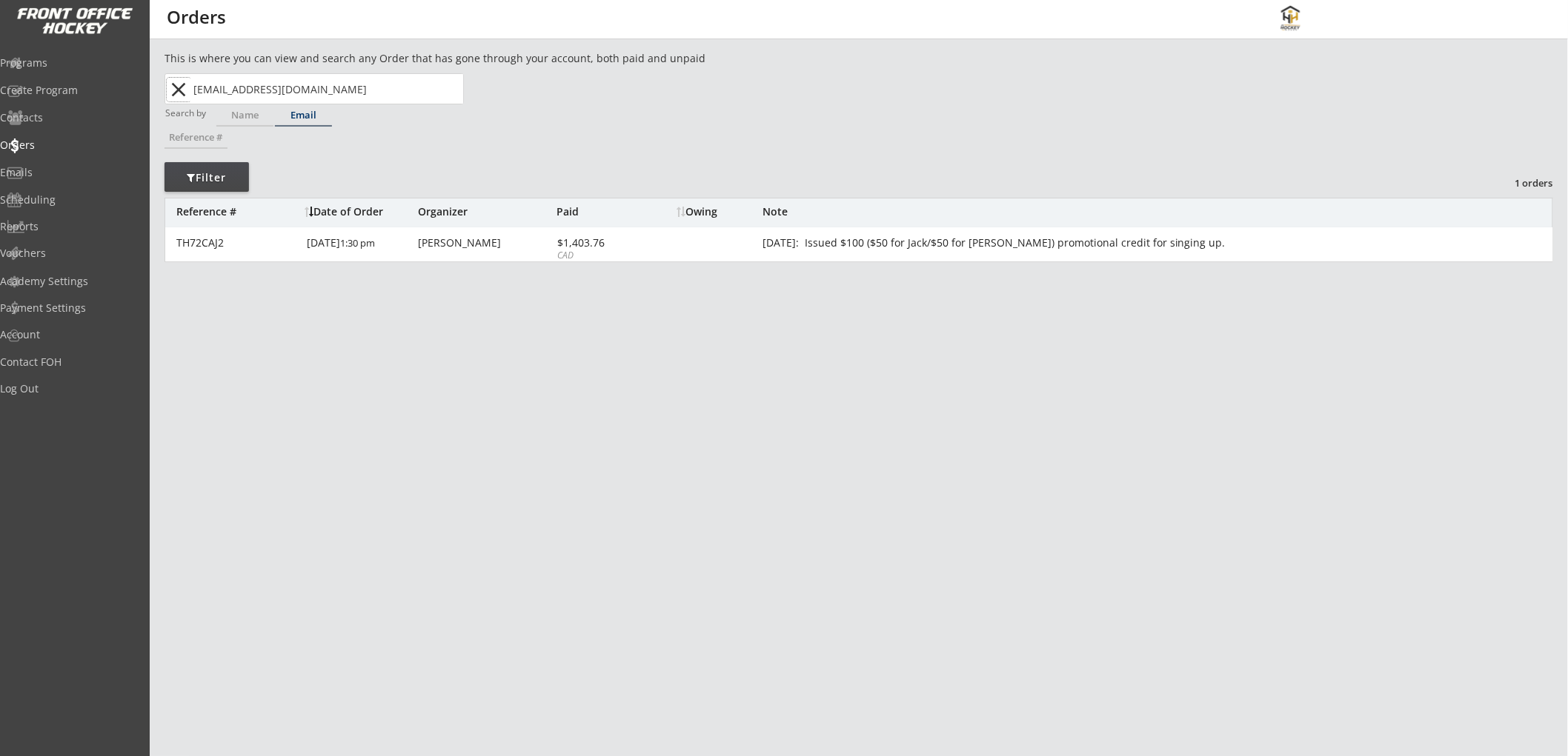
click at [175, 89] on button "close" at bounding box center [178, 89] width 24 height 23
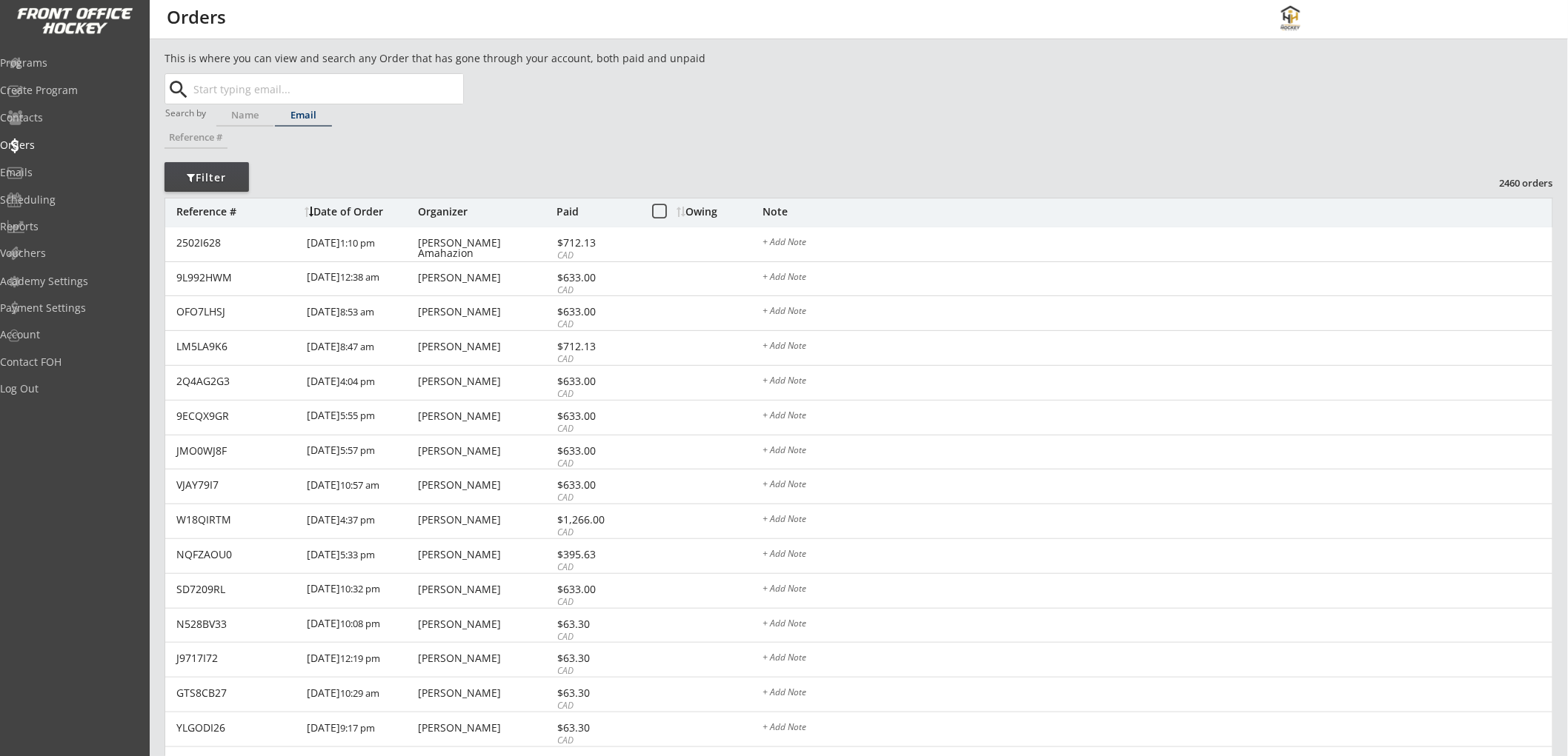
paste input "[EMAIL_ADDRESS][DOMAIN_NAME]"
click at [298, 121] on strong "[EMAIL_ADDRESS][DOMAIN_NAME]" at bounding box center [295, 118] width 178 height 14
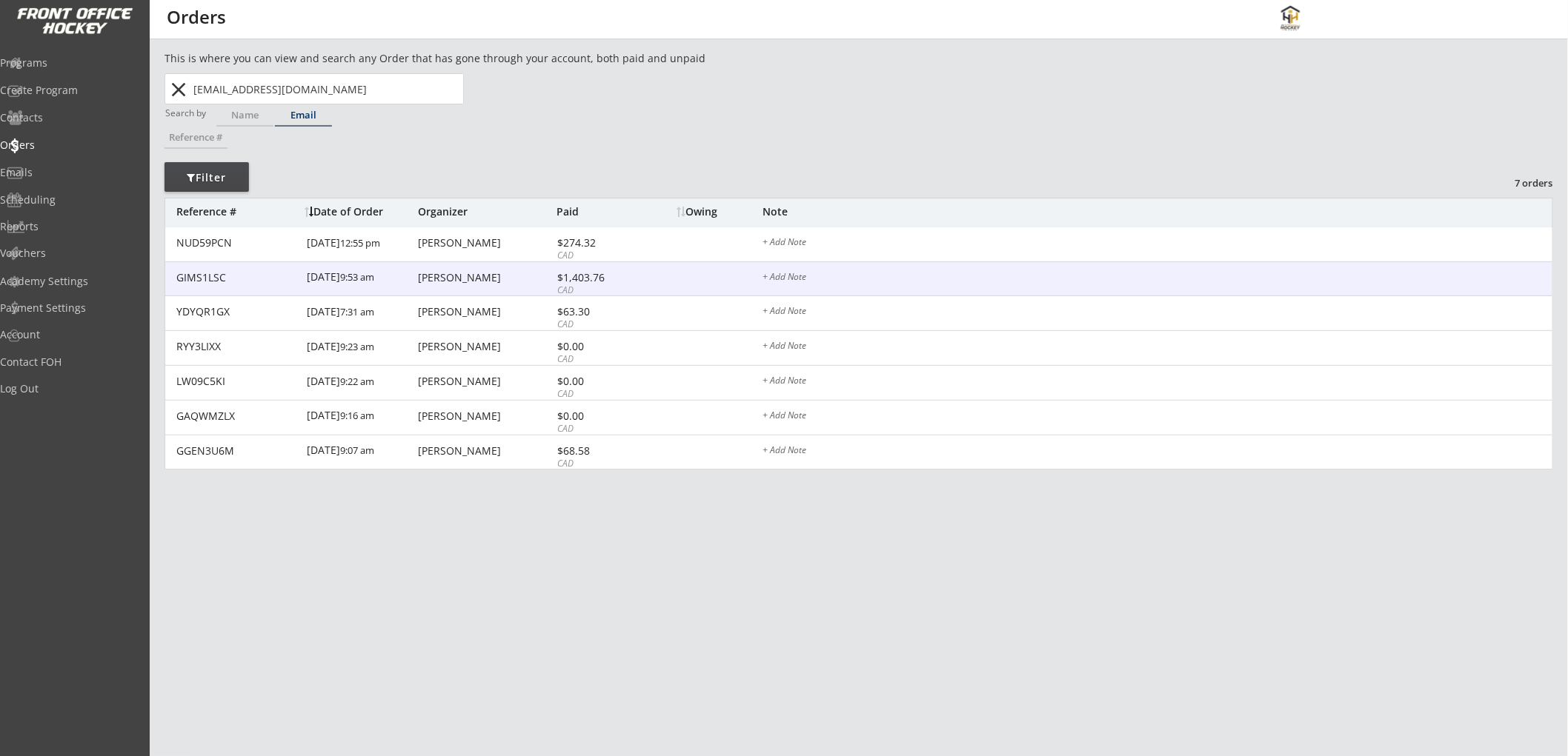
type input "[EMAIL_ADDRESS][DOMAIN_NAME]"
click at [613, 281] on div "$1,403.76" at bounding box center [596, 277] width 80 height 10
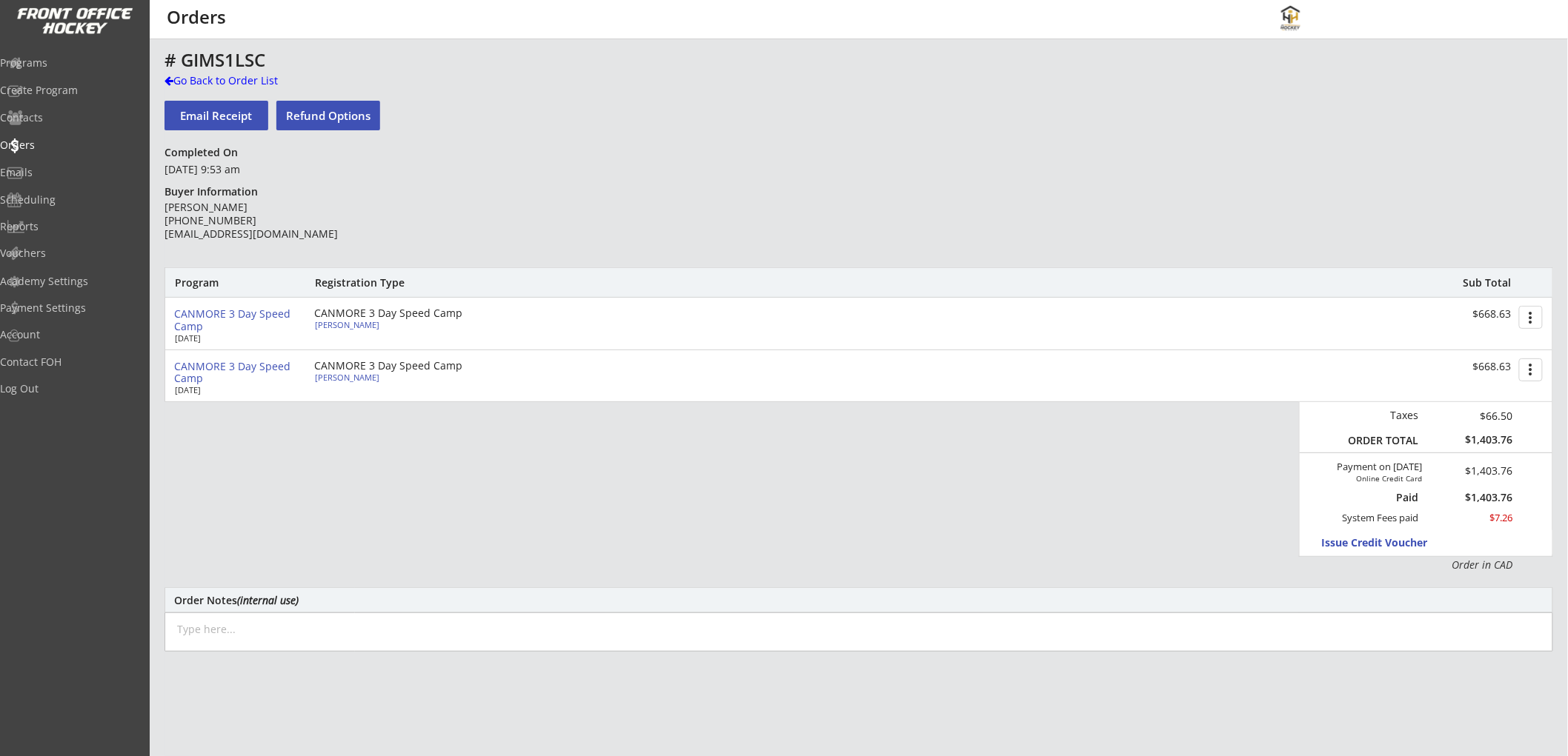
paste textarea "[DATE]: Issued $100 ($50 for Anson/$50 for Isla) promotional credit for singing…"
click at [353, 624] on textarea "[DATE]: Issued $100 ($50 for Anson/$50 for Isla) promotional credit for singing…" at bounding box center [859, 631] width 1389 height 39
click at [353, 625] on textarea "[DATE]: Issued $100 ($50 for Anson/$50 for Isla) promotional credit for singing…" at bounding box center [859, 631] width 1389 height 39
type textarea "[DATE]: Issued $100 ($50 for [PERSON_NAME]/$50 for Weston) promotional credit f…"
click at [613, 499] on div "Program Registration Type Sub Total CANMORE 3 Day Speed Camp [DATE] CANMORE 3 D…" at bounding box center [859, 420] width 1389 height 305
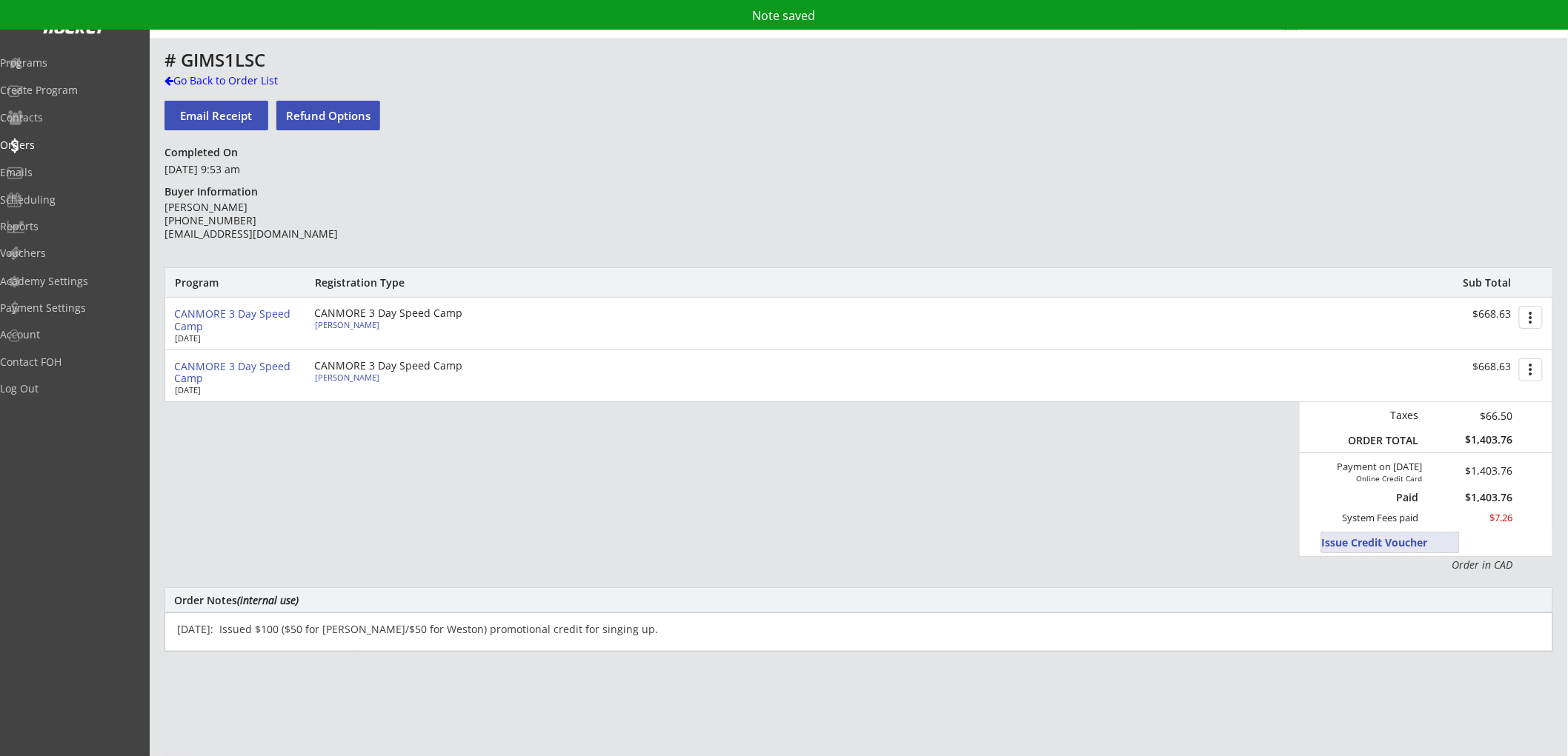
click at [1335, 538] on button "Issue Credit Voucher" at bounding box center [1390, 542] width 137 height 20
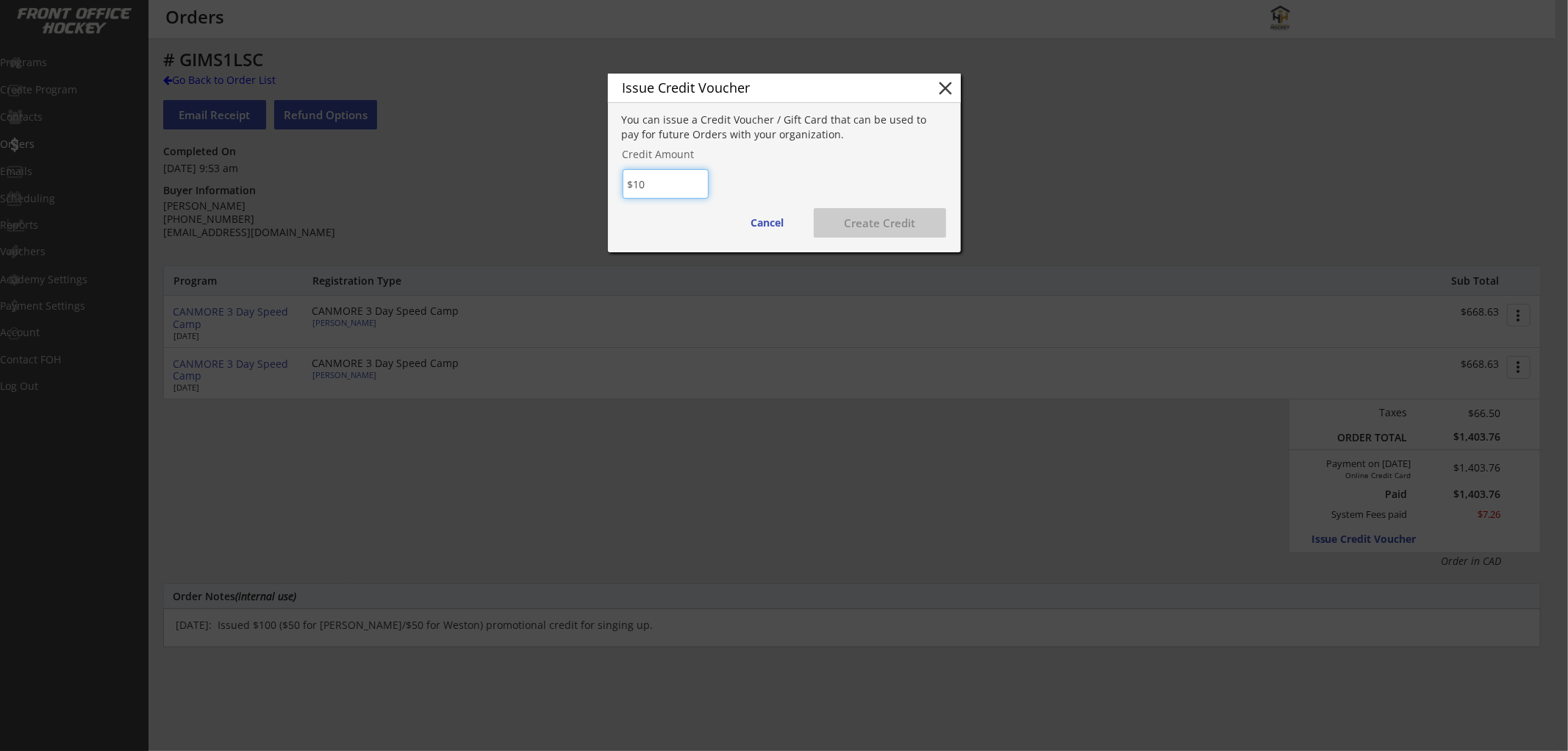
type input "$100"
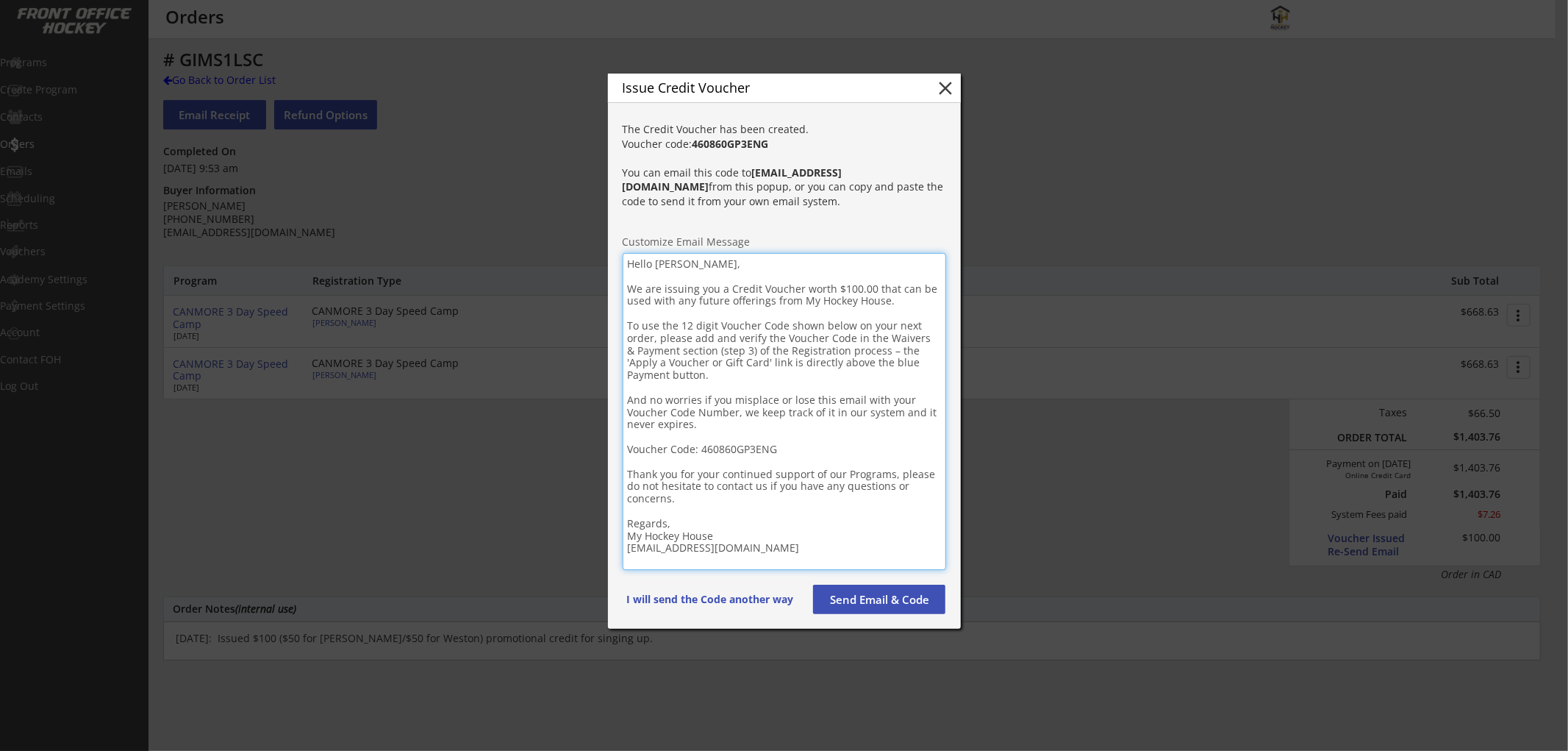
drag, startPoint x: 720, startPoint y: 453, endPoint x: 628, endPoint y: 246, distance: 226.5
click at [628, 246] on div "The Credit Voucher has been created. Voucher code: 460860GP3ENG You can email t…" at bounding box center [784, 370] width 353 height 516
paste textarea "loremi! D sita cons adipi eli seddoeiu tem inci utl etdo ma aliqua eni adminim …"
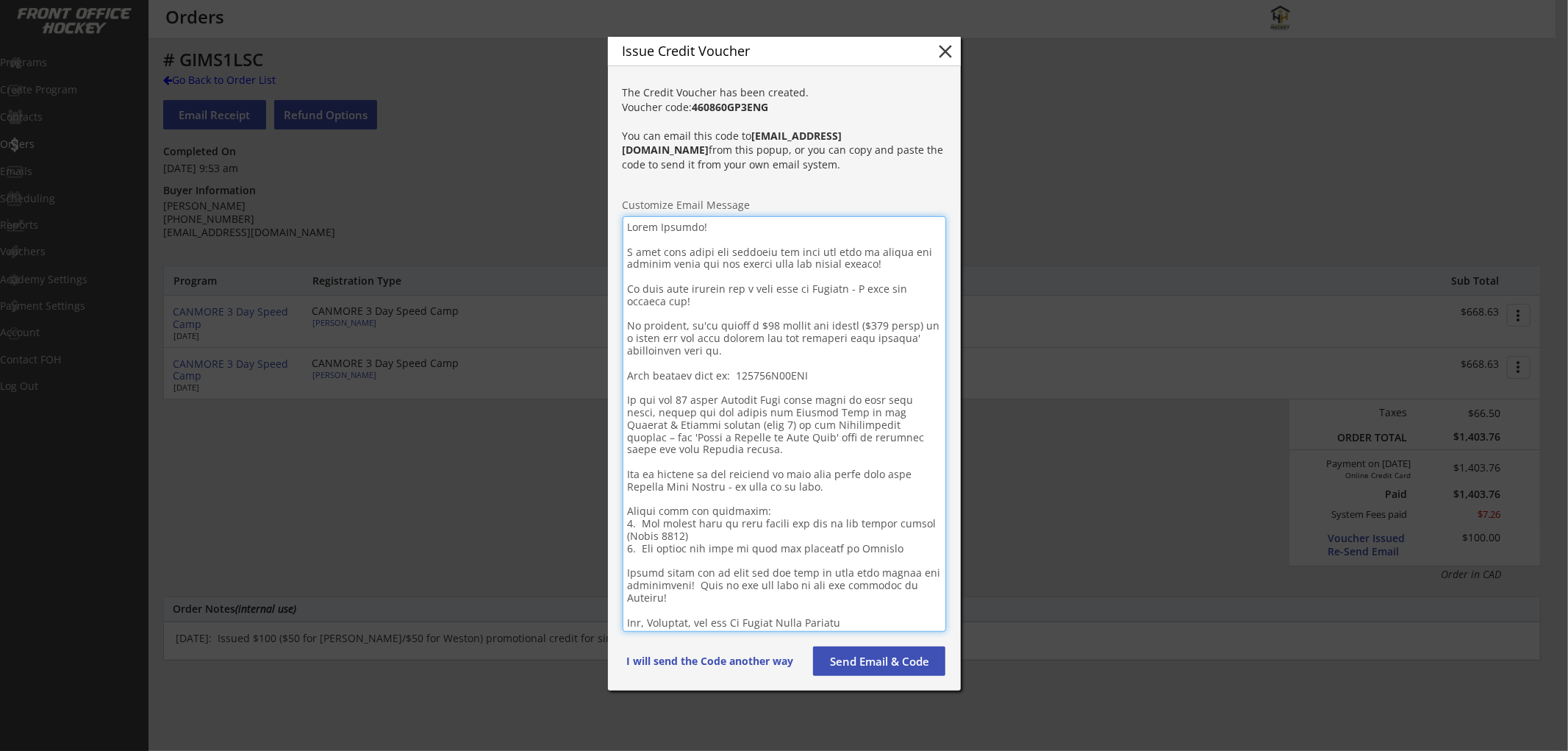
click at [673, 231] on textarea at bounding box center [785, 424] width 324 height 416
click at [747, 114] on strong "460860GP3ENG" at bounding box center [731, 107] width 77 height 14
copy strong "460860GP3ENG"
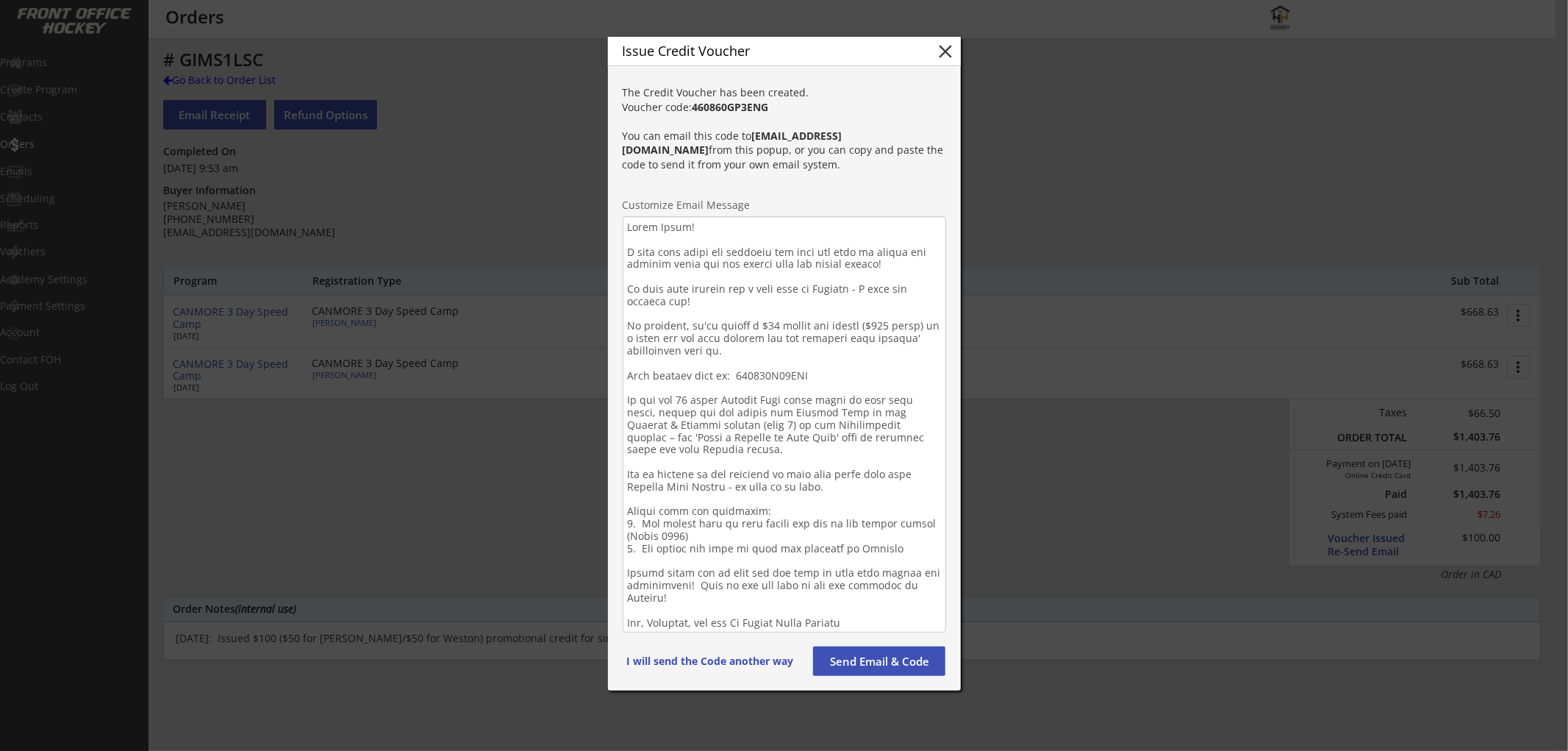
click at [785, 374] on textarea at bounding box center [785, 425] width 324 height 417
paste textarea "P3ENG"
type textarea "Lorem Ipsum! D sita cons adipi eli seddoeiu tem inci utl etdo ma aliqua eni adm…"
click at [865, 664] on button "Send Email & Code" at bounding box center [880, 661] width 132 height 30
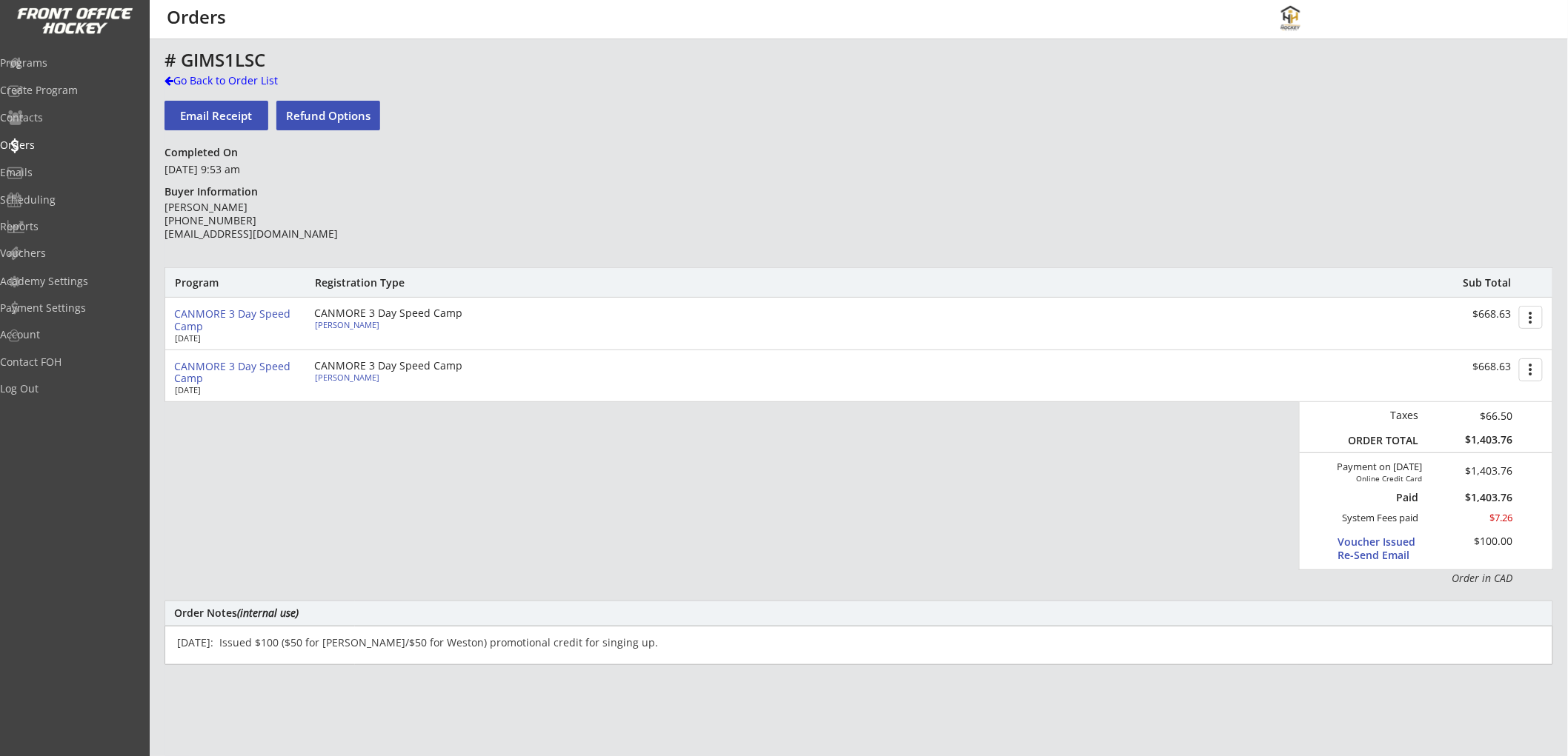
click at [264, 69] on div "# GIMS1LSC" at bounding box center [519, 60] width 710 height 18
click at [262, 75] on div "Go Back to Order List" at bounding box center [241, 80] width 153 height 14
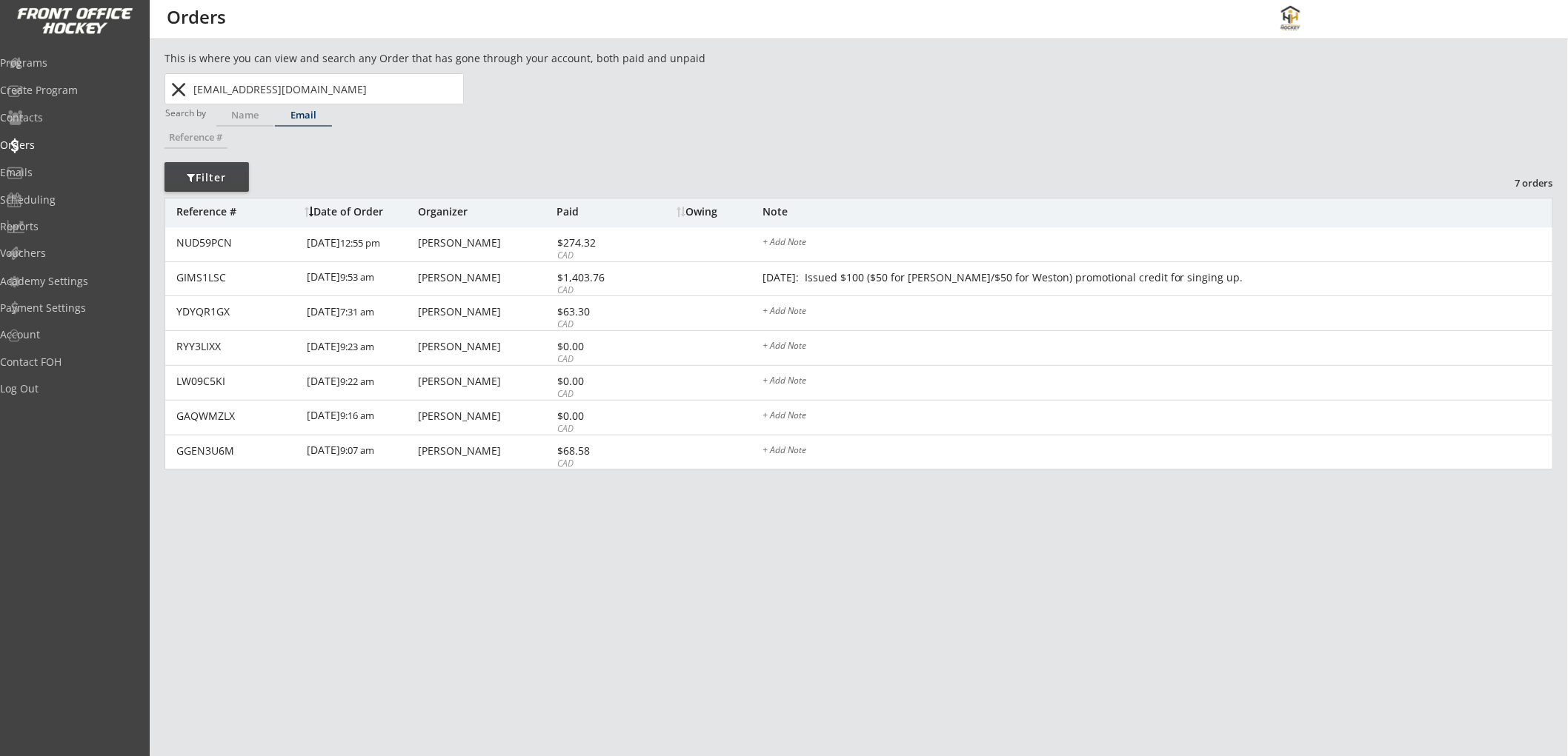
click at [304, 116] on div "Email" at bounding box center [303, 115] width 57 height 10
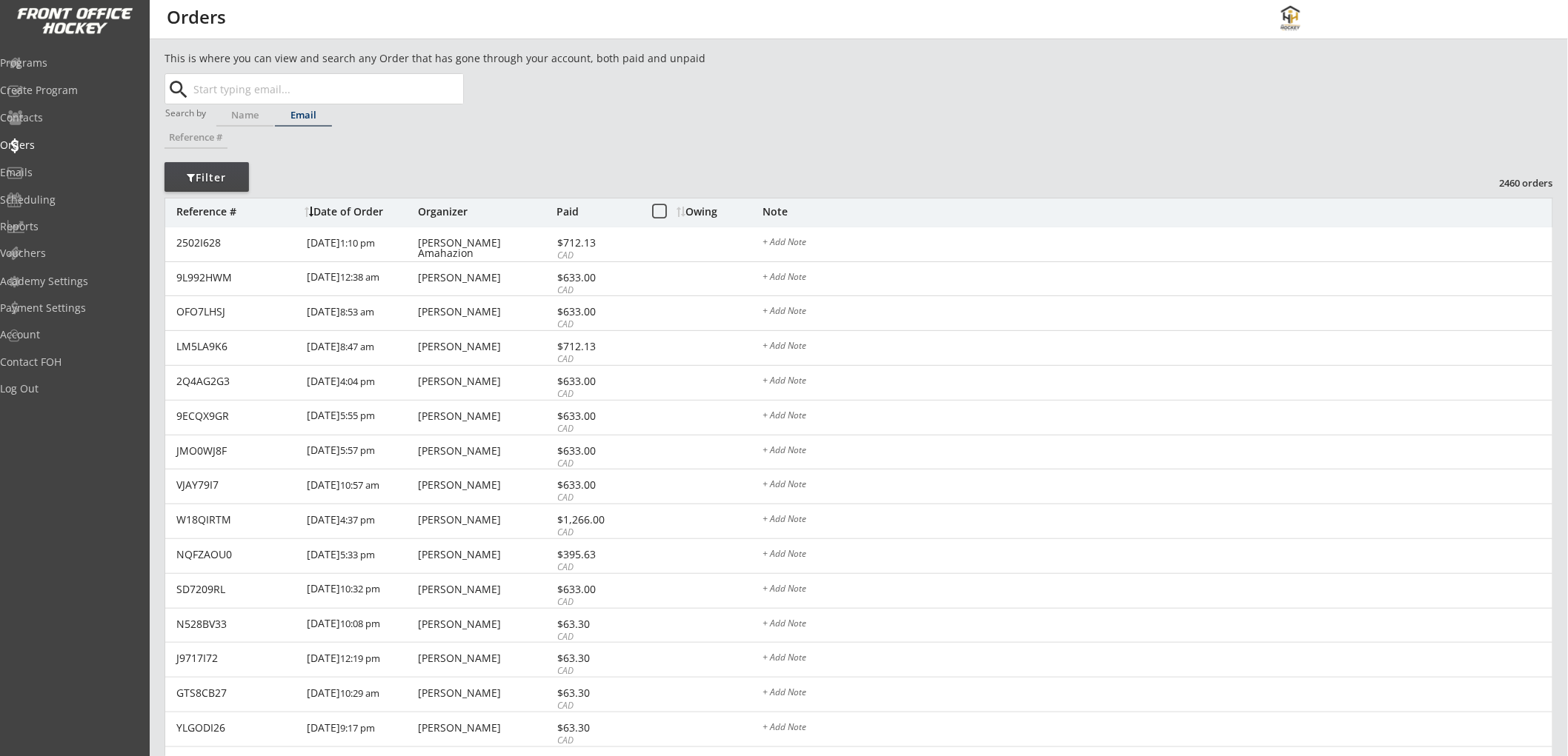
paste input "[EMAIL_ADDRESS][DOMAIN_NAME]"
click at [293, 116] on strong "[EMAIL_ADDRESS][DOMAIN_NAME]" at bounding box center [295, 118] width 178 height 14
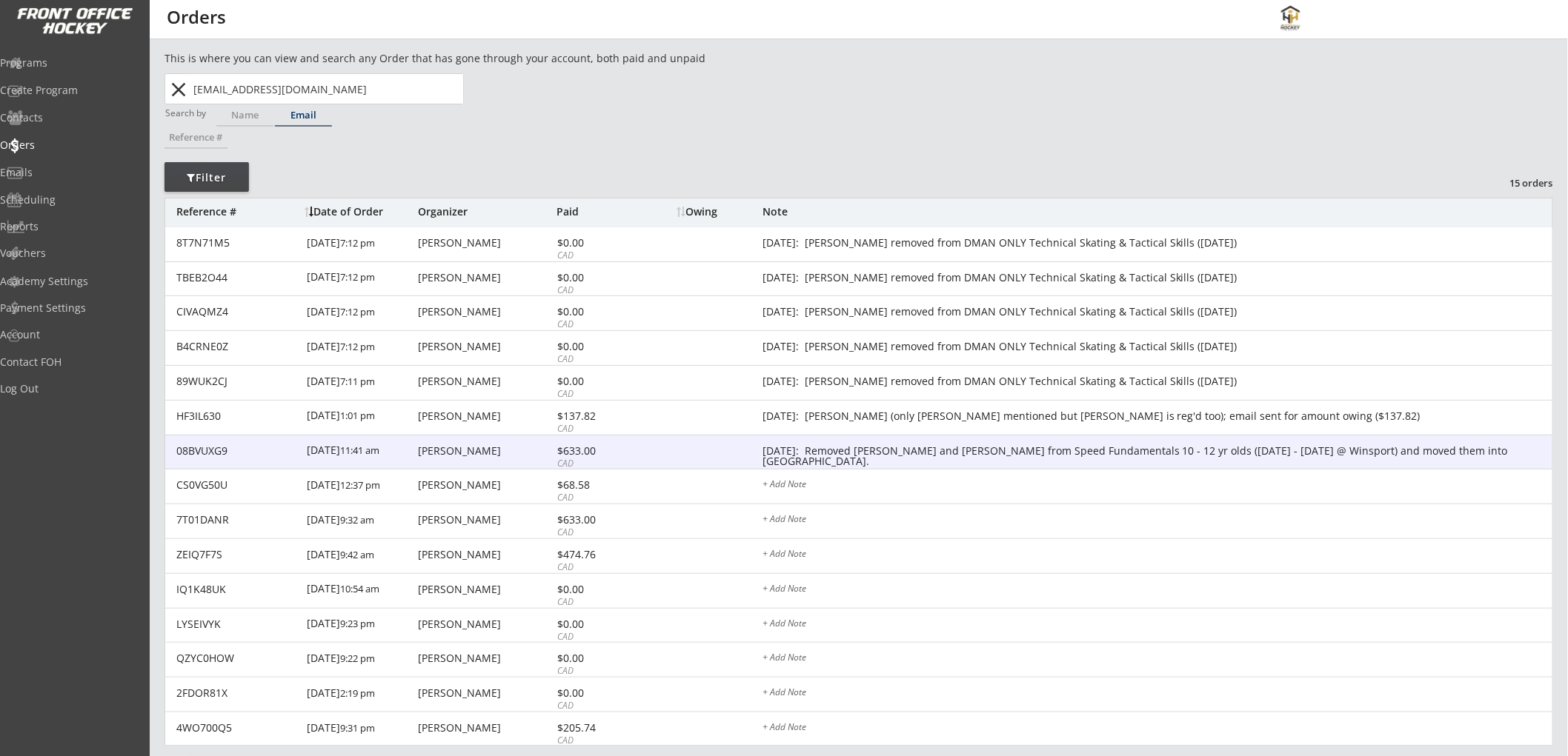
type input "[EMAIL_ADDRESS][DOMAIN_NAME]"
click at [592, 449] on div "$633.00" at bounding box center [596, 451] width 80 height 10
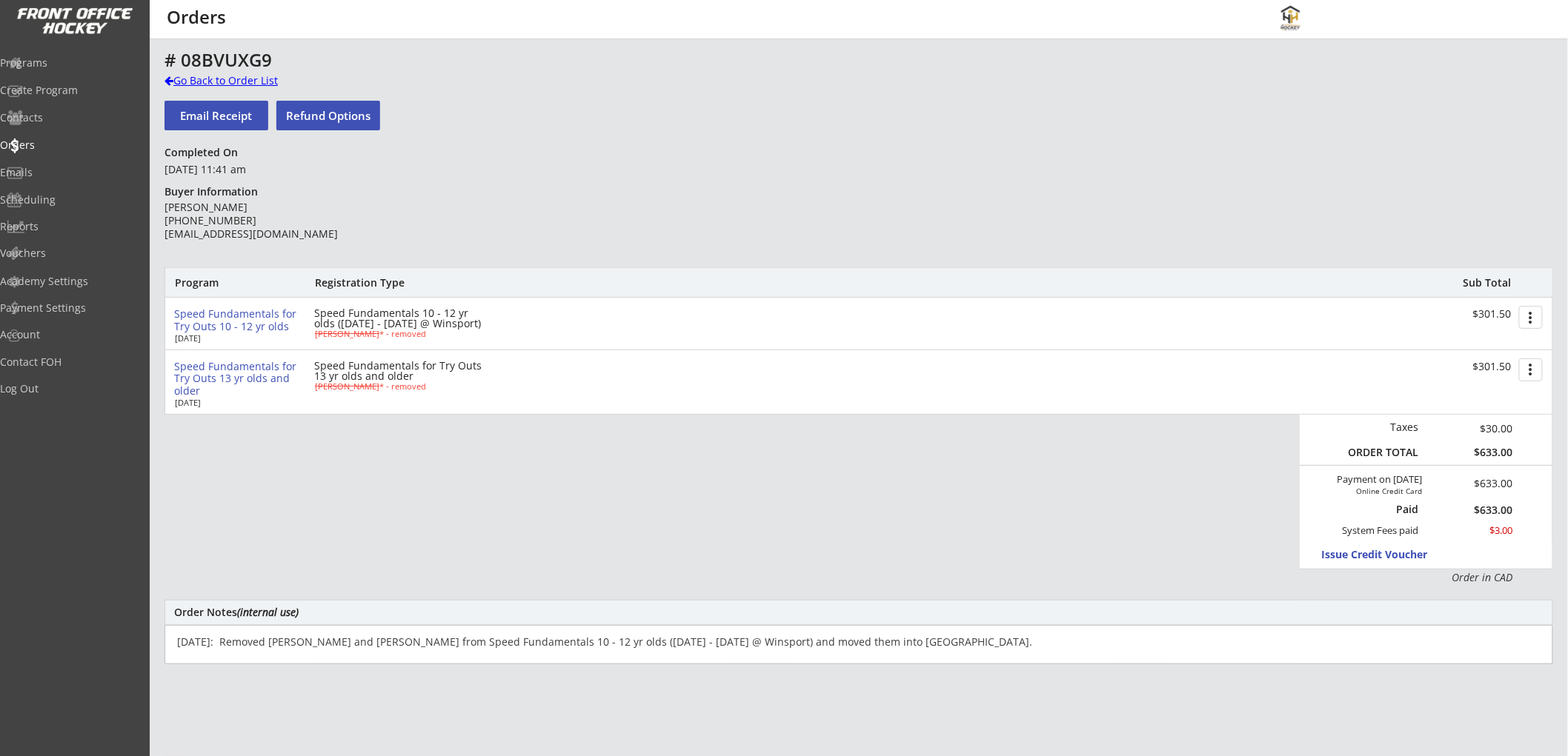
click at [226, 78] on div "Go Back to Order List" at bounding box center [241, 80] width 153 height 14
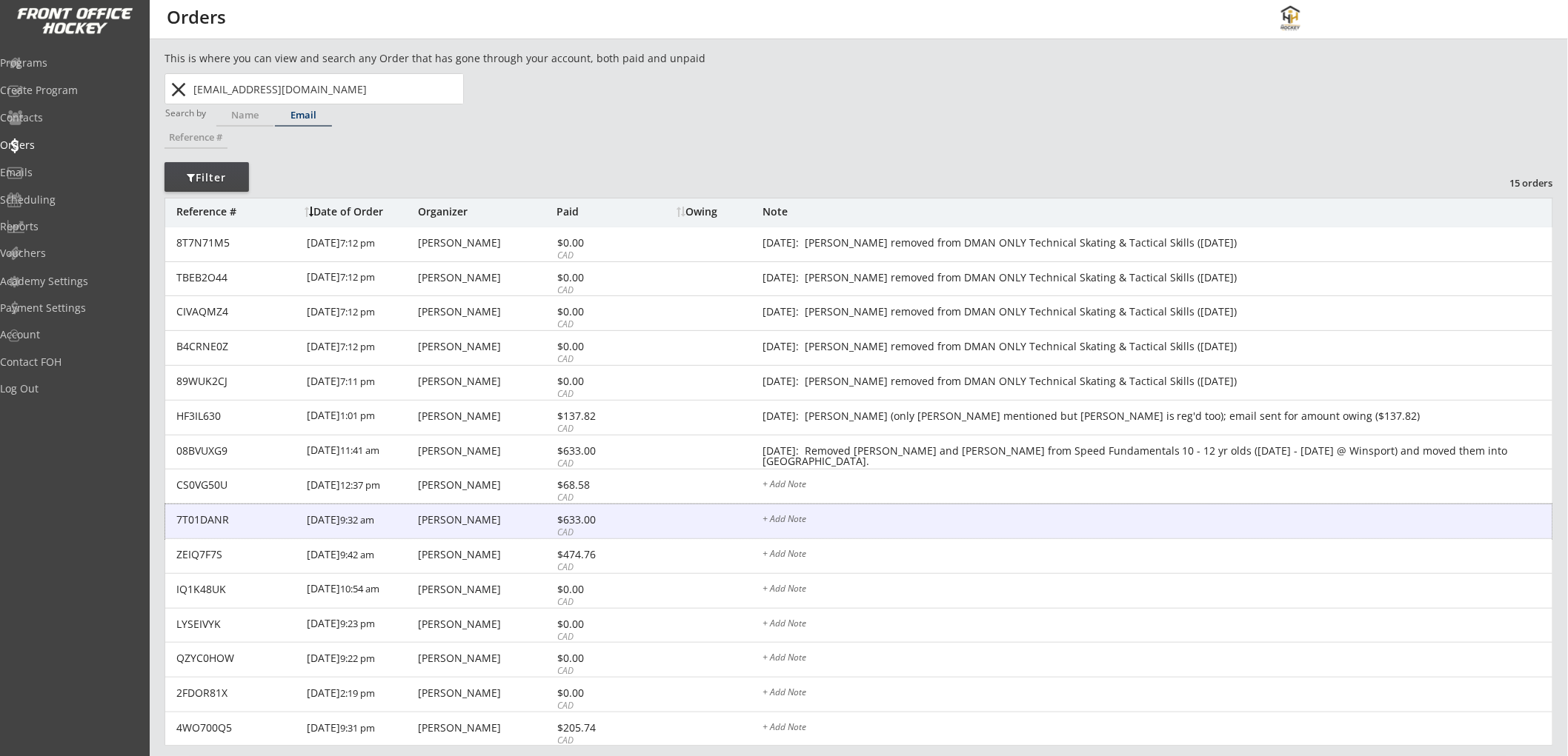
click at [645, 513] on div "7T01DANR [DATE] 9:32 am [PERSON_NAME] $633.00 CAD + Add Note" at bounding box center [859, 521] width 1387 height 35
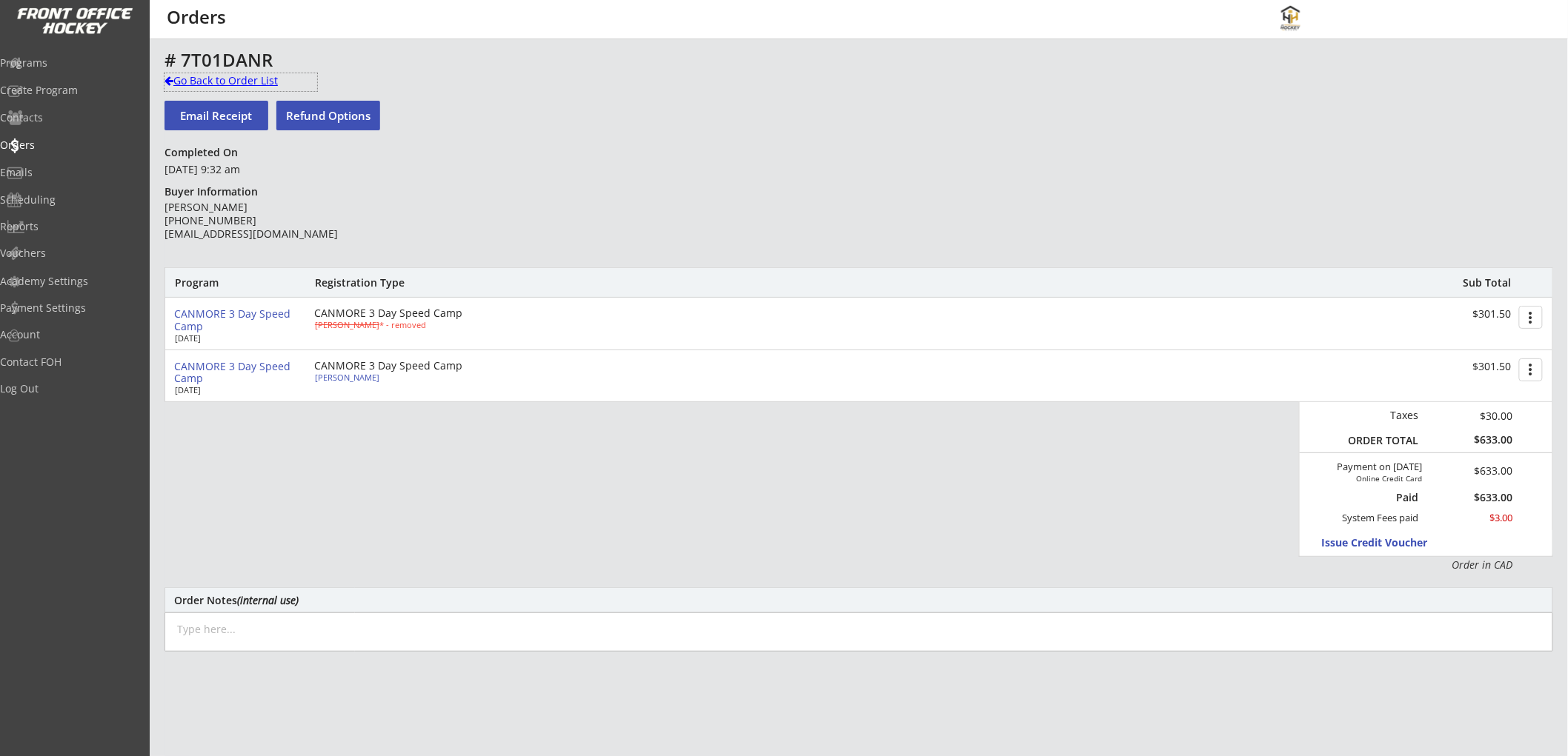
click at [260, 76] on div "Go Back to Order List" at bounding box center [241, 80] width 153 height 14
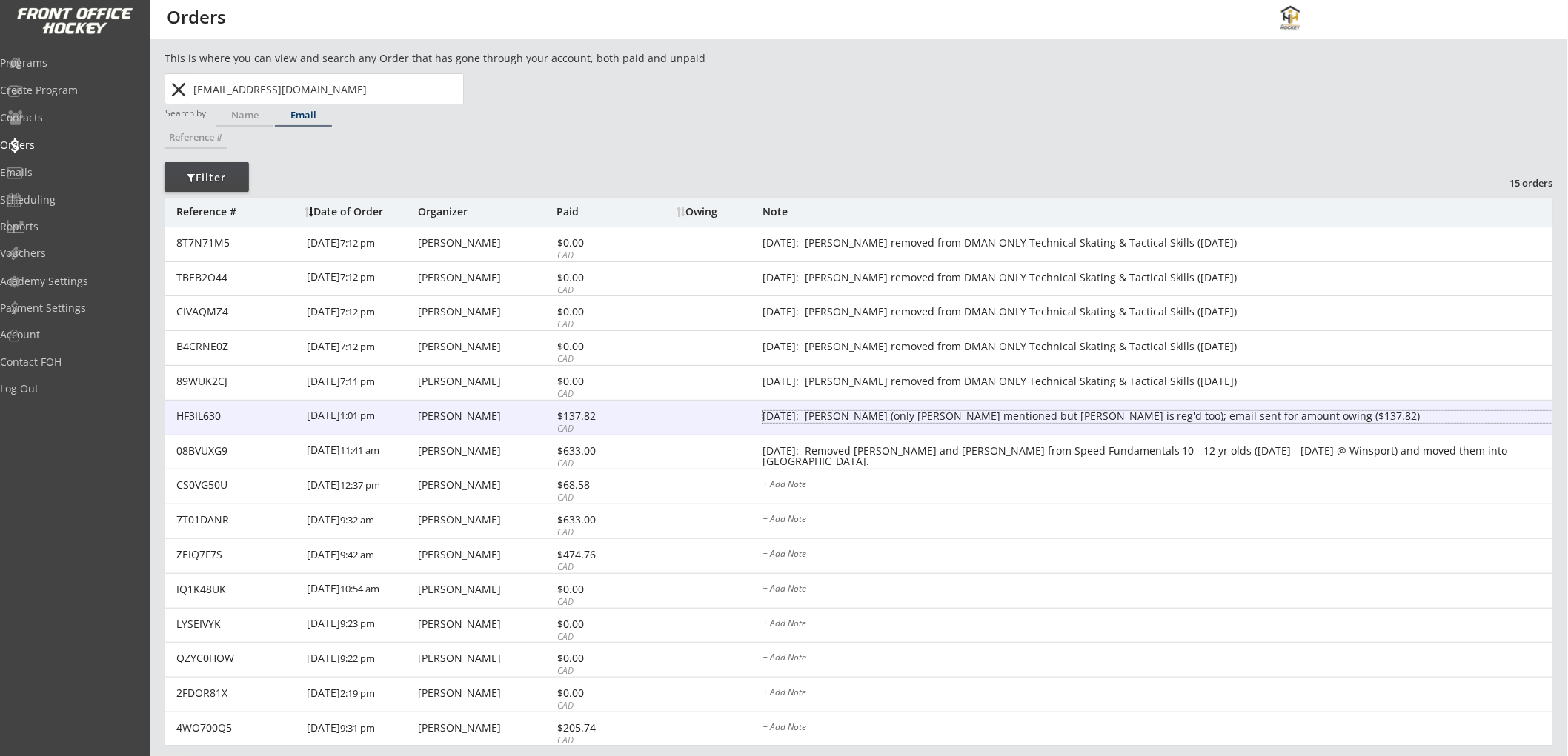
click at [927, 411] on div "[DATE]: [PERSON_NAME] (only [PERSON_NAME] mentioned but [PERSON_NAME] is reg'd …" at bounding box center [1157, 417] width 790 height 12
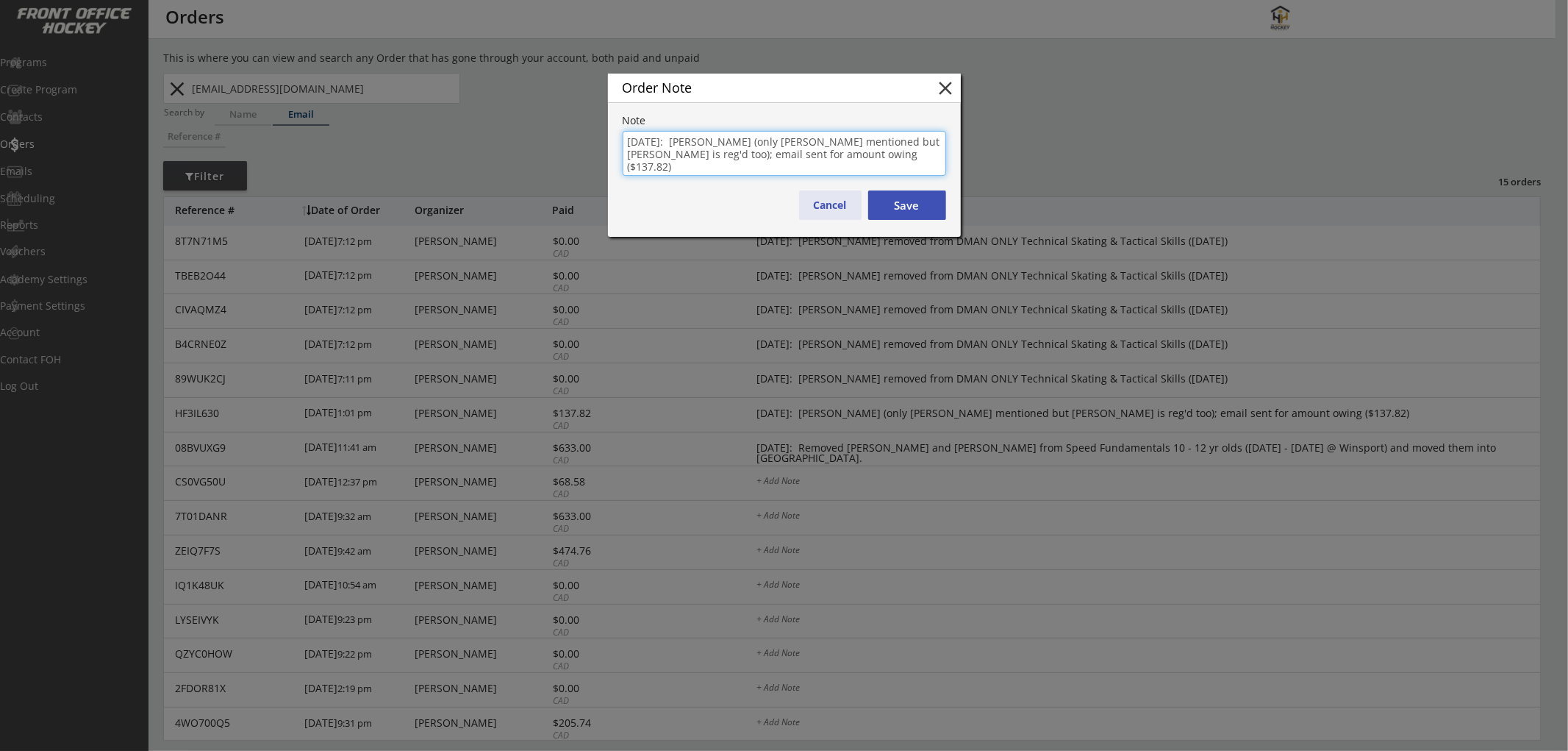
click at [833, 204] on button "Cancel" at bounding box center [830, 205] width 62 height 30
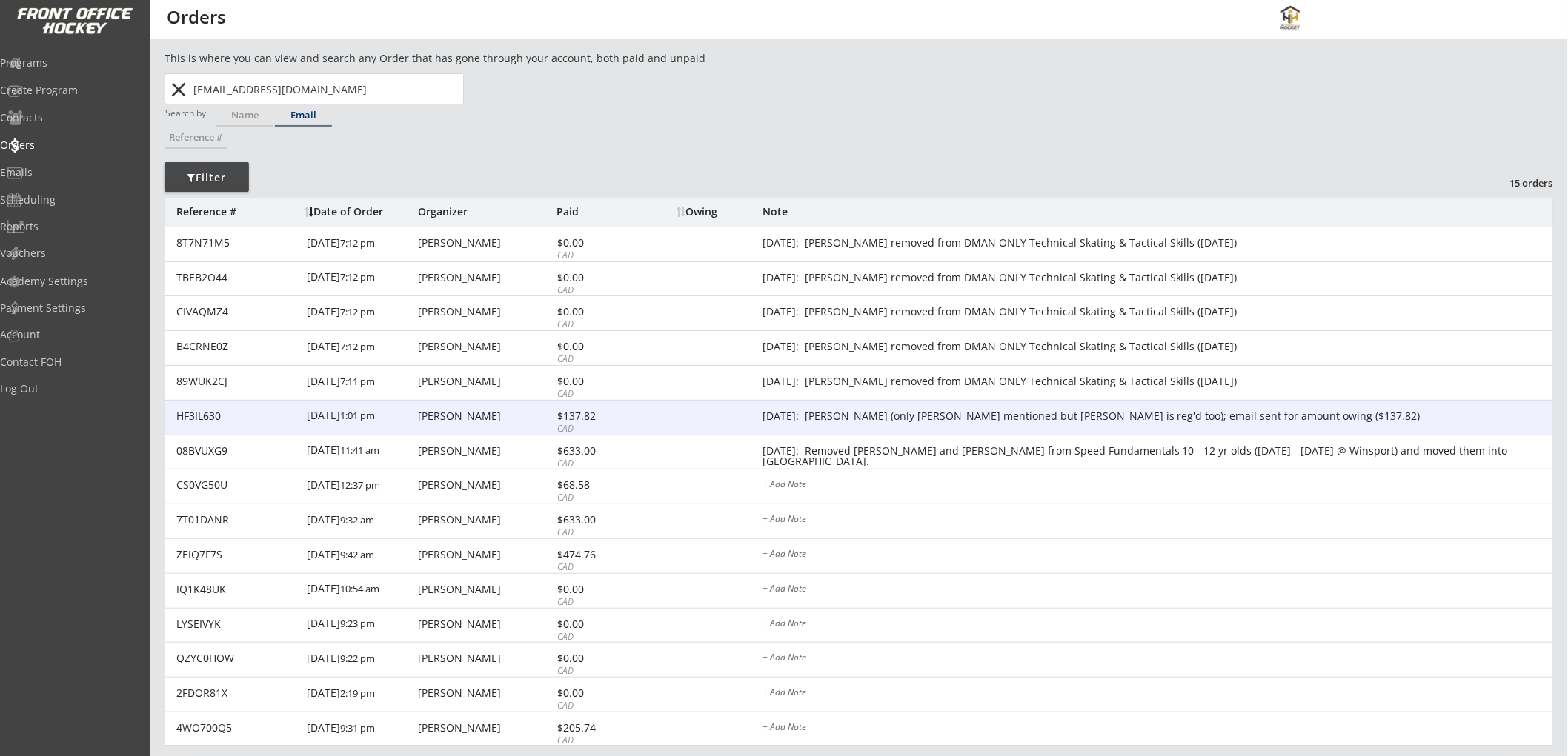
click at [612, 415] on div "$137.82" at bounding box center [596, 416] width 80 height 10
type textarea "[DATE]: [PERSON_NAME] (only [PERSON_NAME] mentioned but [PERSON_NAME] is reg'd …"
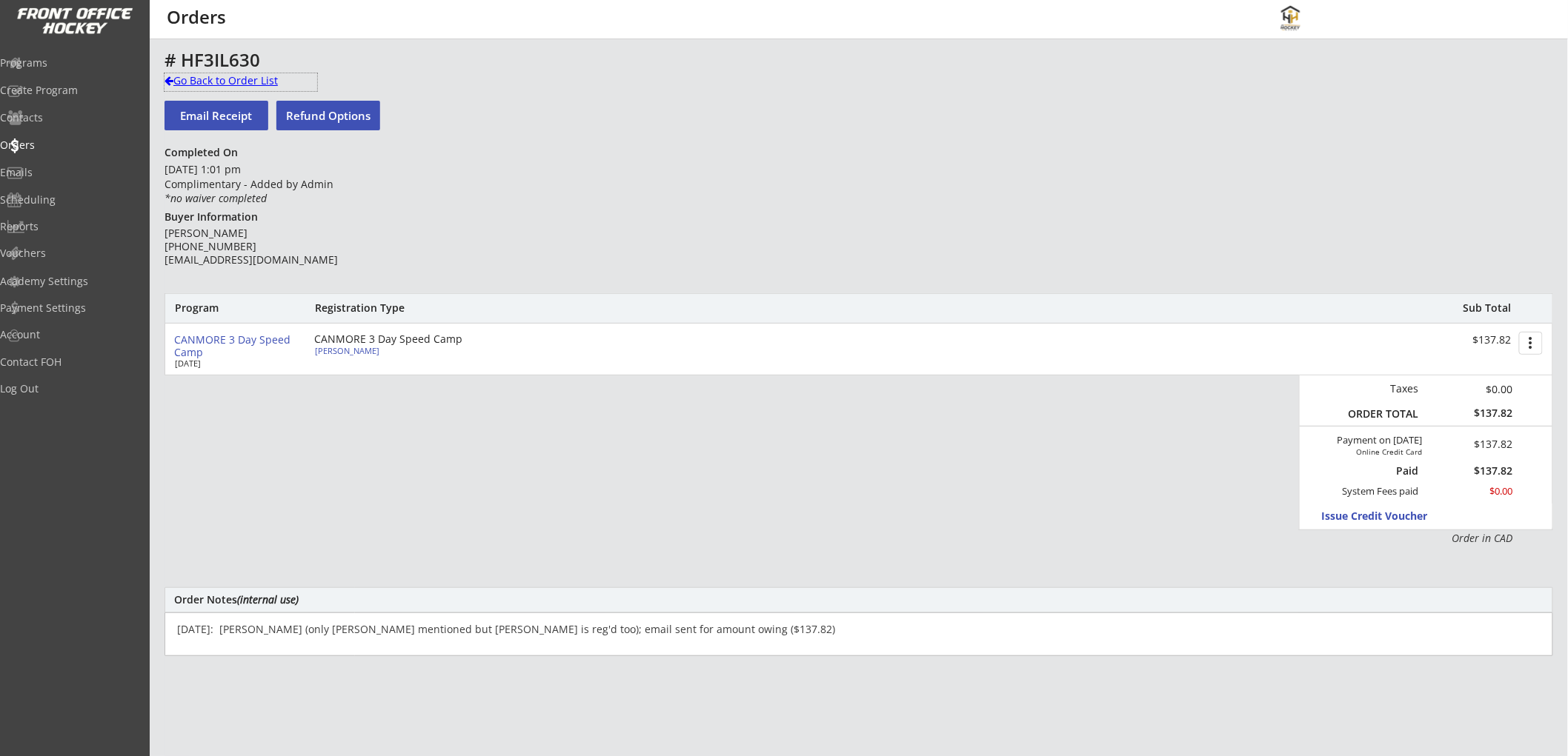
click at [213, 80] on div "Go Back to Order List" at bounding box center [241, 80] width 153 height 14
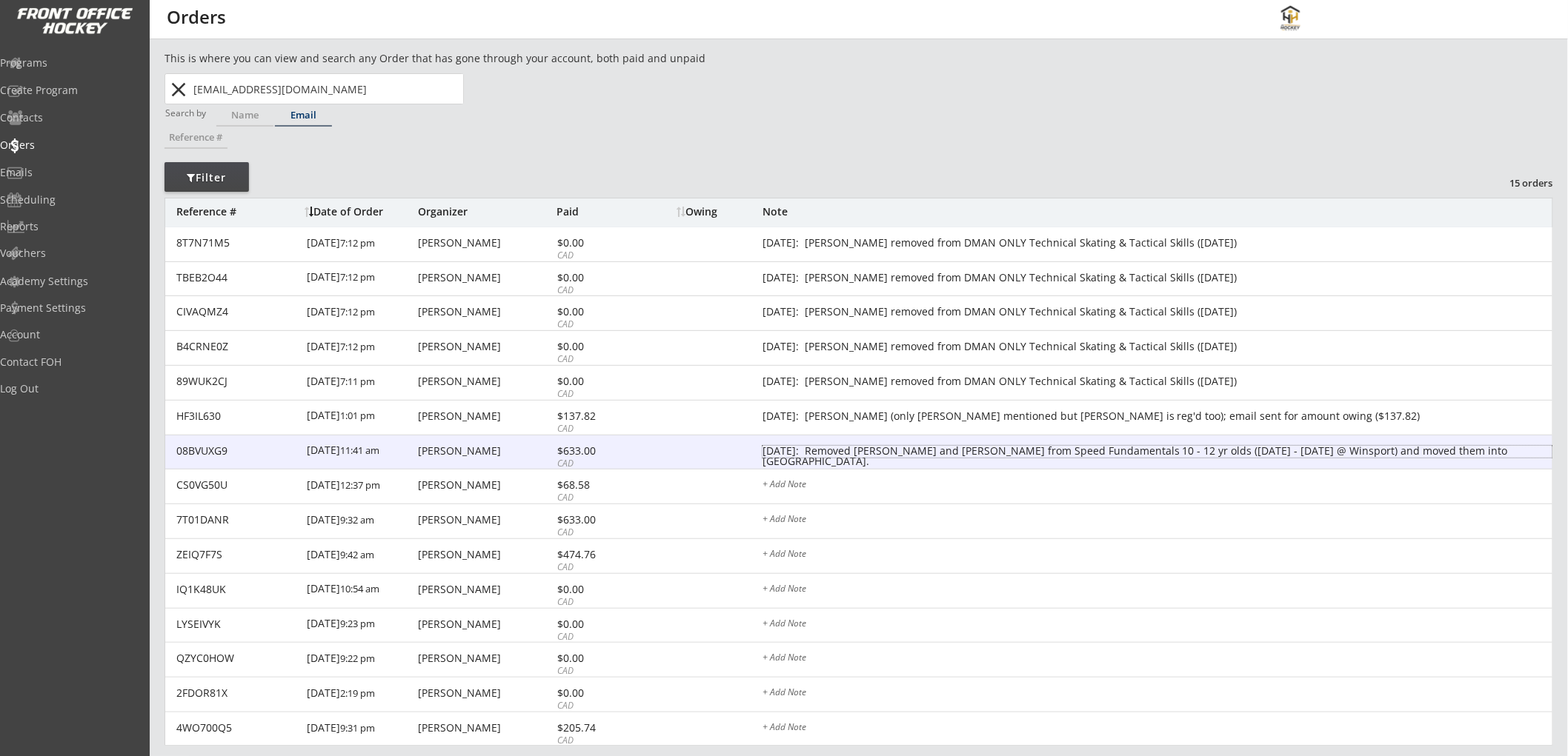
click at [917, 446] on div "[DATE]: Removed [PERSON_NAME] and [PERSON_NAME] from Speed Fundamentals 10 - 12…" at bounding box center [1157, 452] width 790 height 12
type textarea "[DATE]: Removed [PERSON_NAME] and [PERSON_NAME] from Speed Fundamentals 10 - 12…"
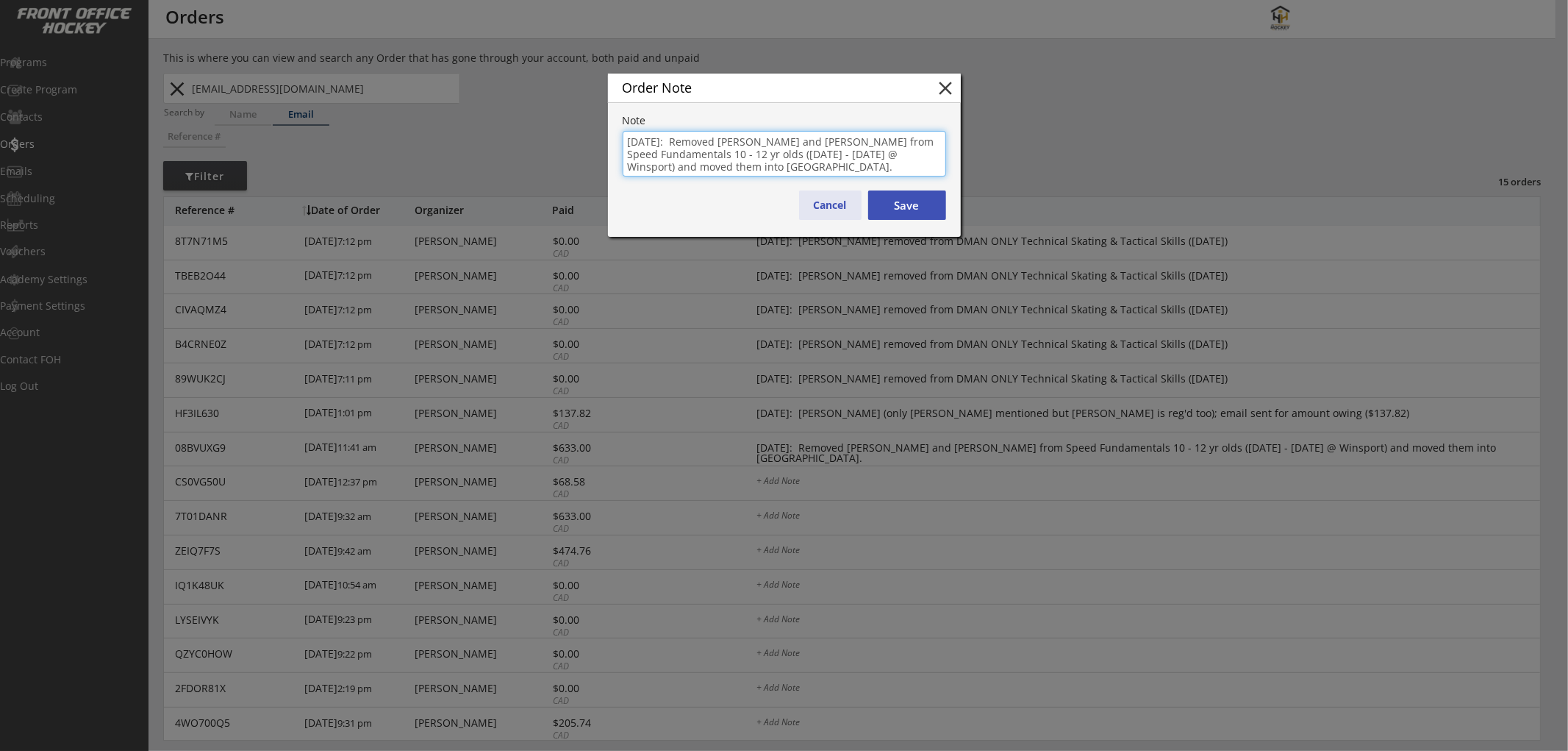
click at [825, 202] on button "Cancel" at bounding box center [830, 205] width 62 height 30
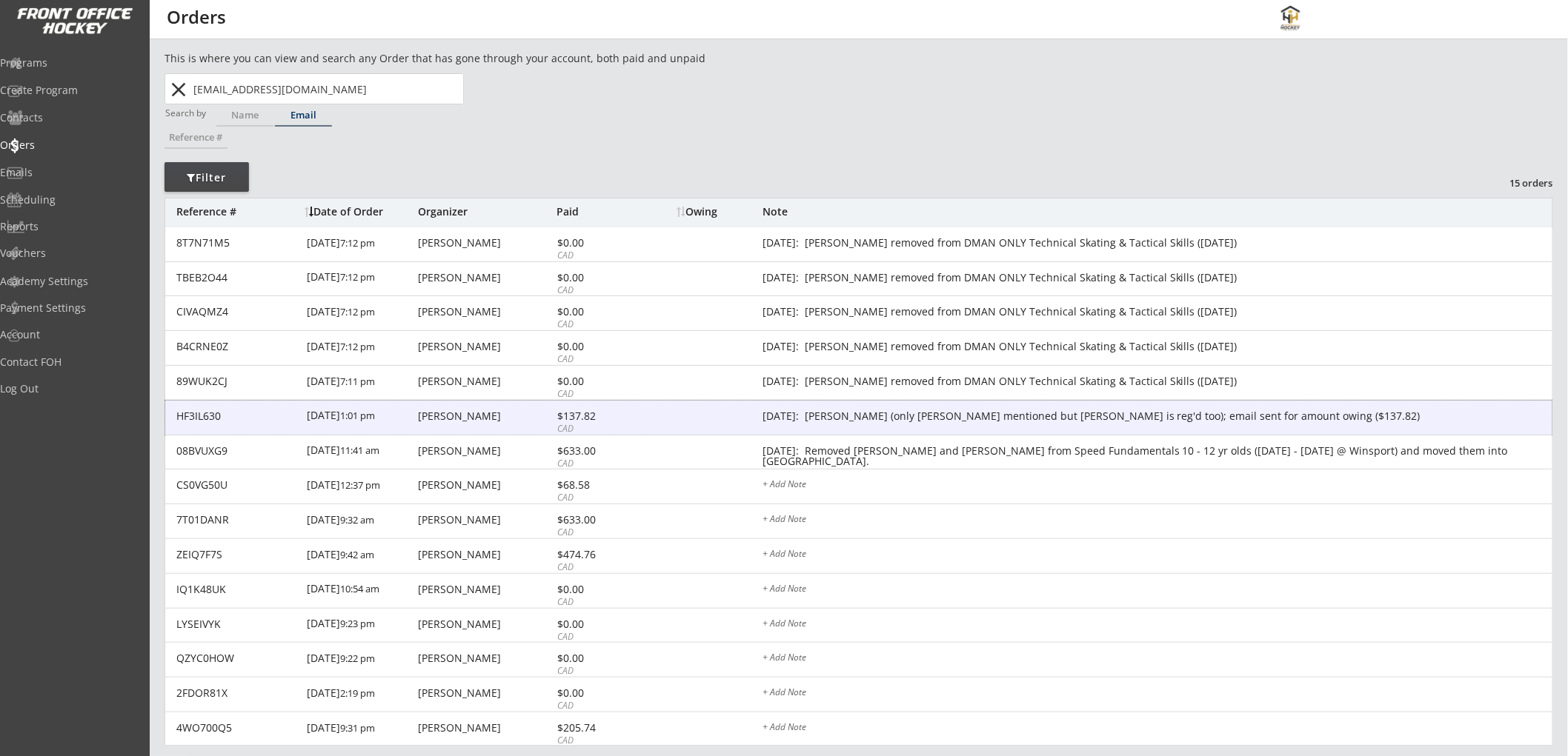
click at [601, 419] on div "$137.82" at bounding box center [596, 416] width 80 height 10
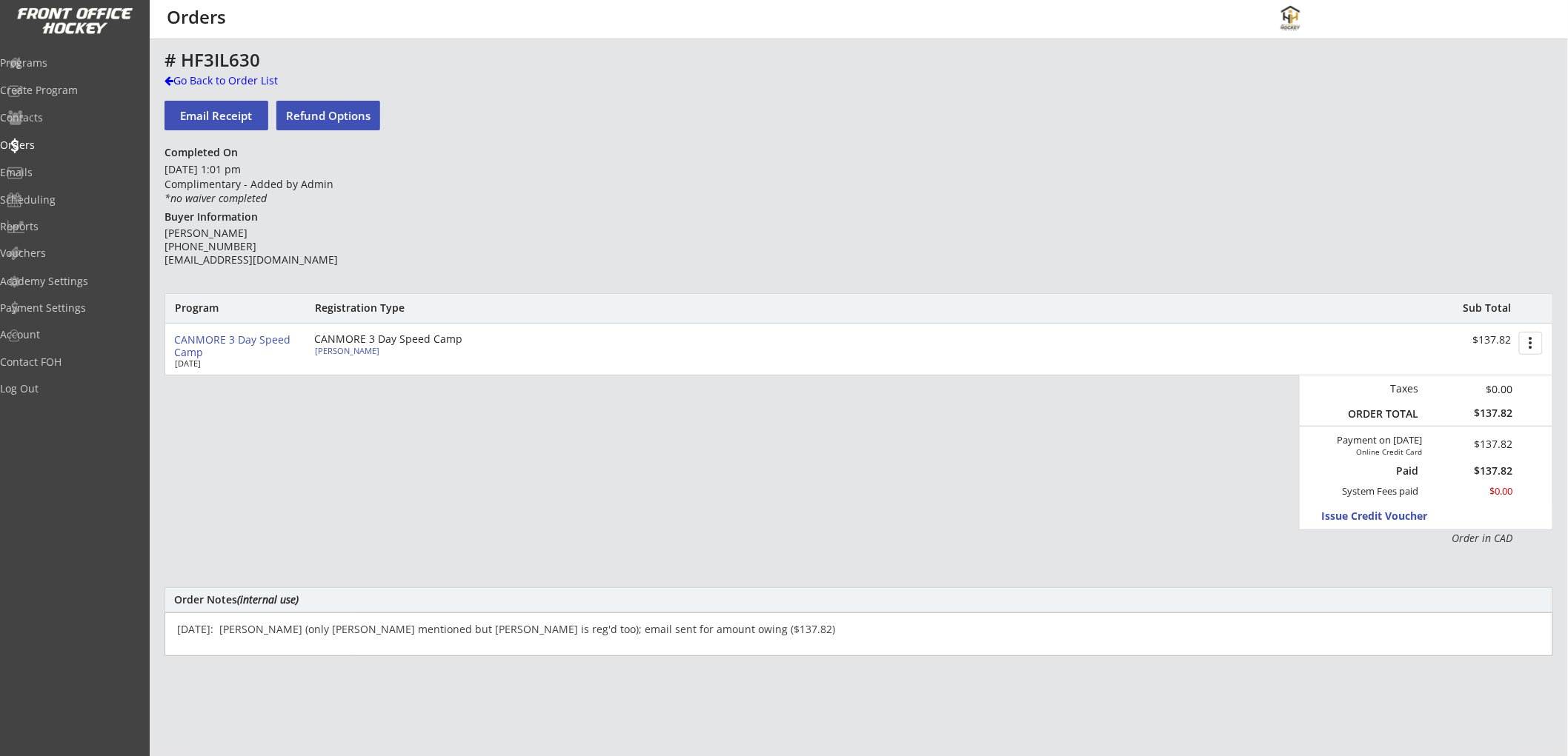
click at [772, 632] on textarea "[DATE]: [PERSON_NAME] (only [PERSON_NAME] mentioned but [PERSON_NAME] is reg'd …" at bounding box center [859, 634] width 1389 height 43
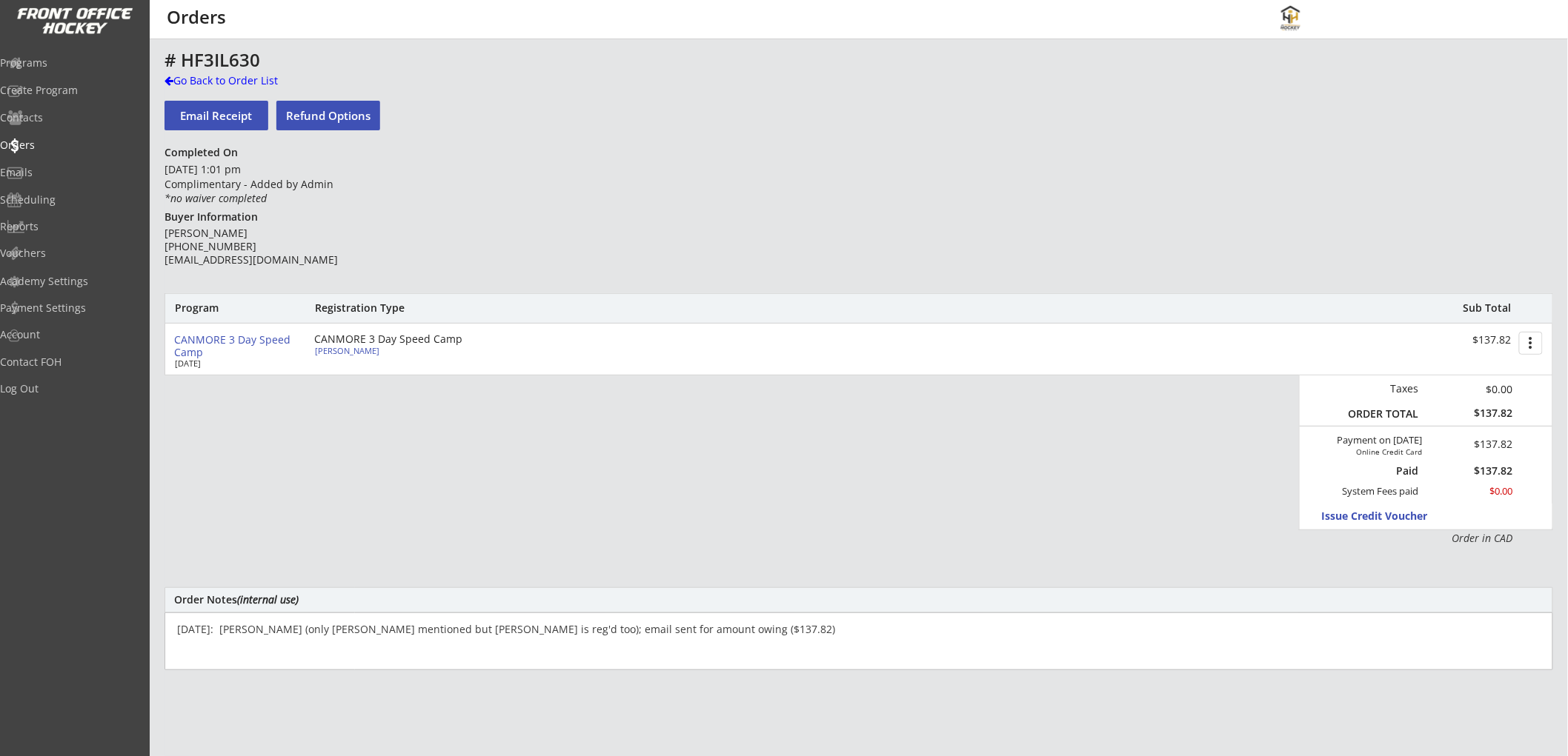
paste textarea "[EMAIL_ADDRESS][DOMAIN_NAME]"
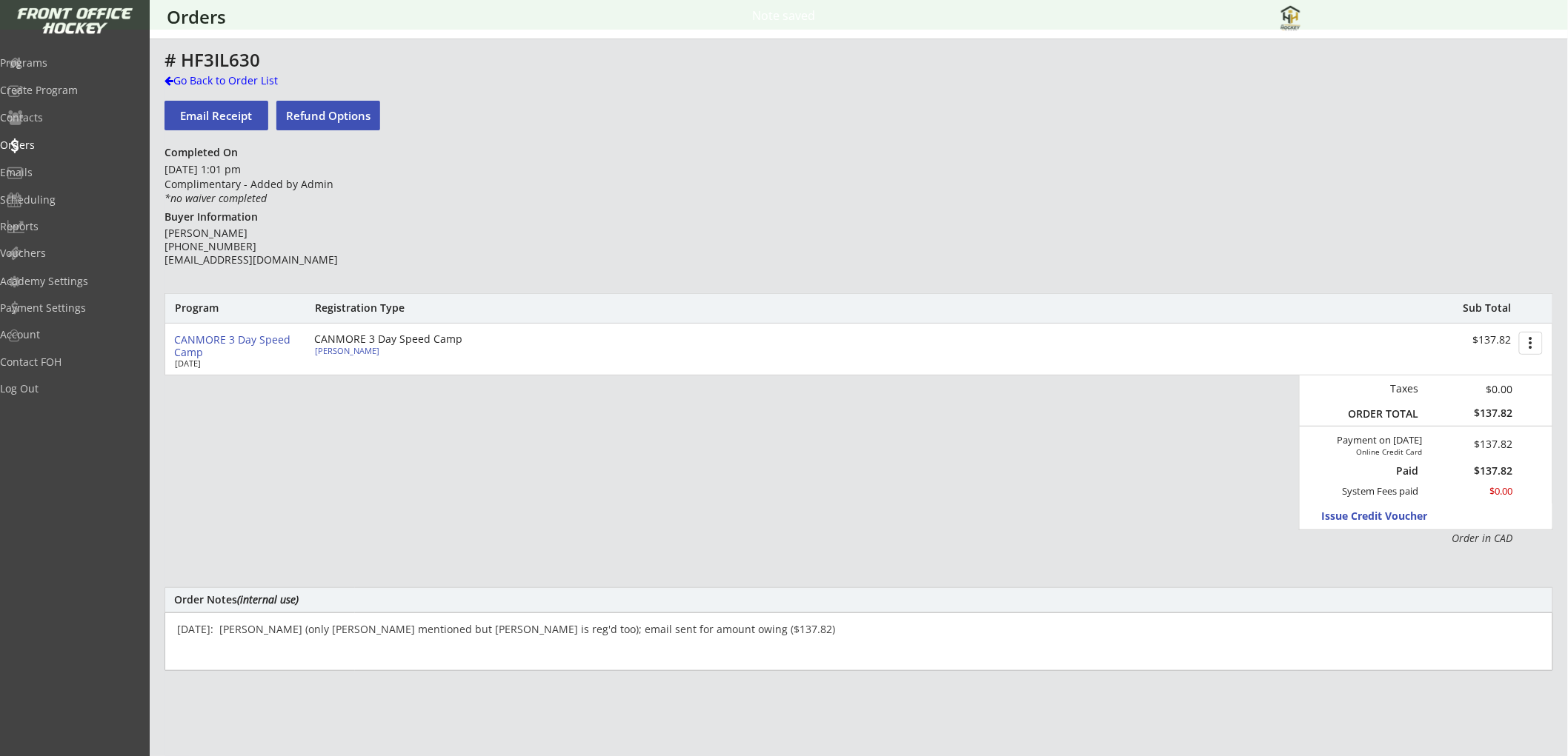
click at [542, 644] on textarea "[DATE]: [PERSON_NAME] (only [PERSON_NAME] mentioned but [PERSON_NAME] is reg'd …" at bounding box center [859, 641] width 1389 height 59
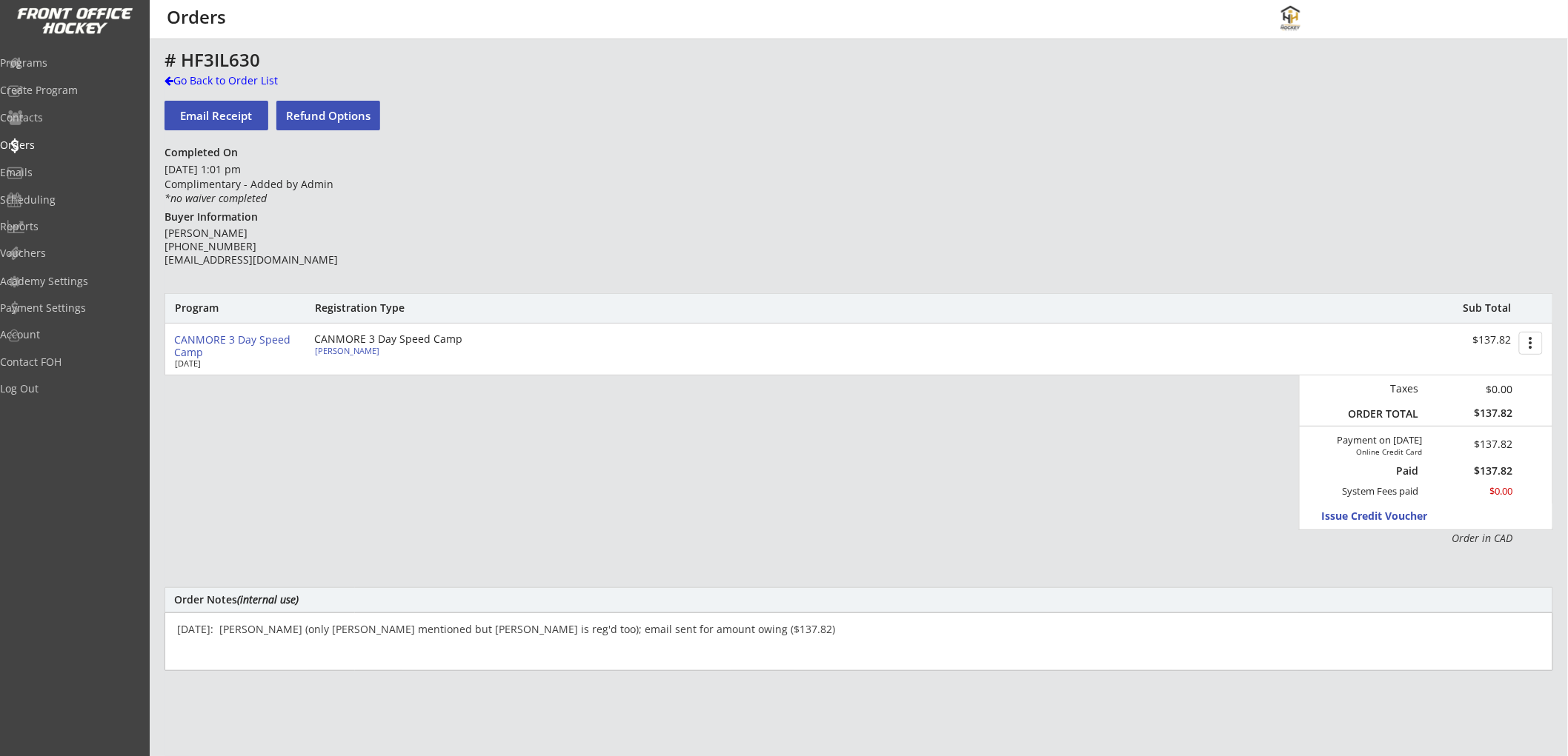
paste textarea "[DATE]: Issued $100 ($50 for Anson/$50 for Isla) promotional credit for singing…"
click at [346, 643] on textarea "[DATE]: Canmore Camp (only [PERSON_NAME] mentioned but [PERSON_NAME] is reg'd t…" at bounding box center [859, 641] width 1389 height 59
type textarea "[DATE]: Canmore Camp (only [PERSON_NAME] mentioned but [PERSON_NAME] is reg'd t…"
click at [1135, 542] on div "Program Registration Type Sub Total CANMORE 3 Day Speed Camp [DATE] CANMORE 3 D…" at bounding box center [859, 419] width 1389 height 253
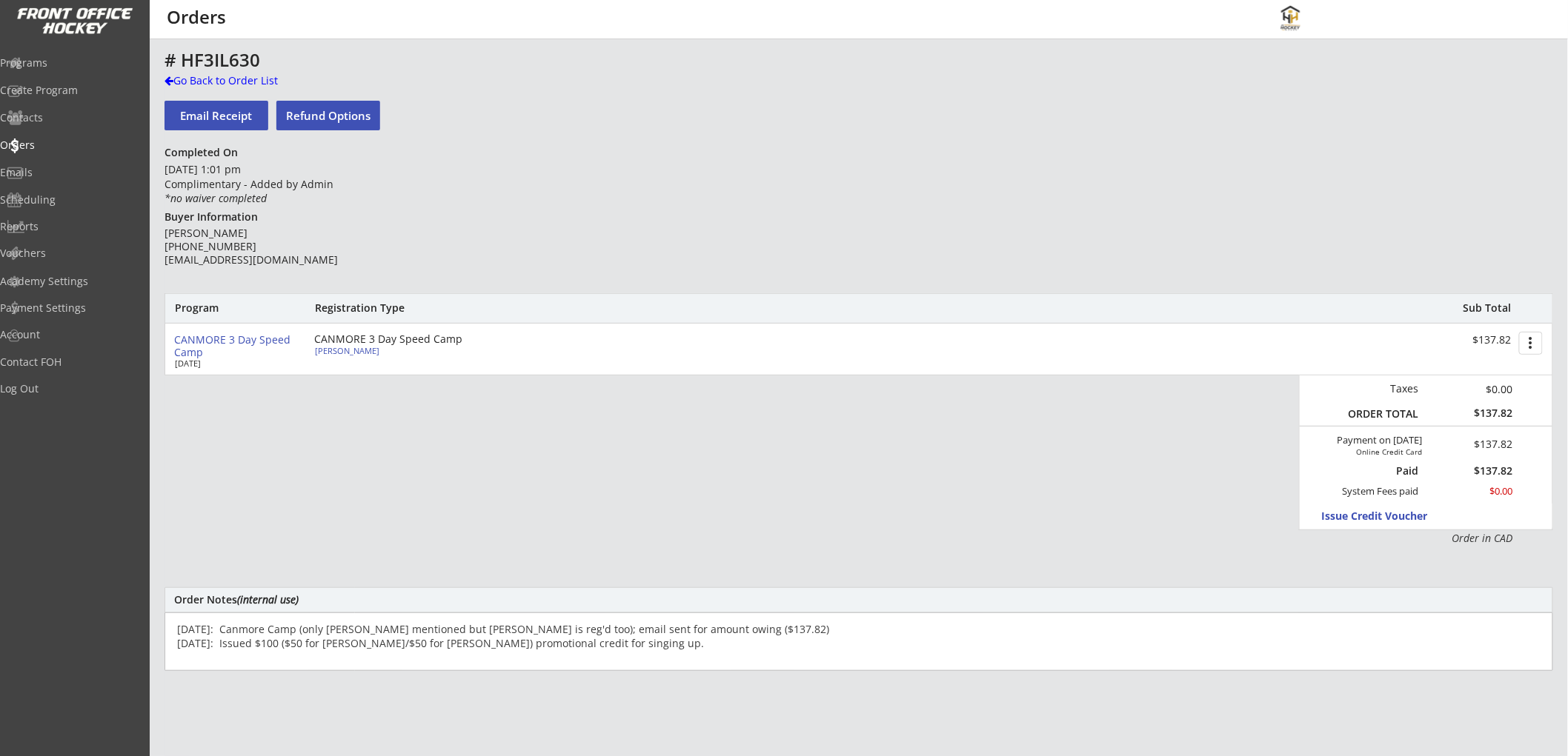
click at [1043, 544] on div "Program Registration Type Sub Total CANMORE 3 Day Speed Camp [DATE] CANMORE 3 D…" at bounding box center [859, 419] width 1389 height 253
click at [1370, 519] on button "Issue Credit Voucher" at bounding box center [1390, 516] width 137 height 20
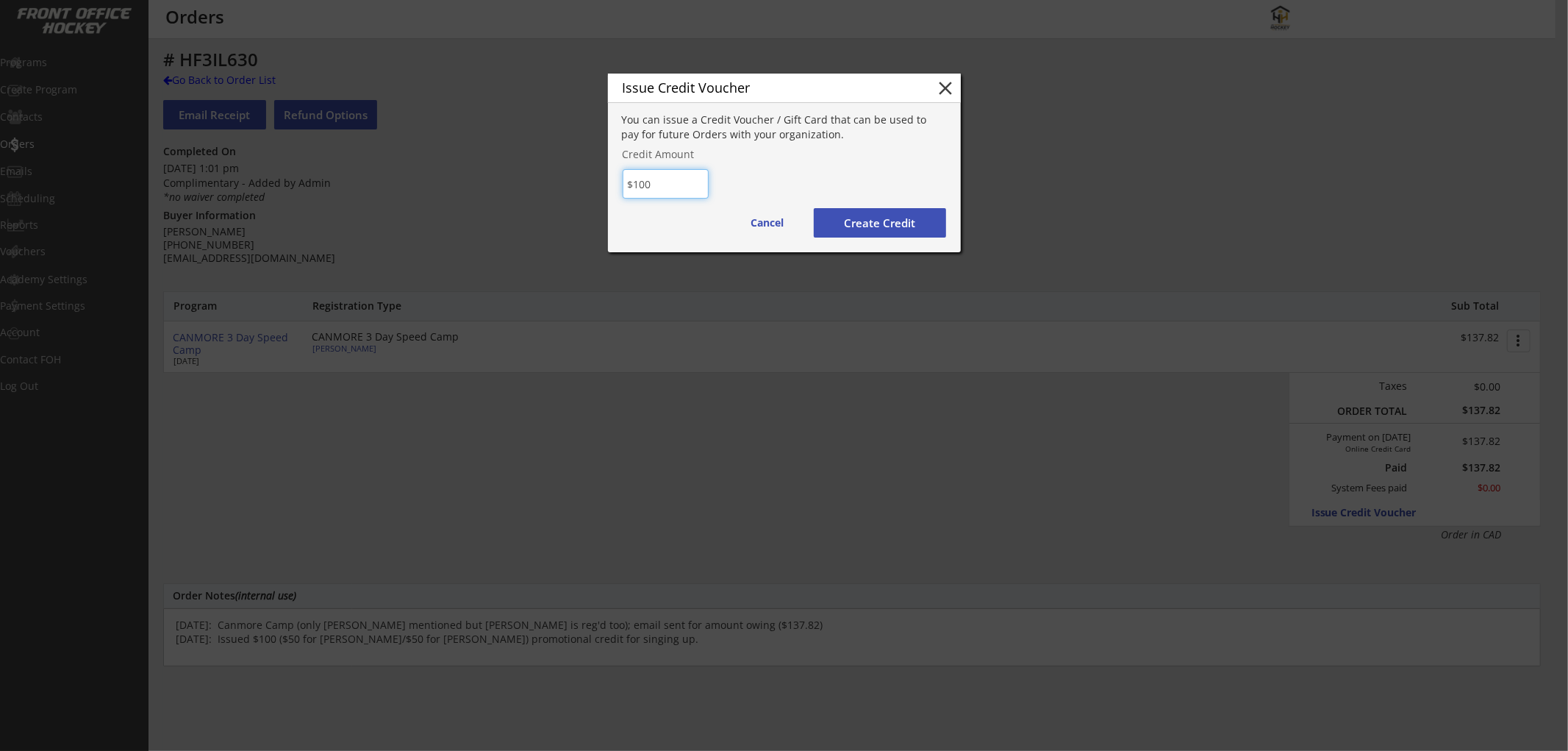
type input "$100"
click at [852, 213] on button "Create Credit" at bounding box center [881, 223] width 132 height 30
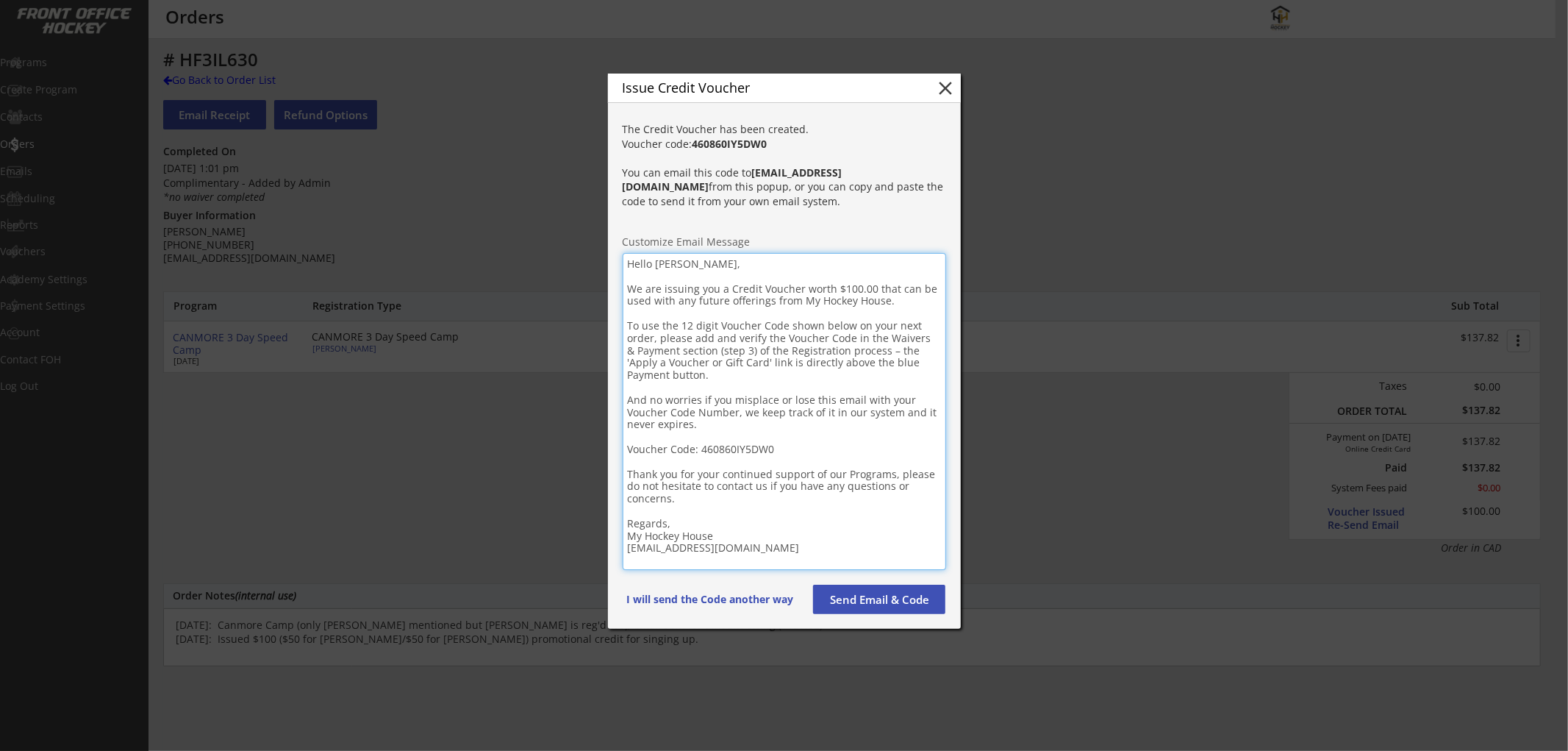
drag, startPoint x: 743, startPoint y: 499, endPoint x: 571, endPoint y: 216, distance: 331.2
click at [571, 216] on body "REVENUE $ 29,870 Last 30 days REGISTRATIONS 172 Last 30 days CONTACTS 81 New in…" at bounding box center [784, 375] width 1568 height 751
paste textarea "Loremip! D sita cons adipi eli seddoeiu tem inci utl etdo ma aliqua eni adminim…"
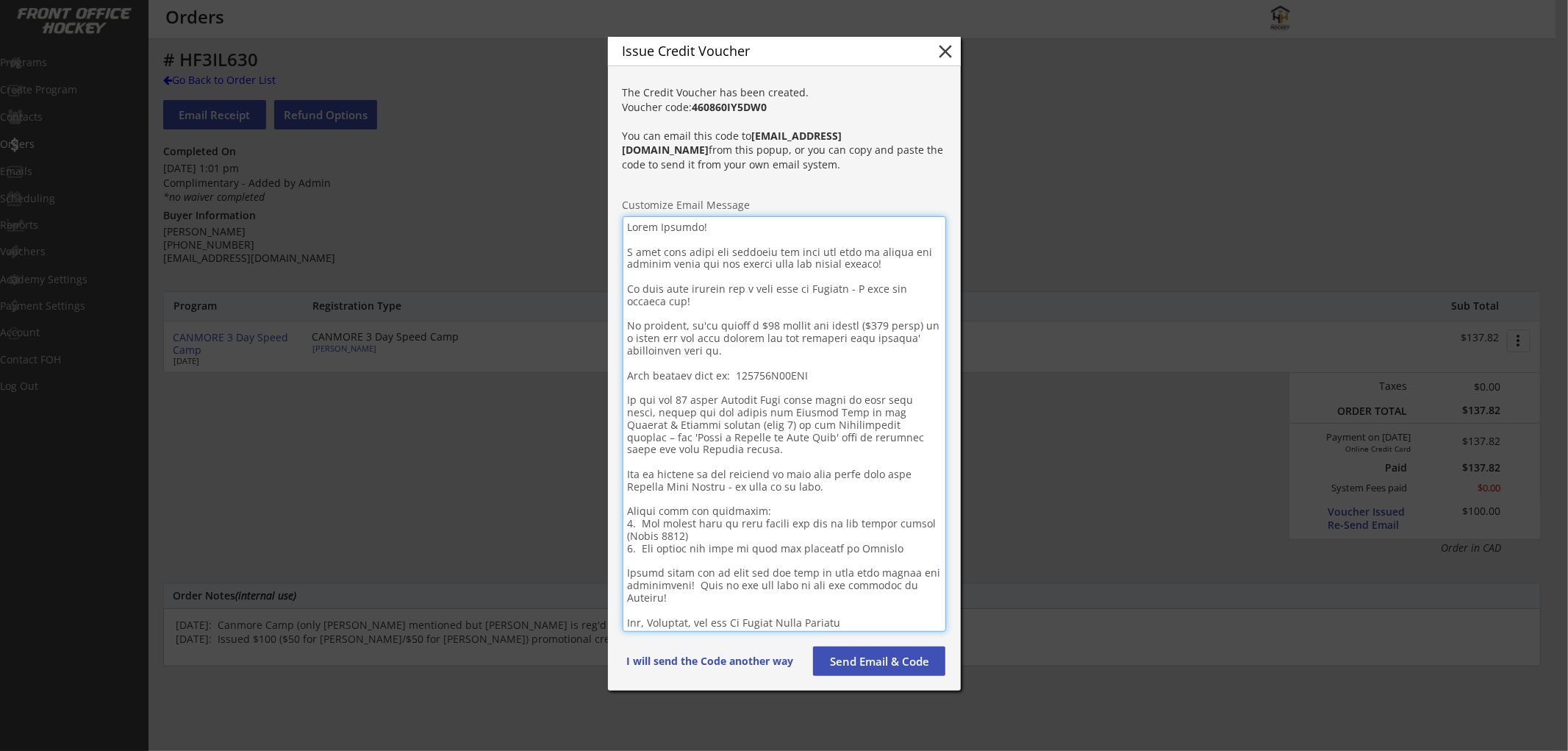
click at [674, 228] on textarea at bounding box center [785, 424] width 324 height 416
click at [713, 114] on strong "460860IY5DW0" at bounding box center [730, 107] width 75 height 14
click at [780, 372] on textarea at bounding box center [785, 425] width 324 height 417
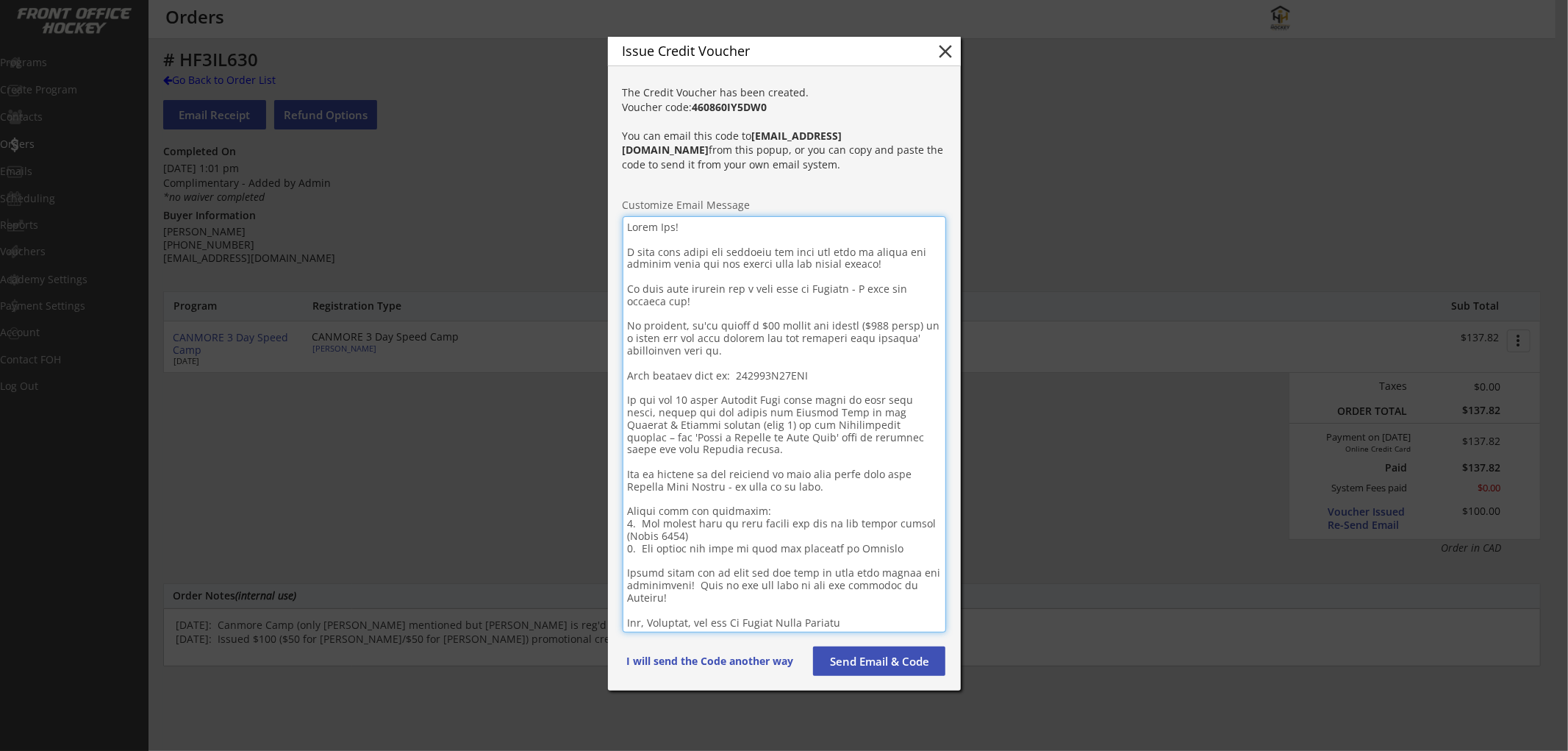
click at [780, 372] on textarea at bounding box center [785, 425] width 324 height 417
paste textarea "IY5DW0"
type textarea "Lorem Ips! D sita cons adipi eli seddoeiu tem inci utl etdo ma aliqua eni admin…"
click at [847, 658] on button "Send Email & Code" at bounding box center [880, 661] width 132 height 30
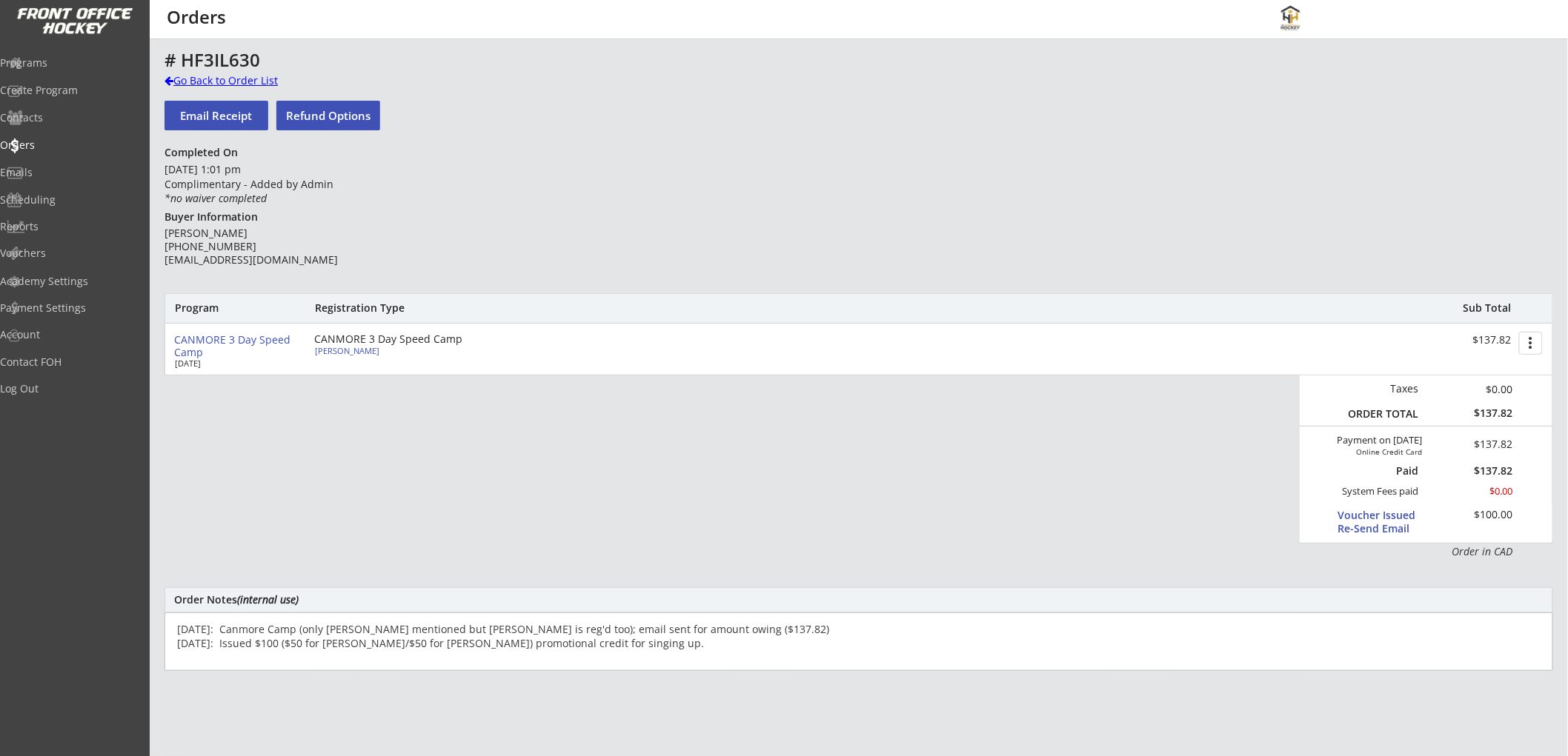
click at [202, 78] on div "Go Back to Order List" at bounding box center [241, 80] width 153 height 14
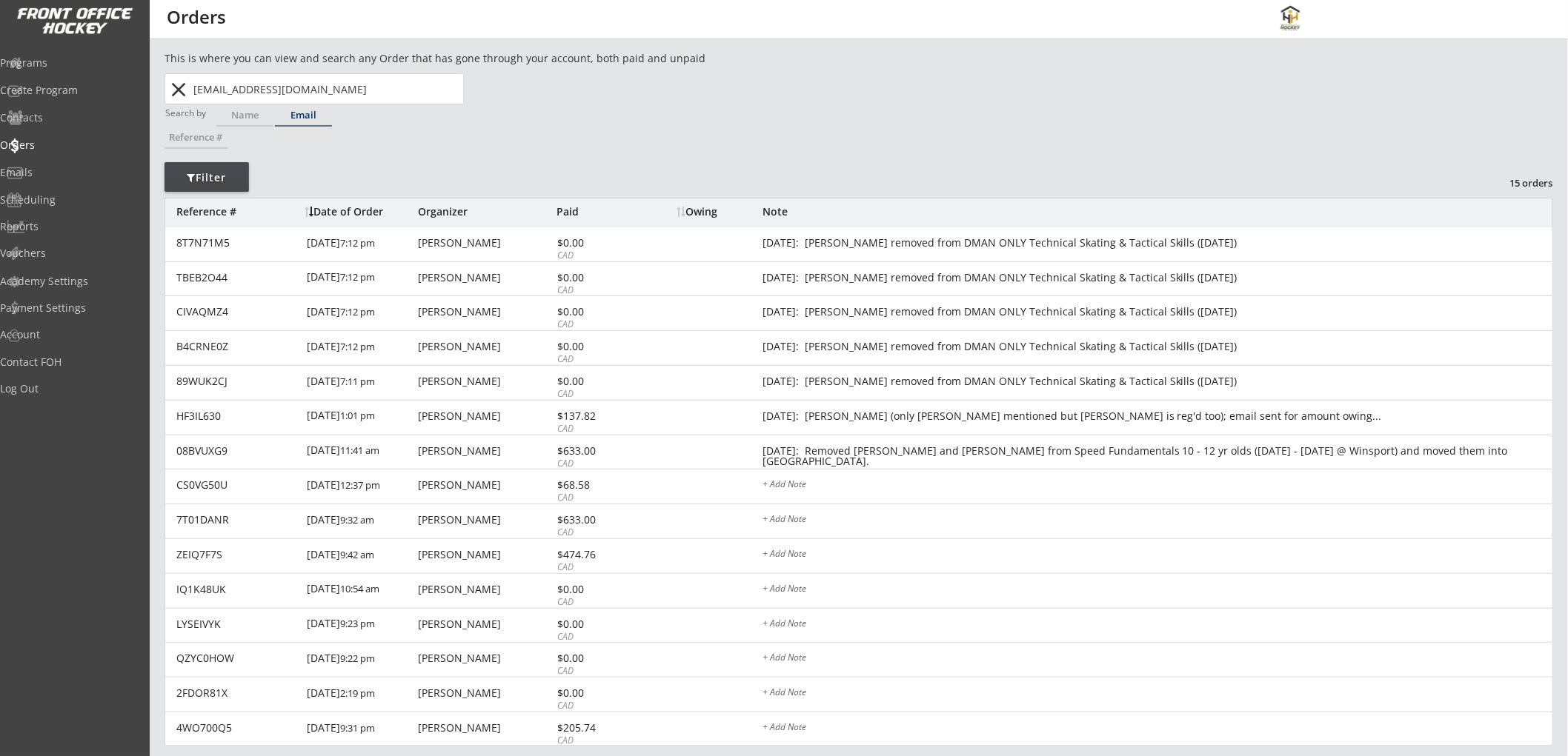
click at [305, 91] on input "[EMAIL_ADDRESS][DOMAIN_NAME]" at bounding box center [326, 88] width 272 height 30
click at [307, 116] on div "Email" at bounding box center [303, 115] width 57 height 10
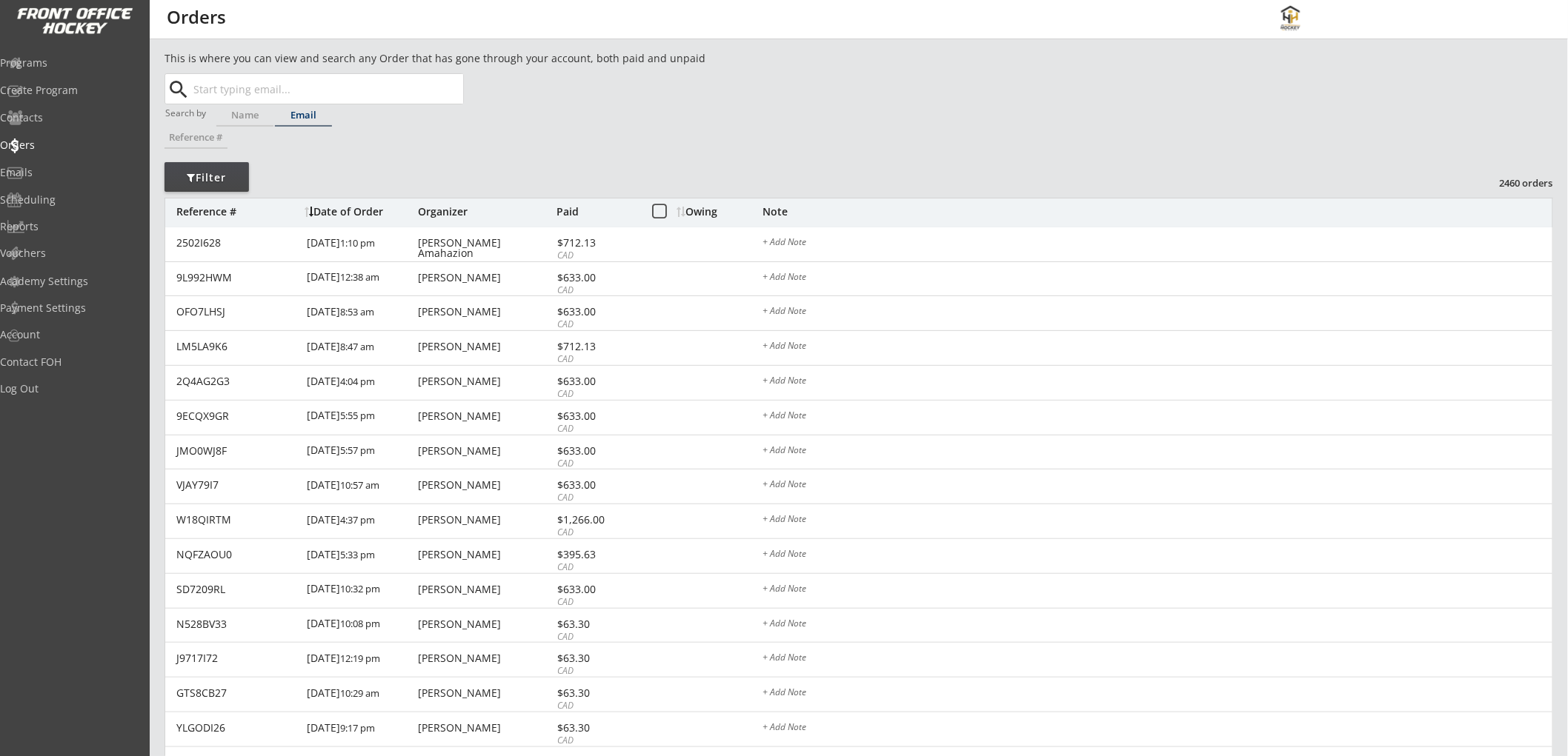
paste input "[EMAIL_ADDRESS][DOMAIN_NAME]"
click at [306, 113] on strong "[EMAIL_ADDRESS][DOMAIN_NAME]" at bounding box center [295, 118] width 178 height 14
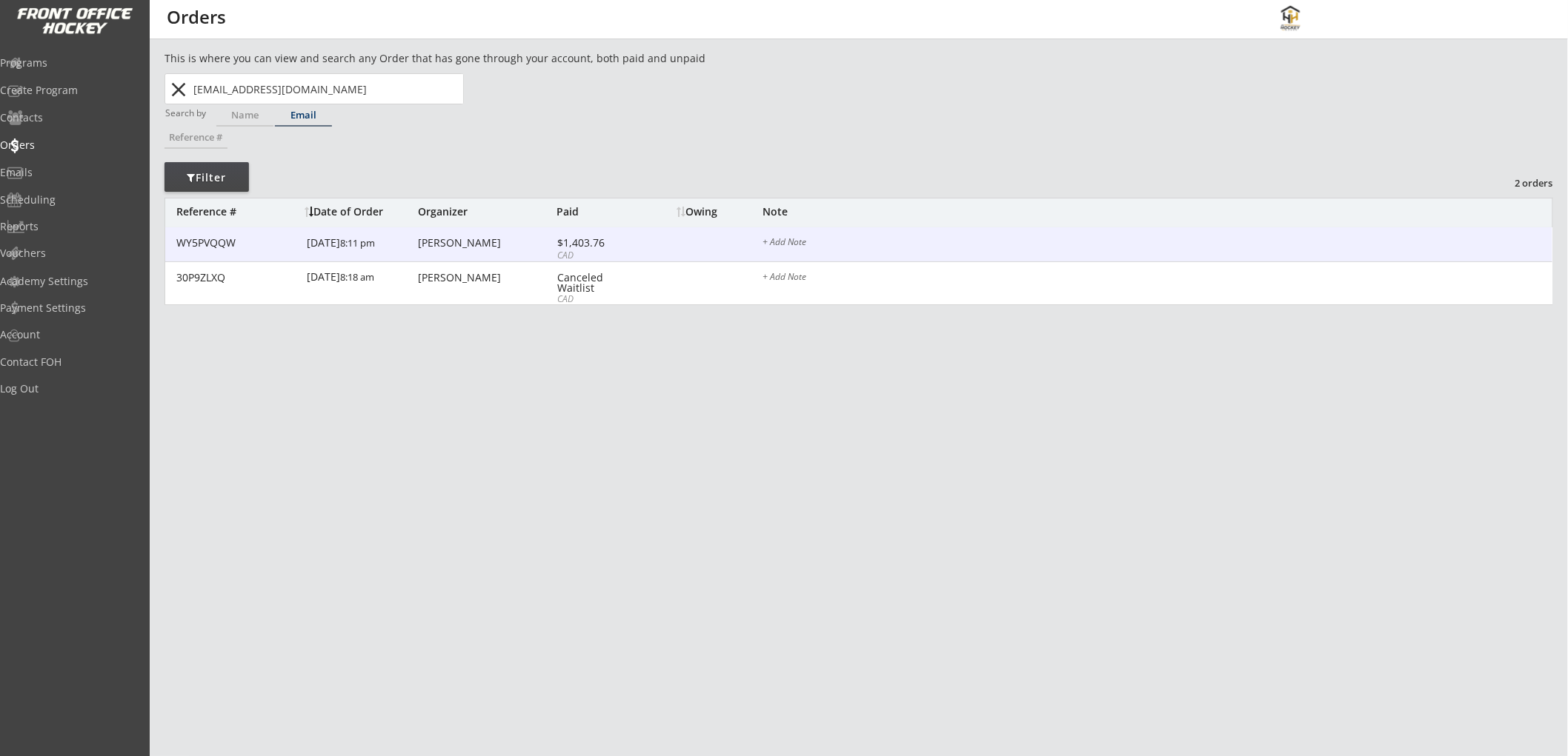
type input "[EMAIL_ADDRESS][DOMAIN_NAME]"
click at [602, 250] on div "CAD" at bounding box center [596, 256] width 80 height 13
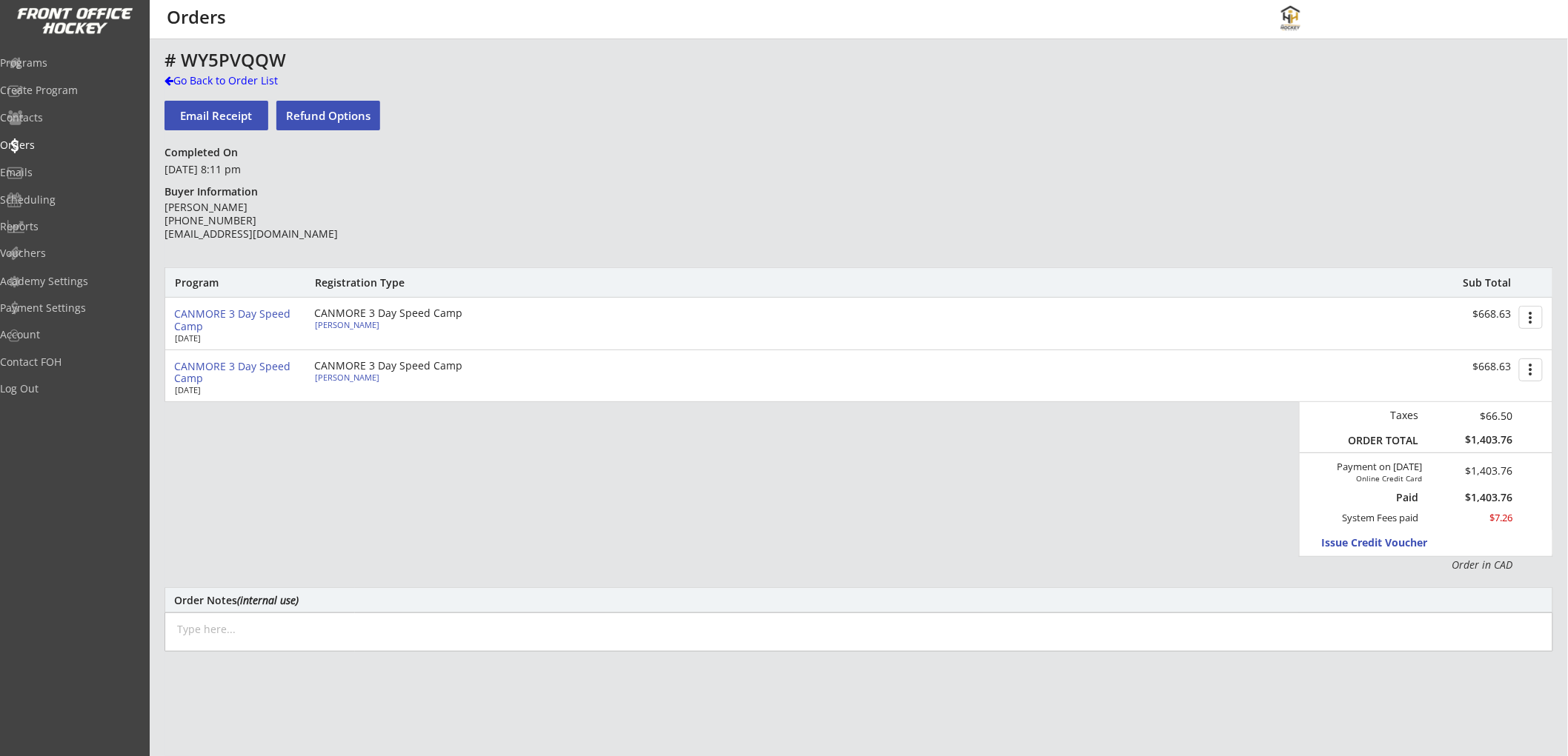
paste textarea "[DATE]: Issued $100 ($50 for Anson/$50 for Isla) promotional credit for singing…"
click at [342, 628] on textarea "[DATE]: Issued $100 ($50 for Anson/$50 for Isla) promotional credit for singing…" at bounding box center [859, 631] width 1389 height 39
type textarea "[DATE]: Issued $100 ($50 for [PERSON_NAME]/$50 for [PERSON_NAME]) promotional c…"
click at [738, 602] on div "Order Notes (internal use)" at bounding box center [859, 600] width 1369 height 11
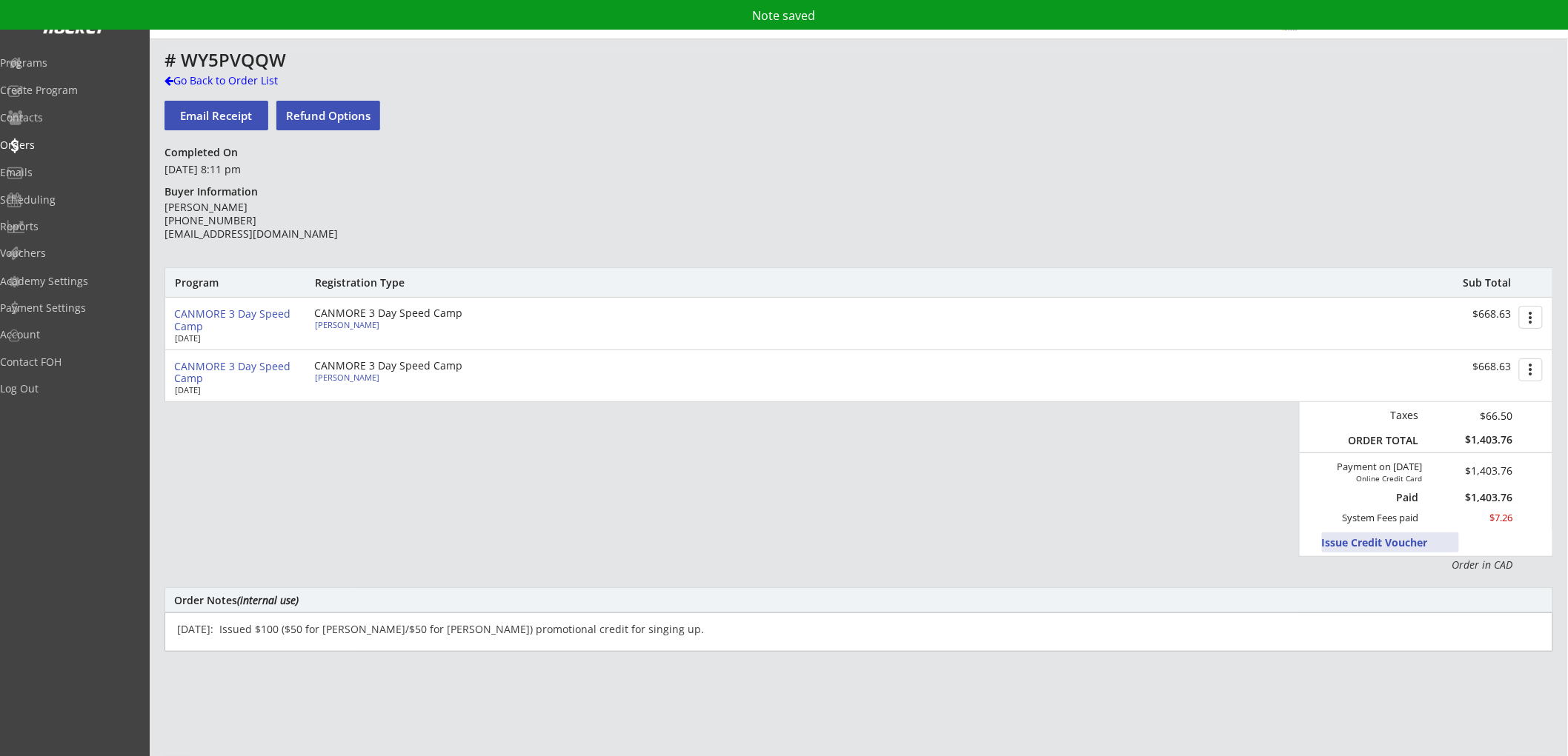
click at [1374, 537] on button "Issue Credit Voucher" at bounding box center [1390, 542] width 137 height 20
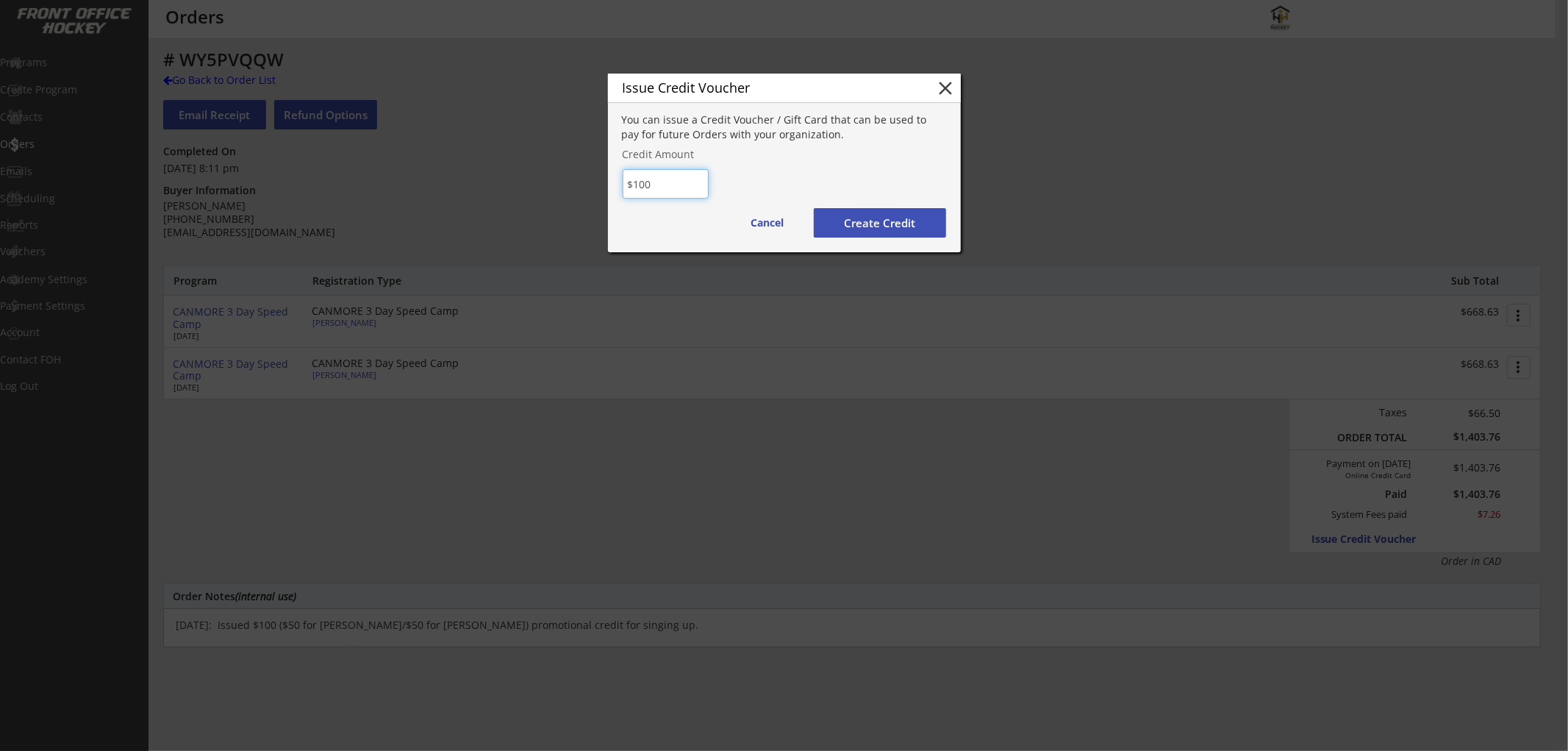
type input "$100"
click at [881, 222] on button "Create Credit" at bounding box center [881, 223] width 132 height 30
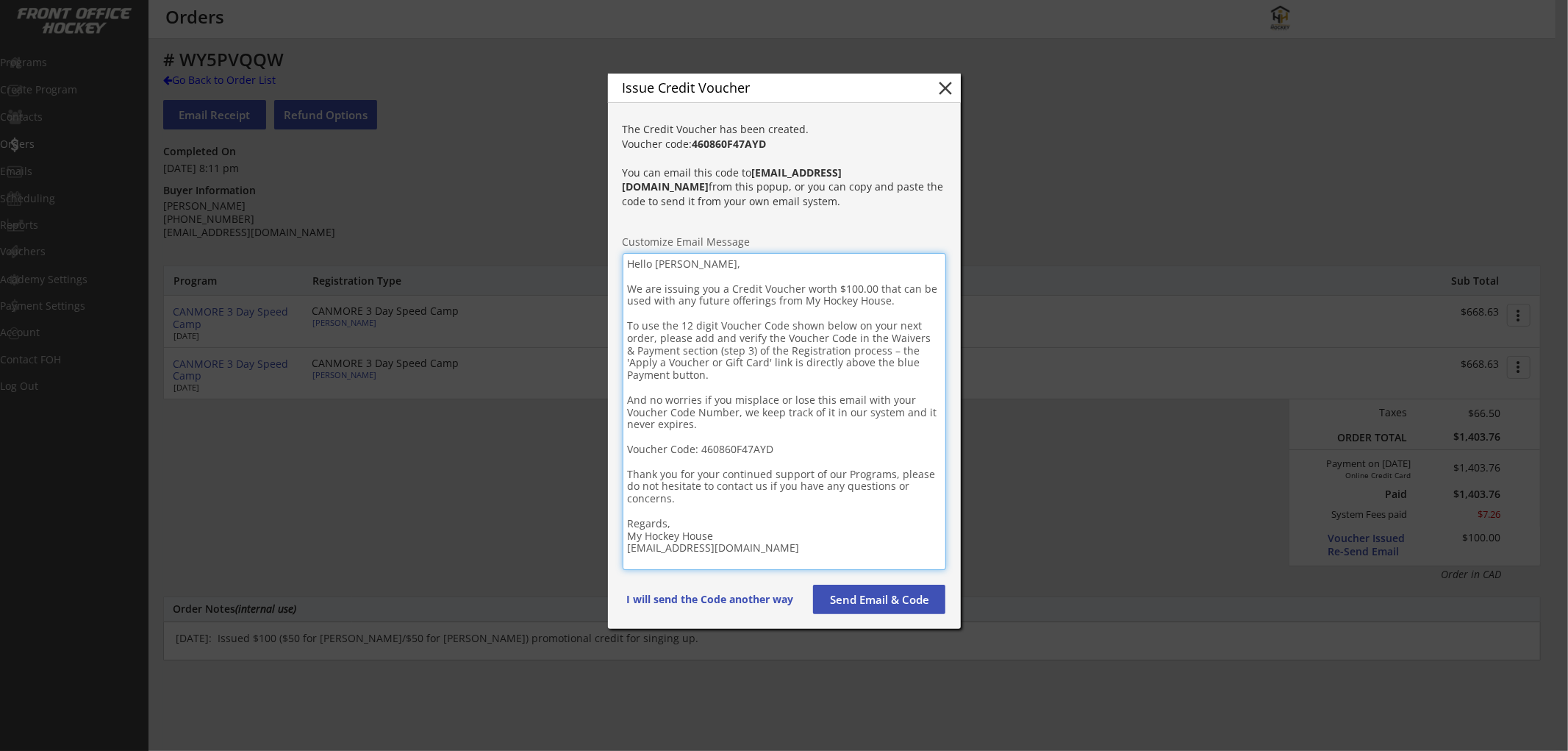
drag, startPoint x: 809, startPoint y: 530, endPoint x: 604, endPoint y: 245, distance: 351.1
click at [604, 245] on body "REVENUE $ 29,870 Last 30 days REGISTRATIONS 172 Last 30 days CONTACTS 81 New in…" at bounding box center [784, 375] width 1568 height 751
paste textarea "Loremip! D sita cons adipi eli seddoeiu tem inci utl etdo ma aliqua eni adminim…"
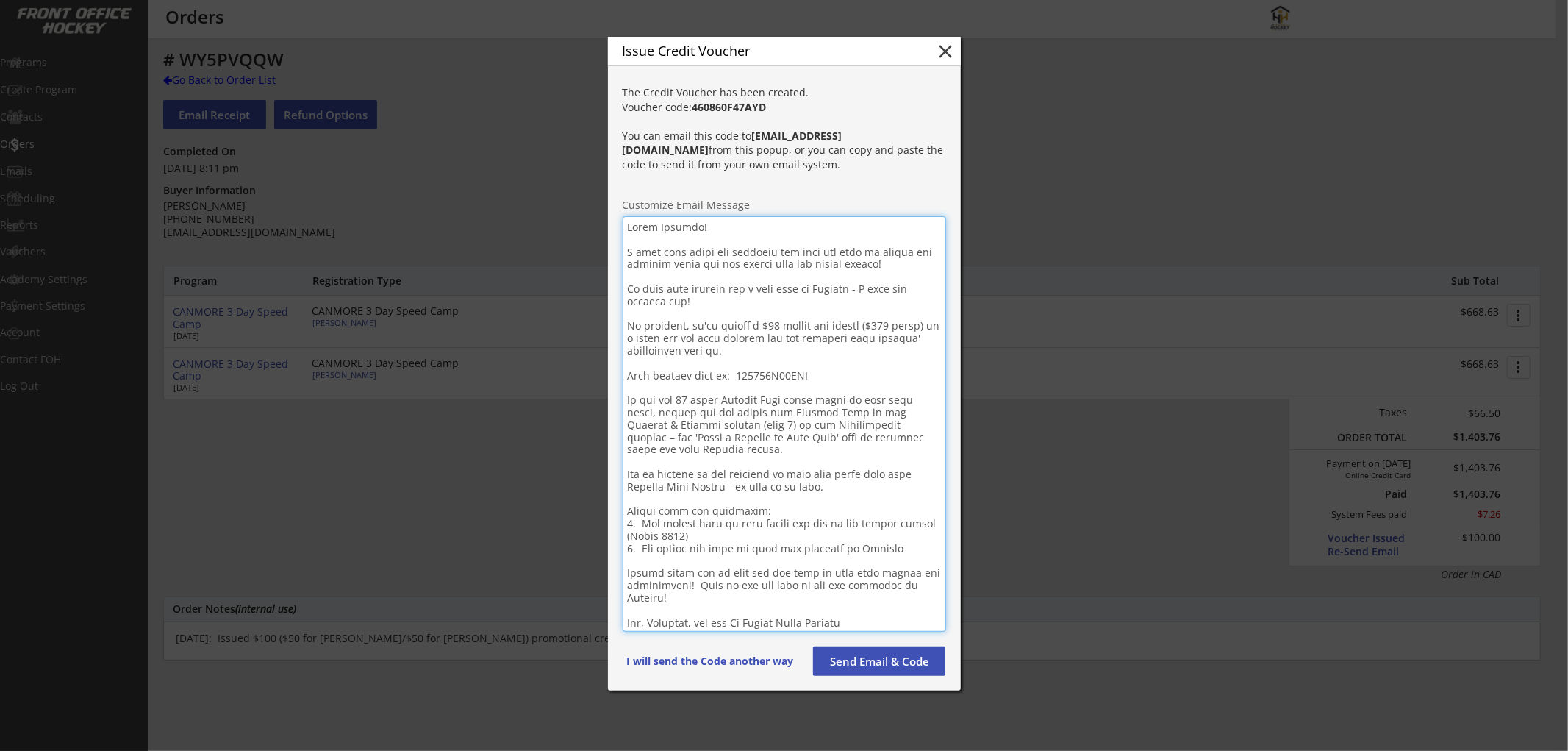
click at [672, 231] on textarea at bounding box center [785, 424] width 324 height 416
click at [754, 114] on strong "460860F47AYD" at bounding box center [729, 107] width 74 height 14
click at [790, 375] on textarea at bounding box center [785, 425] width 324 height 417
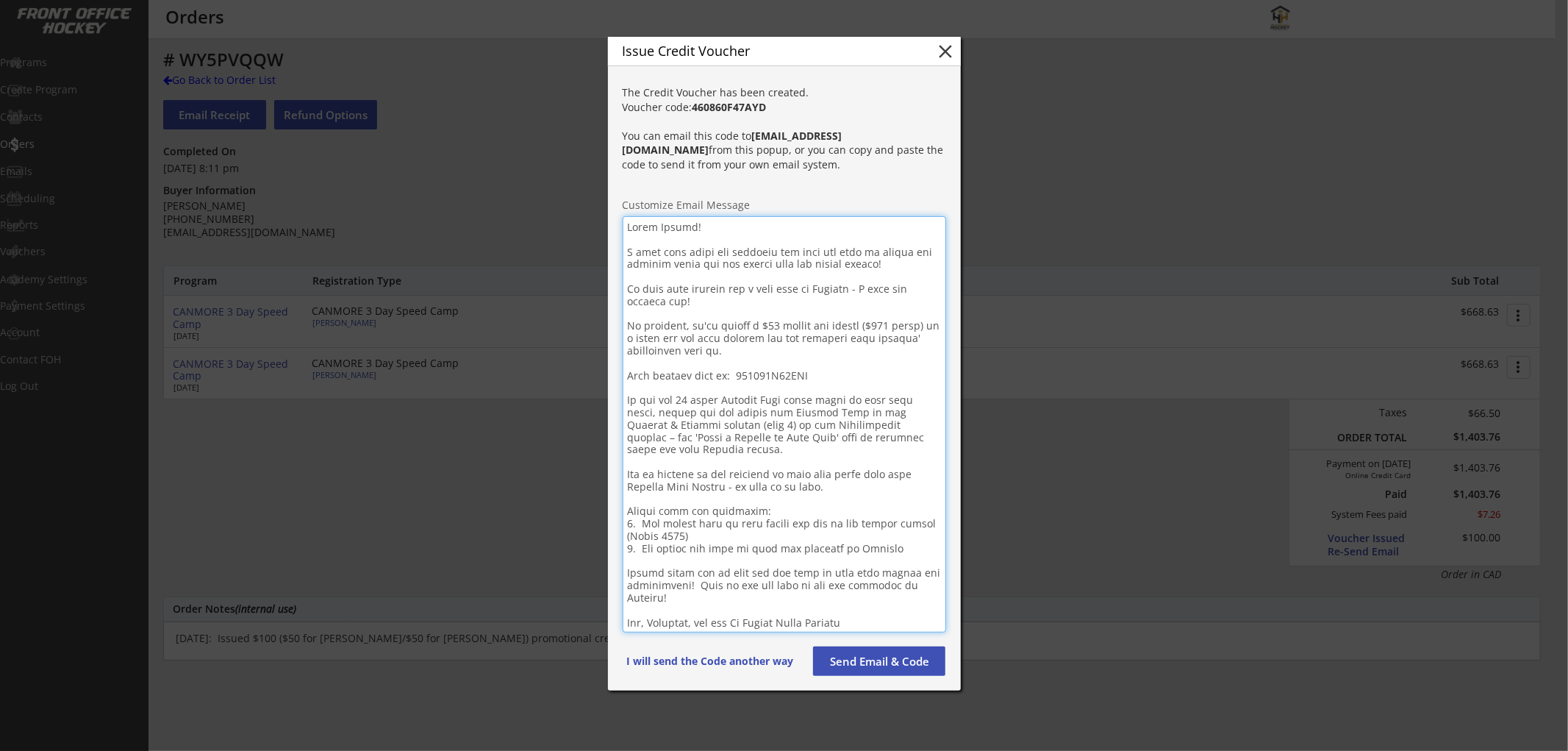
click at [790, 375] on textarea at bounding box center [785, 425] width 324 height 417
paste textarea "F47AYD"
type textarea "Lorem Ipsumd! S amet cons adipi eli seddoeiu tem inci utl etdo ma aliqua eni ad…"
click at [870, 656] on button "Send Email & Code" at bounding box center [880, 661] width 132 height 30
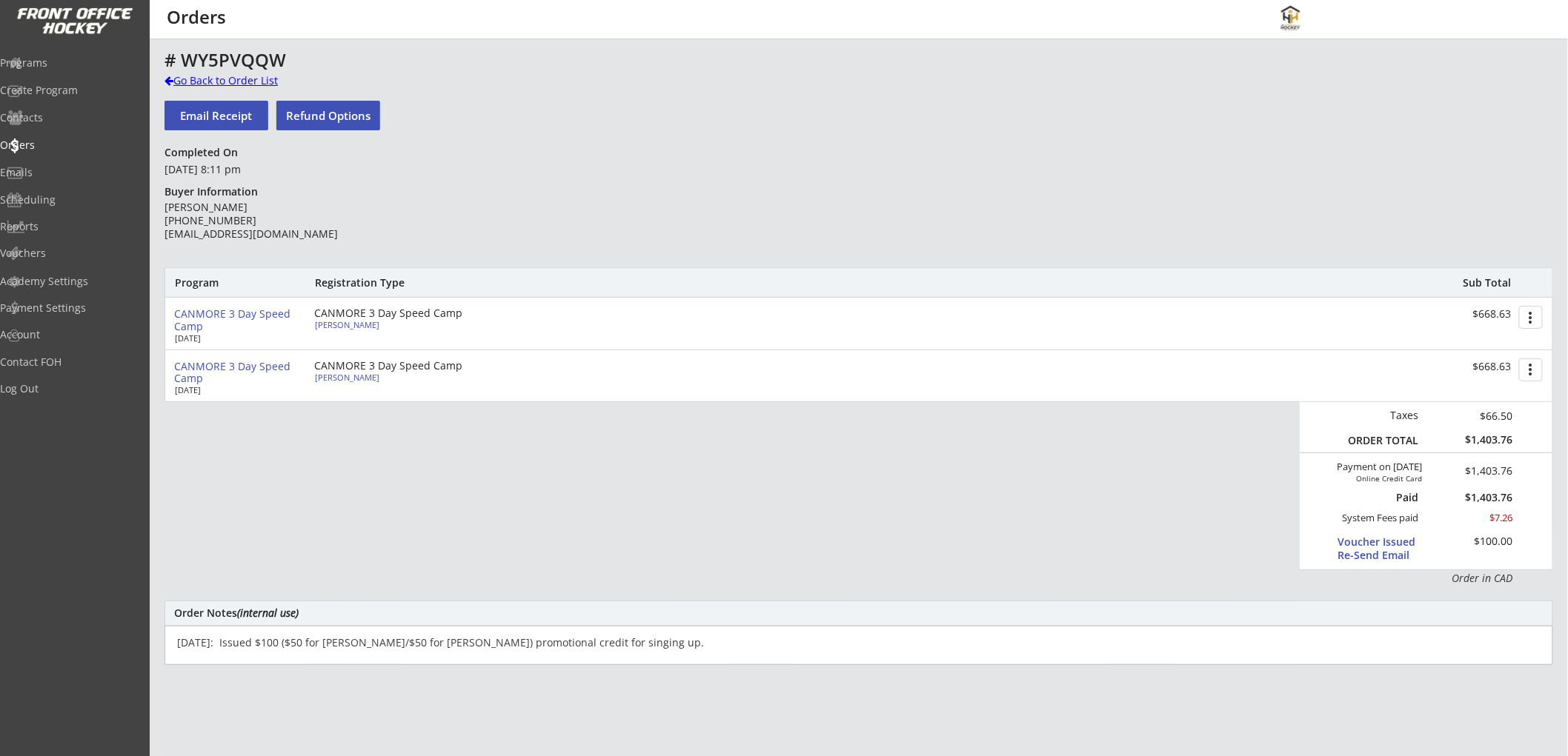
click at [209, 69] on div "# WY5PVQQW" at bounding box center [519, 60] width 710 height 18
click at [211, 76] on div "Go Back to Order List" at bounding box center [241, 80] width 153 height 14
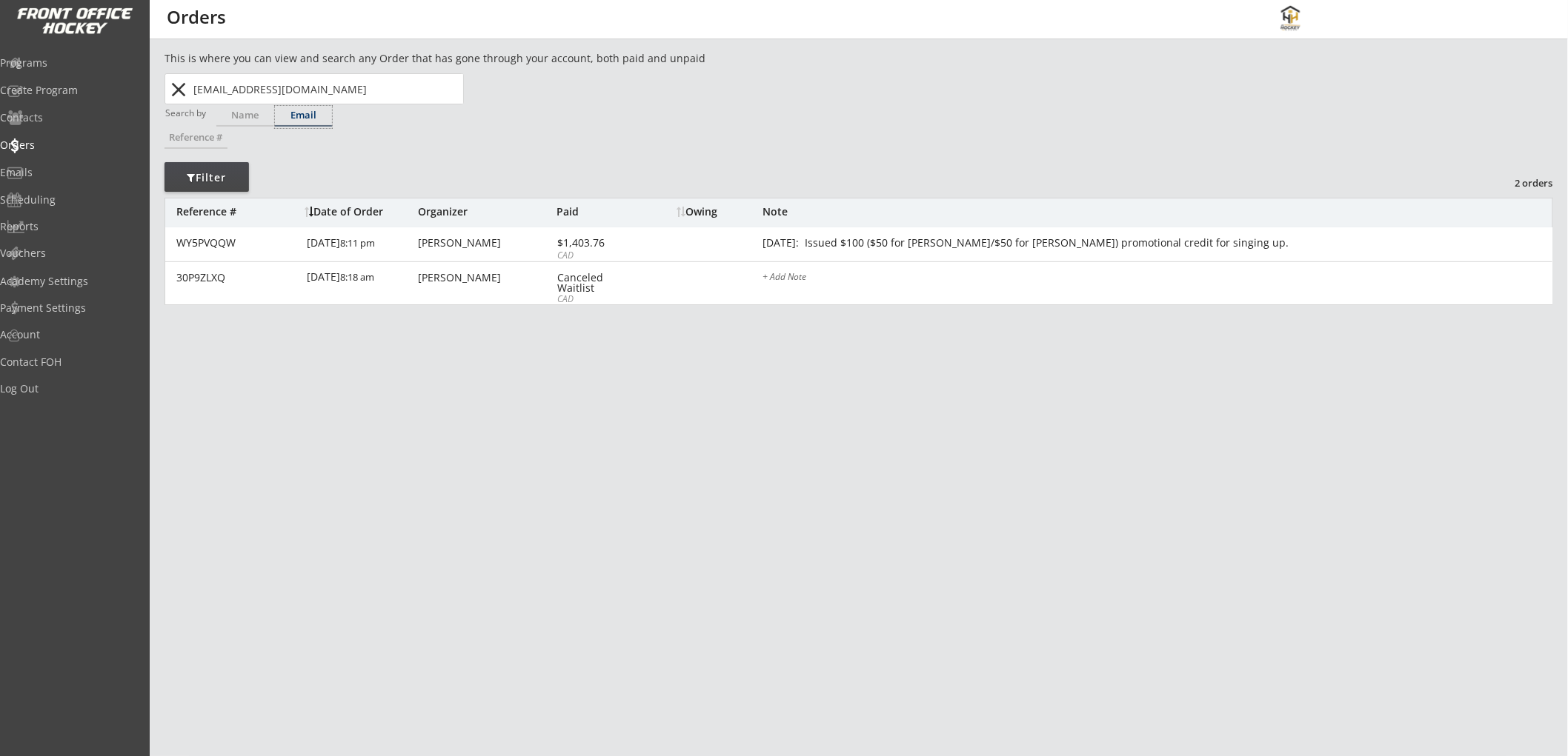
click at [300, 110] on div "Email" at bounding box center [303, 115] width 57 height 10
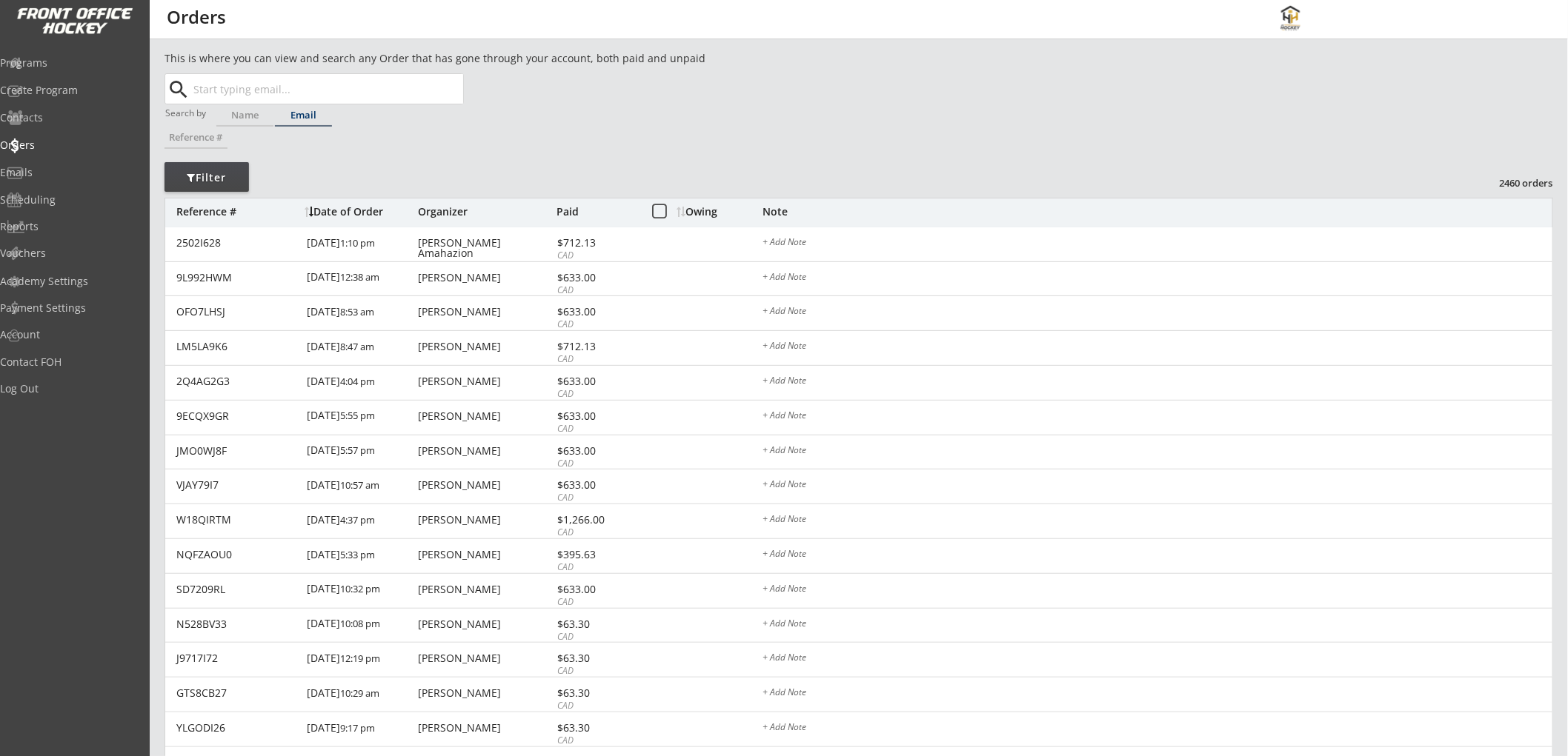
paste input "[EMAIL_ADDRESS][DOMAIN_NAME]"
click at [319, 115] on strong "[EMAIL_ADDRESS][DOMAIN_NAME]" at bounding box center [295, 118] width 178 height 14
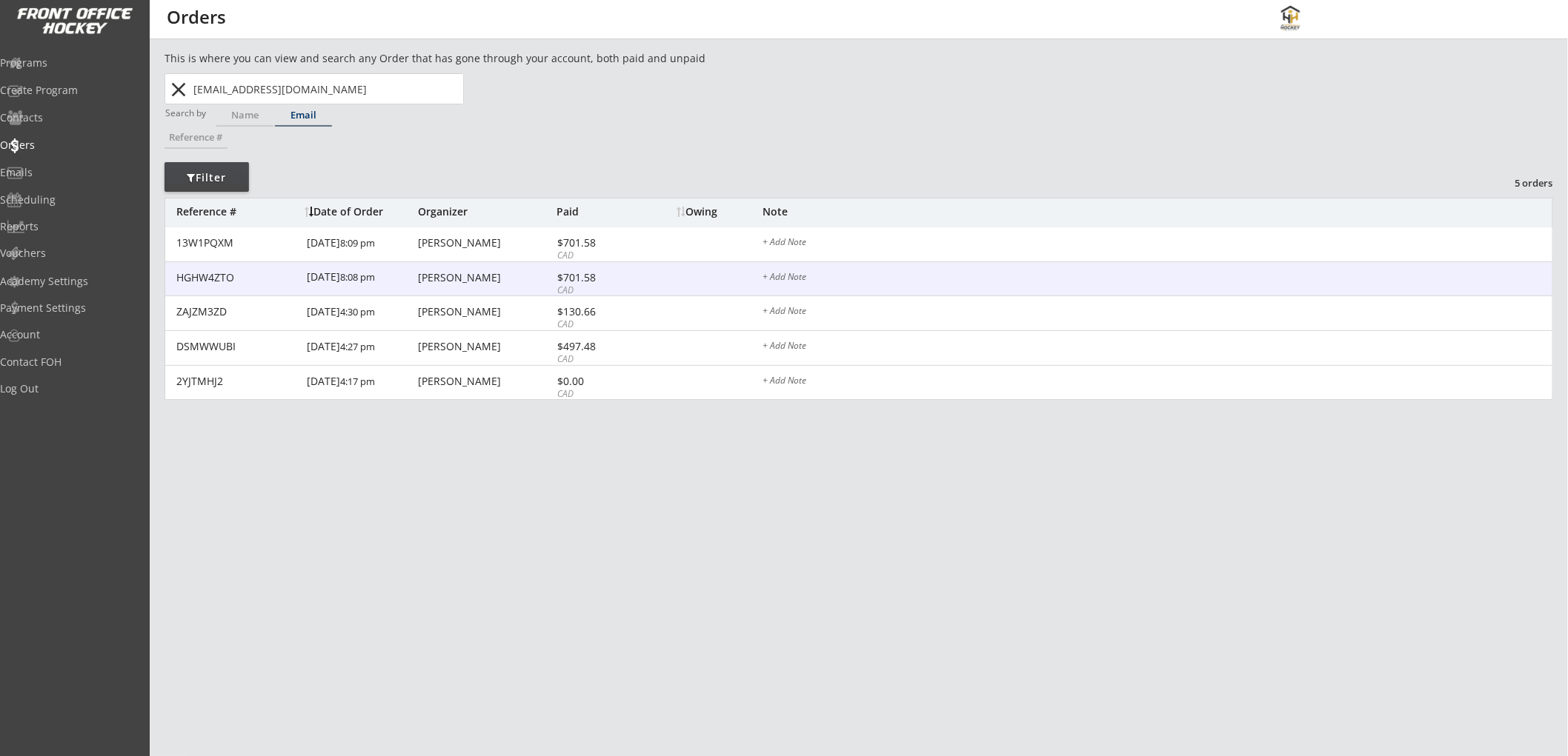
type input "[EMAIL_ADDRESS][DOMAIN_NAME]"
click at [602, 283] on div "$701.58" at bounding box center [596, 278] width 80 height 12
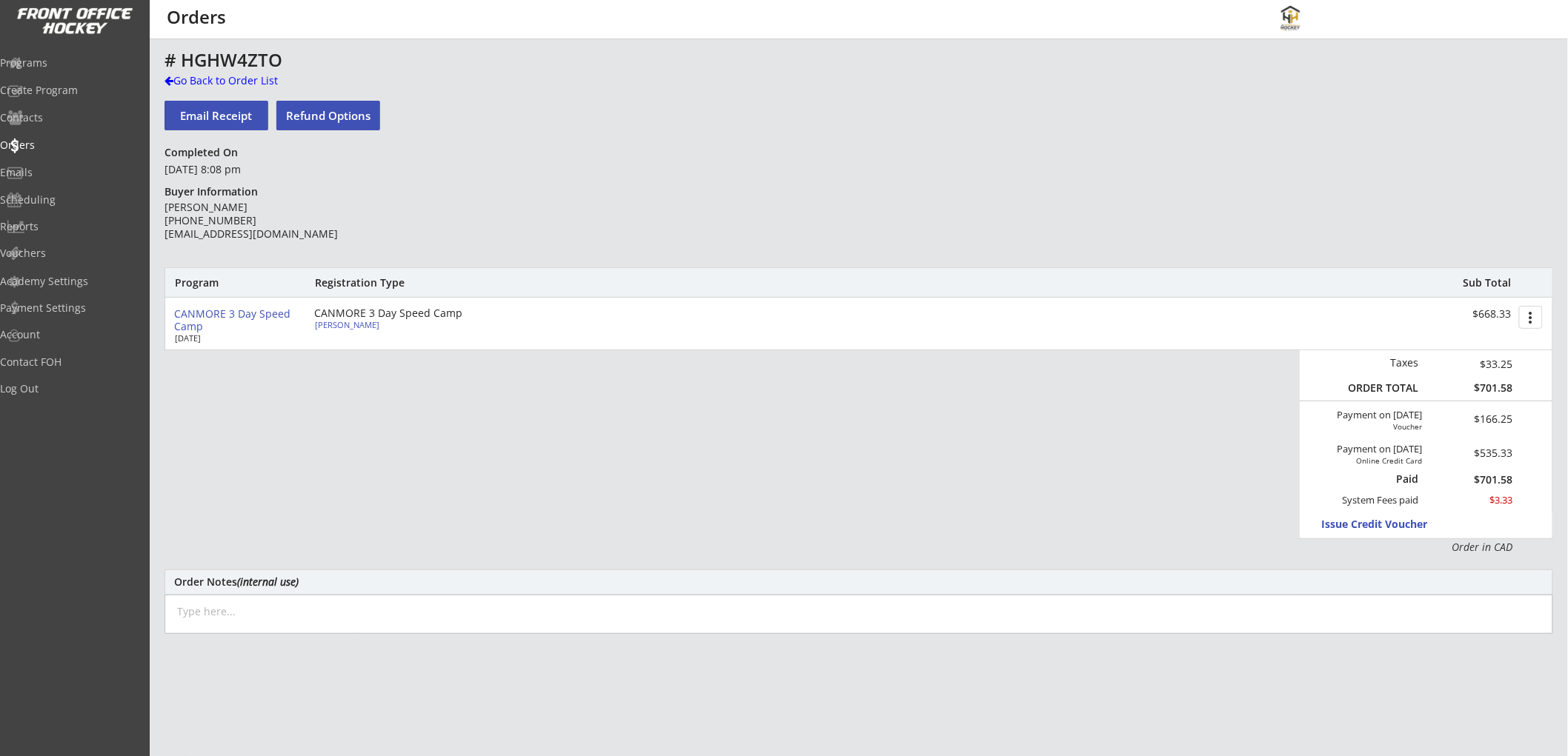
click at [239, 611] on textarea at bounding box center [859, 614] width 1389 height 39
paste textarea "[DATE]: Issued $100 ($50 for Anson/$50 for Isla) promotional credit for singing…"
click at [353, 610] on textarea "[DATE]: Issued $100 ($50 for Anson/$50 for Isla) promotional credit for singing…" at bounding box center [859, 614] width 1389 height 39
click at [412, 609] on textarea "[DATE]: Issued $100 ($50 for [PERSON_NAME]/$50 for Isla) promotional credit for…" at bounding box center [859, 614] width 1389 height 39
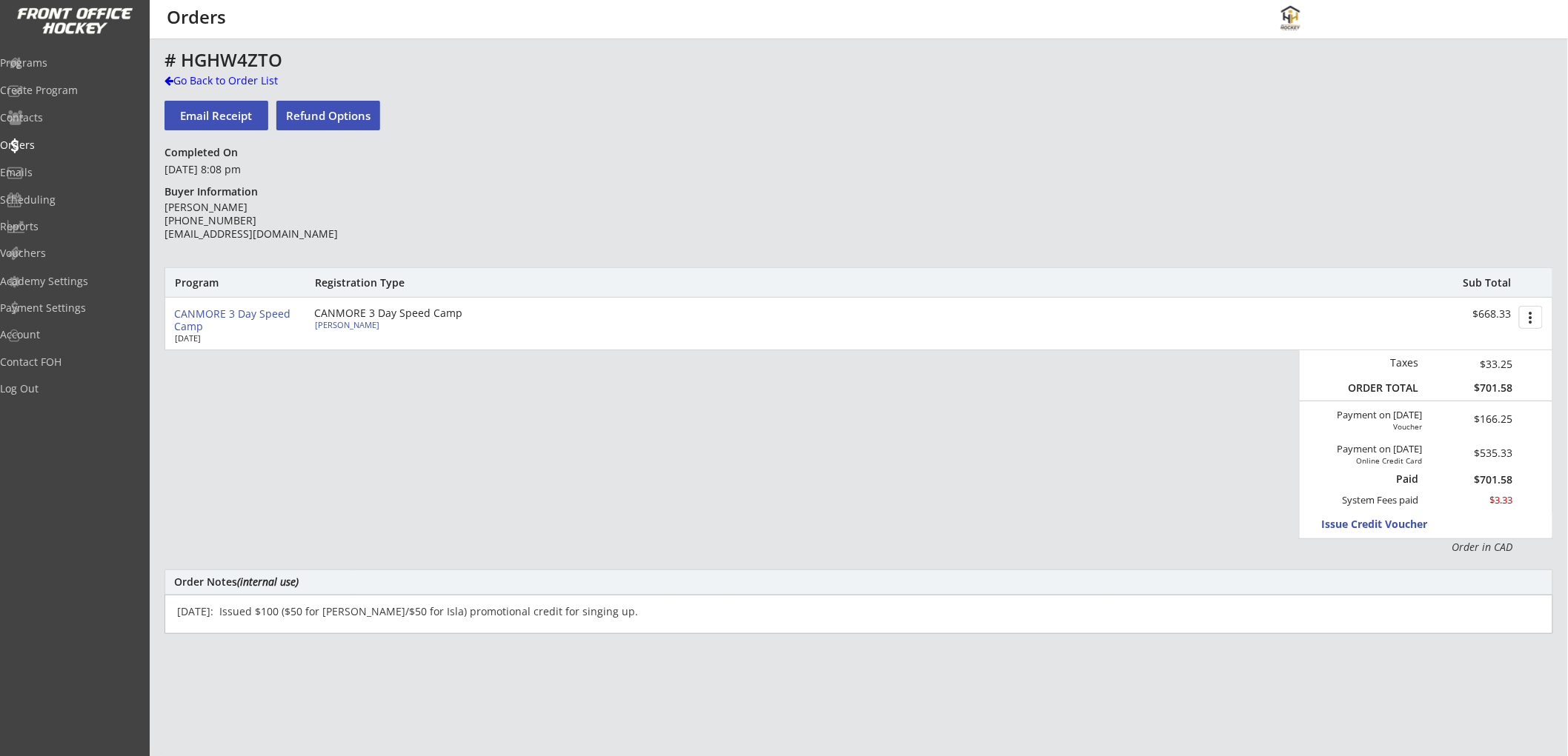
click at [412, 609] on textarea "[DATE]: Issued $100 ($50 for [PERSON_NAME]/$50 for Isla) promotional credit for…" at bounding box center [859, 614] width 1389 height 39
type textarea "[DATE]: Issued $100 ($50 for [PERSON_NAME]/$50 for [PERSON_NAME]) promotional c…"
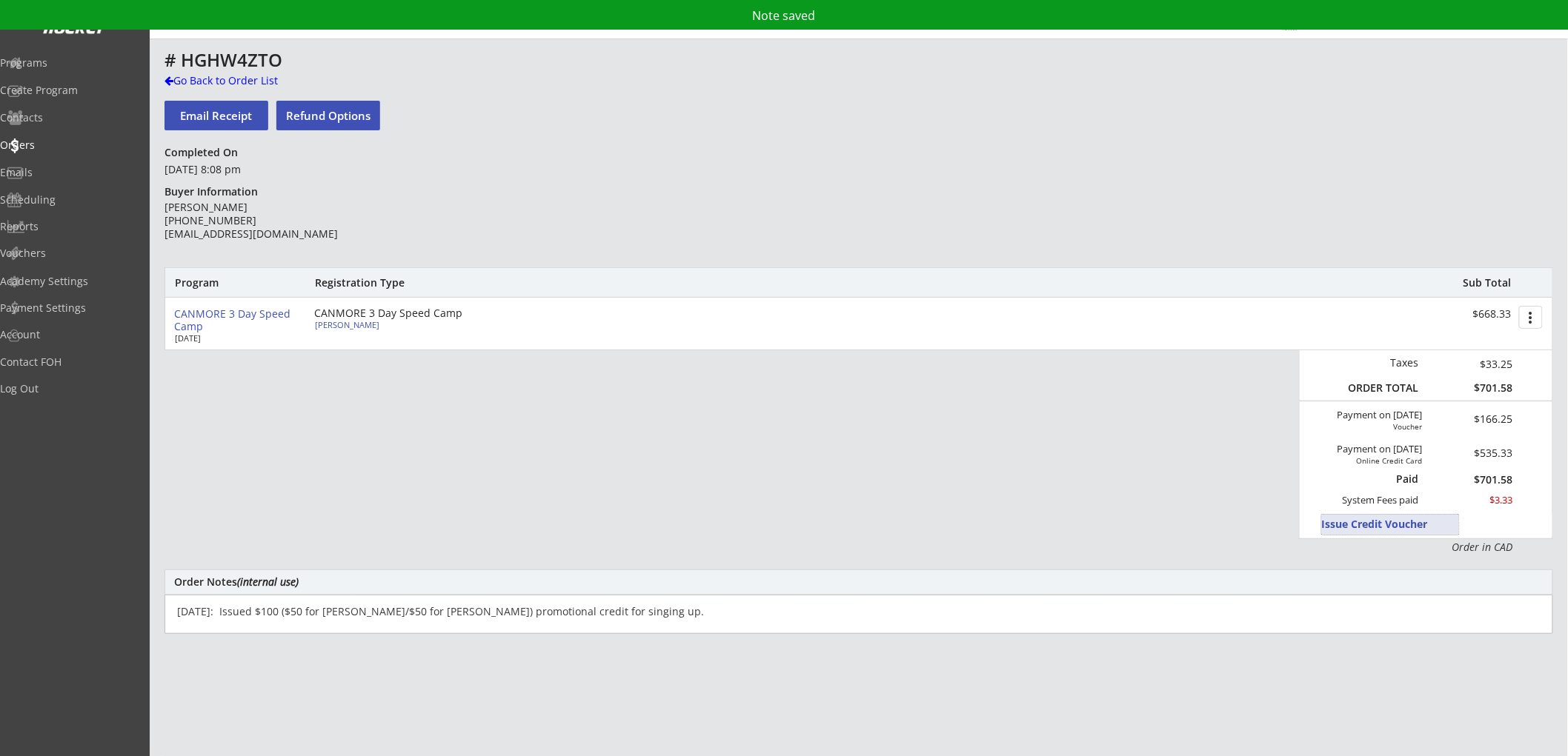
click at [1353, 518] on button "Issue Credit Voucher" at bounding box center [1390, 525] width 137 height 20
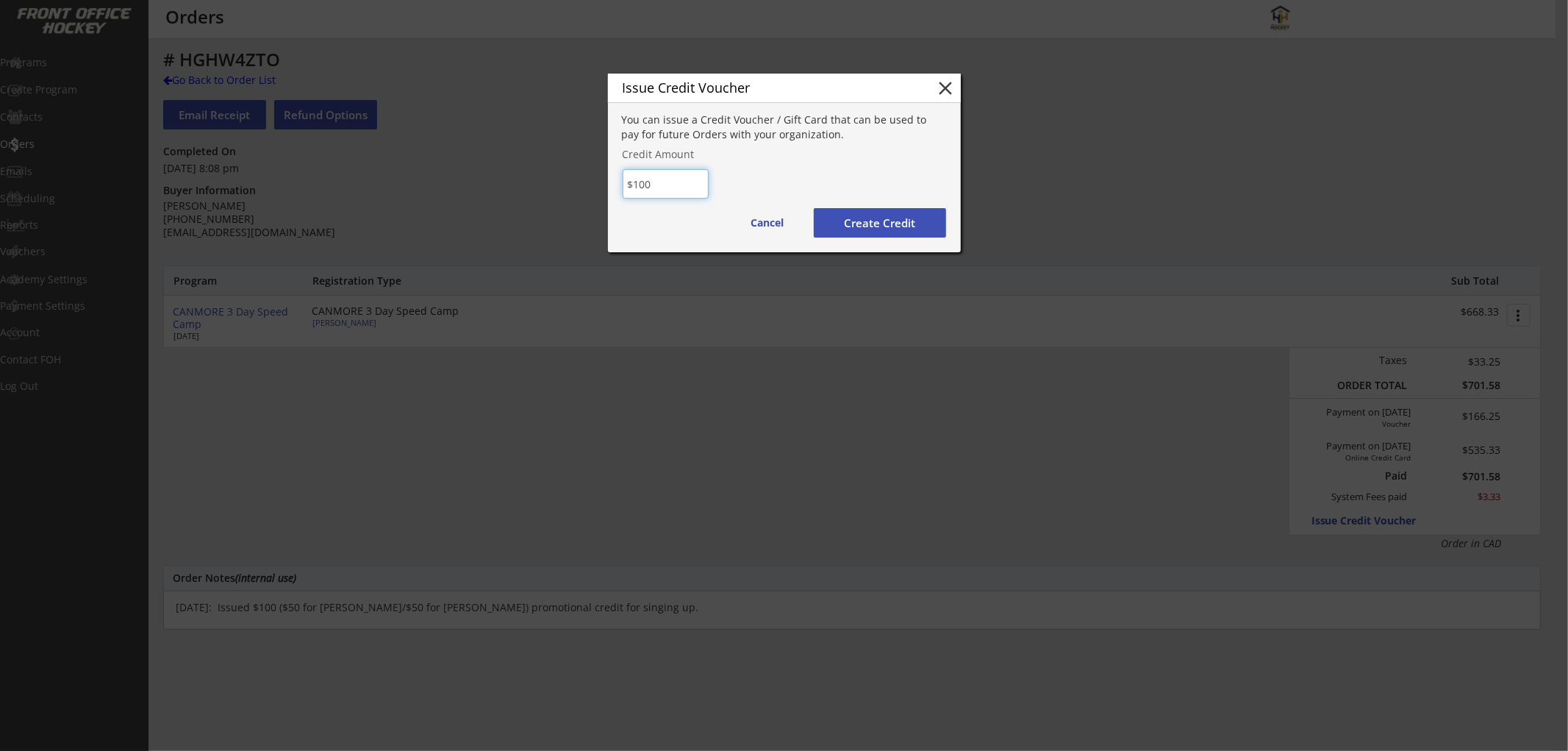
type input "$100"
click at [871, 223] on button "Create Credit" at bounding box center [881, 223] width 132 height 30
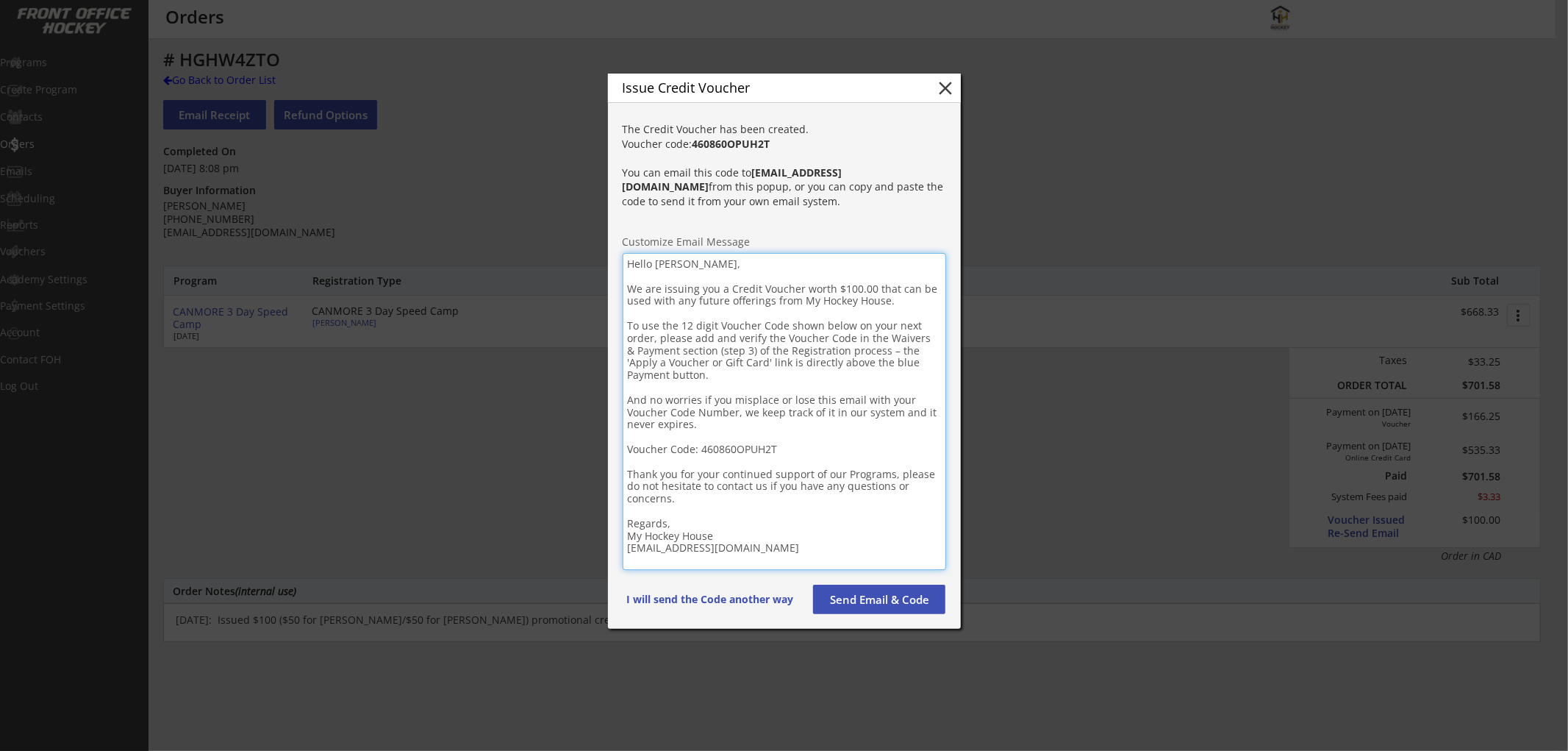
drag, startPoint x: 776, startPoint y: 536, endPoint x: 625, endPoint y: 258, distance: 316.4
click at [625, 258] on textarea "Hello [PERSON_NAME], We are issuing you a Credit Voucher worth $100.00 that can…" at bounding box center [785, 411] width 324 height 317
paste textarea "Loremip! D sita cons adipi eli seddoeiu tem inci utl etdo ma aliqua eni adminim…"
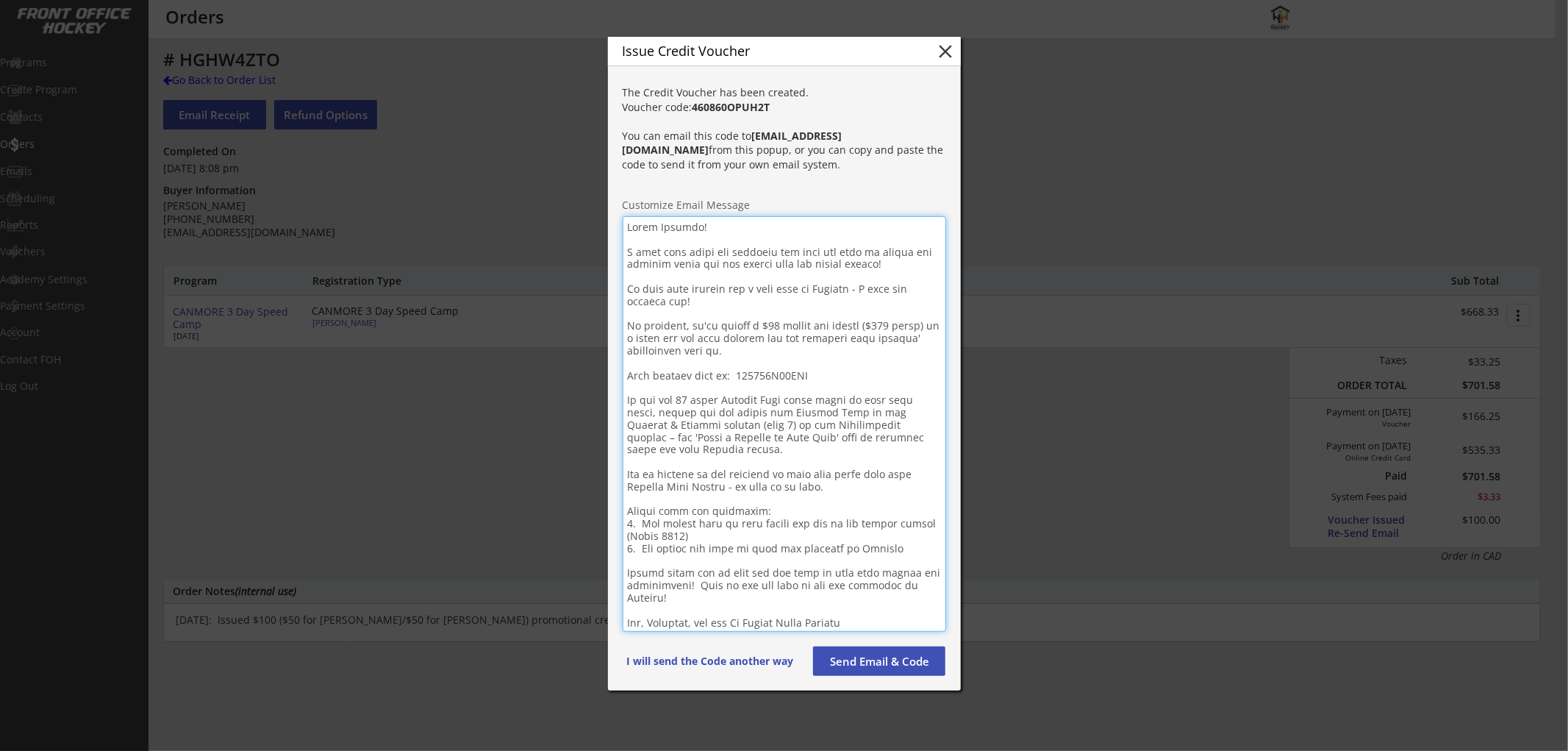
click at [665, 233] on textarea at bounding box center [785, 424] width 324 height 416
click at [722, 114] on strong "460860OPUH2T" at bounding box center [731, 107] width 78 height 14
click at [792, 377] on textarea at bounding box center [785, 425] width 324 height 417
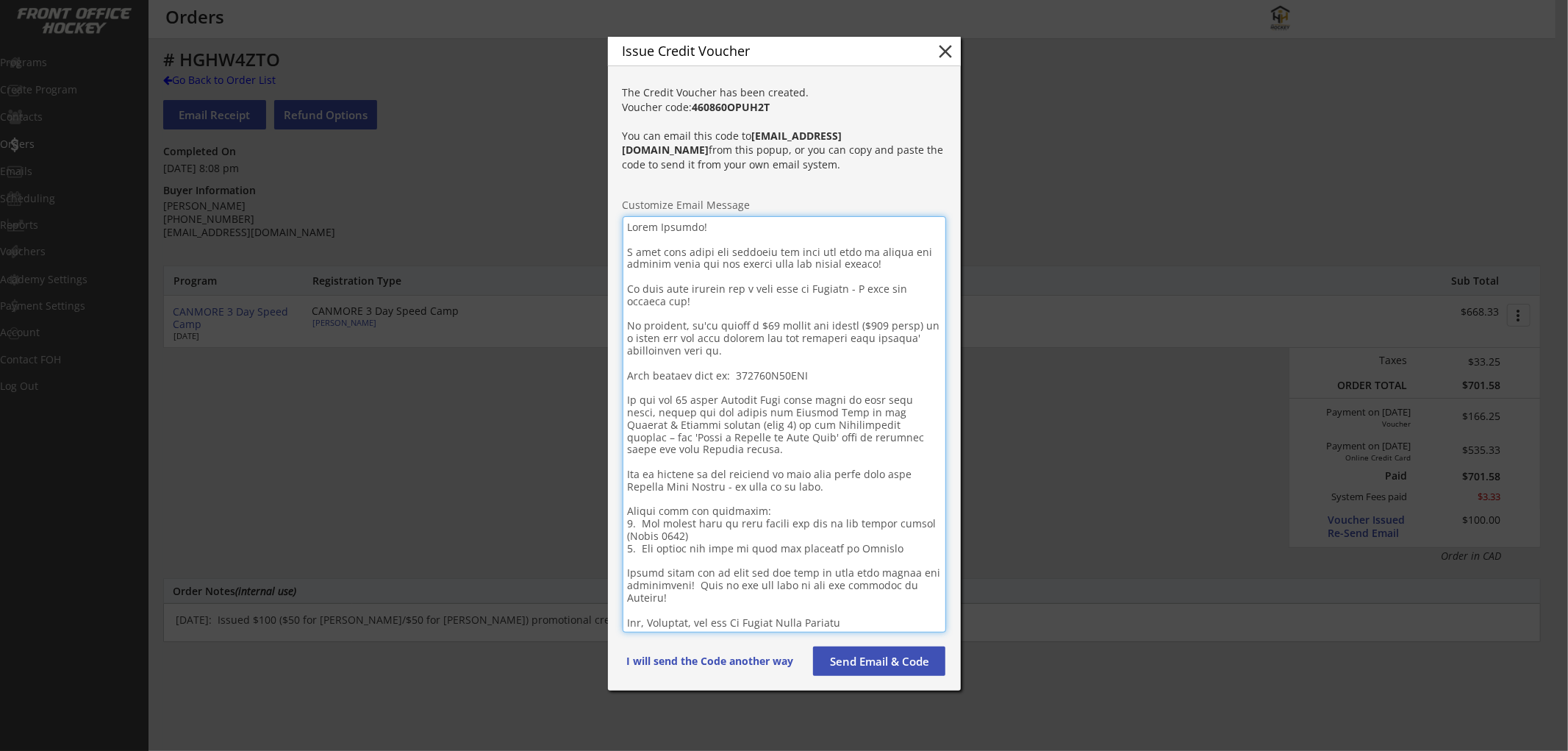
click at [792, 377] on textarea at bounding box center [785, 425] width 324 height 417
paste textarea "OPUH2T"
type textarea "Lorem Ipsumdo! S amet cons adipi eli seddoeiu tem inci utl etdo ma aliqua eni a…"
click at [882, 660] on button "Send Email & Code" at bounding box center [880, 661] width 132 height 30
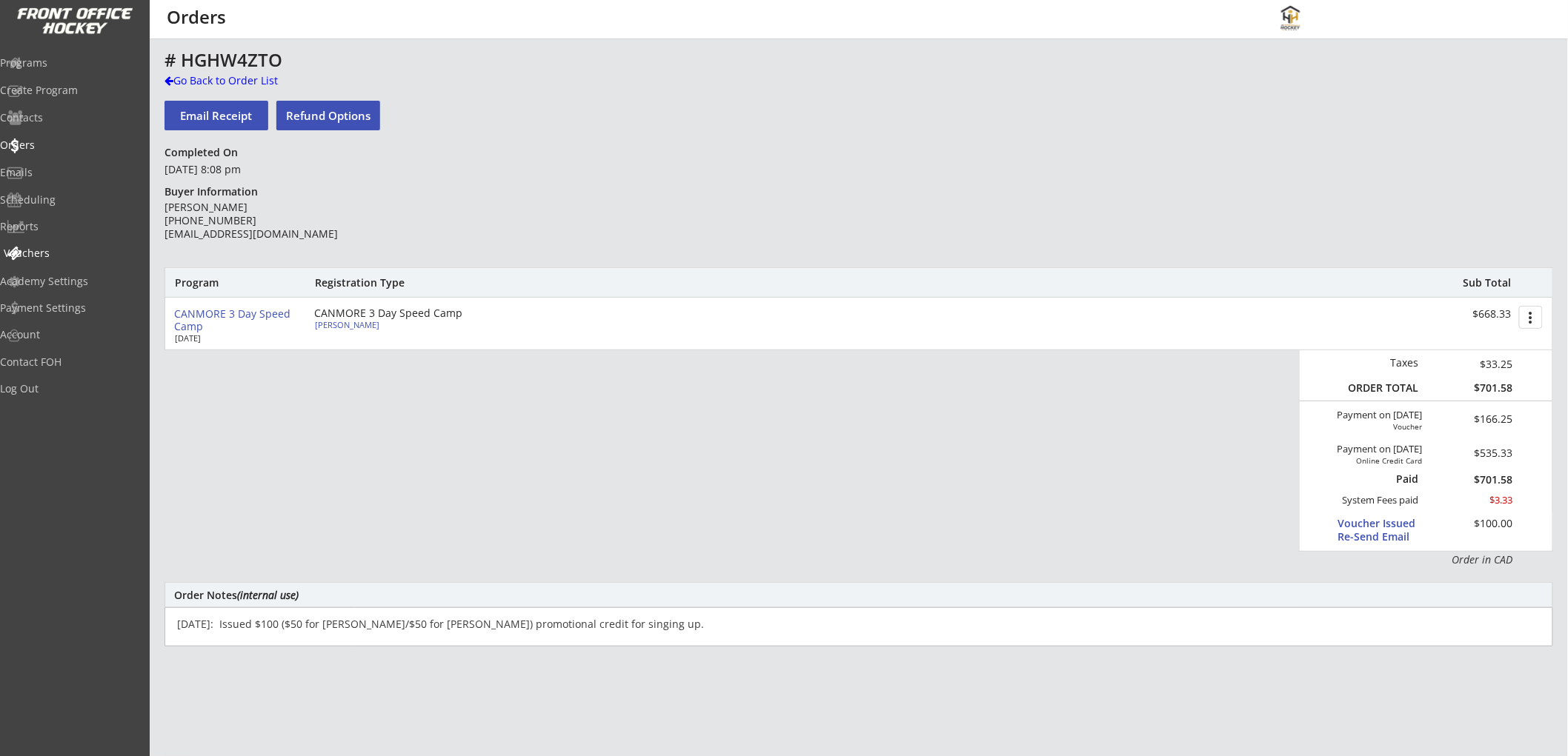
click at [64, 249] on div "Vouchers" at bounding box center [71, 253] width 133 height 10
select select ""Showing: Has Balance""
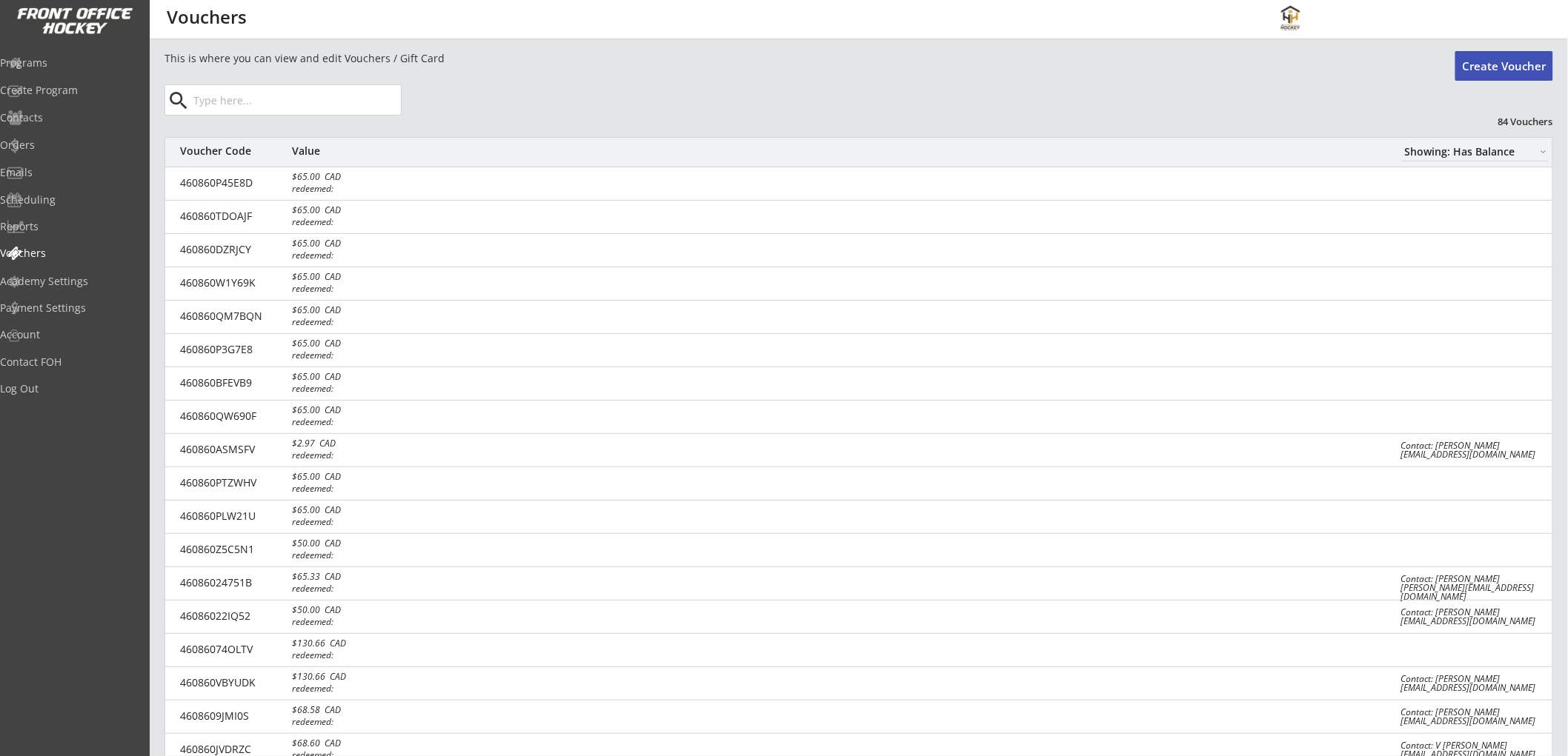
click at [301, 100] on input "input" at bounding box center [296, 100] width 211 height 30
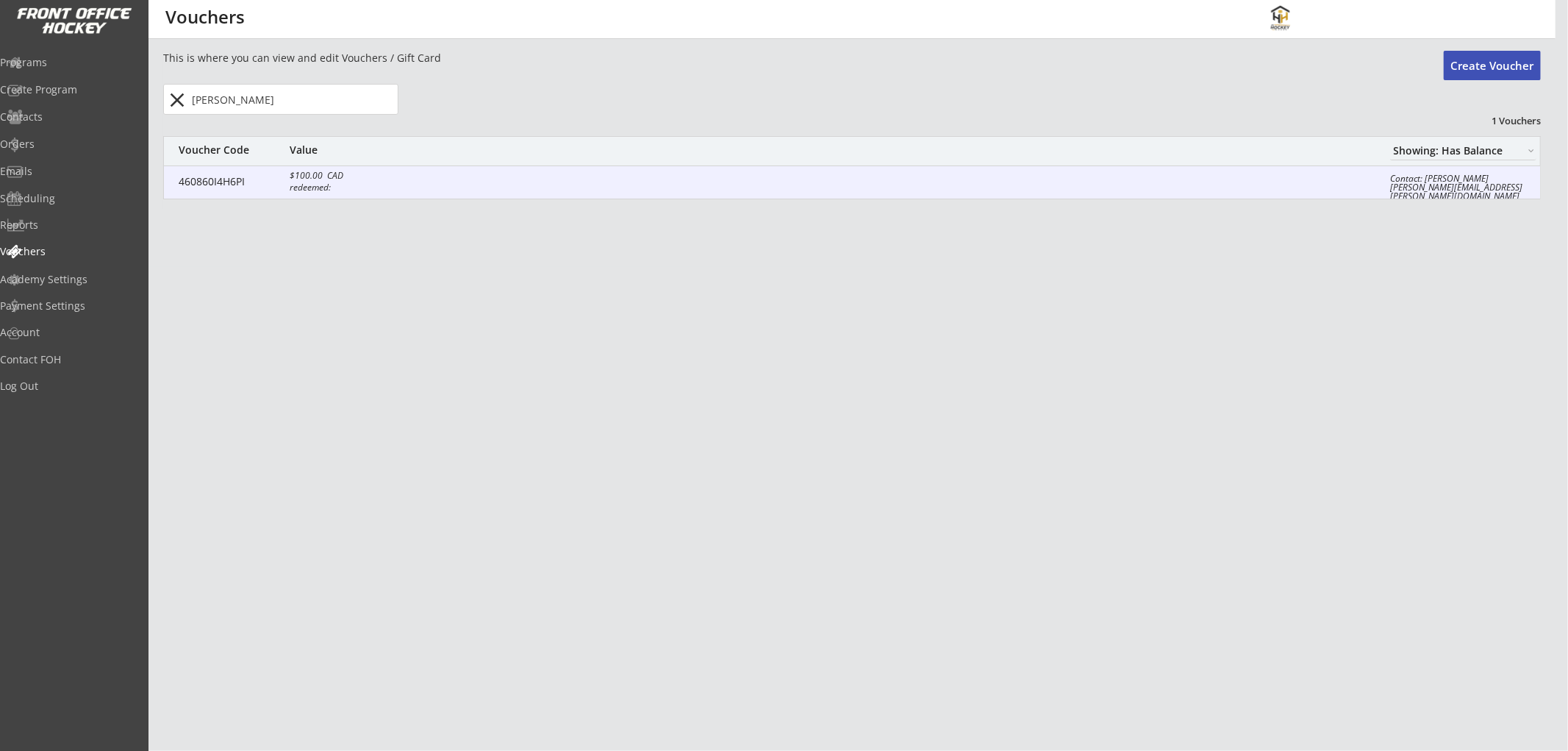
type input "[PERSON_NAME]"
click at [388, 177] on div "$100.00 CAD" at bounding box center [340, 176] width 101 height 9
select select ""CAD""
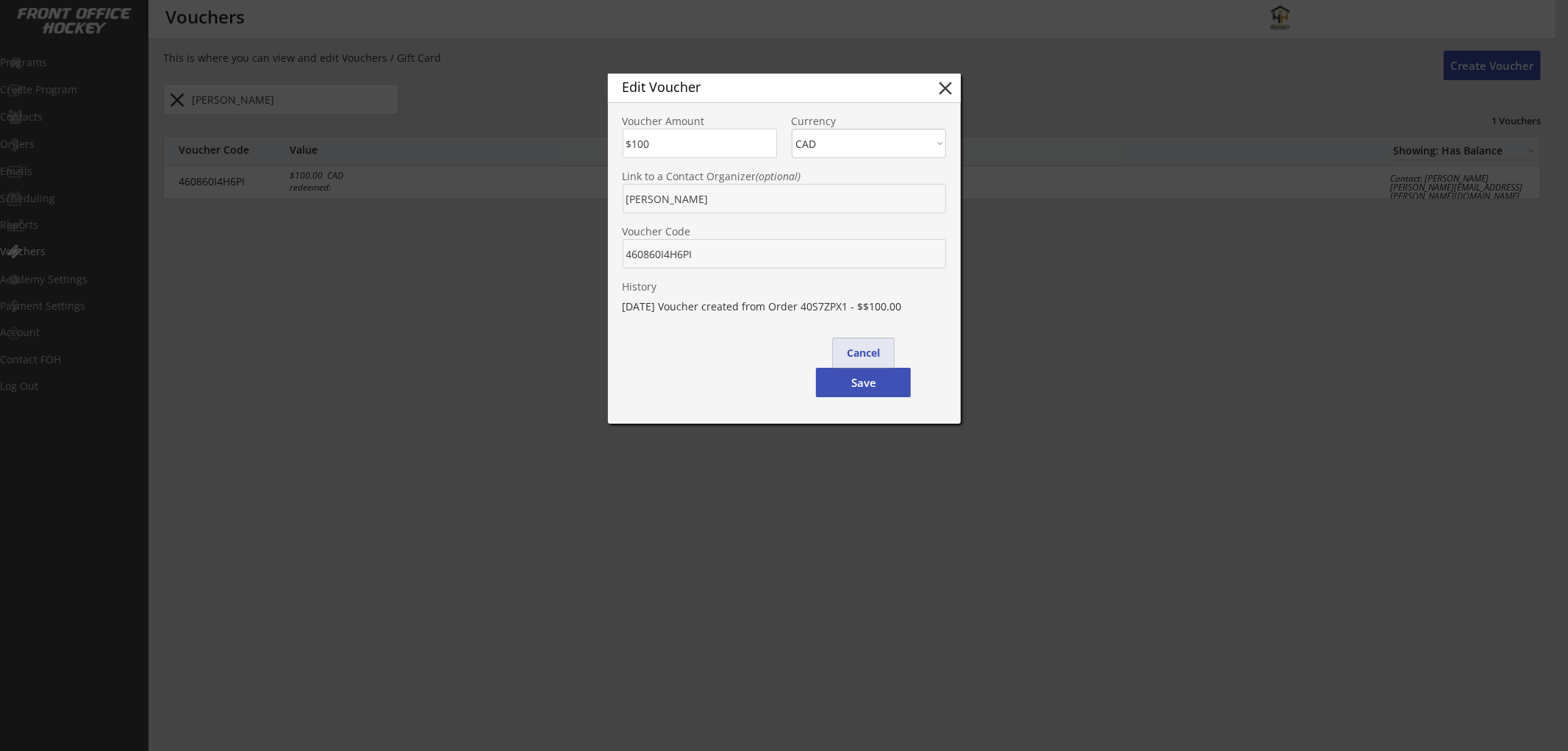
click at [857, 349] on button "Cancel" at bounding box center [863, 353] width 61 height 30
type input "$0"
select select ""PLACEHOLDER_1427118222253""
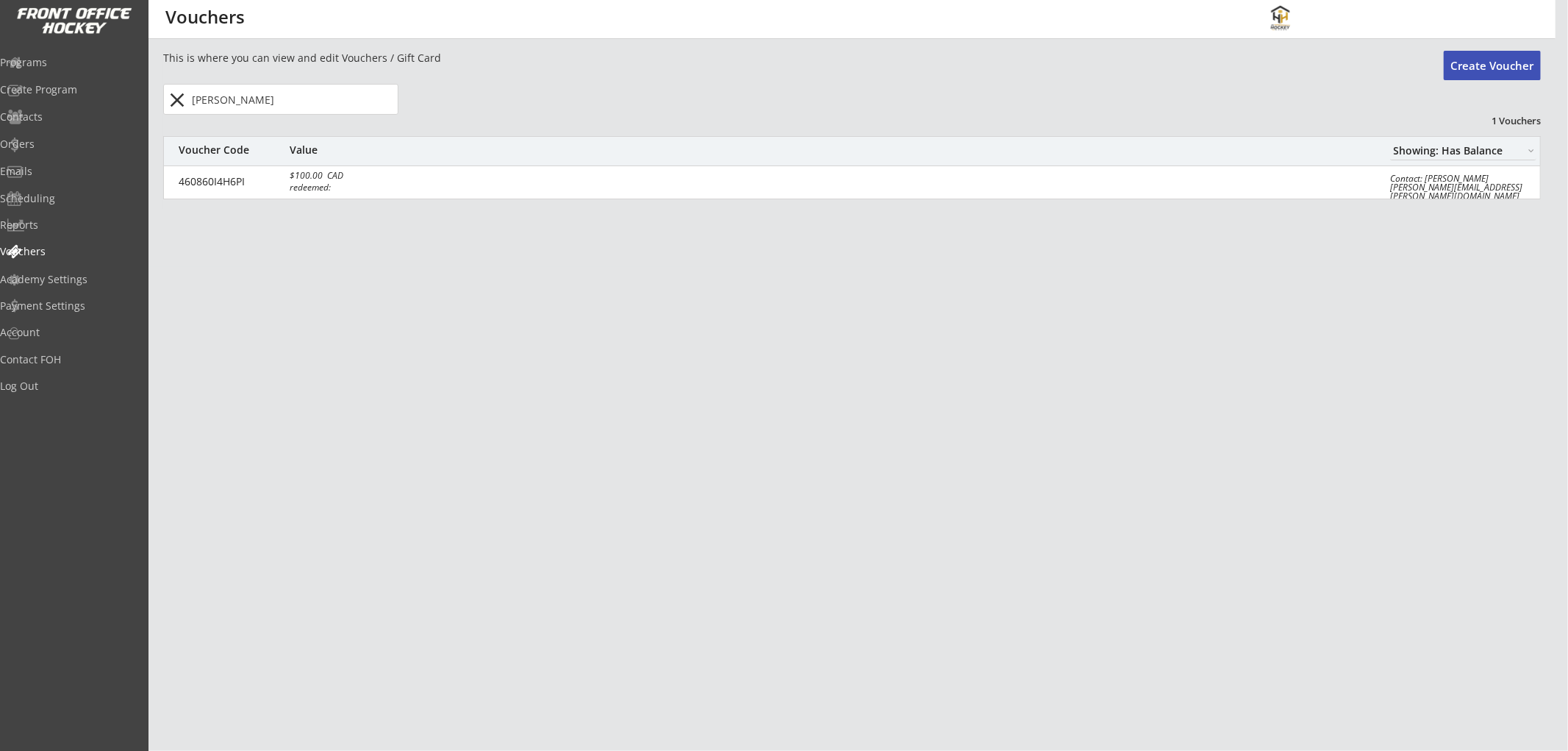
drag, startPoint x: 285, startPoint y: 89, endPoint x: 145, endPoint y: 90, distance: 140.0
click at [145, 90] on body "REVENUE $ 29,870 Last 30 days REGISTRATIONS 172 Last 30 days CONTACTS 81 New in…" at bounding box center [784, 375] width 1568 height 751
paste input "[EMAIL_ADDRESS][DOMAIN_NAME]"
drag, startPoint x: 368, startPoint y: 98, endPoint x: 191, endPoint y: 105, distance: 177.1
click at [191, 105] on input "input" at bounding box center [294, 99] width 209 height 30
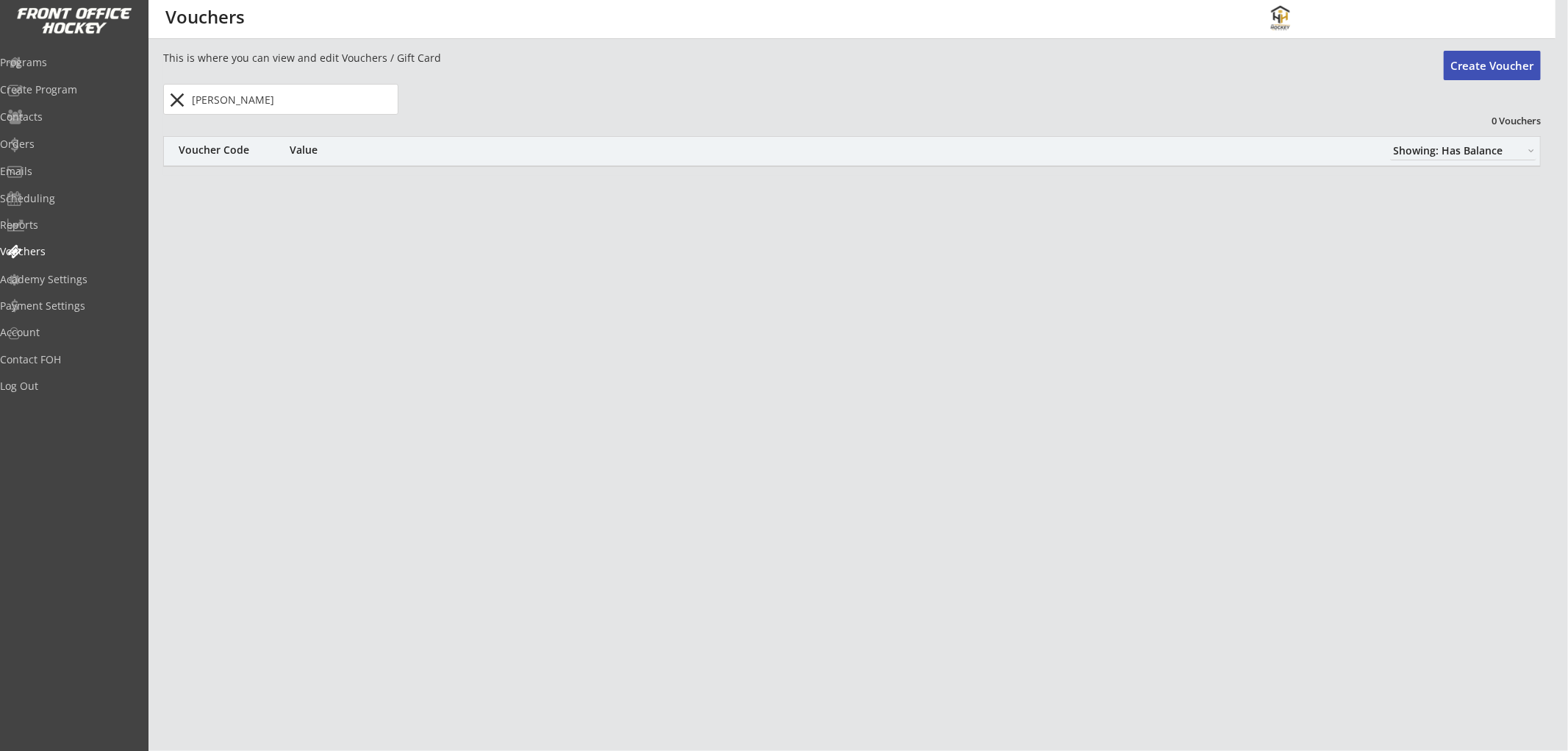
type input "[PERSON_NAME]"
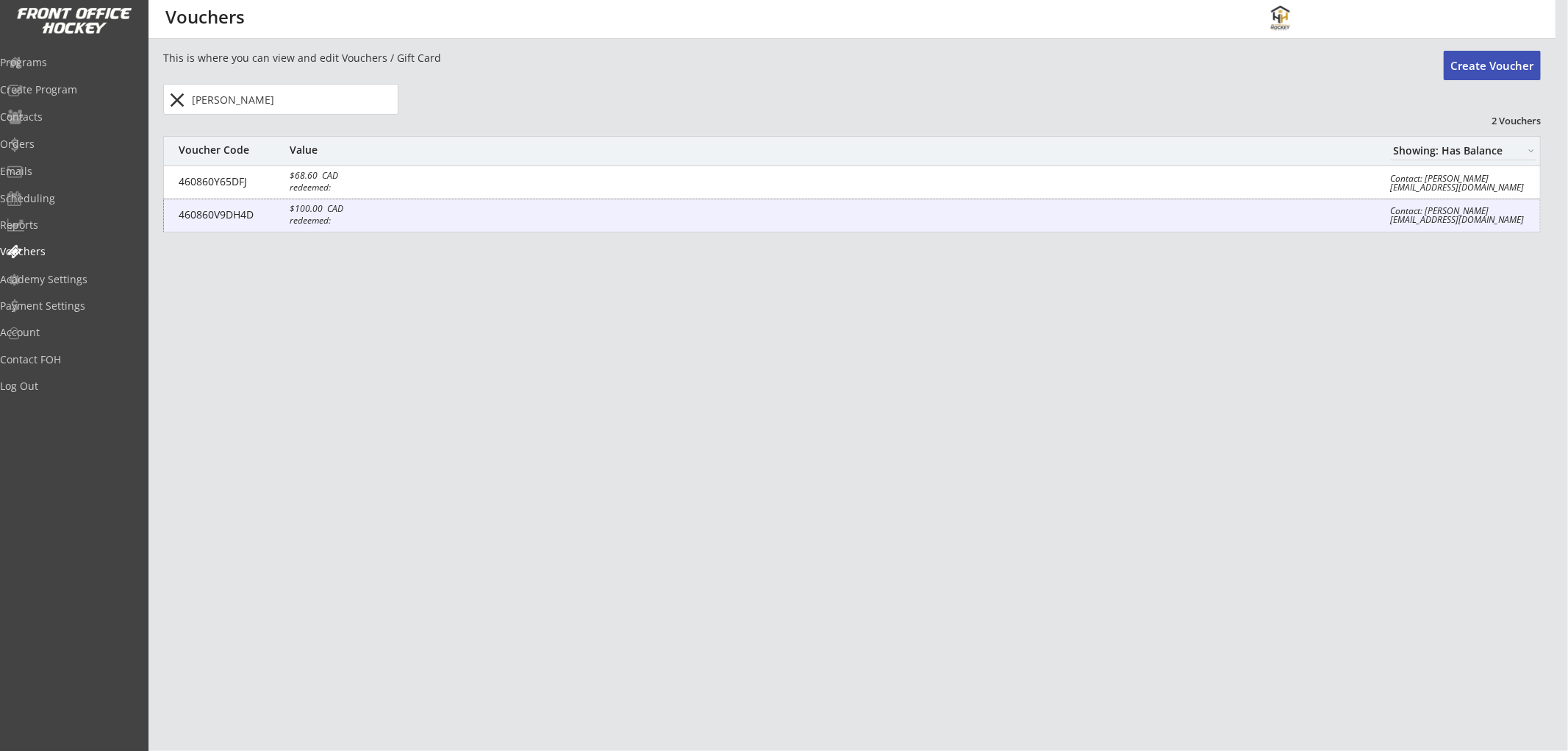
click at [415, 211] on div "460860V9DH4D $100.00 CAD redeemed: Contact: [PERSON_NAME] [EMAIL_ADDRESS][DOMAI…" at bounding box center [853, 215] width 1377 height 33
type input "$100"
select select ""CAD""
type input "[PERSON_NAME]"
type input "460860V9DH4D"
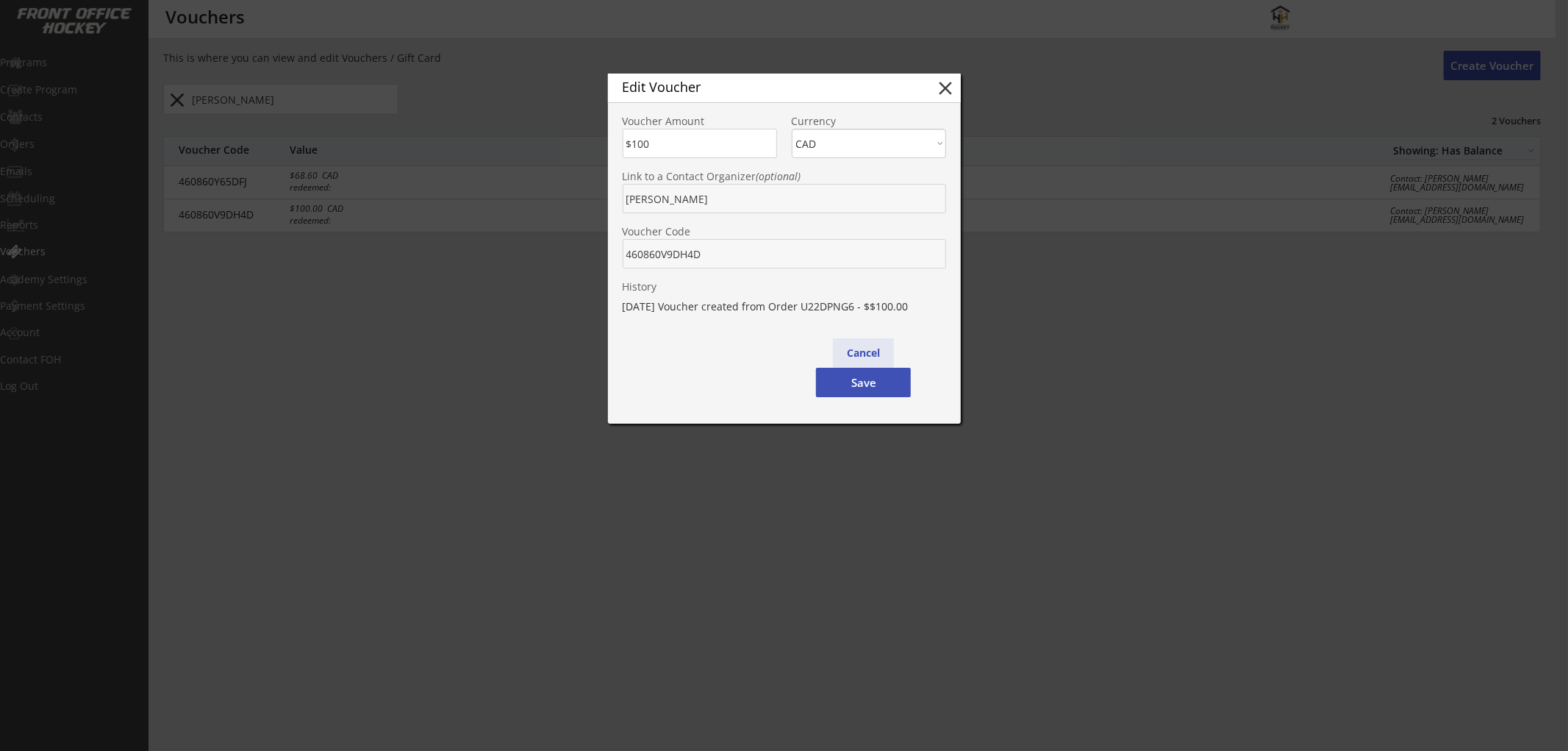
click at [858, 350] on button "Cancel" at bounding box center [863, 353] width 61 height 30
type input "$0"
select select ""PLACEHOLDER_1427118222253""
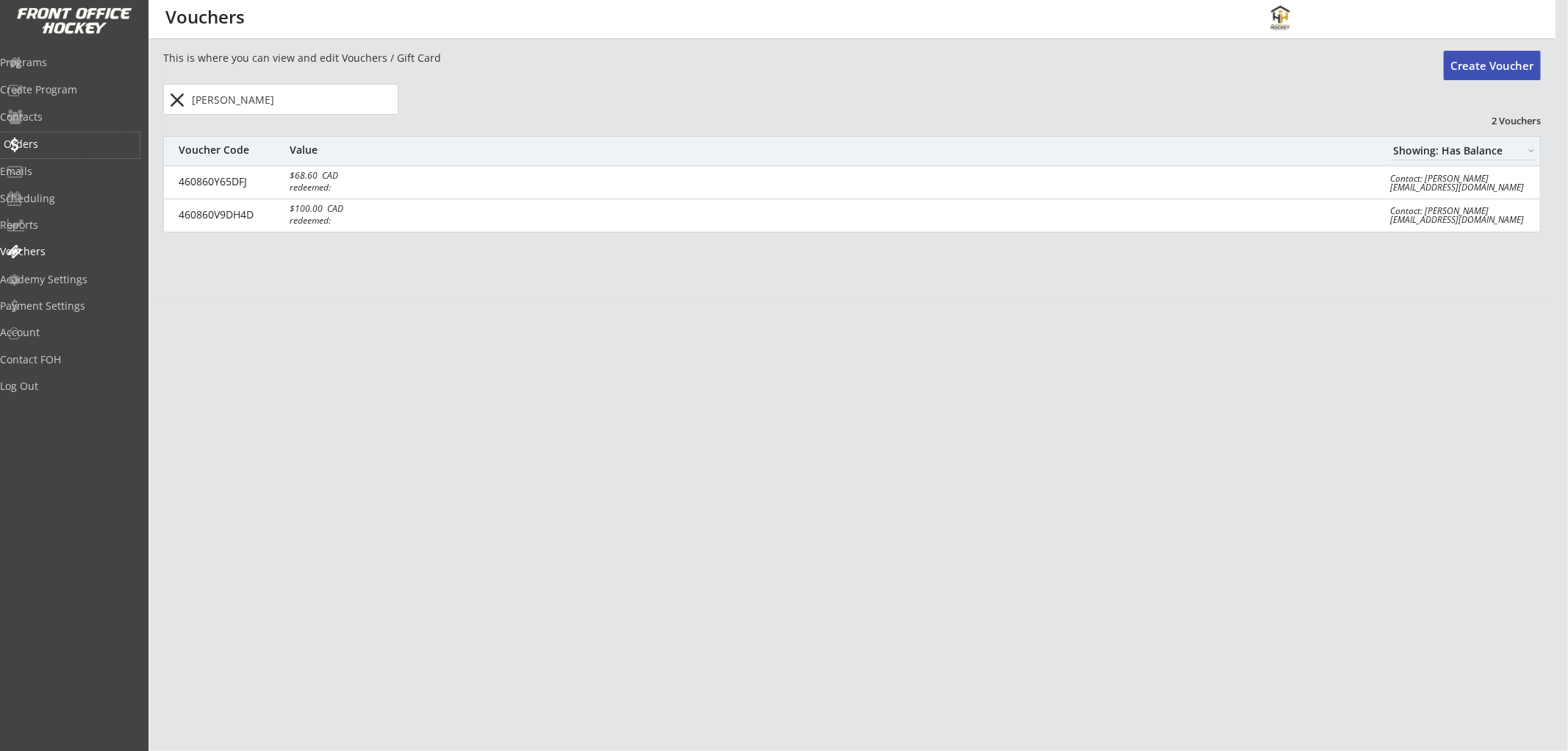
click at [57, 142] on div "Orders" at bounding box center [70, 144] width 132 height 10
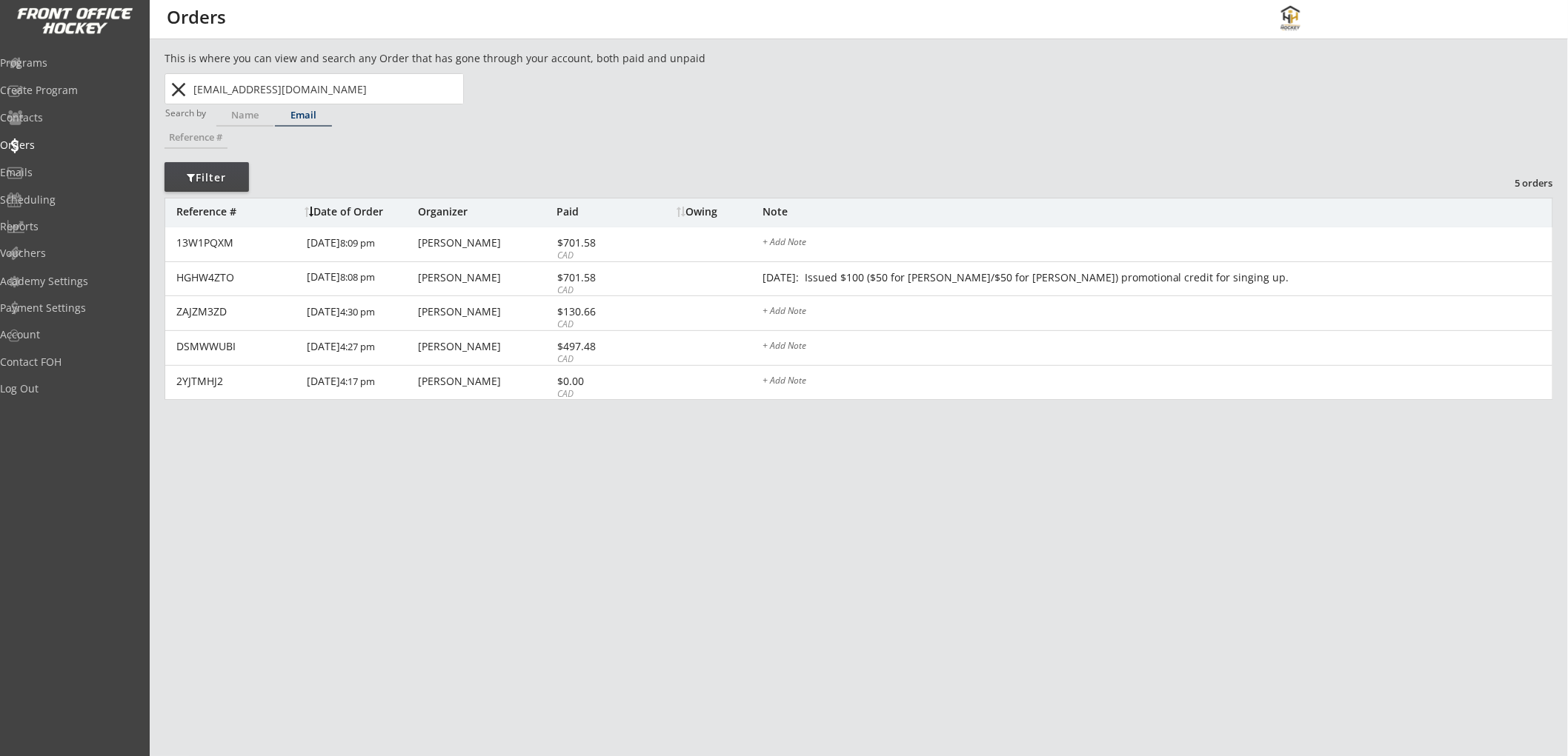
click at [182, 92] on button "close" at bounding box center [178, 89] width 24 height 23
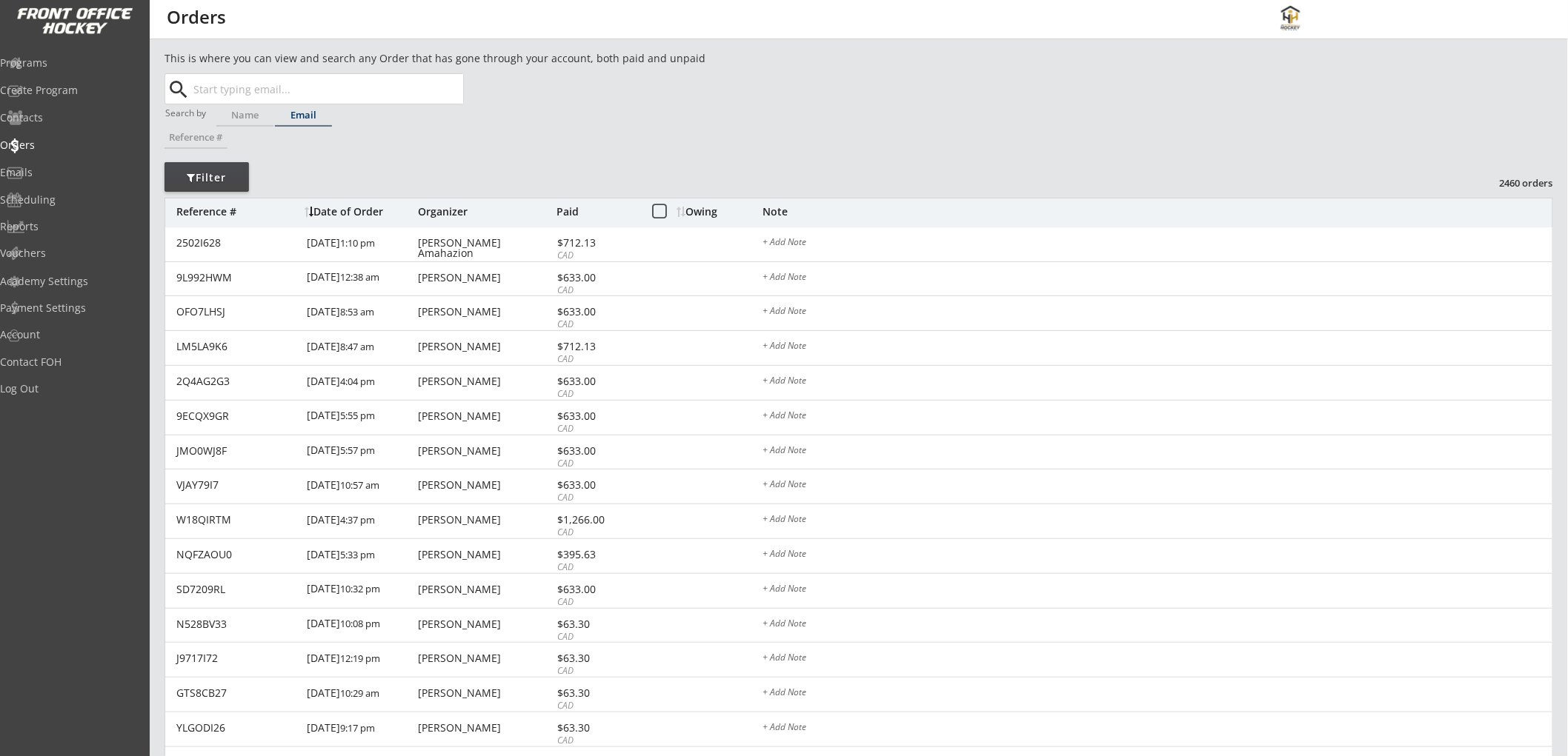
click at [276, 85] on input "text" at bounding box center [326, 88] width 272 height 30
paste input "[EMAIL_ADDRESS][DOMAIN_NAME]"
click at [277, 115] on strong "[EMAIL_ADDRESS][DOMAIN_NAME]" at bounding box center [295, 118] width 178 height 14
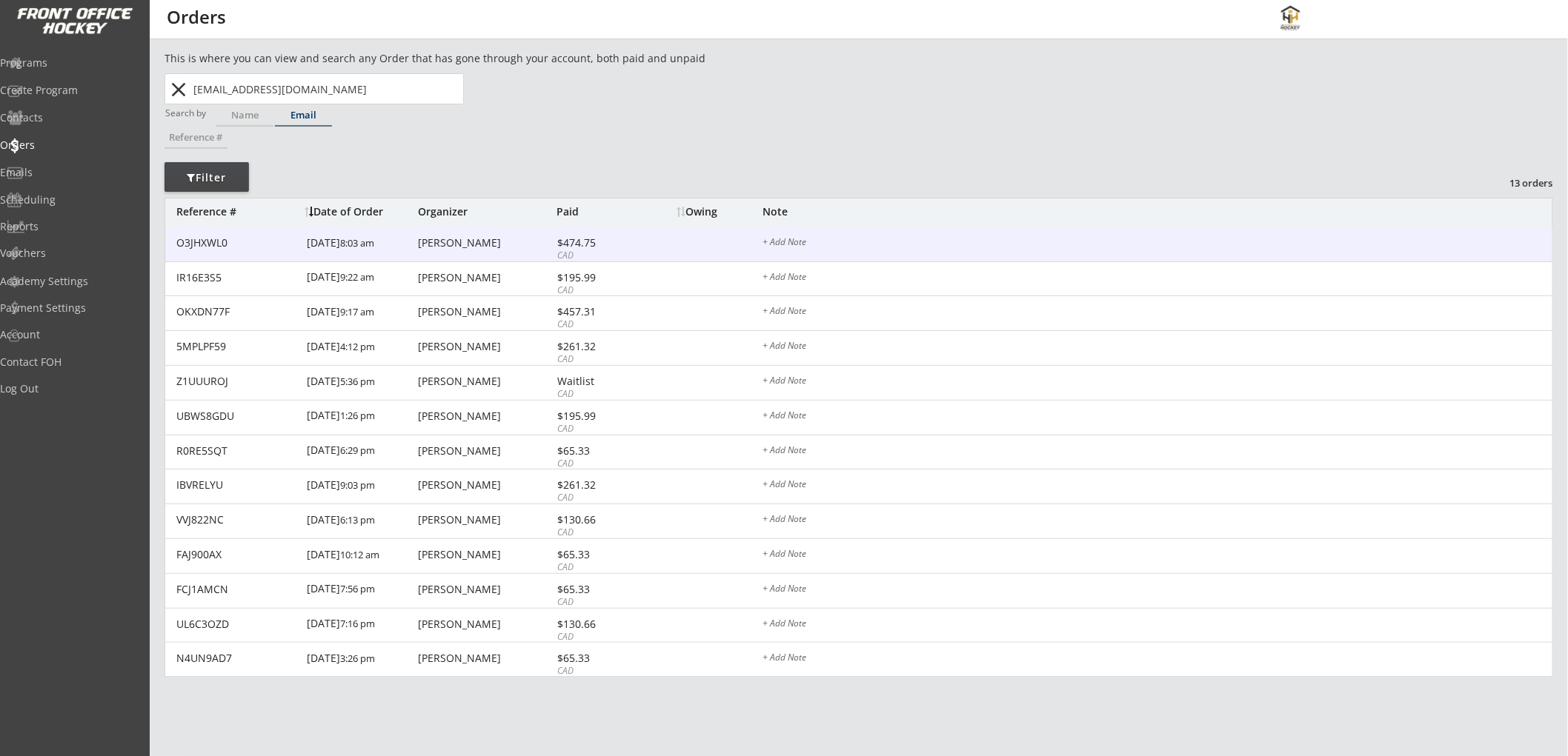
type input "[EMAIL_ADDRESS][DOMAIN_NAME]"
click at [574, 242] on div "$474.75" at bounding box center [596, 243] width 80 height 10
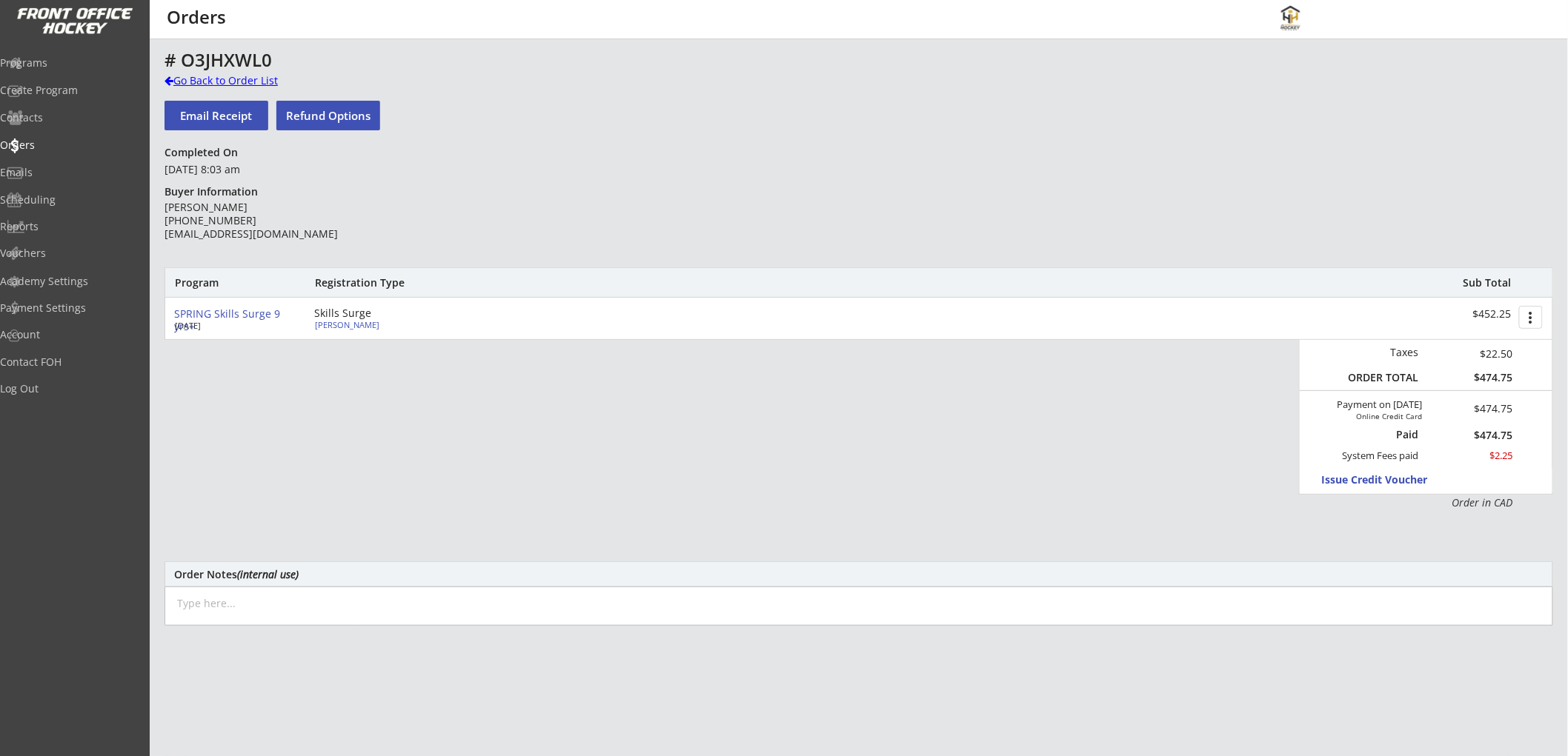
click at [203, 78] on div "Go Back to Order List" at bounding box center [241, 80] width 153 height 14
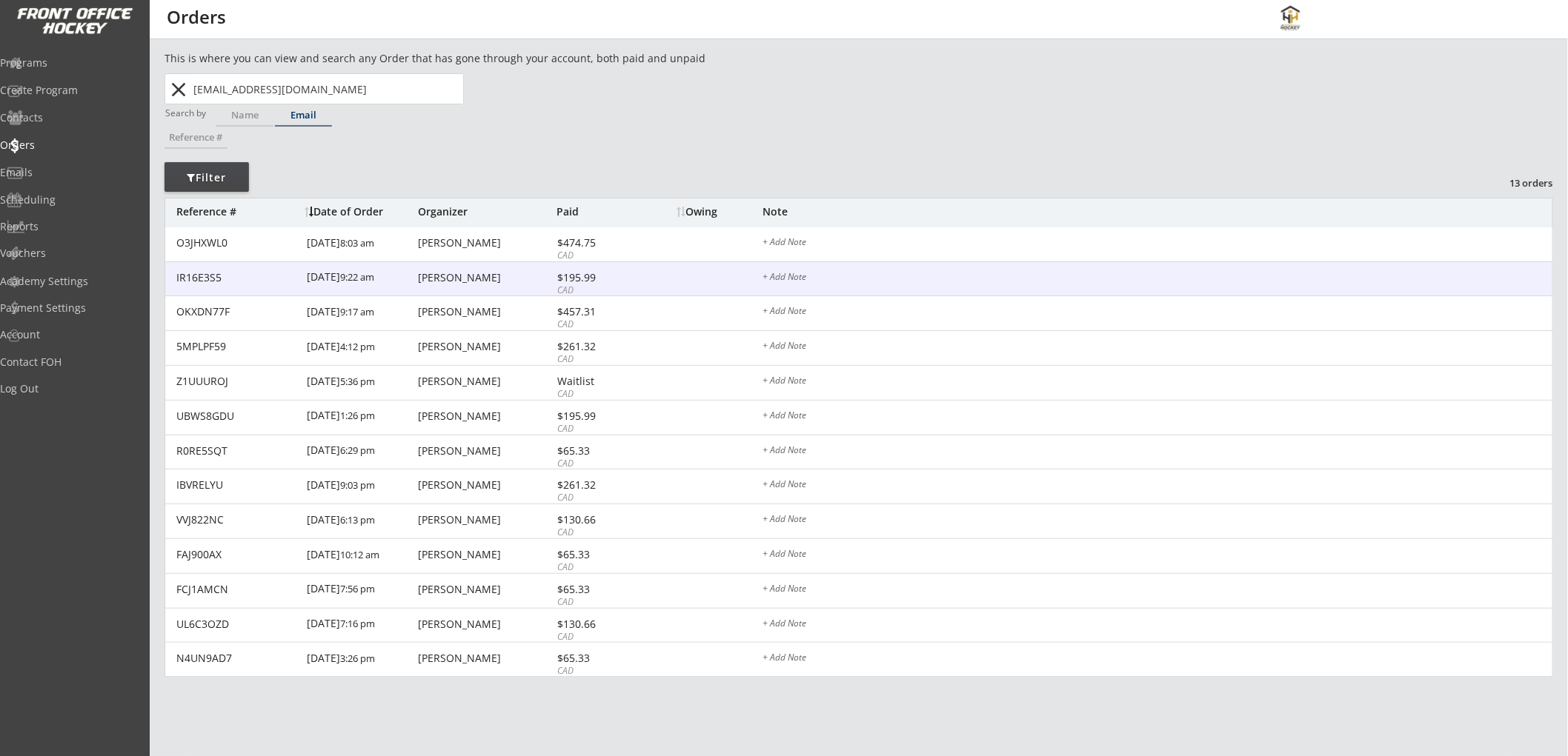
click at [474, 265] on div "IR16E3S5 [DATE] 9:22 am [PERSON_NAME] $195.99 CAD + Add Note" at bounding box center [859, 279] width 1387 height 35
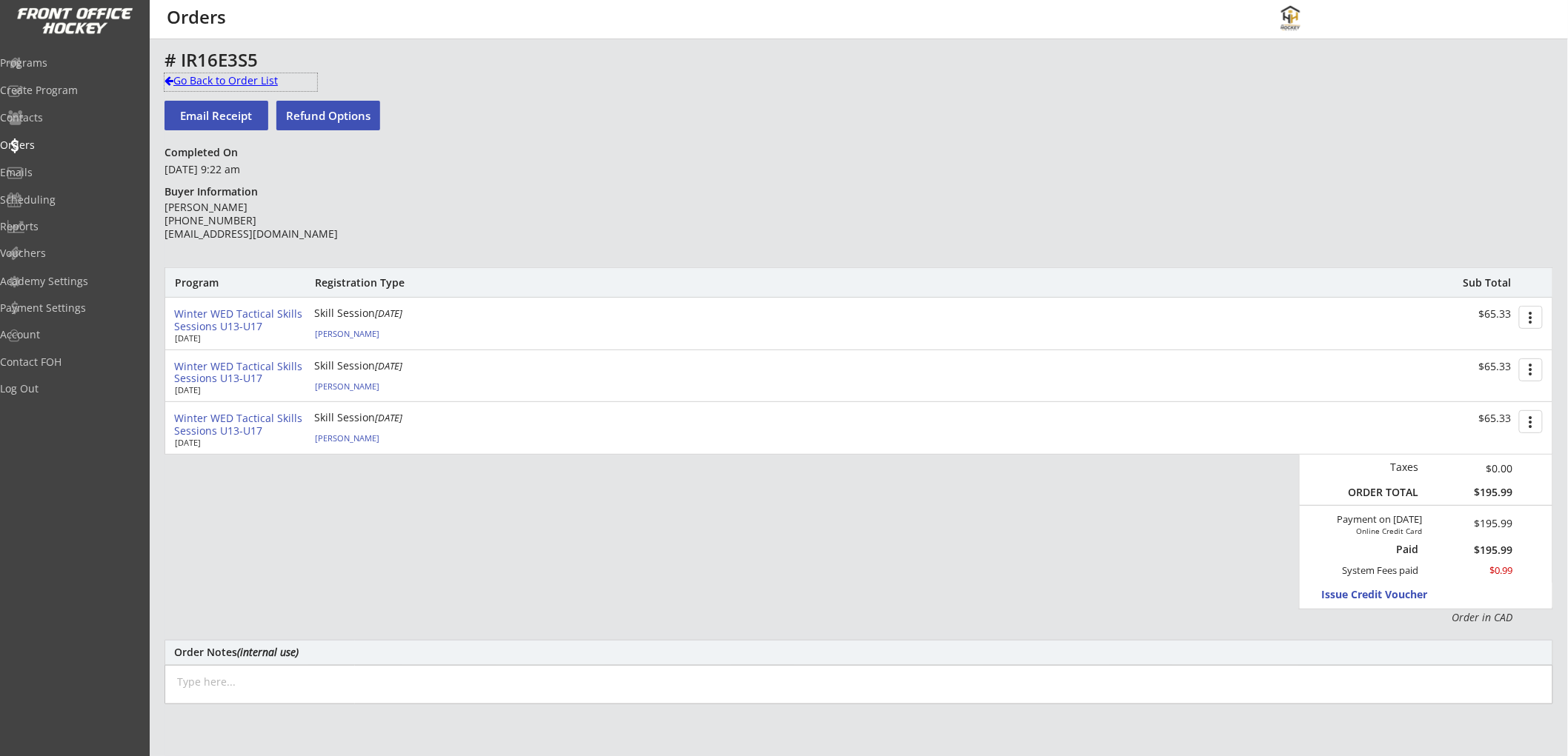
click at [195, 78] on div "Go Back to Order List" at bounding box center [241, 80] width 153 height 14
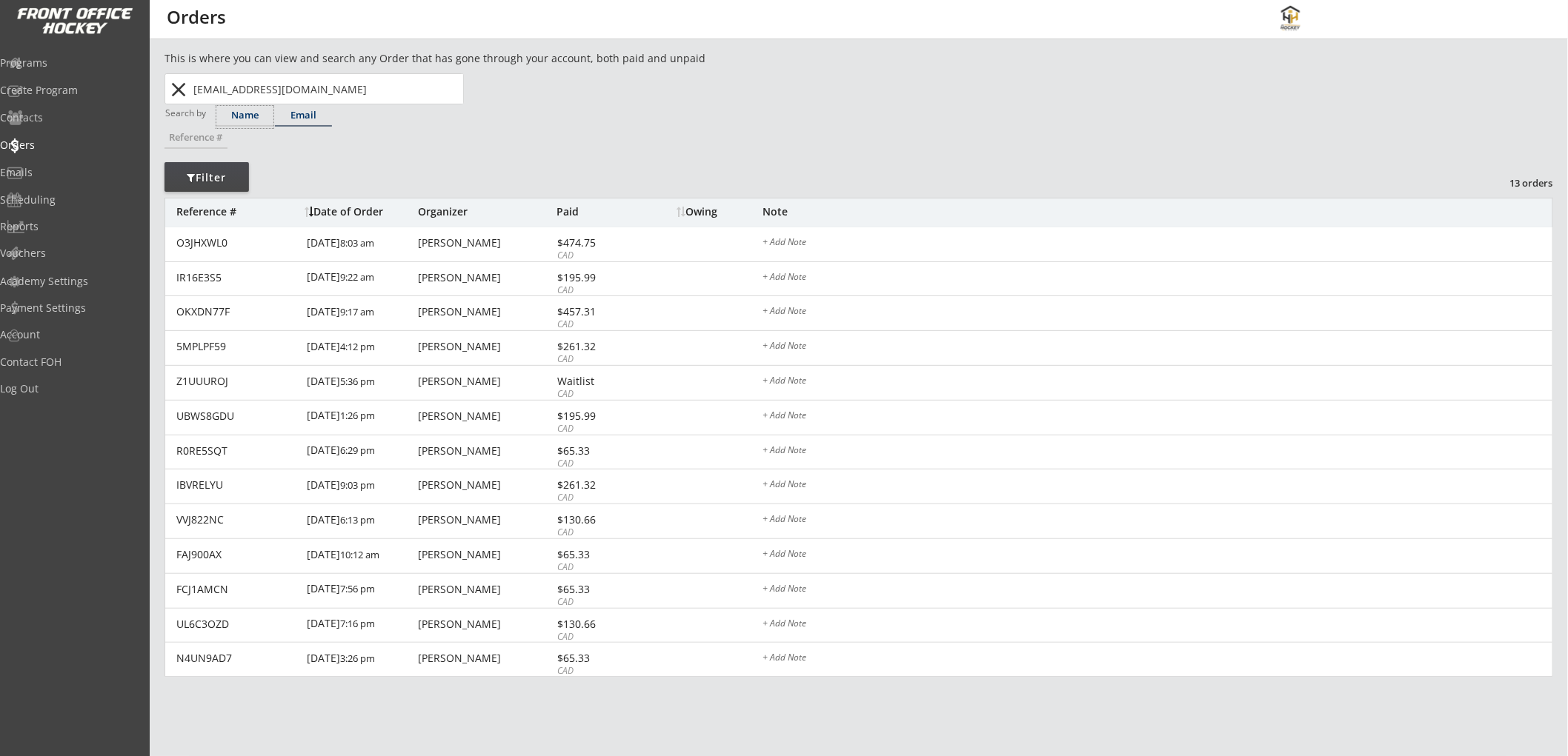
click at [253, 112] on div "Name" at bounding box center [244, 115] width 57 height 10
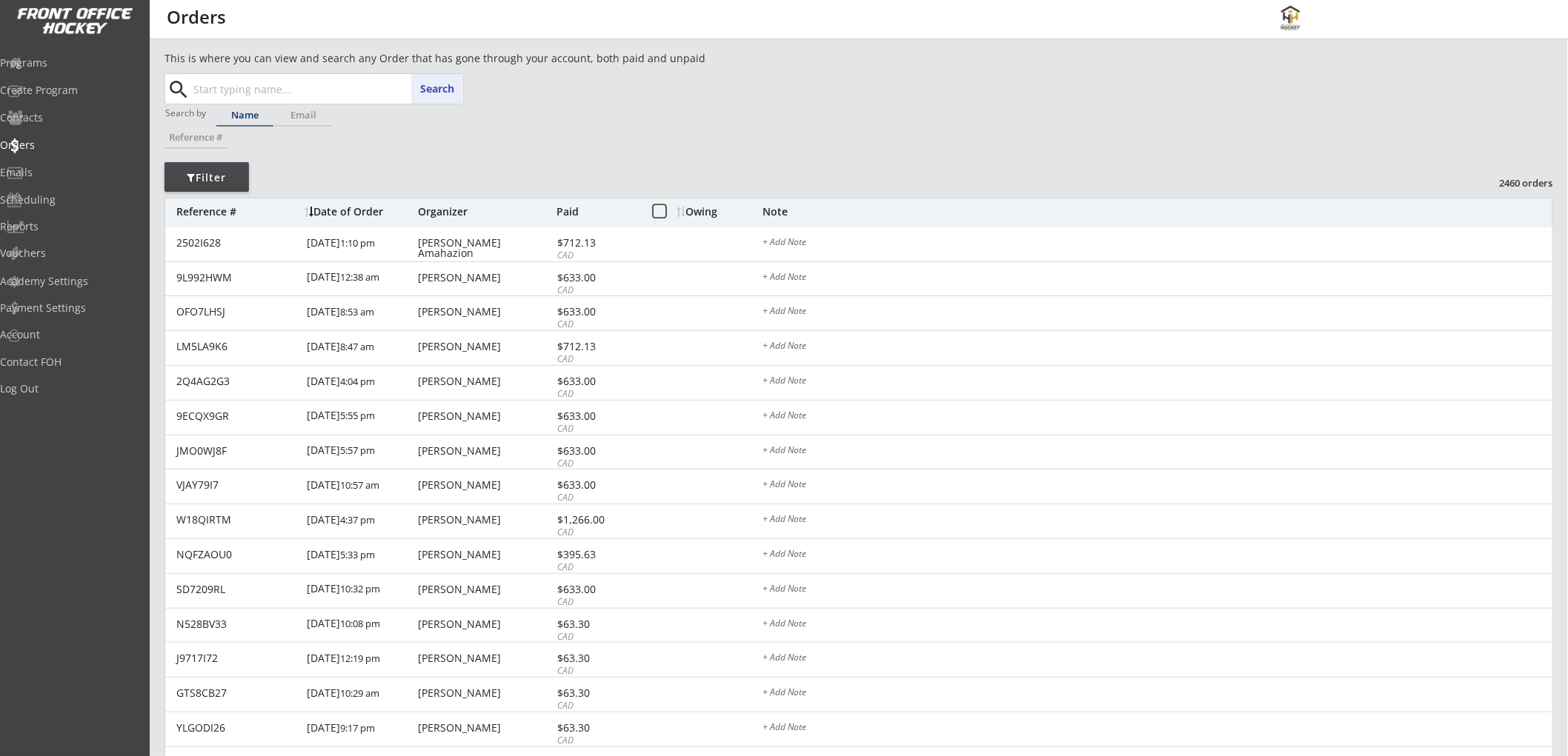
click at [285, 99] on input "text" at bounding box center [326, 88] width 272 height 30
type input "smiley"
click at [534, 157] on div "This is where you can view and search any Order that has gone through your acco…" at bounding box center [859, 507] width 1389 height 913
click at [661, 208] on button at bounding box center [659, 212] width 18 height 18
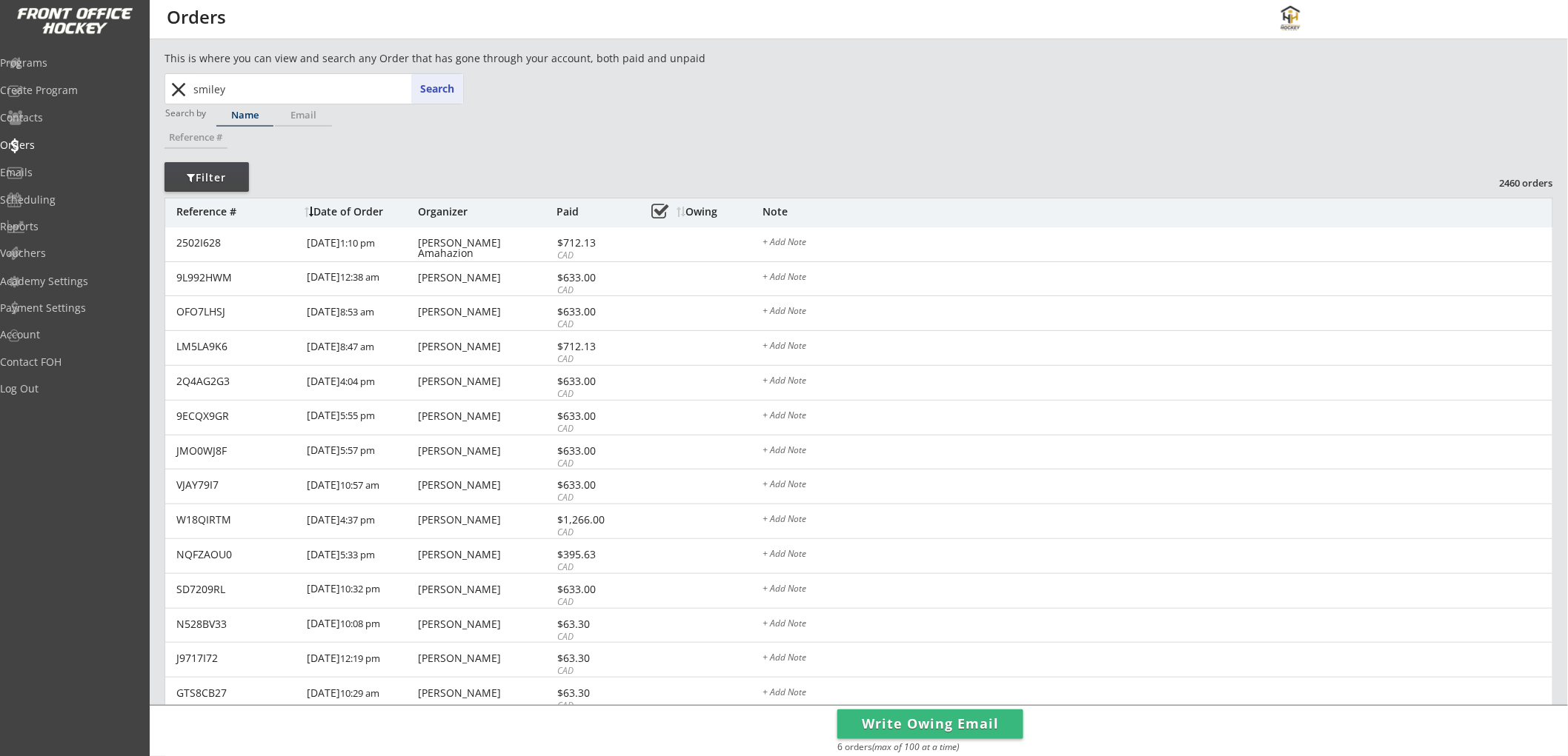
click at [658, 211] on button at bounding box center [659, 212] width 18 height 18
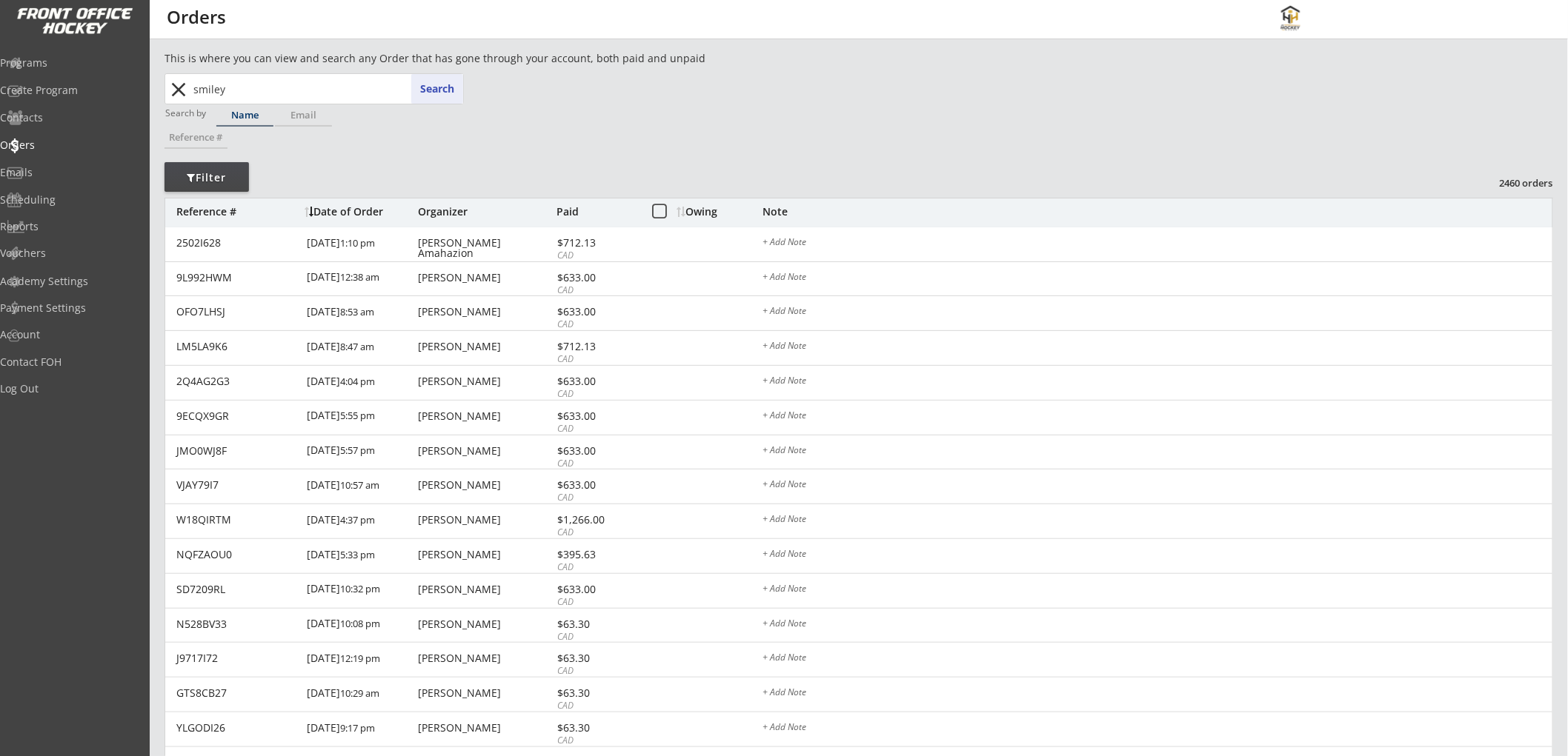
click at [655, 209] on button at bounding box center [659, 212] width 18 height 18
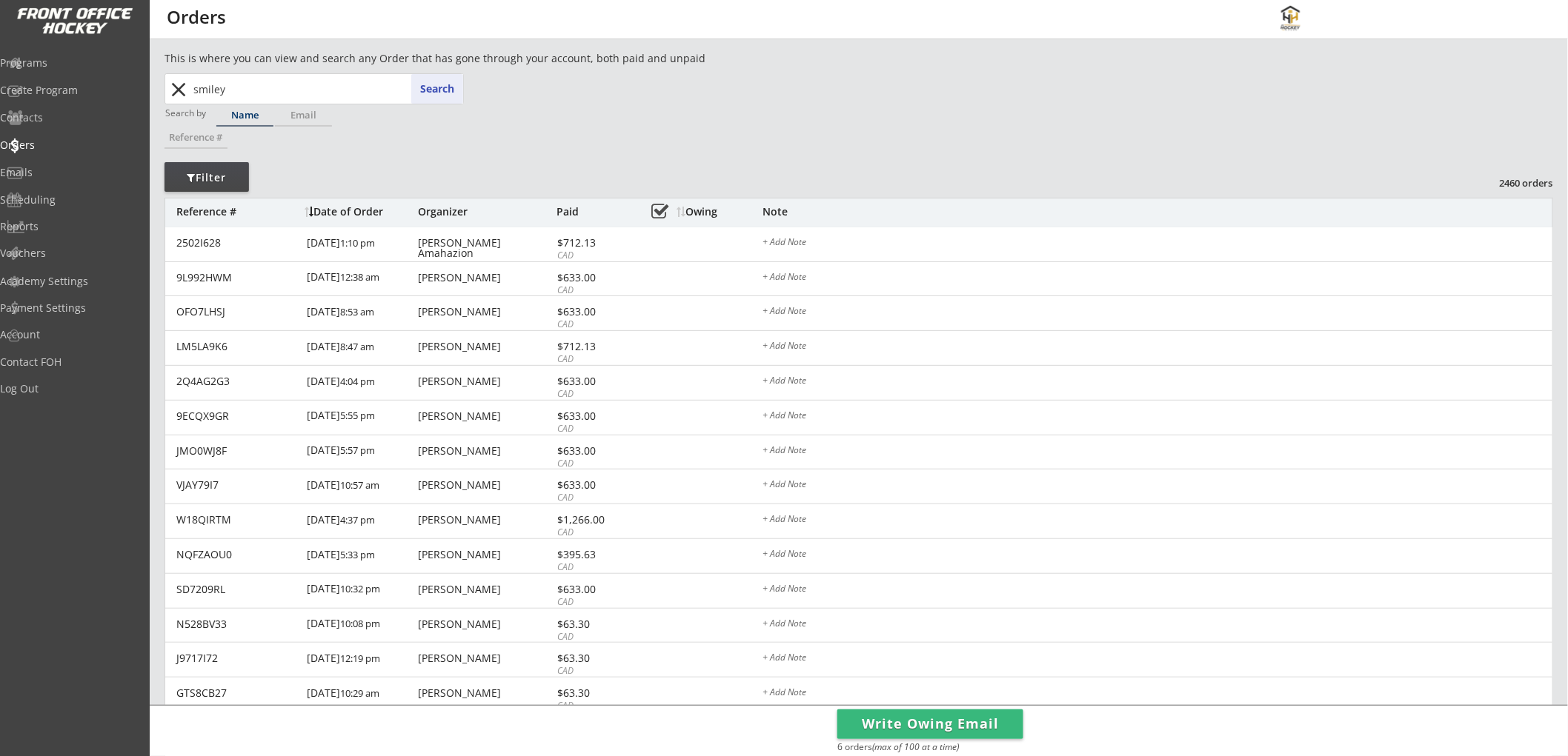
click at [656, 209] on button at bounding box center [659, 212] width 18 height 18
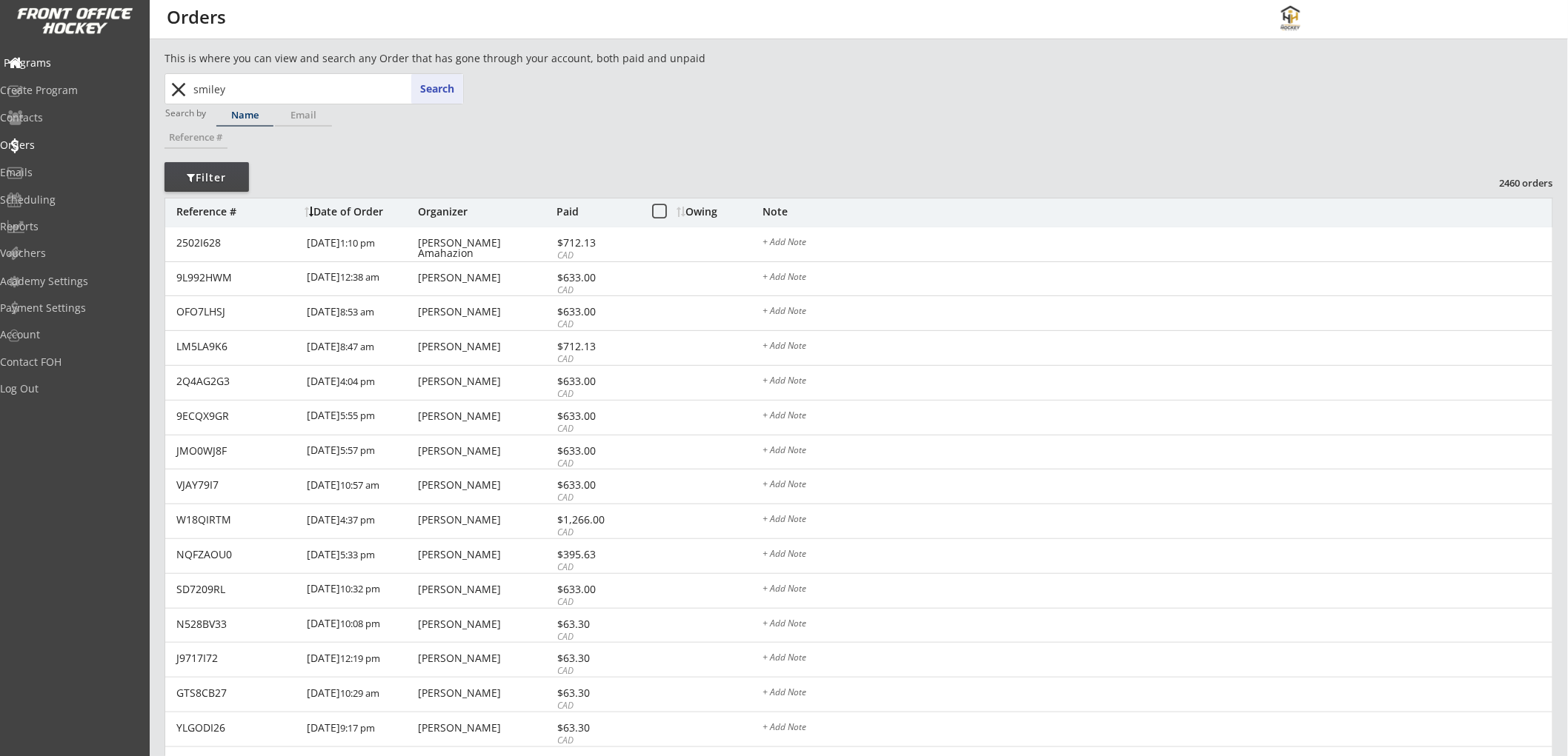
click at [53, 54] on div "Programs" at bounding box center [70, 64] width 141 height 26
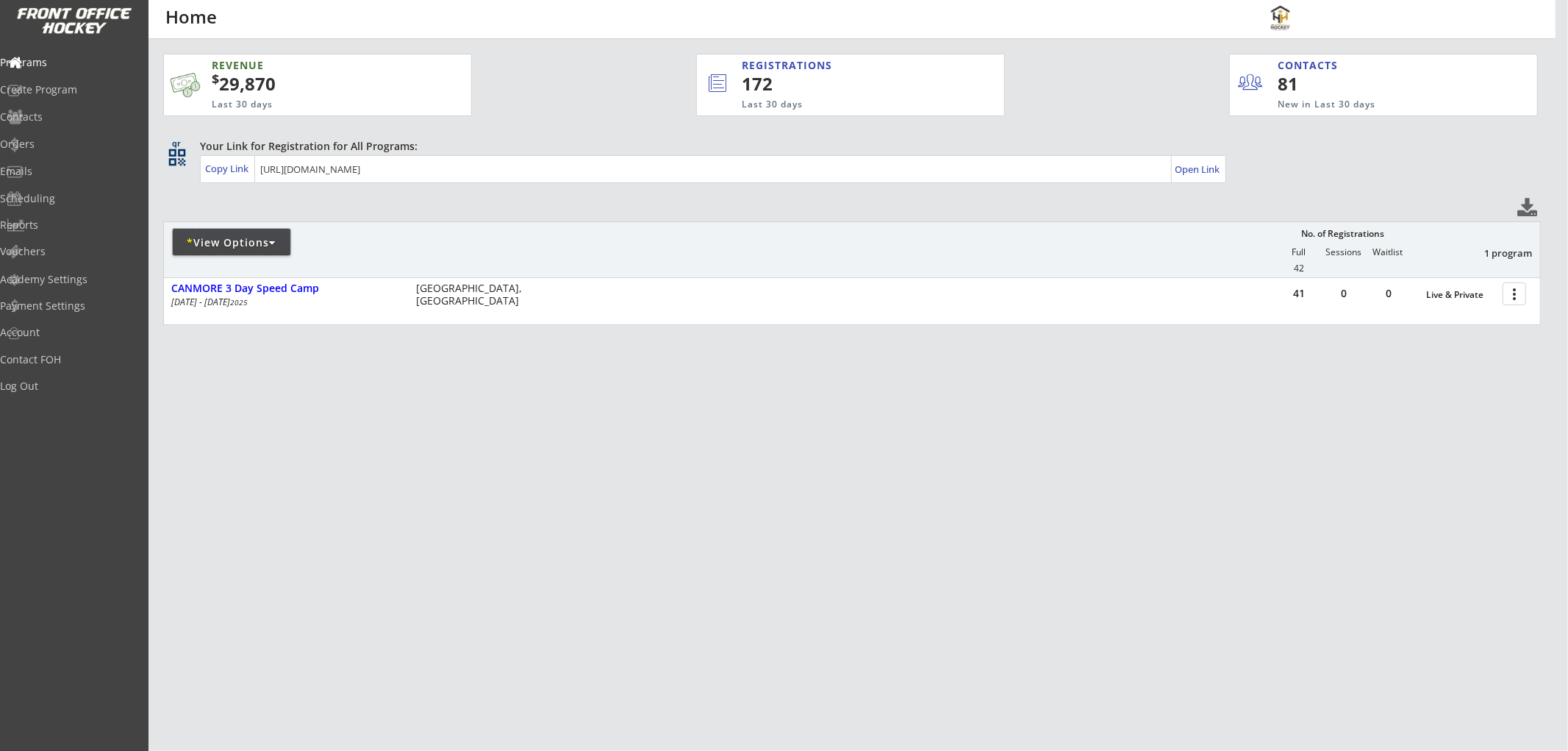
click at [262, 243] on div "* View Options" at bounding box center [231, 243] width 117 height 14
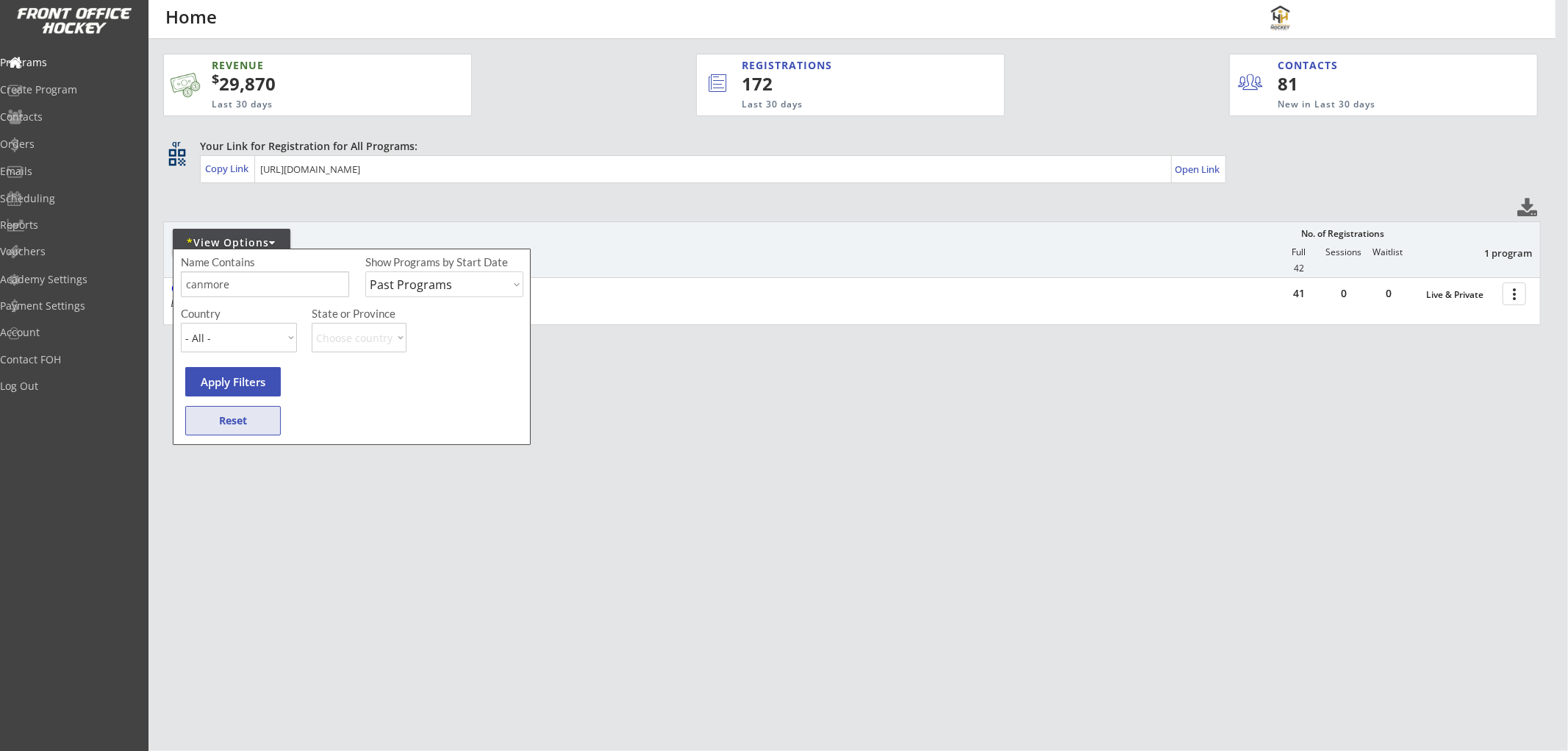
click at [235, 429] on button "Reset" at bounding box center [233, 421] width 96 height 30
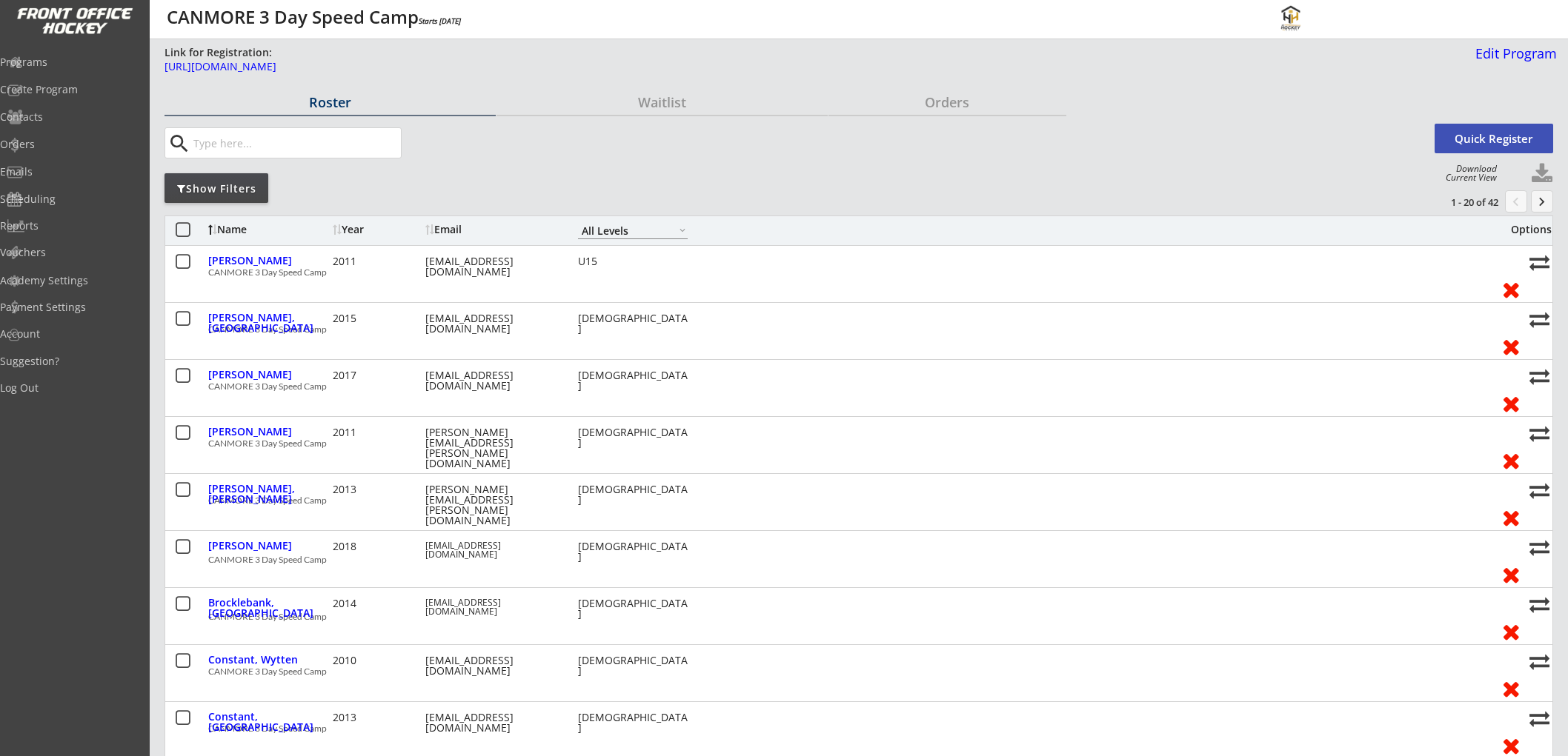
select select ""All Levels""
click at [1540, 166] on button at bounding box center [1542, 174] width 23 height 22
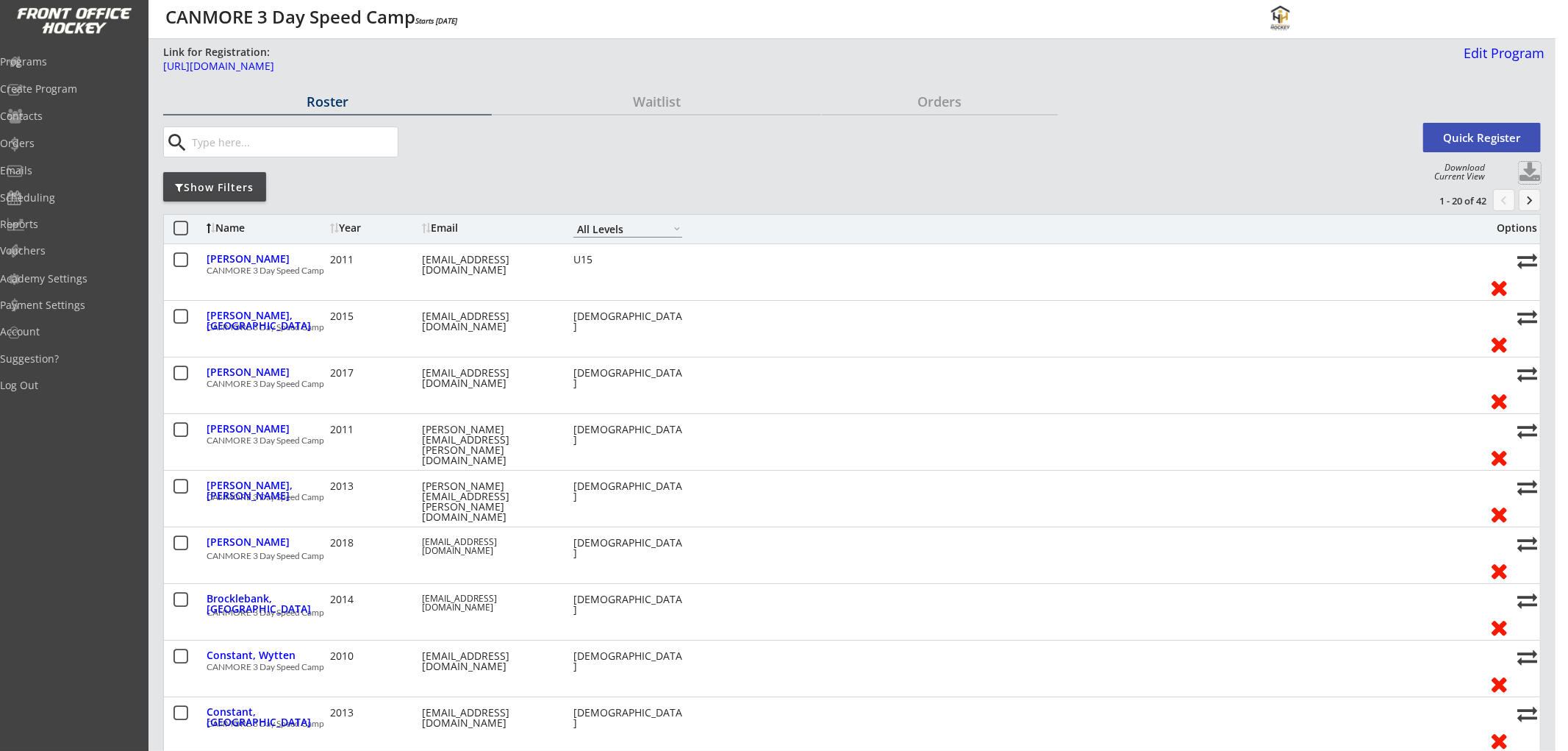
select select ""Player Info""
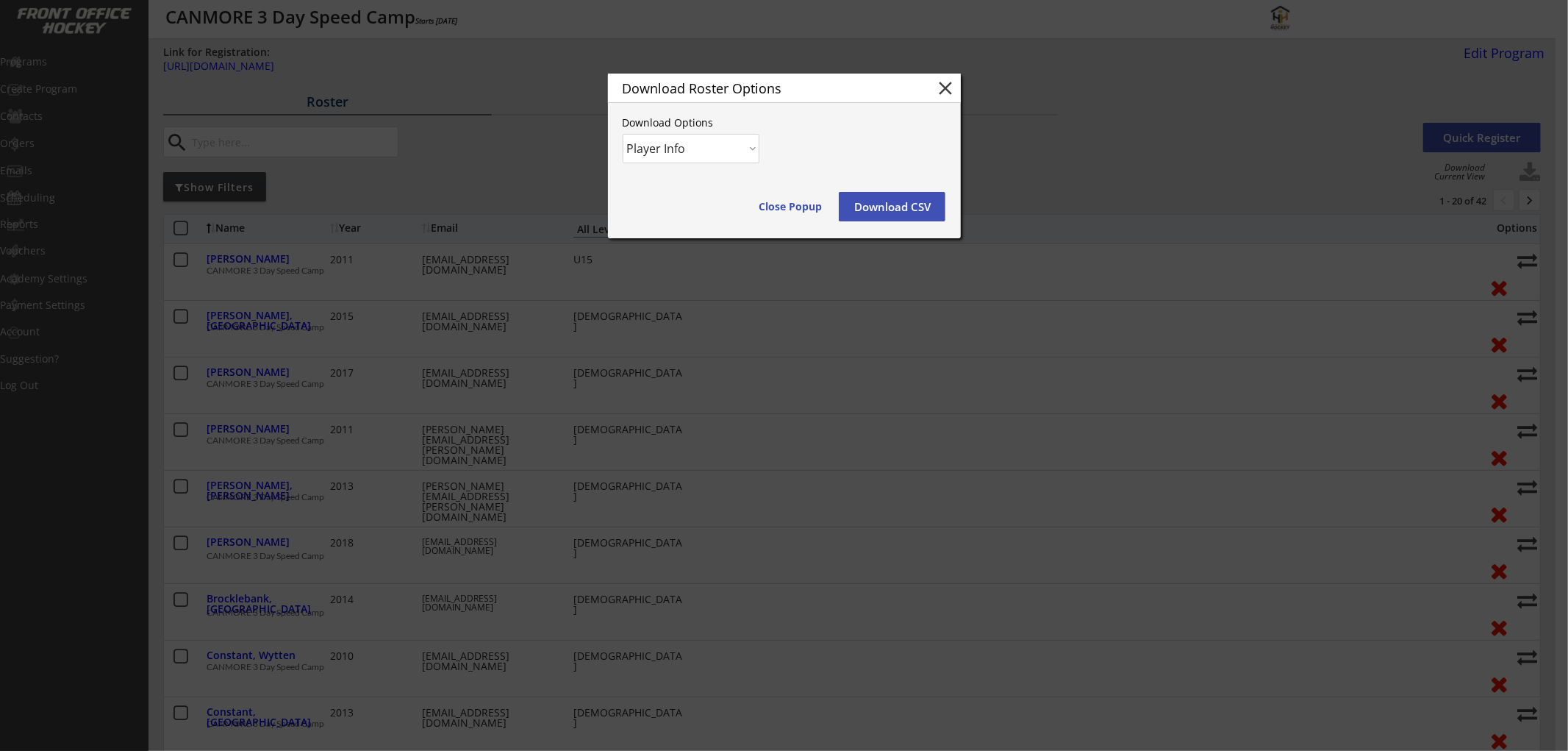
click at [920, 201] on button "Download CSV" at bounding box center [892, 207] width 107 height 30
